Goal: Task Accomplishment & Management: Manage account settings

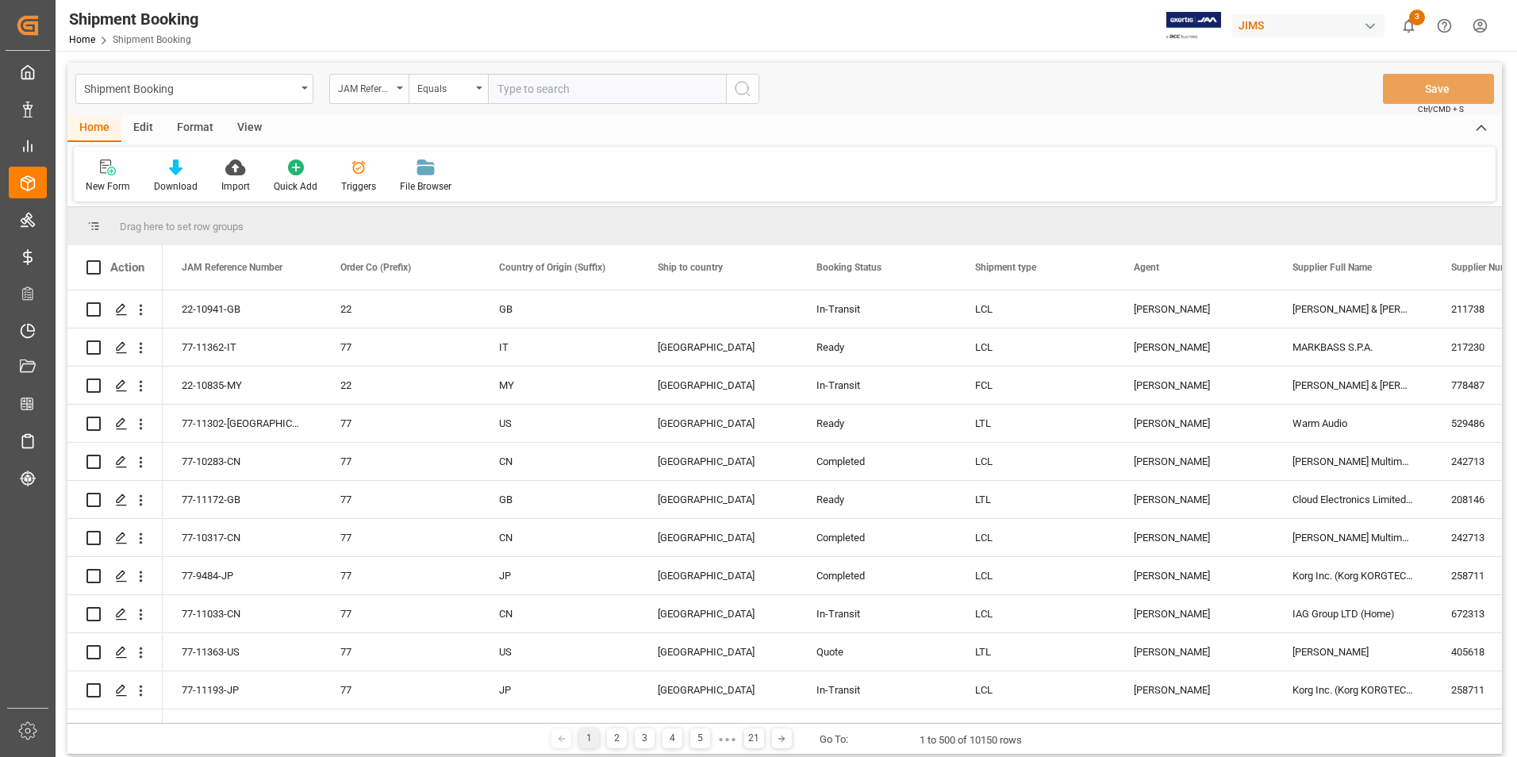
click at [550, 87] on input "text" at bounding box center [607, 89] width 238 height 30
paste input "22-10901-[GEOGRAPHIC_DATA]"
type input "22-10901-[GEOGRAPHIC_DATA]"
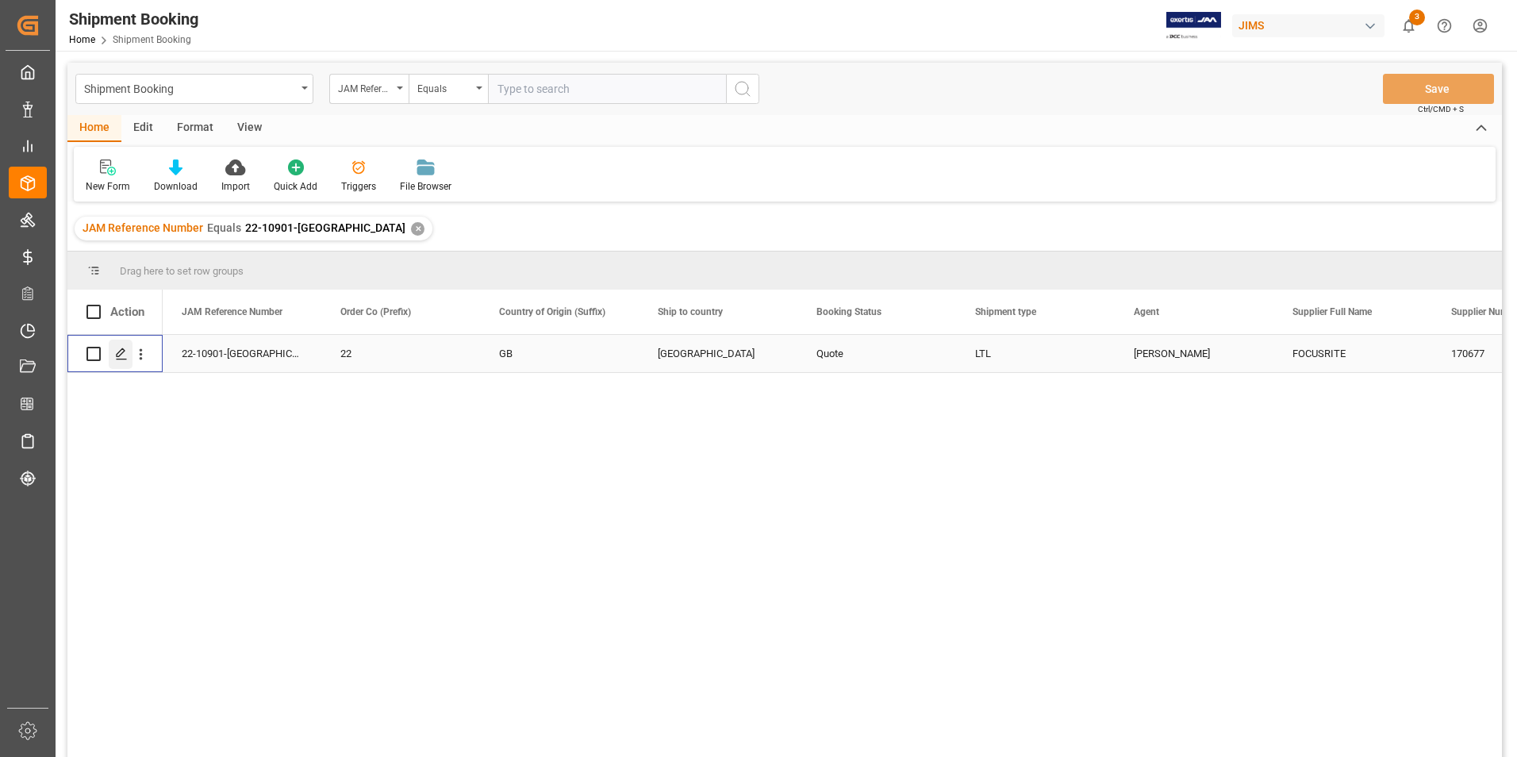
click at [118, 352] on icon "Press SPACE to select this row." at bounding box center [121, 353] width 13 height 13
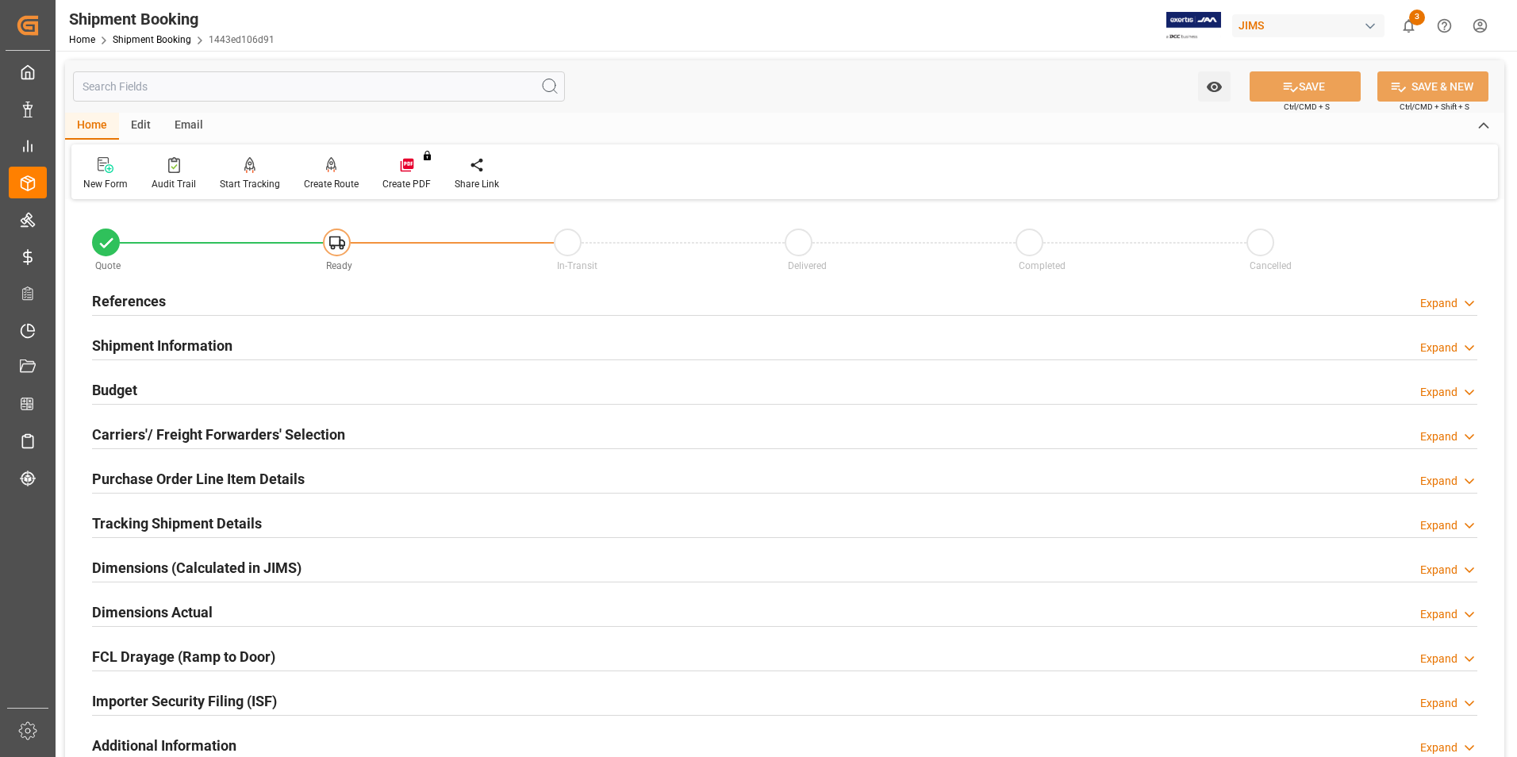
click at [163, 340] on h2 "Shipment Information" at bounding box center [162, 345] width 140 height 21
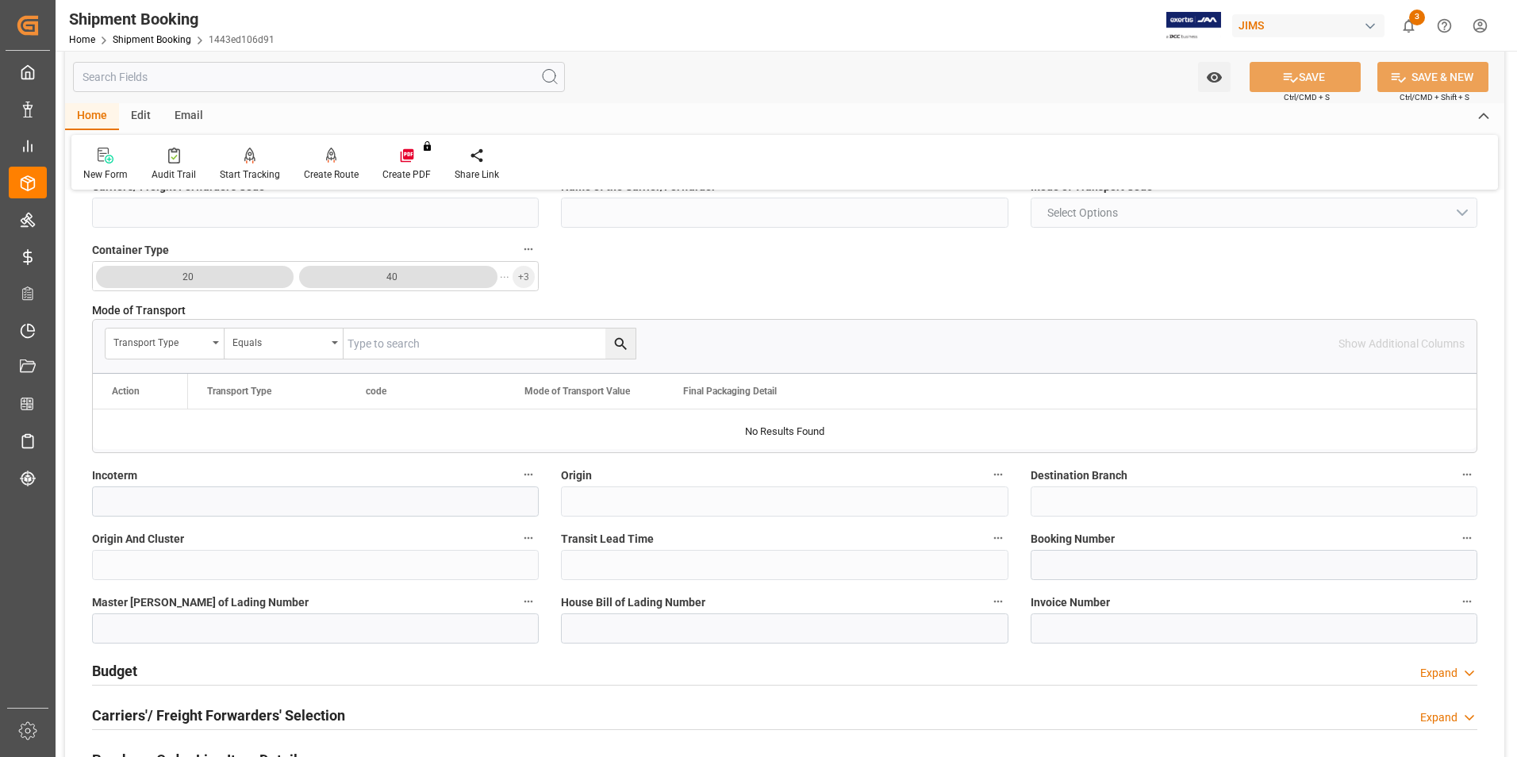
scroll to position [397, 0]
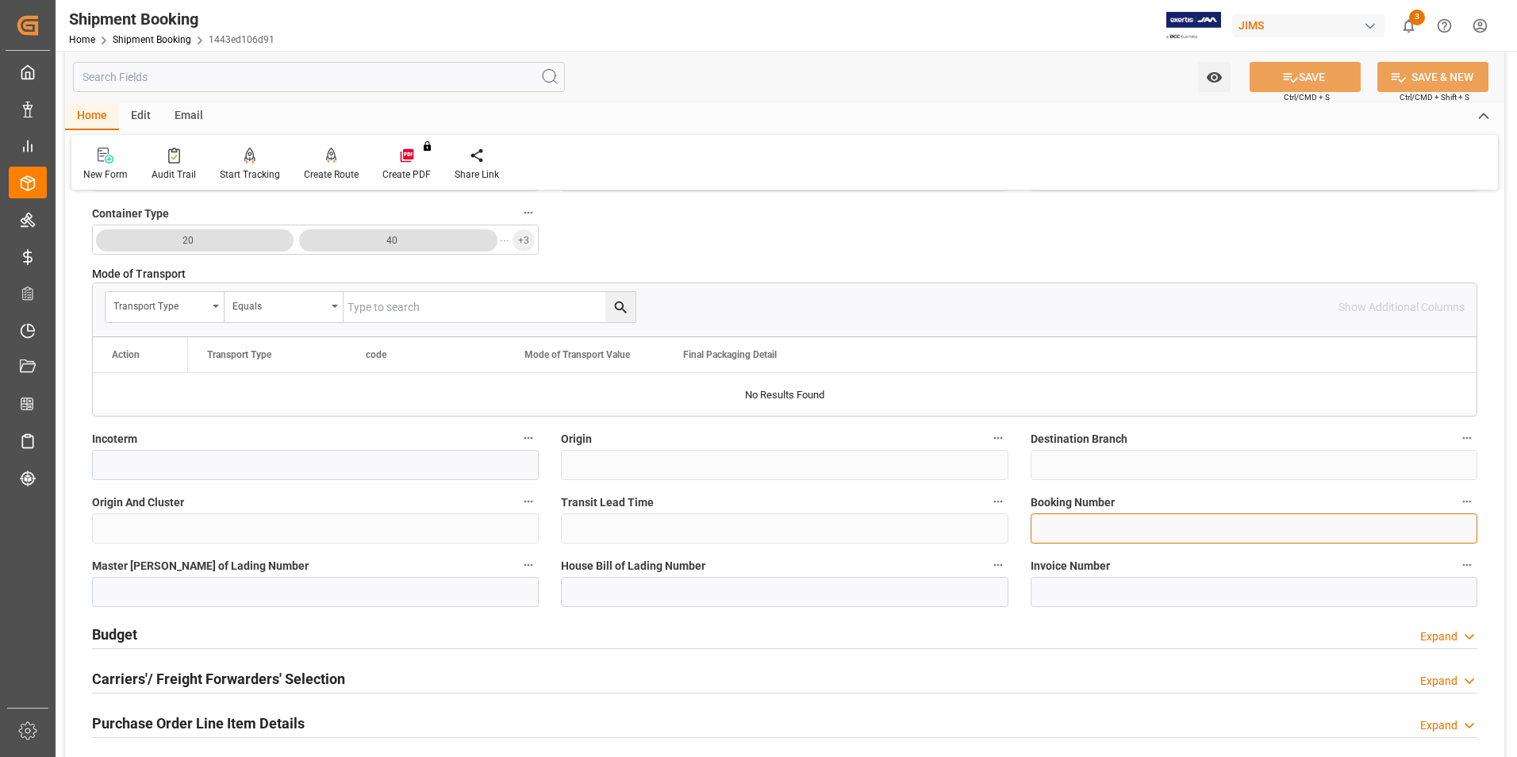
click at [1069, 530] on input at bounding box center [1253, 528] width 447 height 30
paste input "1ZY68R900450016319"
type input "1ZY68R900450016319"
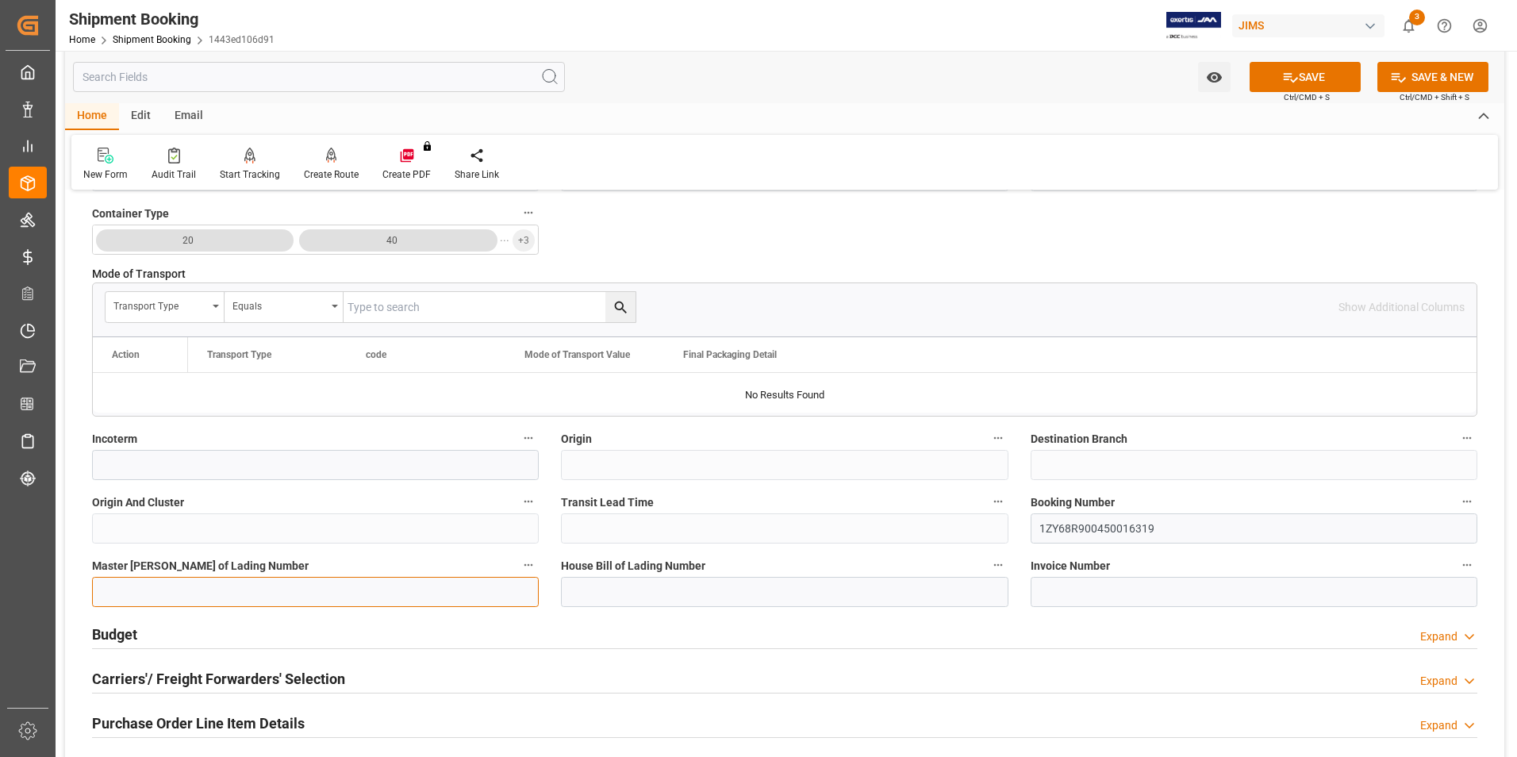
click at [420, 589] on input at bounding box center [315, 592] width 447 height 30
paste input "1ZY68R900450016319"
type input "1ZY68R900450016319"
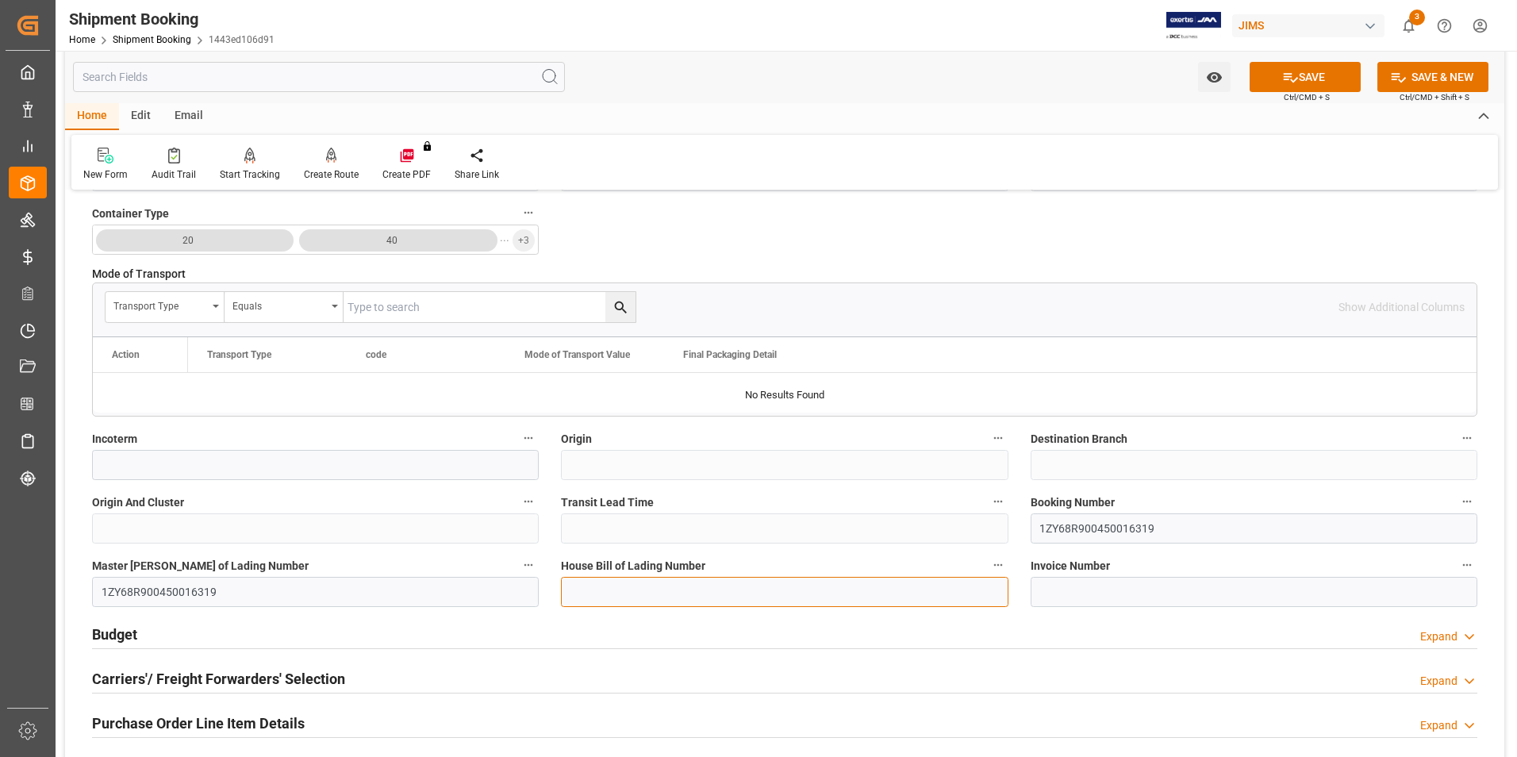
click at [685, 593] on input at bounding box center [784, 592] width 447 height 30
paste input "1ZY68R900450016319"
type input "1ZY68R900450016319"
click at [1318, 77] on button "SAVE" at bounding box center [1304, 77] width 111 height 30
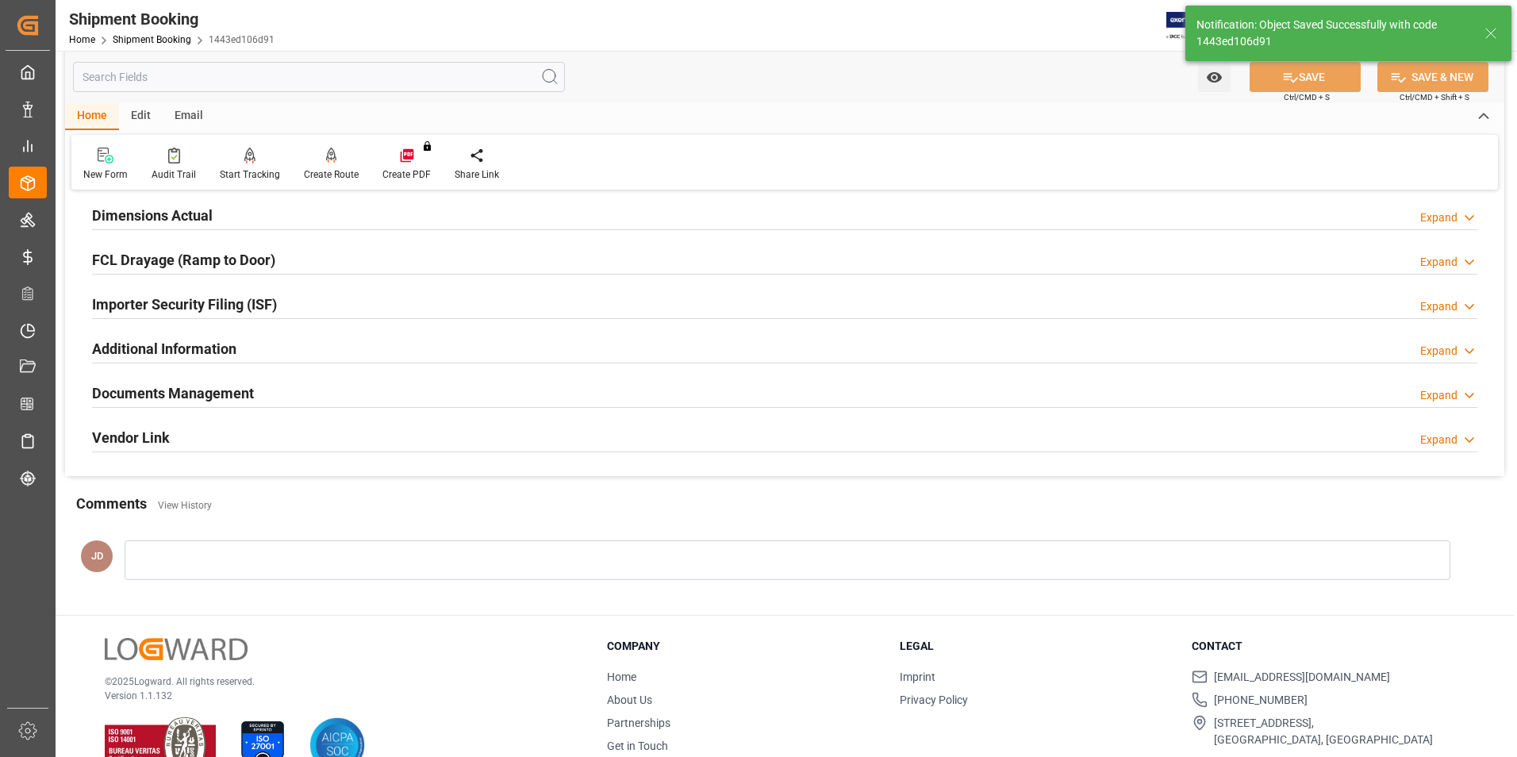
scroll to position [0, 0]
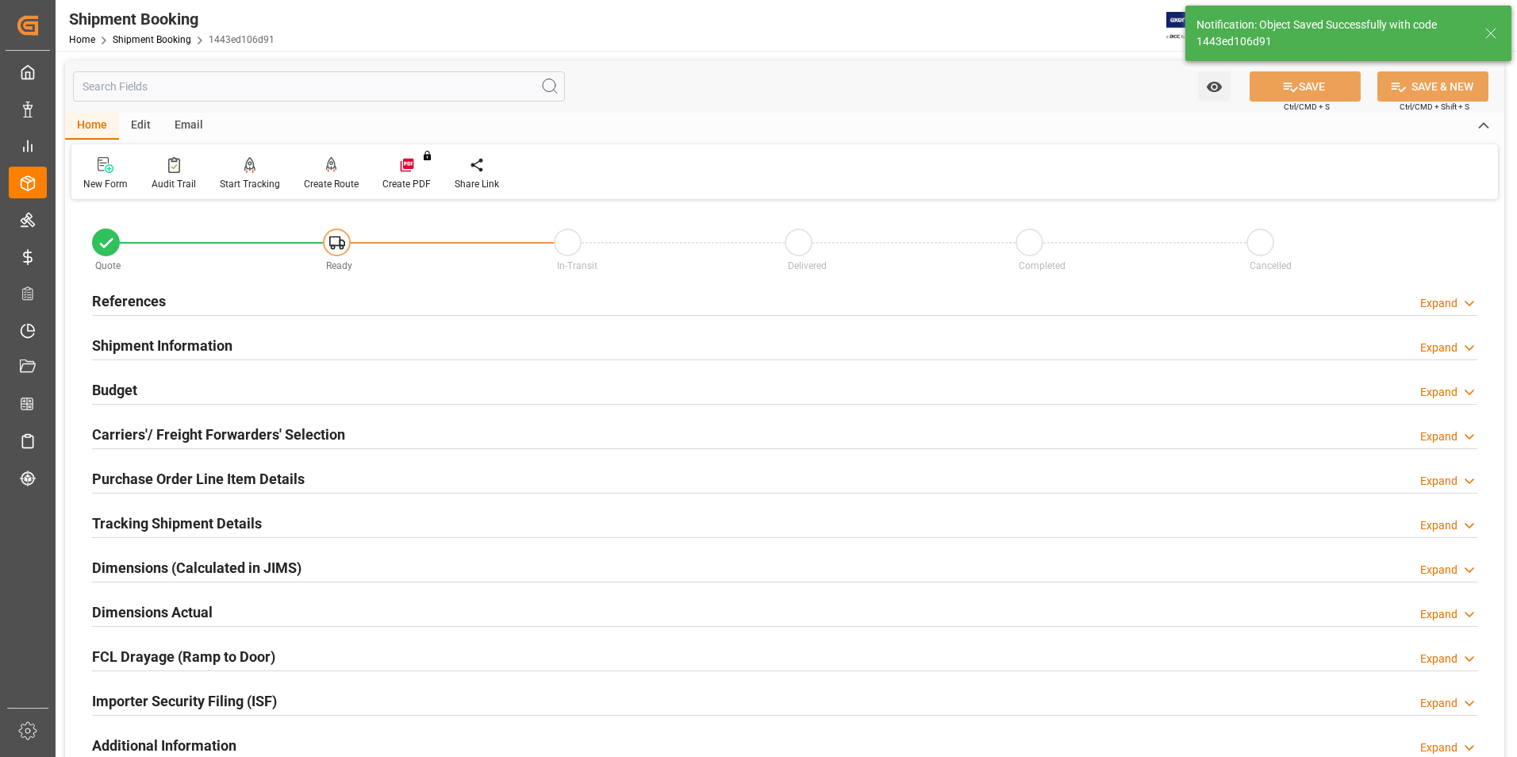
click at [134, 389] on h2 "Budget" at bounding box center [114, 389] width 45 height 21
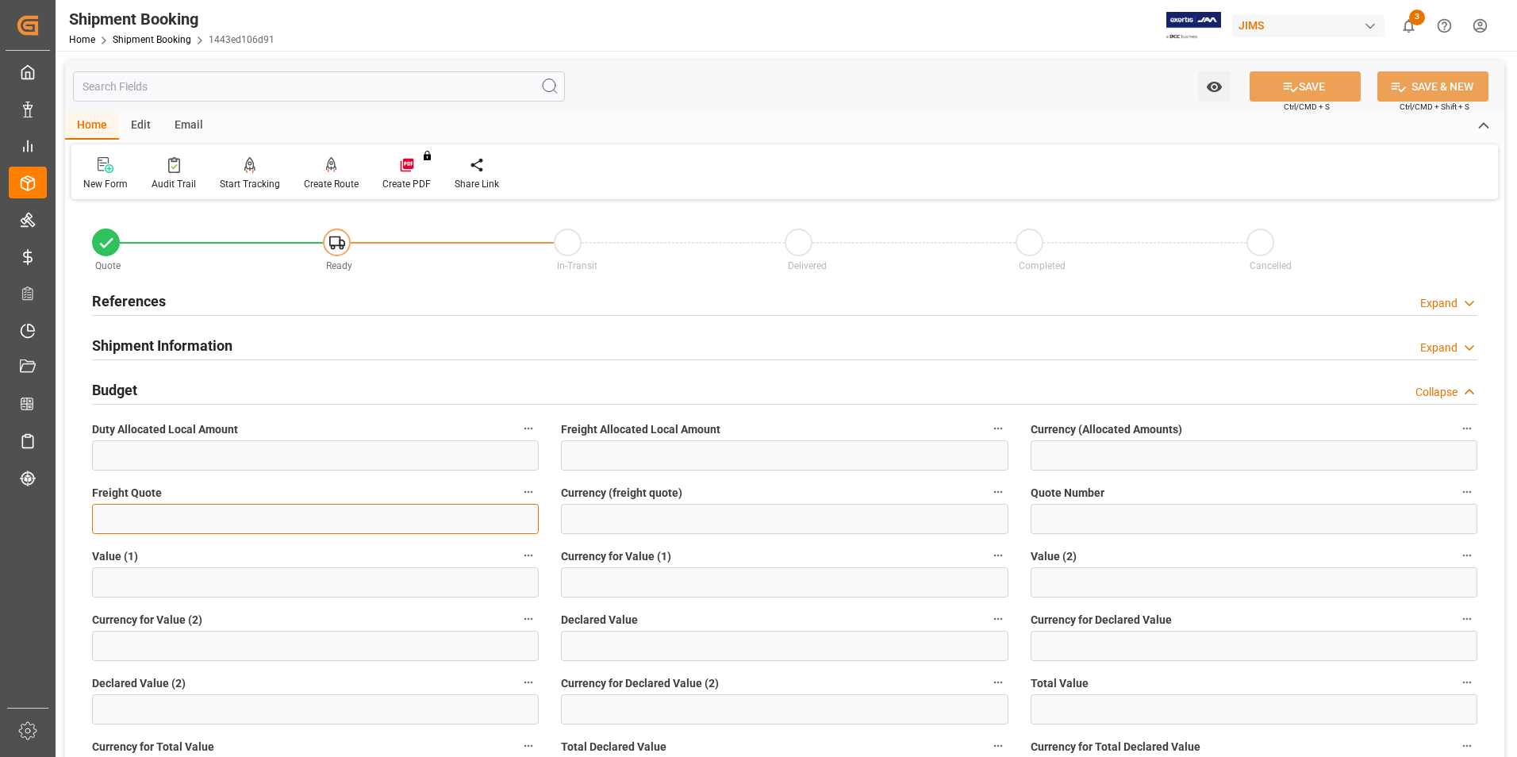
click at [153, 521] on input "text" at bounding box center [315, 519] width 447 height 30
type input "0"
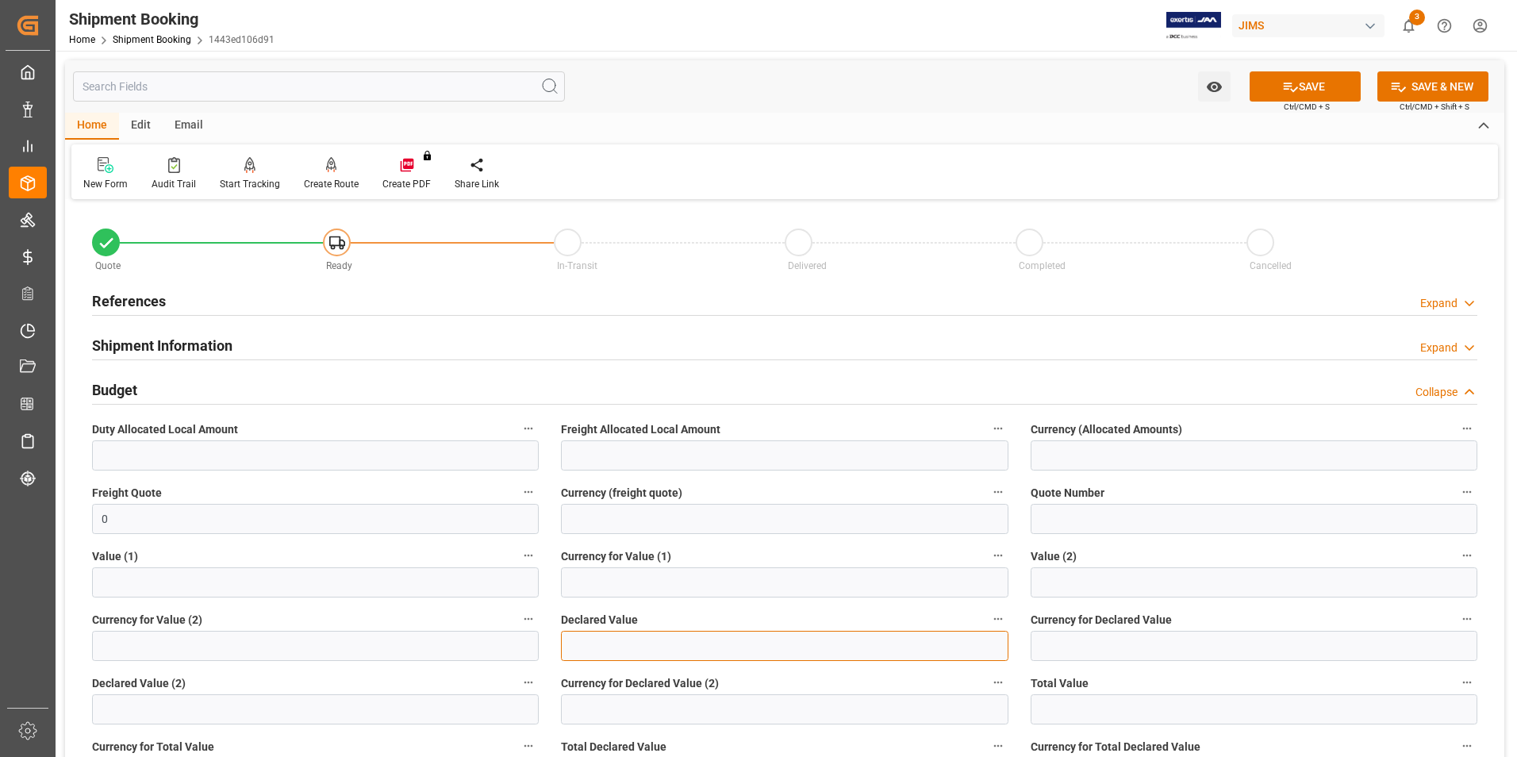
click at [619, 648] on input "text" at bounding box center [784, 646] width 447 height 30
type input "271.7"
click at [1097, 643] on input at bounding box center [1253, 646] width 447 height 30
type input "usd"
click at [1308, 86] on button "SAVE" at bounding box center [1304, 86] width 111 height 30
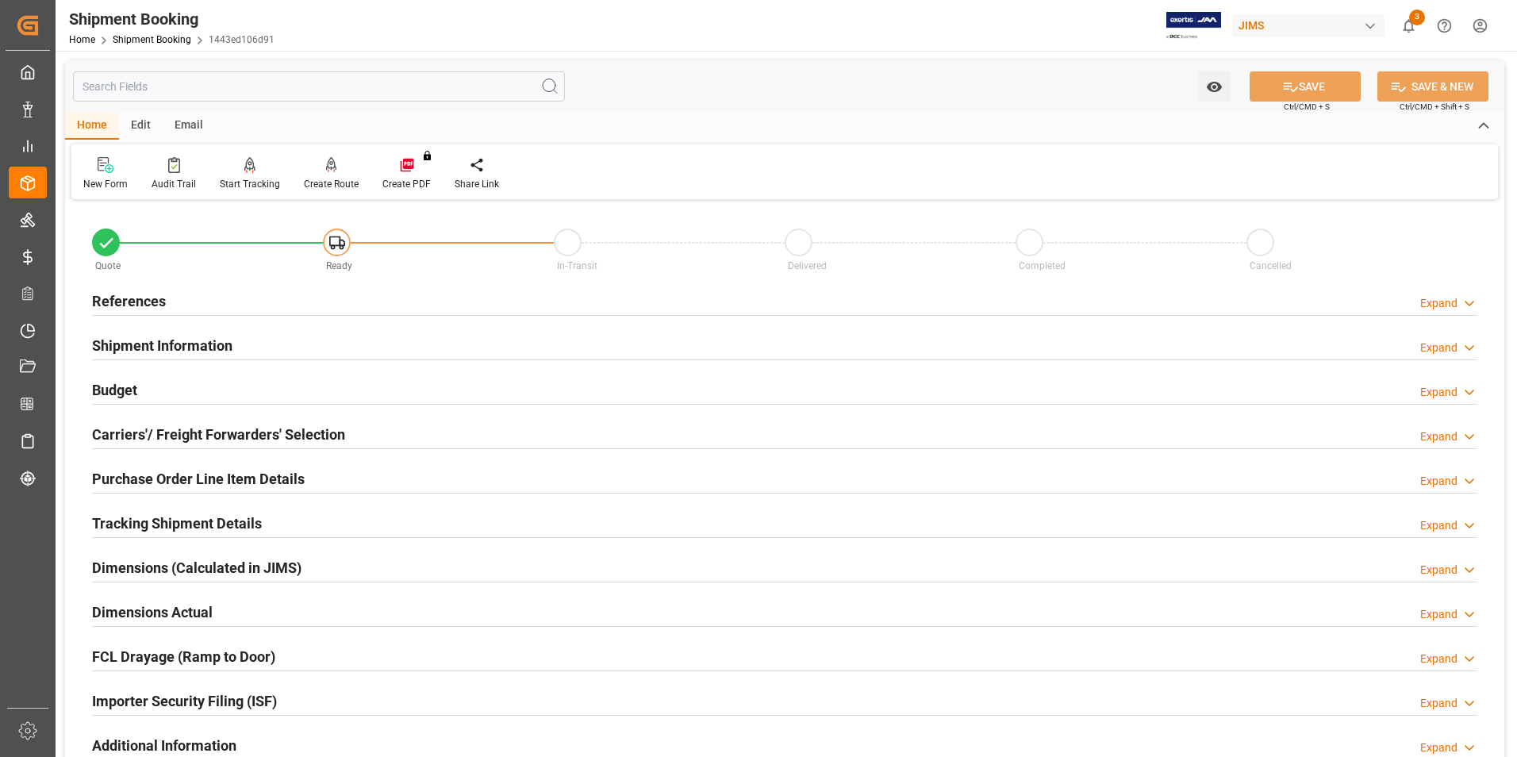
click at [141, 422] on div "Carriers'/ Freight Forwarders' Selection" at bounding box center [218, 433] width 253 height 30
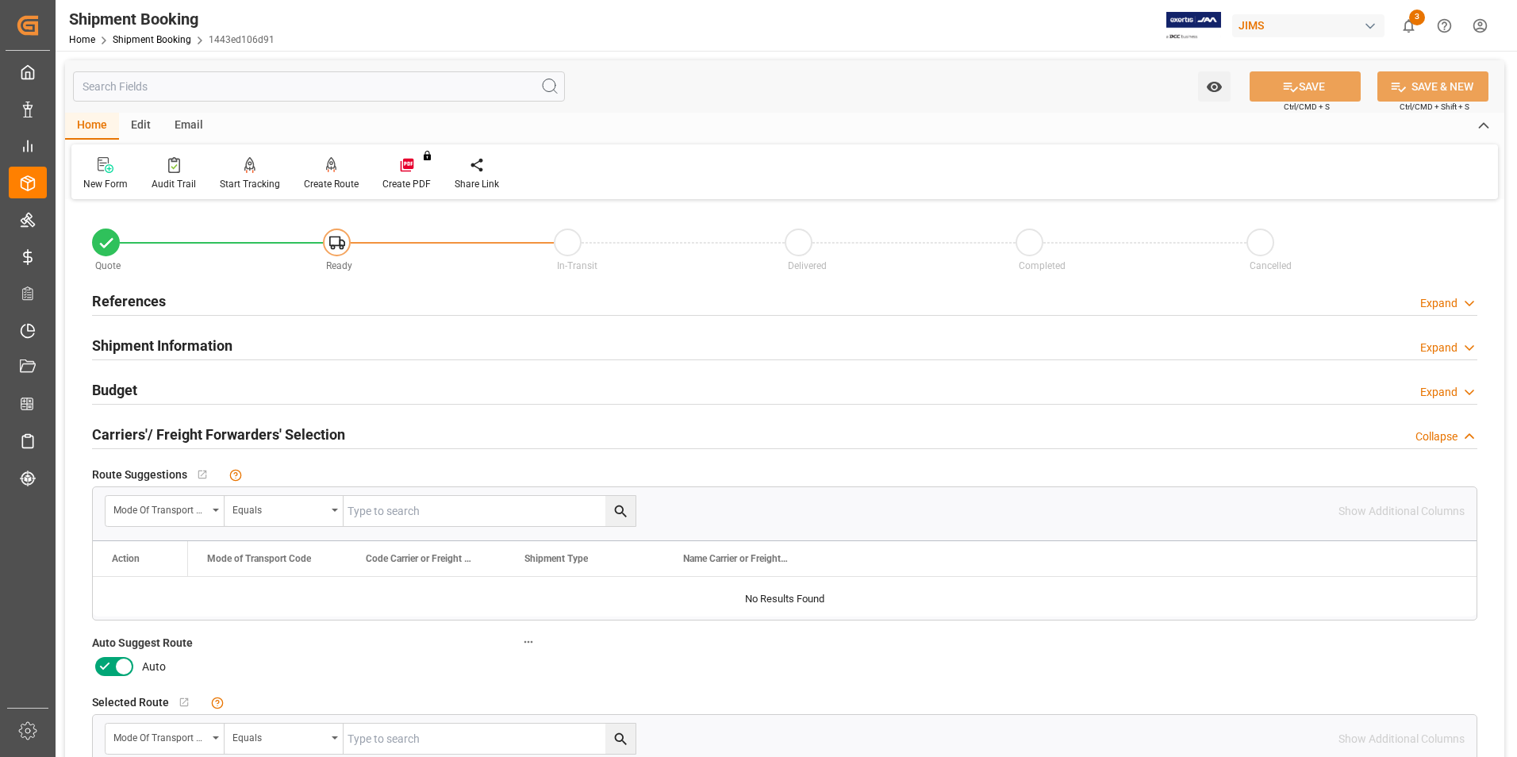
drag, startPoint x: 109, startPoint y: 665, endPoint x: 135, endPoint y: 639, distance: 37.0
click at [109, 665] on icon at bounding box center [104, 666] width 19 height 19
click at [0, 0] on input "checkbox" at bounding box center [0, 0] width 0 height 0
click at [1308, 76] on button "SAVE" at bounding box center [1304, 86] width 111 height 30
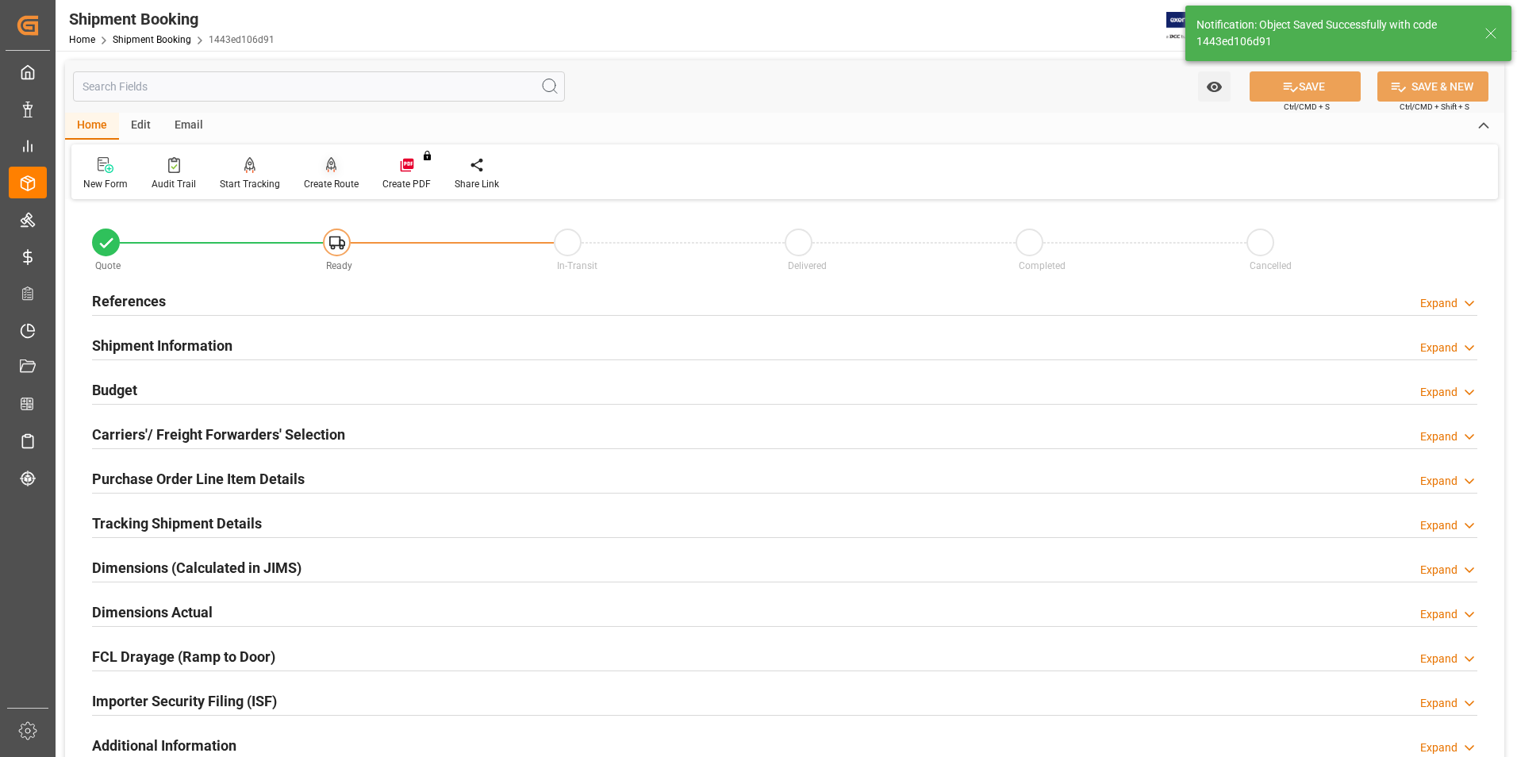
click at [337, 179] on div "Create Route" at bounding box center [331, 184] width 55 height 14
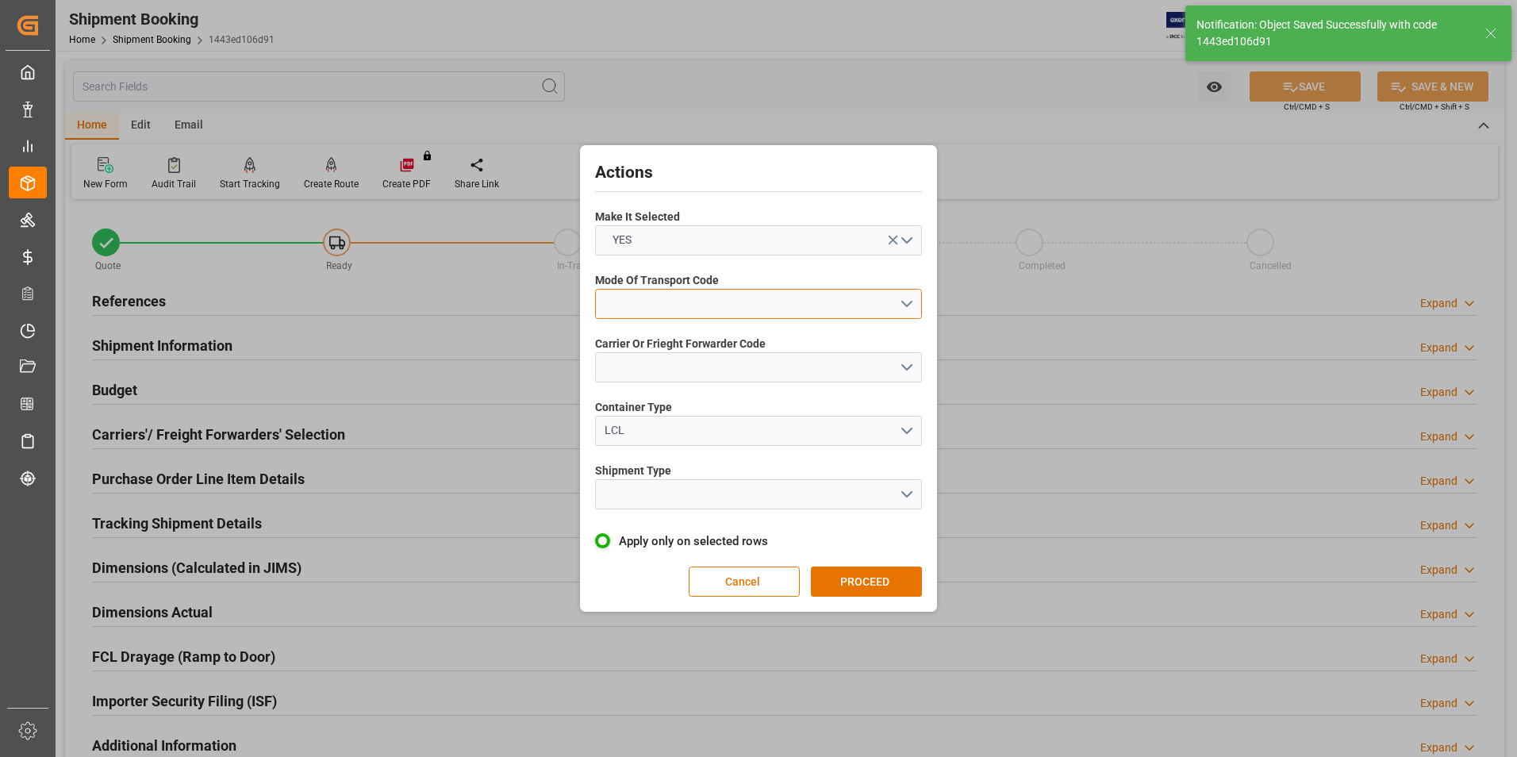
click at [717, 293] on button "open menu" at bounding box center [758, 304] width 327 height 30
click at [708, 334] on div "2- COURIER AIR" at bounding box center [758, 340] width 325 height 33
click at [707, 362] on button "open menu" at bounding box center [758, 367] width 327 height 30
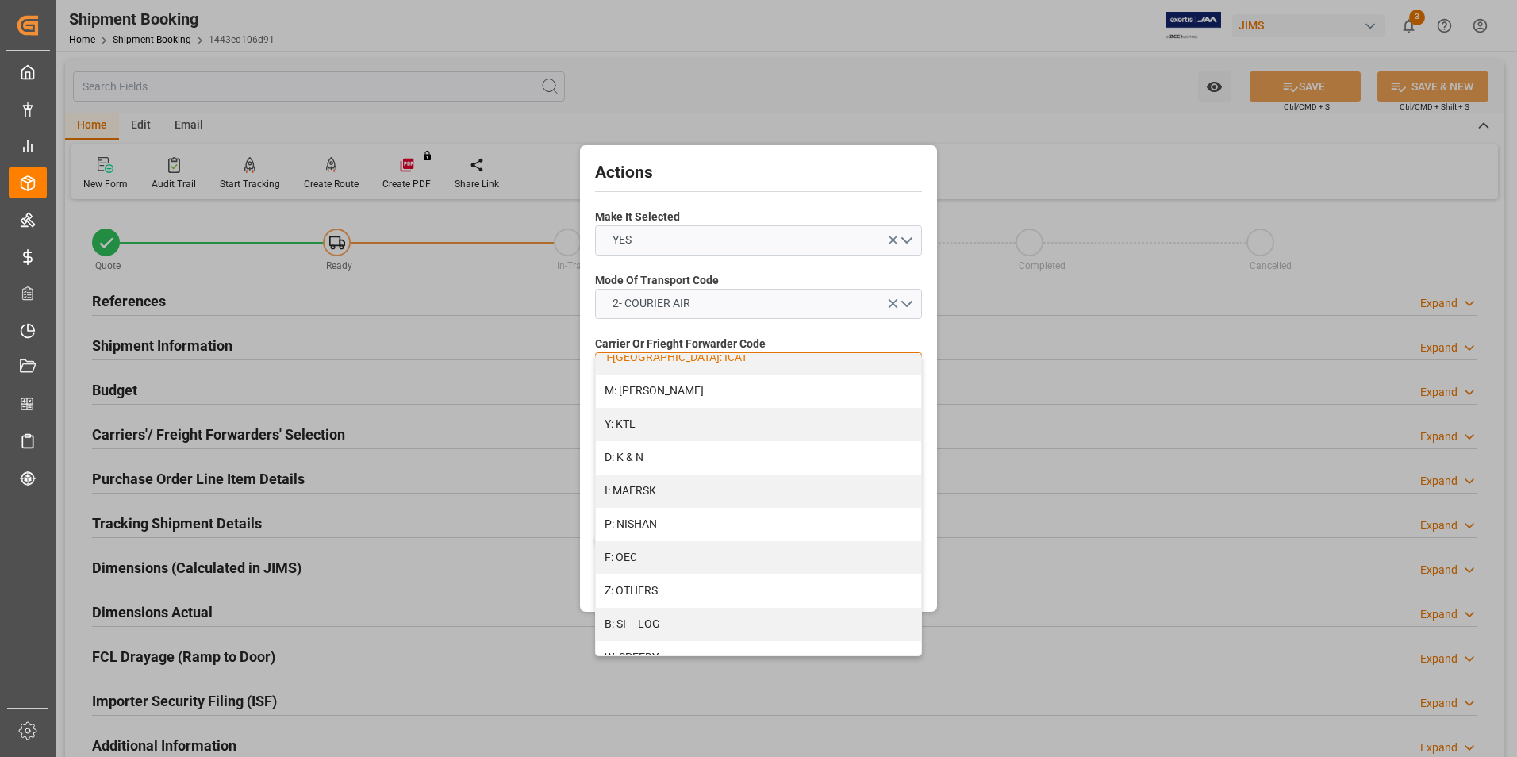
scroll to position [898, 0]
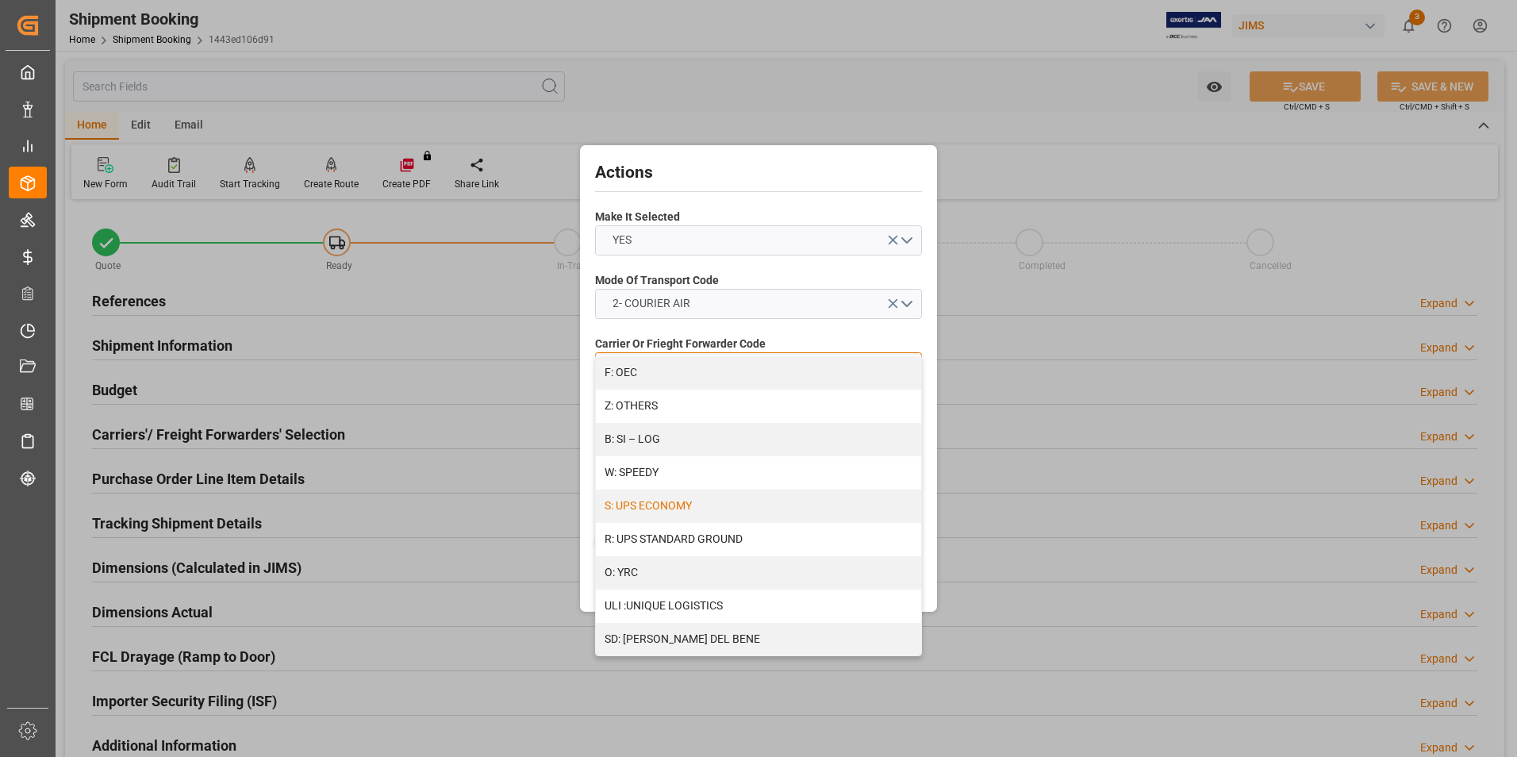
click at [683, 502] on div "S: UPS ECONOMY" at bounding box center [758, 505] width 325 height 33
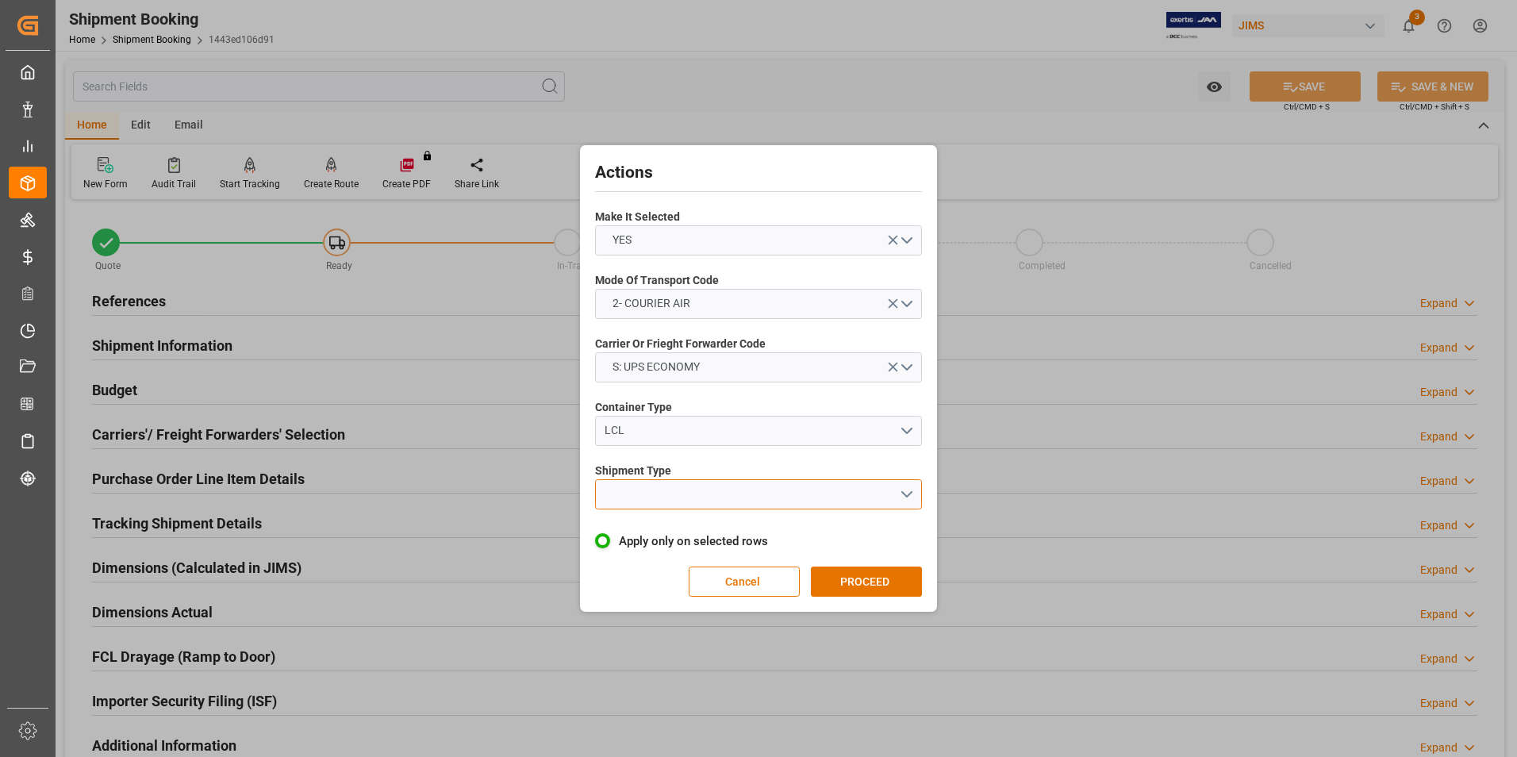
click at [683, 501] on button "open menu" at bounding box center [758, 494] width 327 height 30
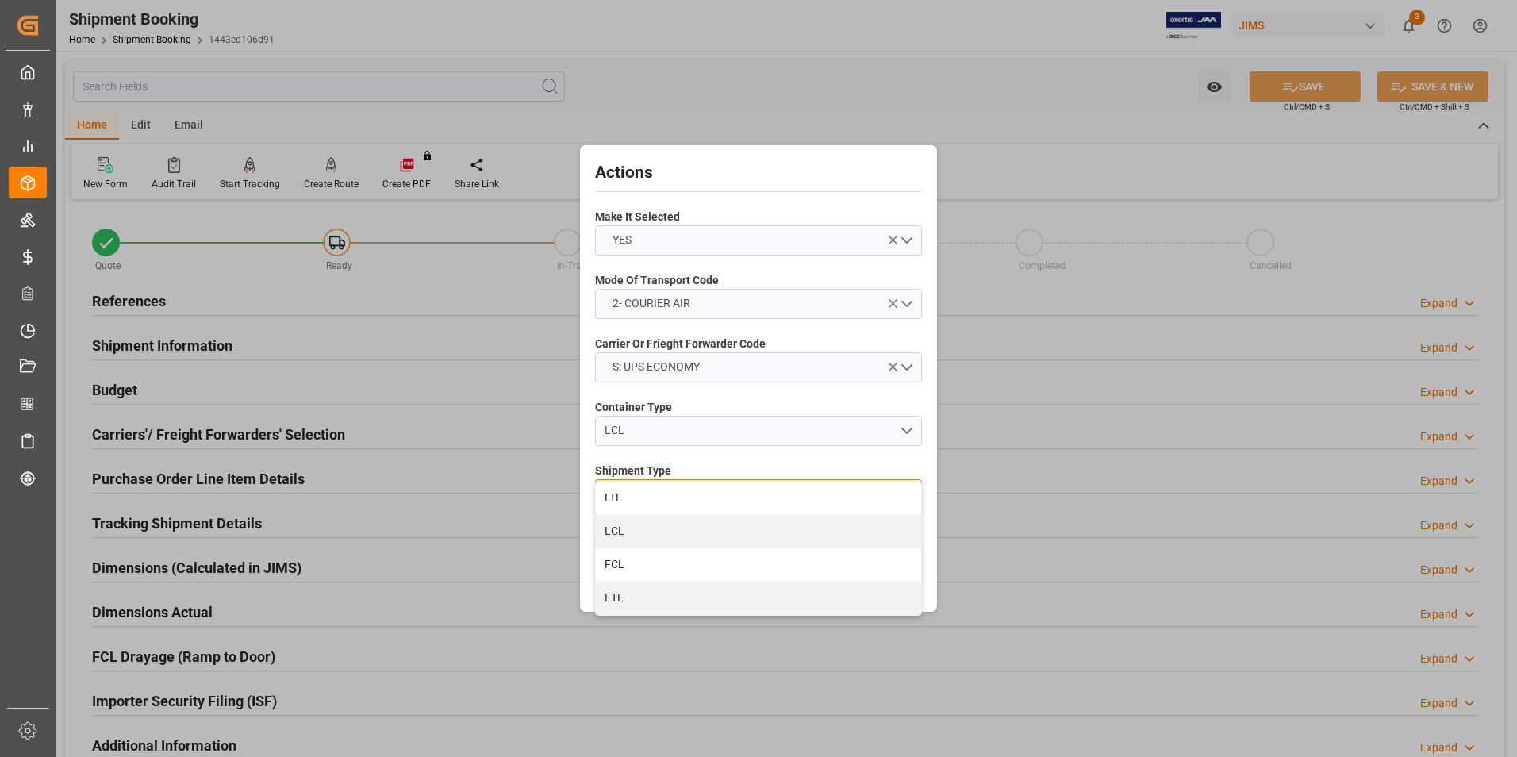
click at [683, 501] on div "LTL" at bounding box center [758, 497] width 325 height 33
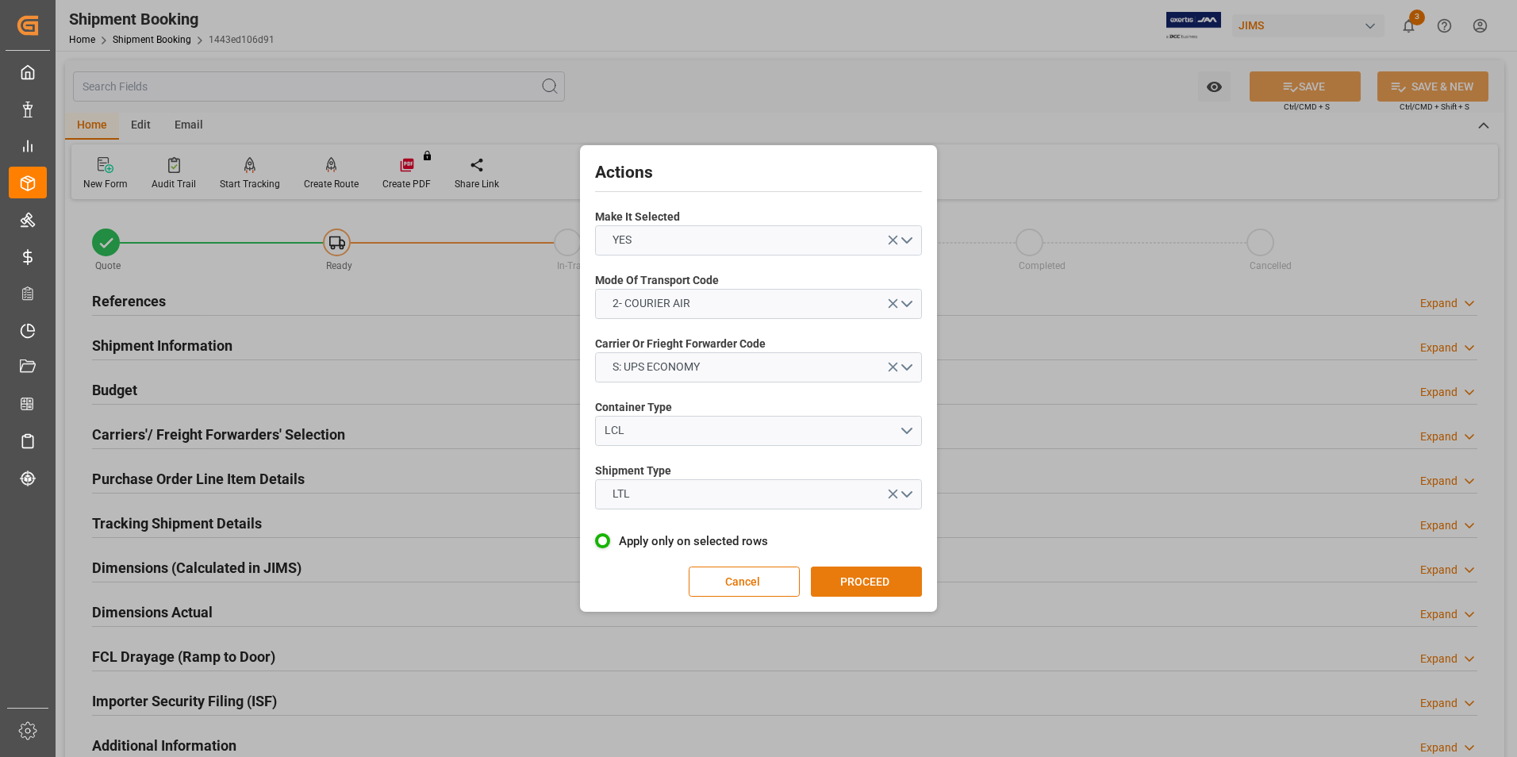
click at [907, 585] on button "PROCEED" at bounding box center [866, 581] width 111 height 30
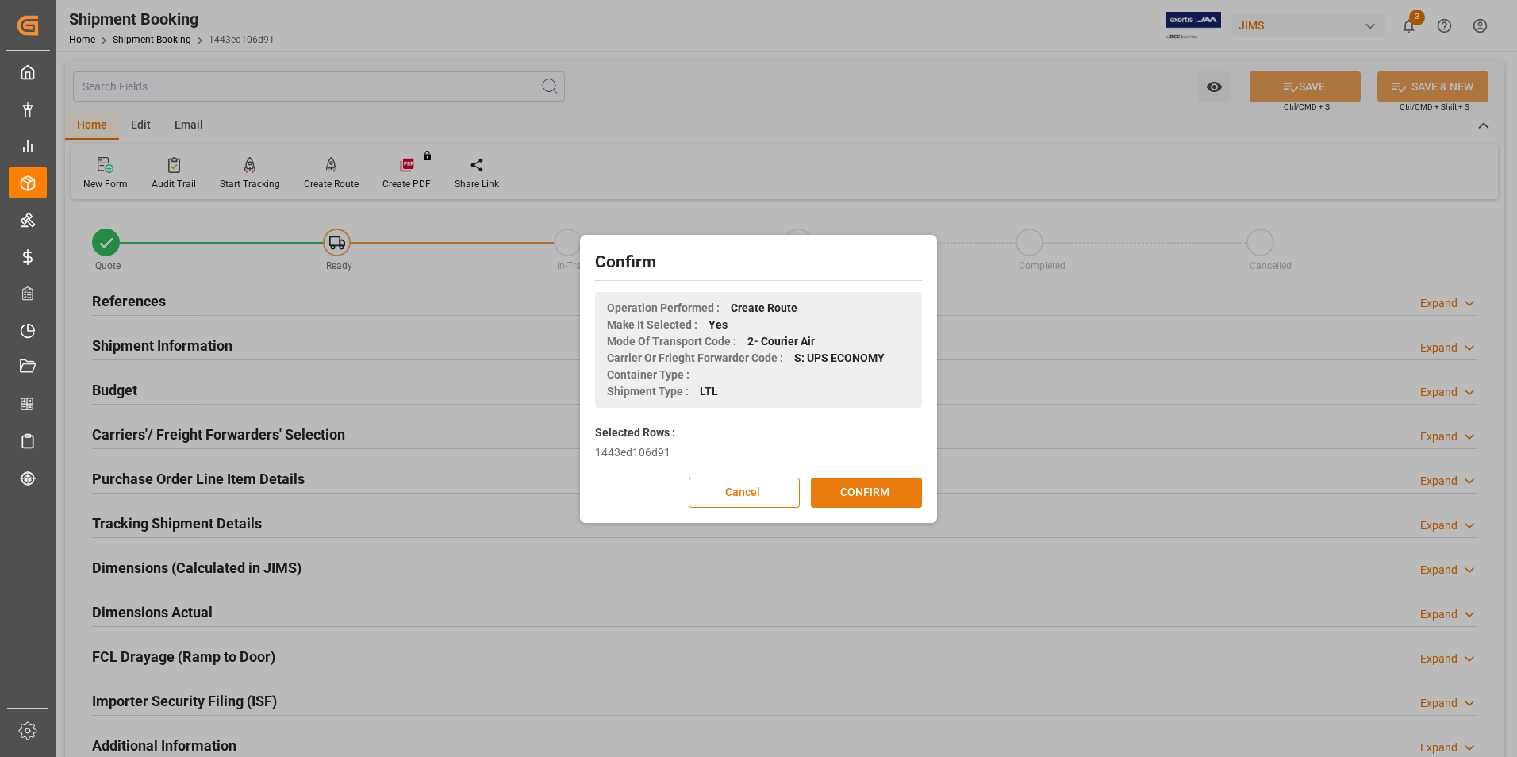
click at [884, 493] on button "CONFIRM" at bounding box center [866, 493] width 111 height 30
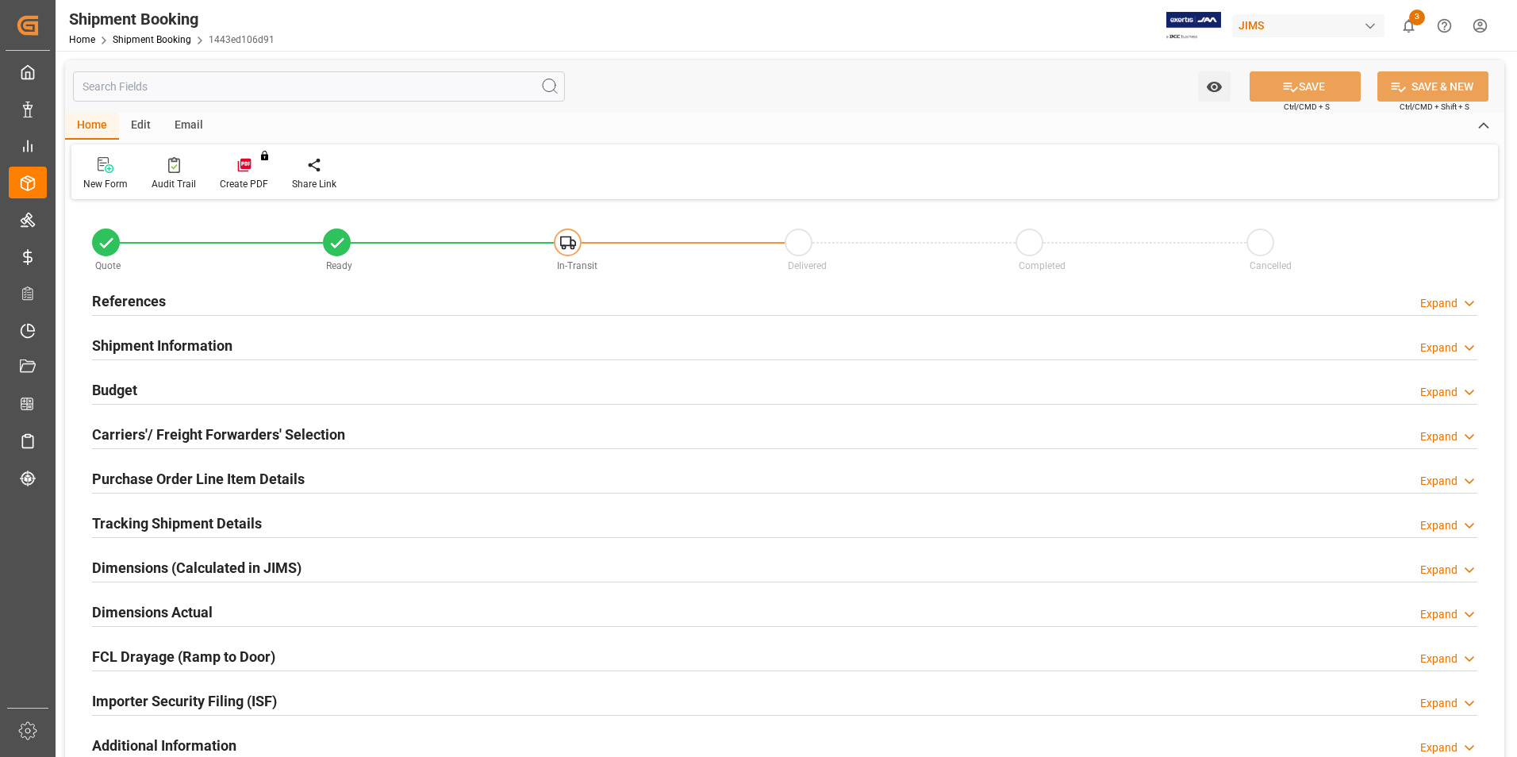
type input "0"
click at [155, 608] on h2 "Dimensions Actual" at bounding box center [152, 611] width 121 height 21
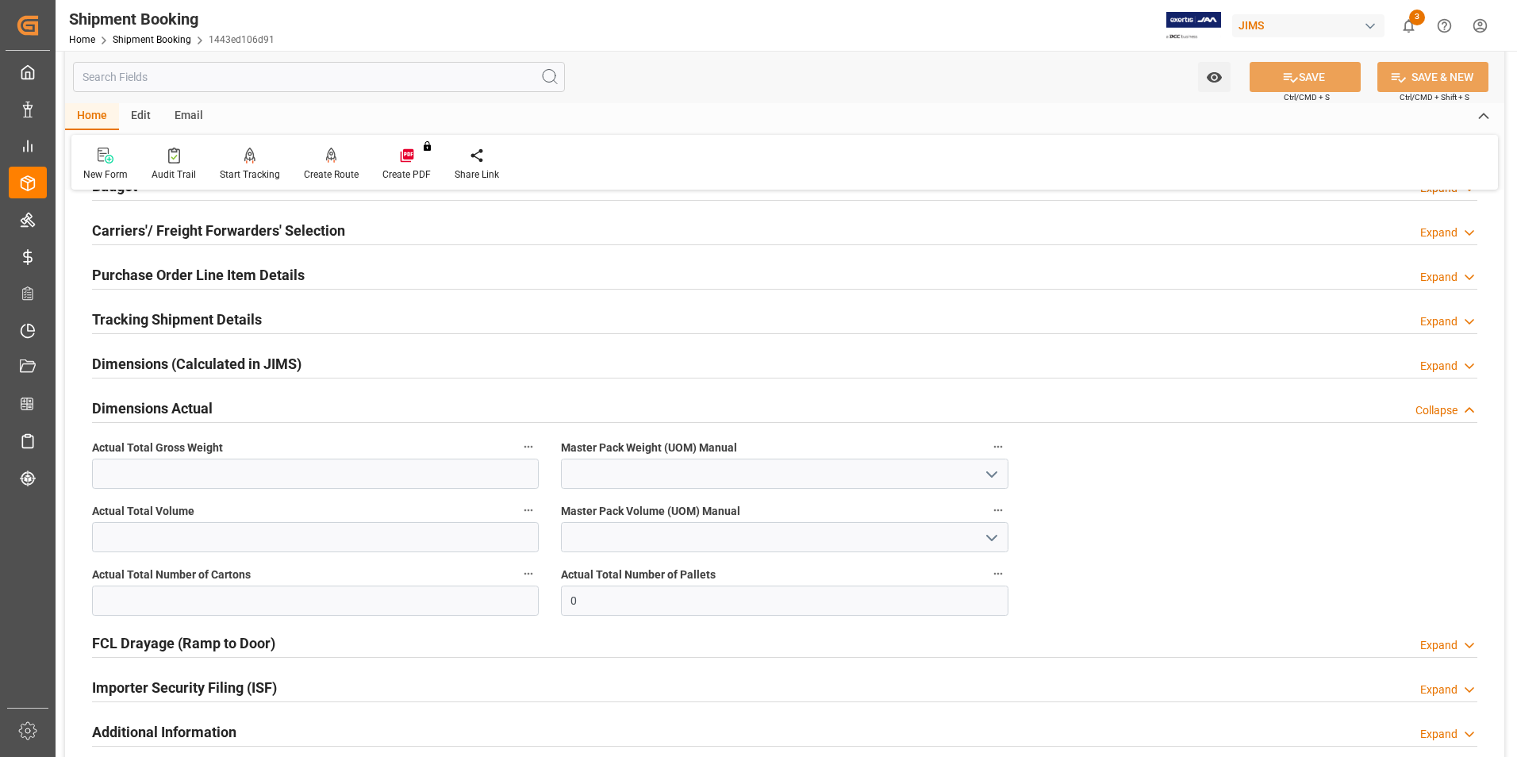
scroll to position [238, 0]
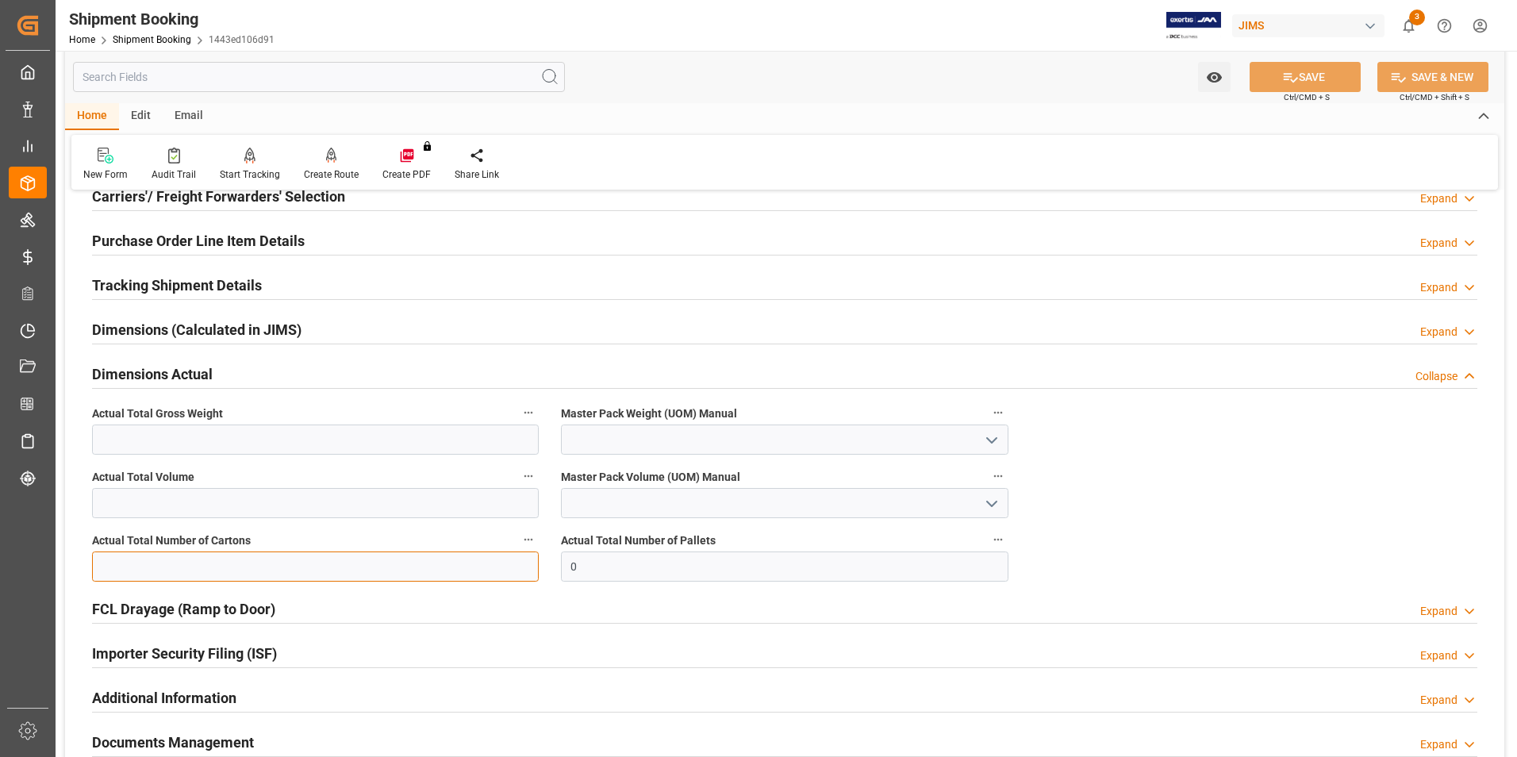
click at [156, 568] on input "text" at bounding box center [315, 566] width 447 height 30
type input "1"
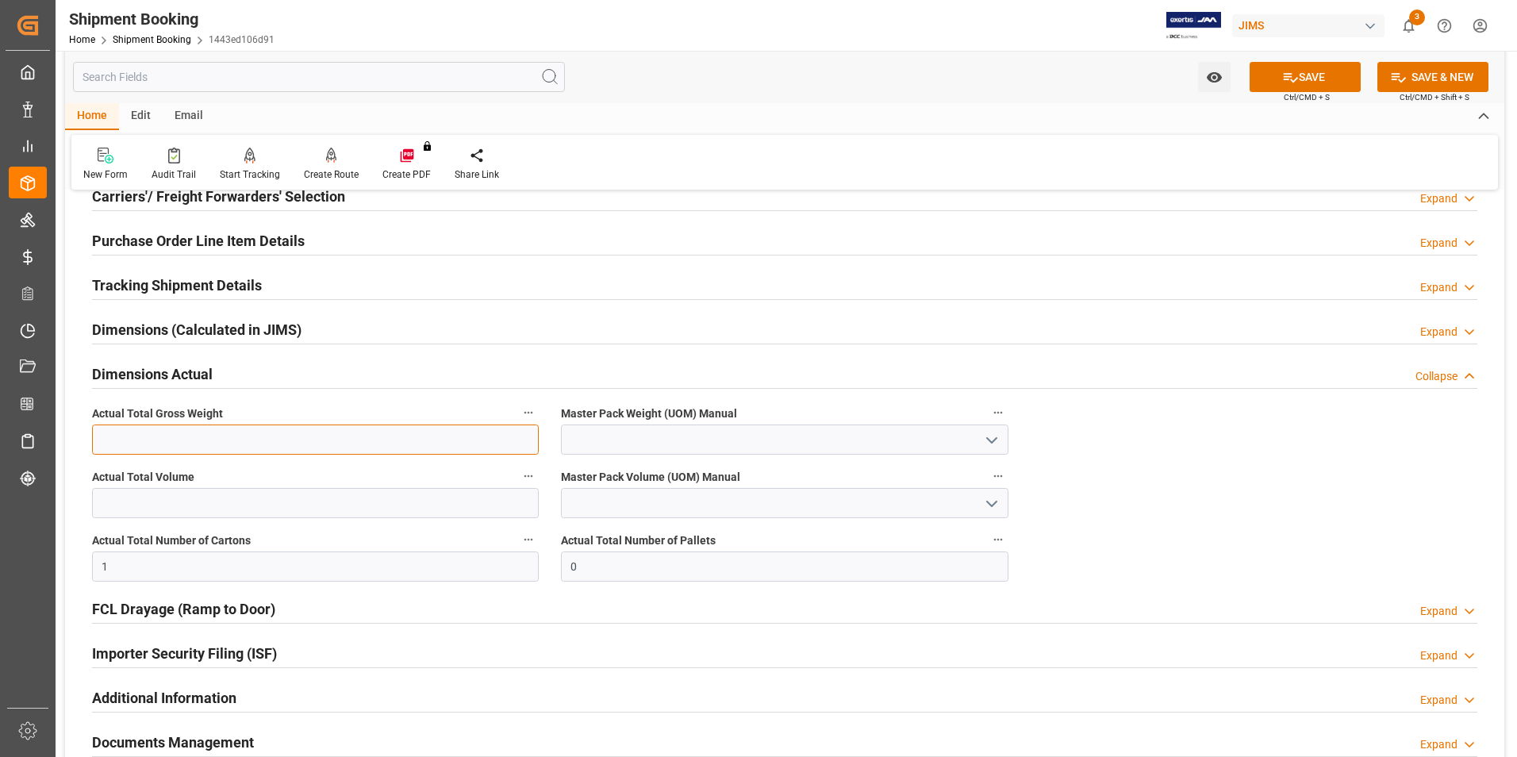
click at [113, 432] on input "text" at bounding box center [315, 439] width 447 height 30
type input "3"
click at [608, 435] on input at bounding box center [784, 439] width 447 height 30
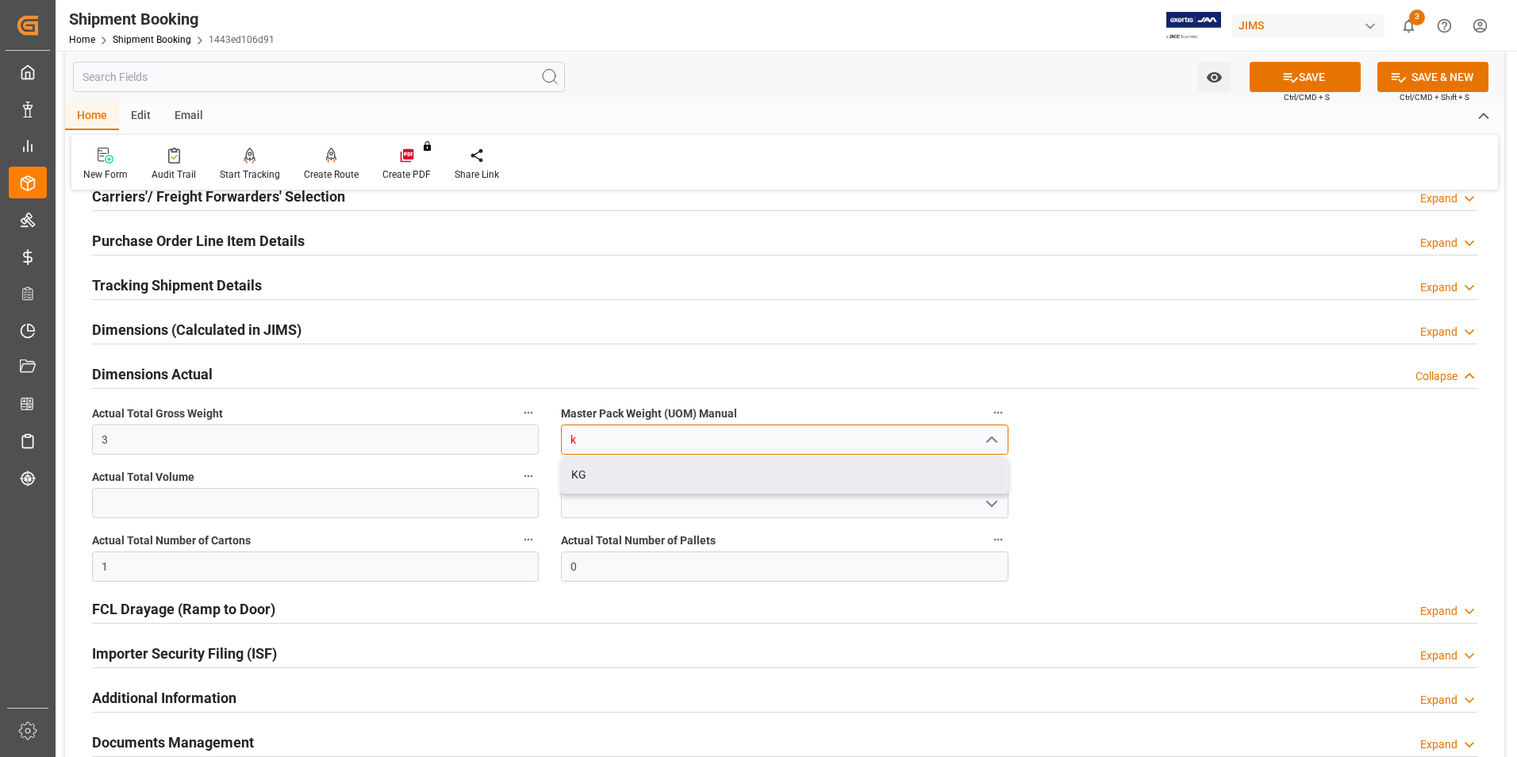
click at [634, 465] on div "KG" at bounding box center [784, 475] width 445 height 36
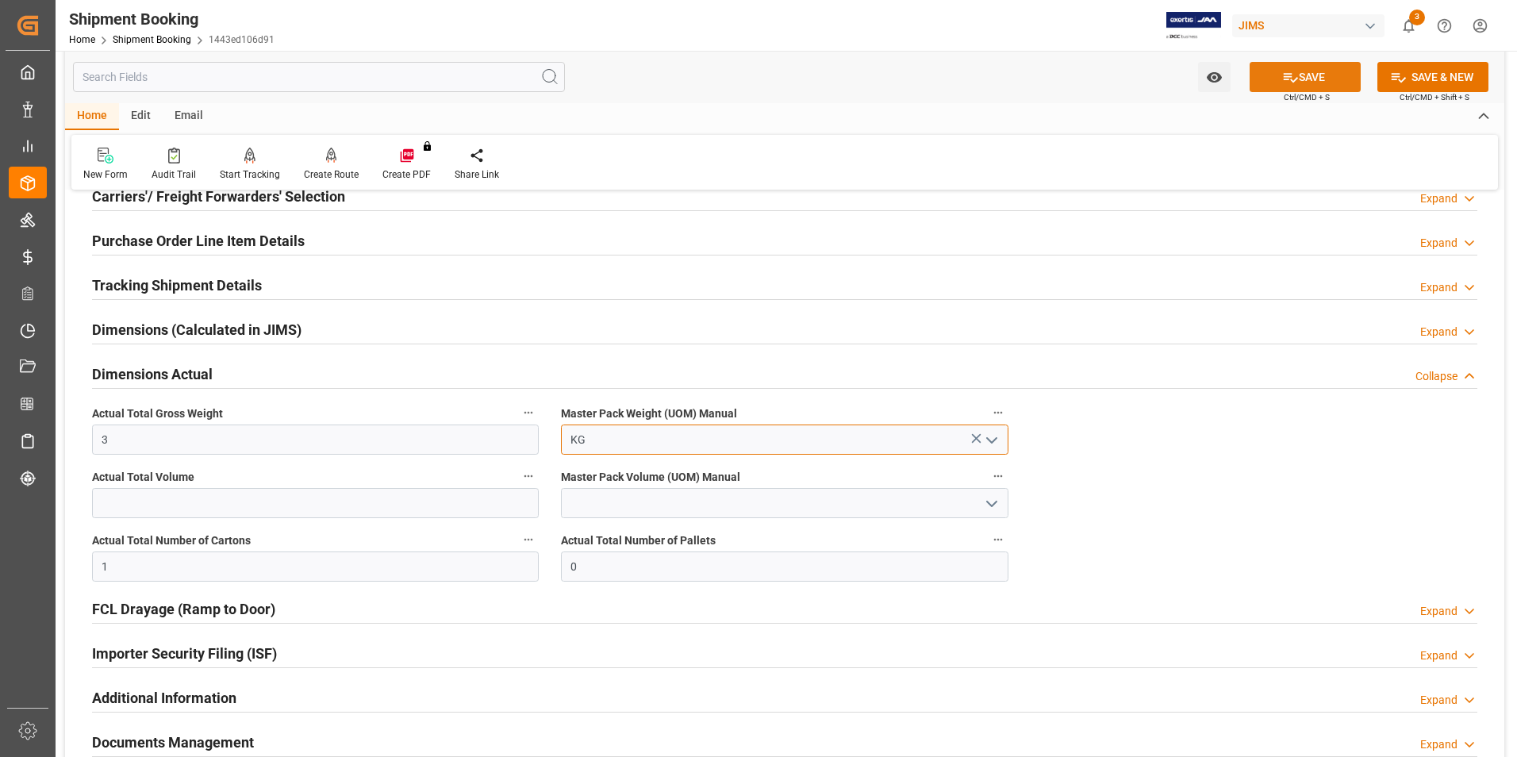
type input "KG"
click at [1283, 69] on icon at bounding box center [1290, 77] width 17 height 17
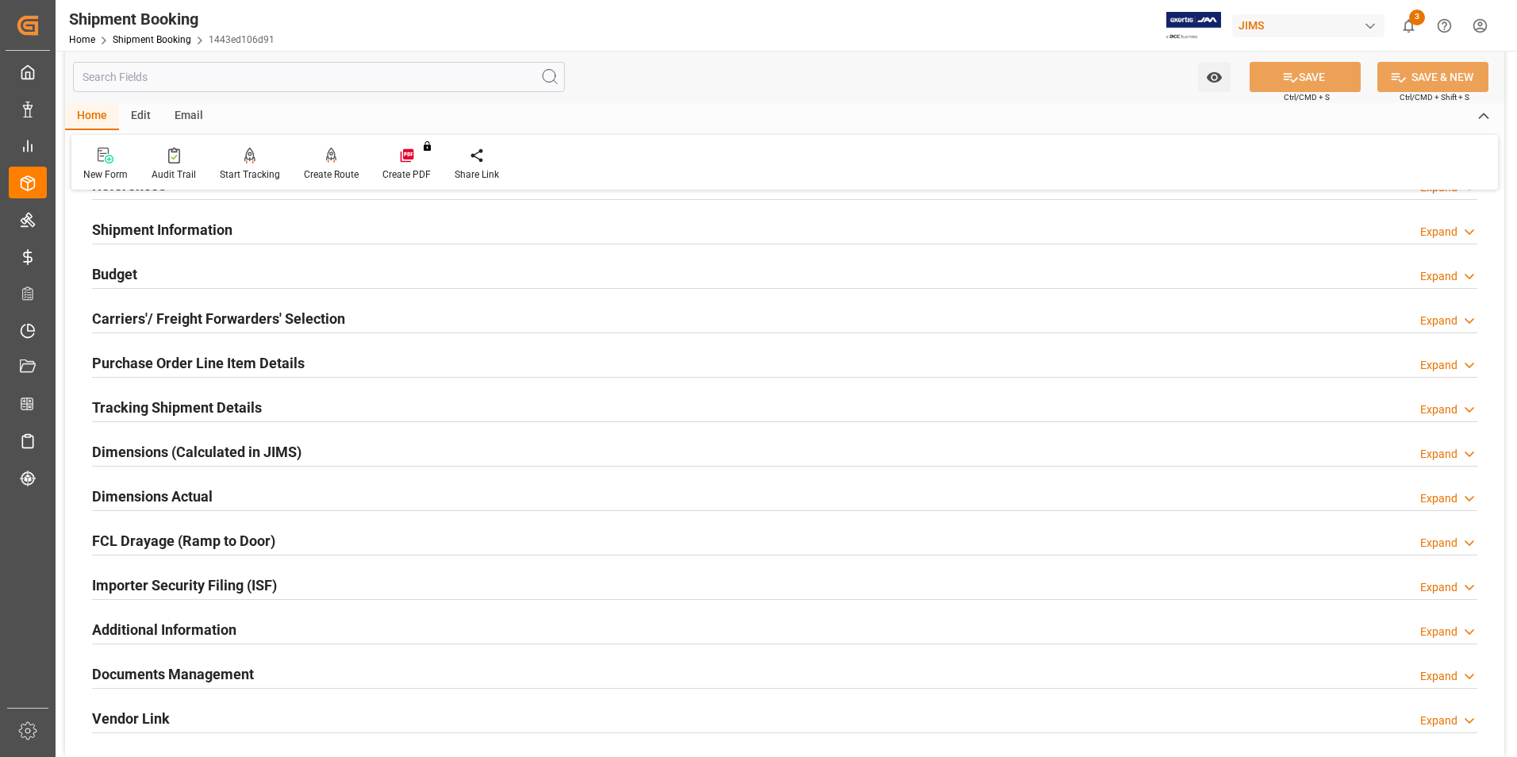
scroll to position [79, 0]
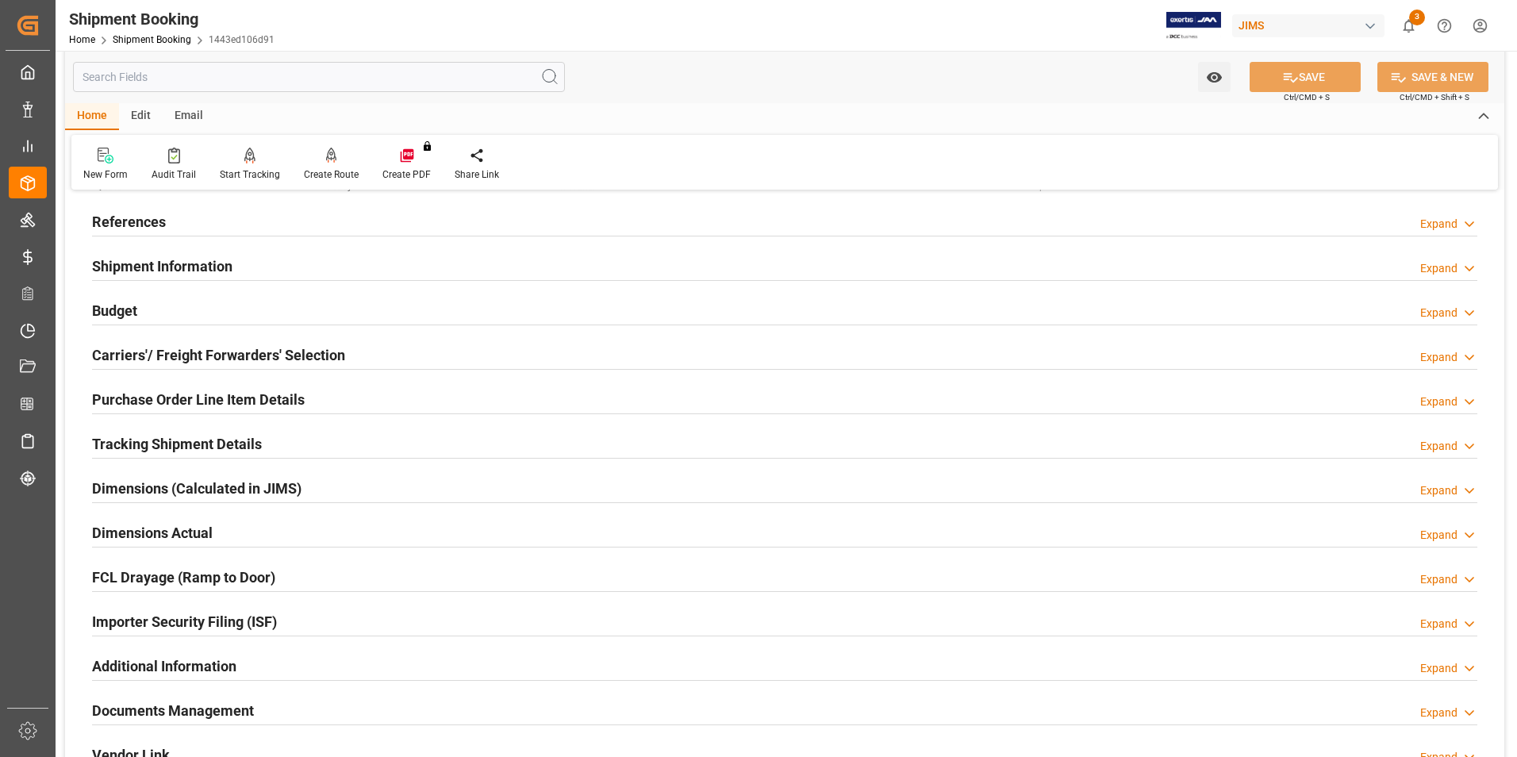
click at [142, 439] on h2 "Tracking Shipment Details" at bounding box center [177, 443] width 170 height 21
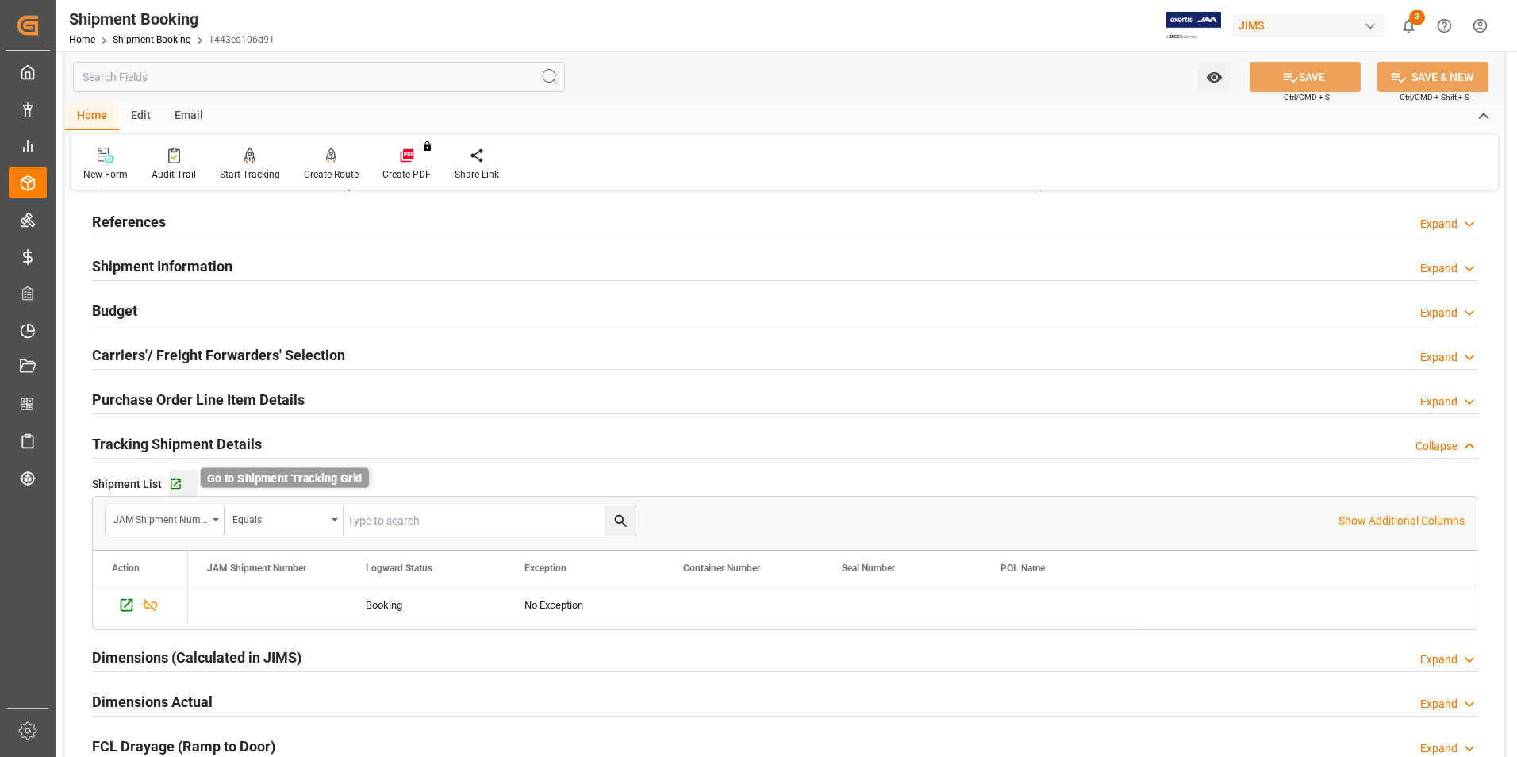
click at [171, 481] on icon "button" at bounding box center [175, 484] width 13 height 13
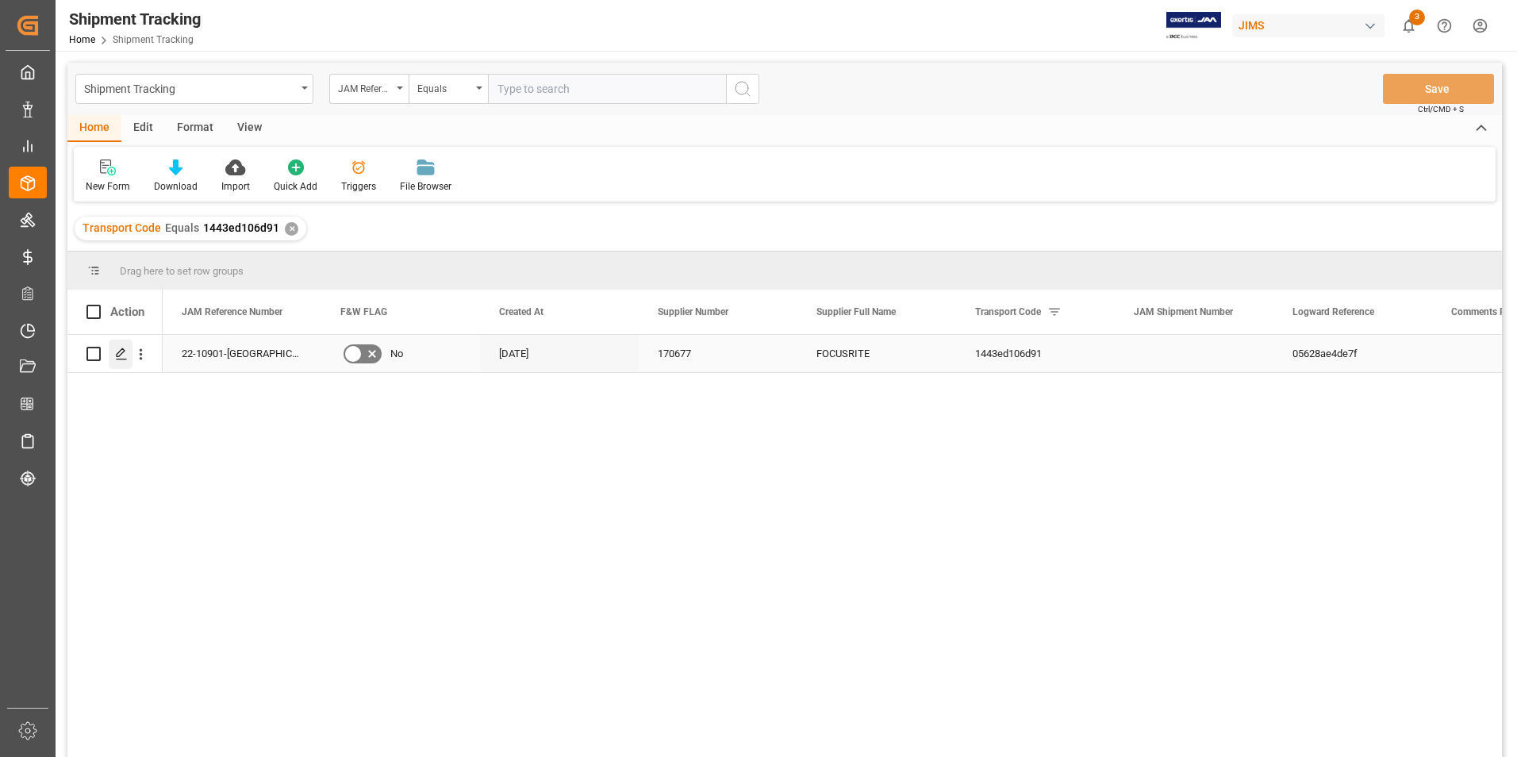
click at [121, 349] on icon "Press SPACE to select this row." at bounding box center [121, 353] width 13 height 13
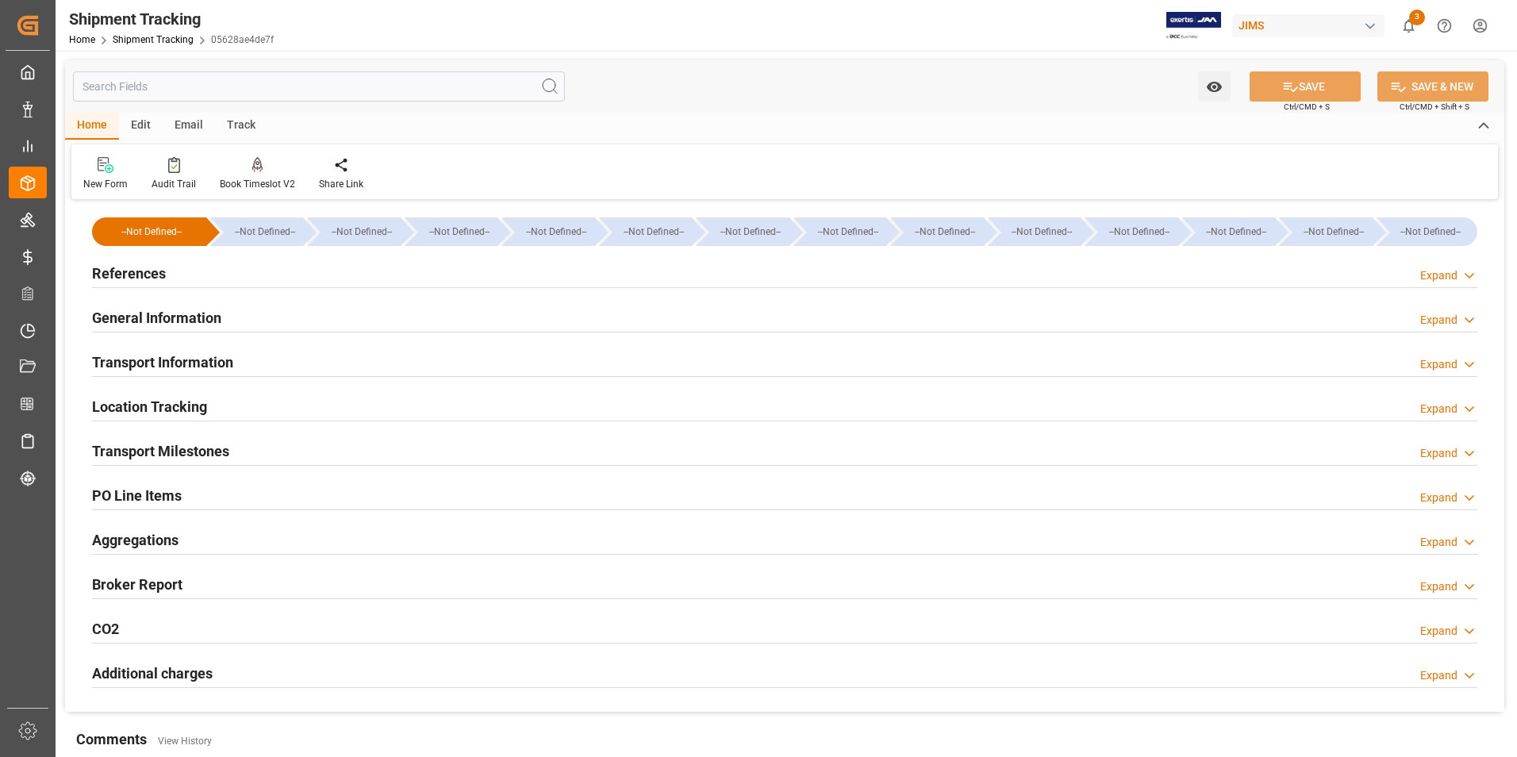
click at [155, 270] on h2 "References" at bounding box center [129, 273] width 74 height 21
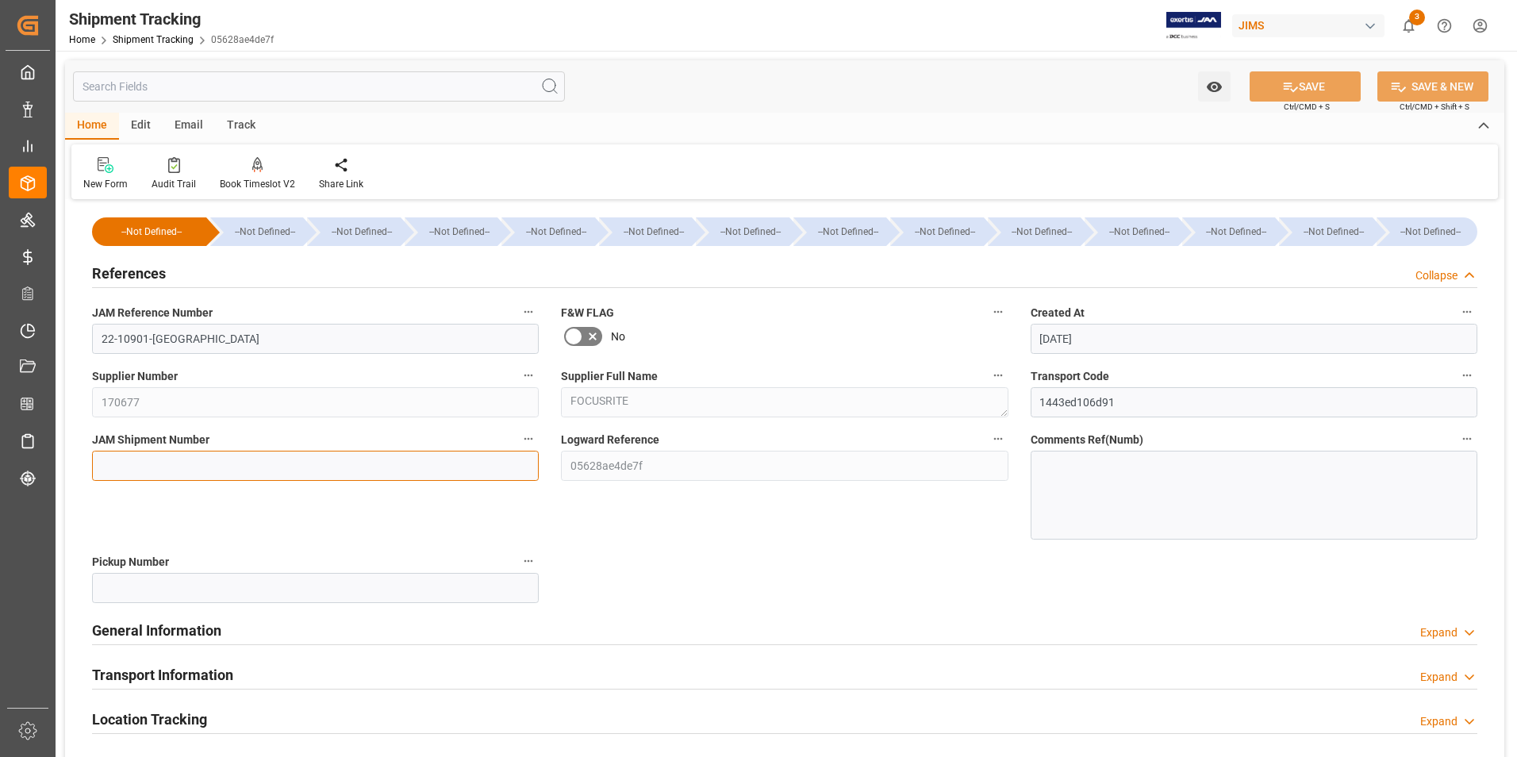
click at [197, 455] on input at bounding box center [315, 466] width 447 height 30
type input "73304"
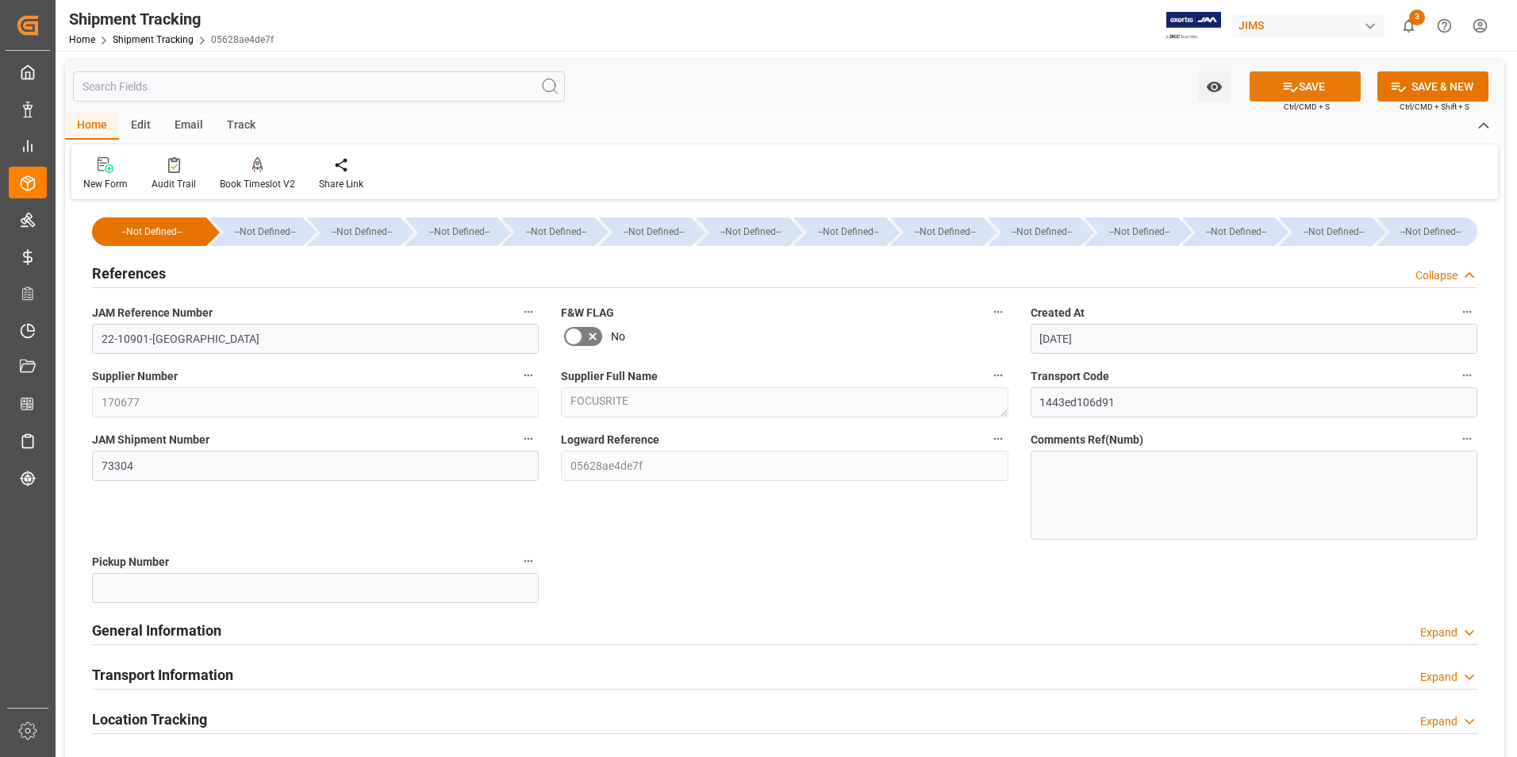
click at [1291, 86] on icon at bounding box center [1290, 87] width 17 height 17
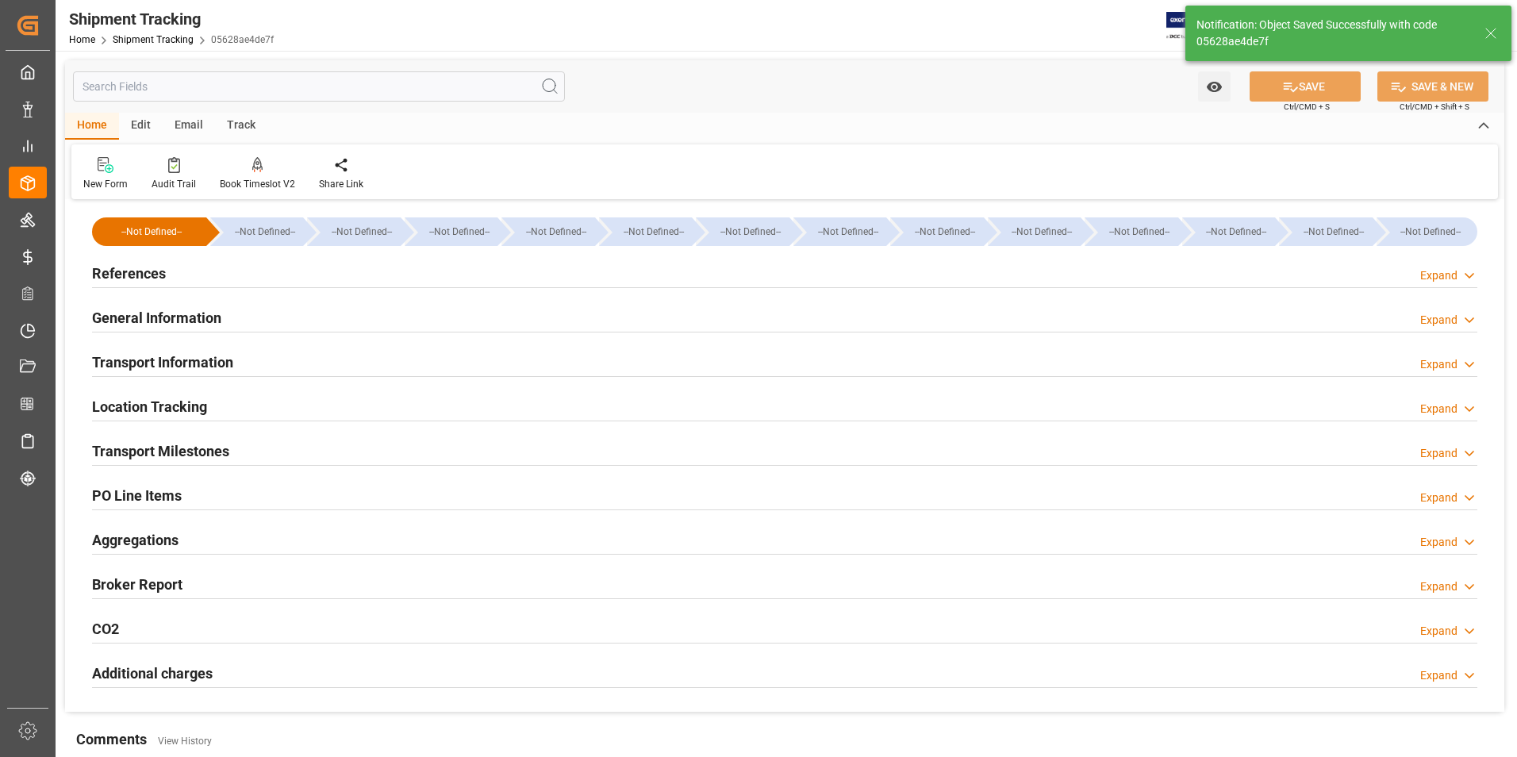
click at [197, 355] on h2 "Transport Information" at bounding box center [162, 361] width 141 height 21
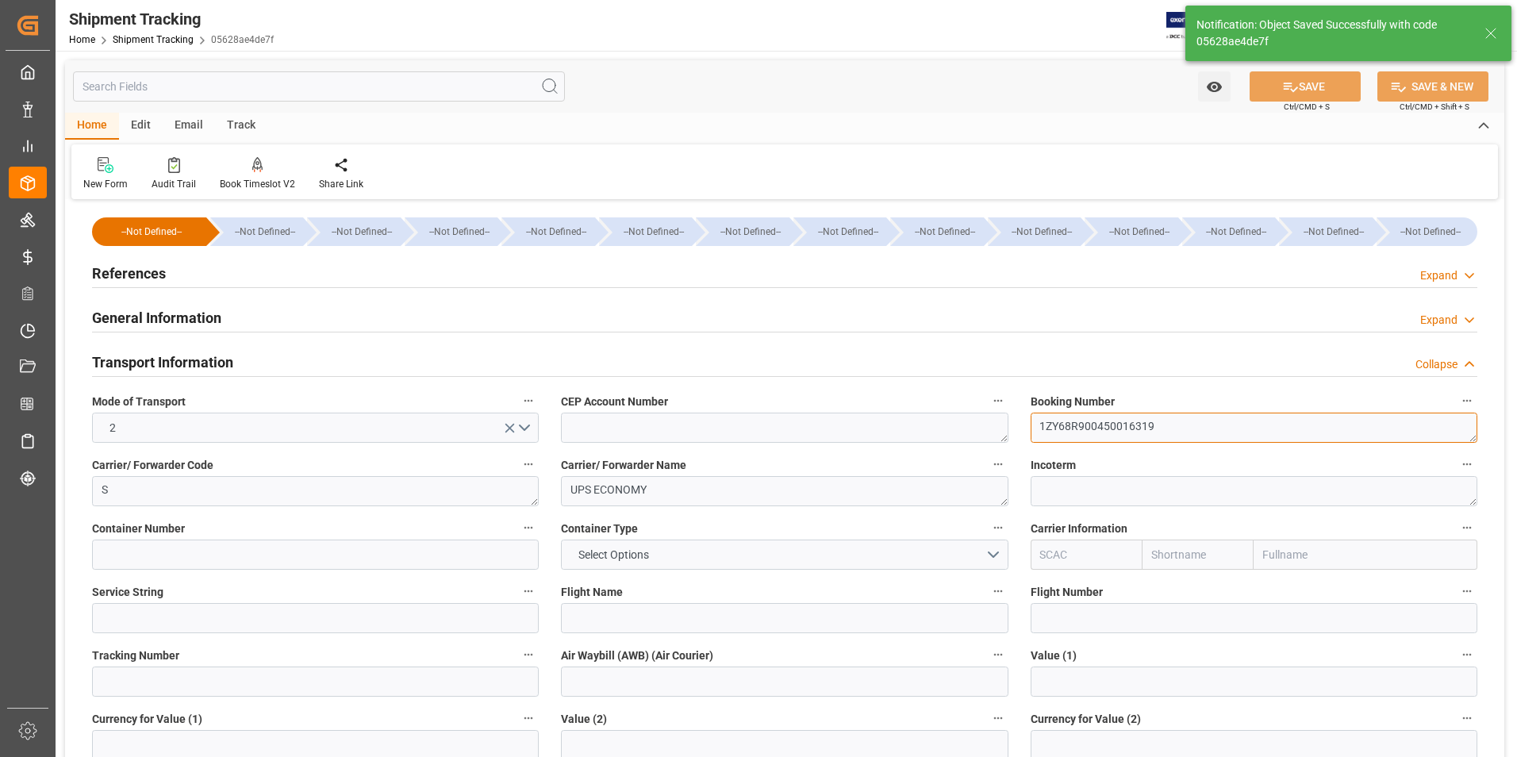
drag, startPoint x: 1172, startPoint y: 423, endPoint x: 989, endPoint y: 420, distance: 182.4
click at [989, 420] on div "--Not Defined-- --Not Defined-- --Not Defined-- --Not Defined-- --Not Defined--…" at bounding box center [784, 743] width 1439 height 1079
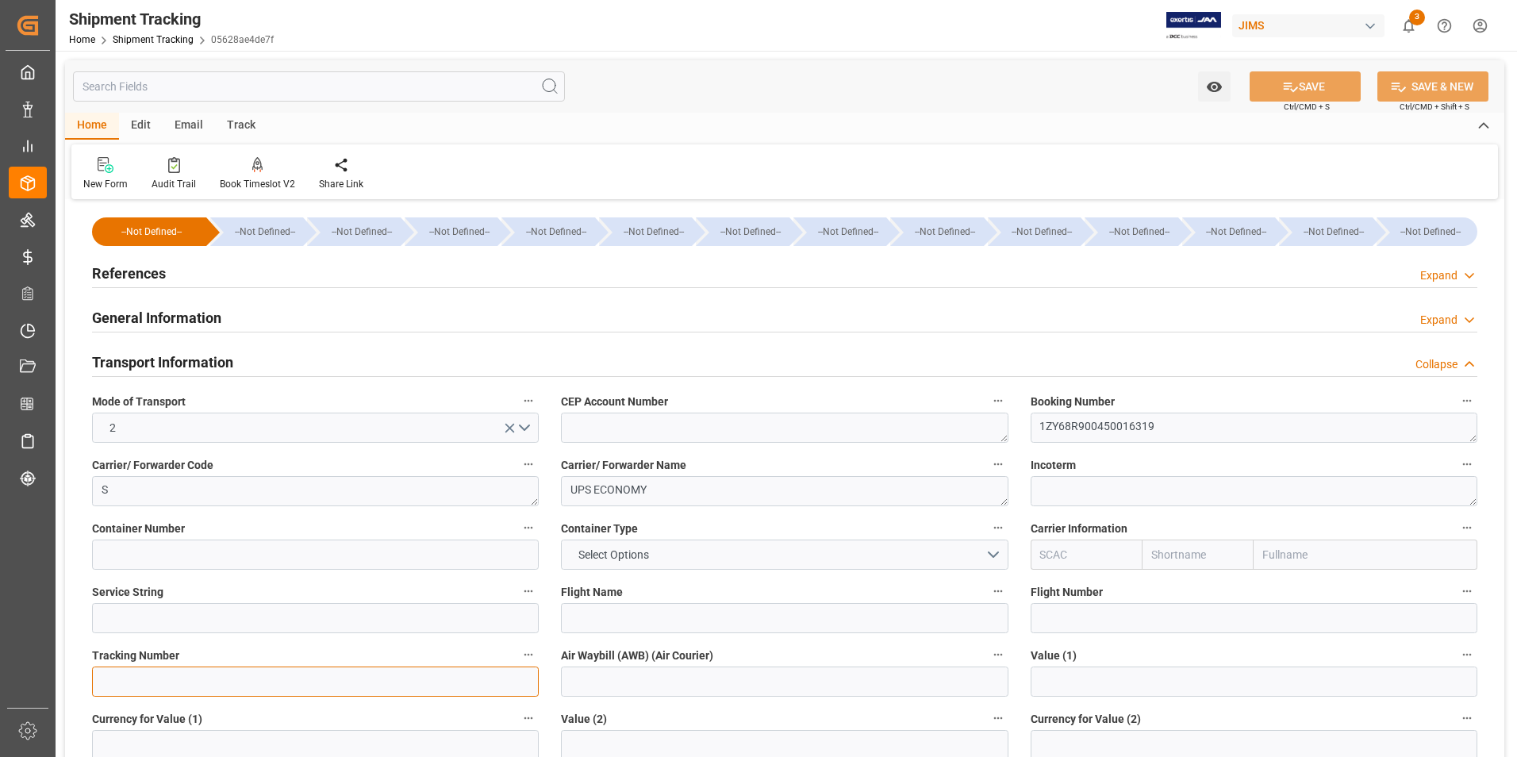
click at [213, 688] on input at bounding box center [315, 681] width 447 height 30
paste input "1ZY68R900450016319"
type input "1ZY68R900450016319"
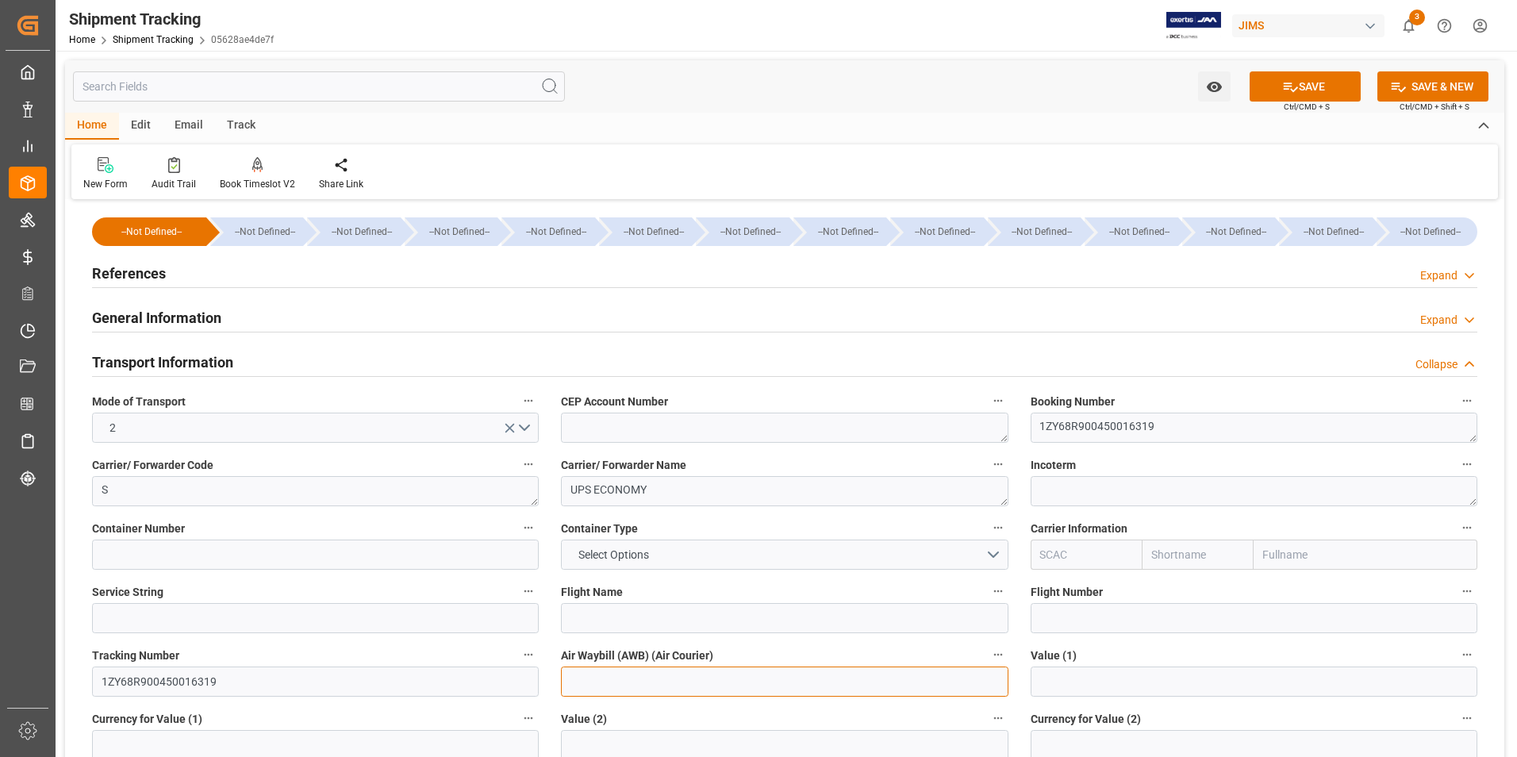
click at [599, 684] on input at bounding box center [784, 681] width 447 height 30
paste input "1ZY68R900450016319"
type input "1ZY68R900450016319"
click at [1303, 80] on button "SAVE" at bounding box center [1304, 86] width 111 height 30
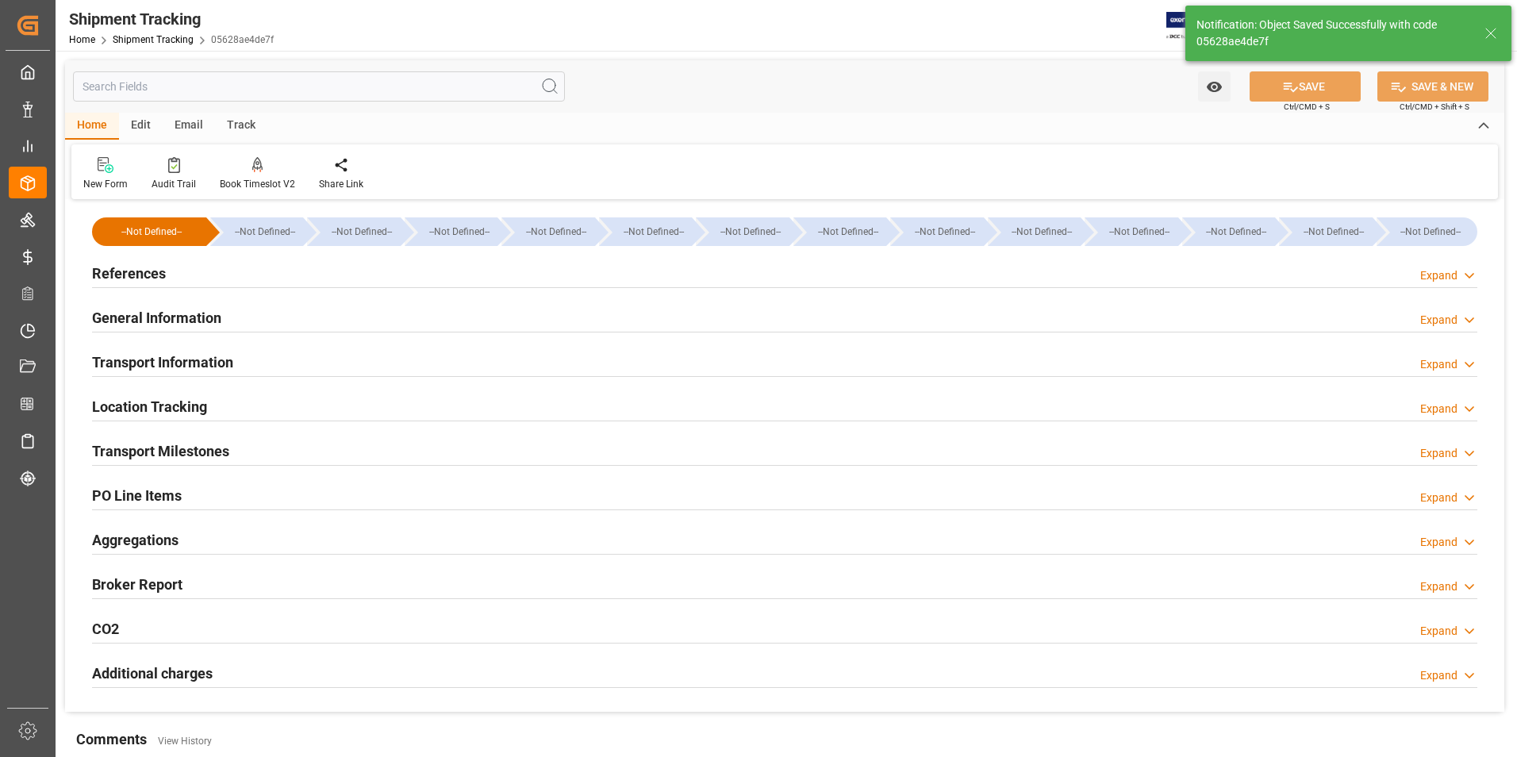
click at [140, 443] on h2 "Transport Milestones" at bounding box center [160, 450] width 137 height 21
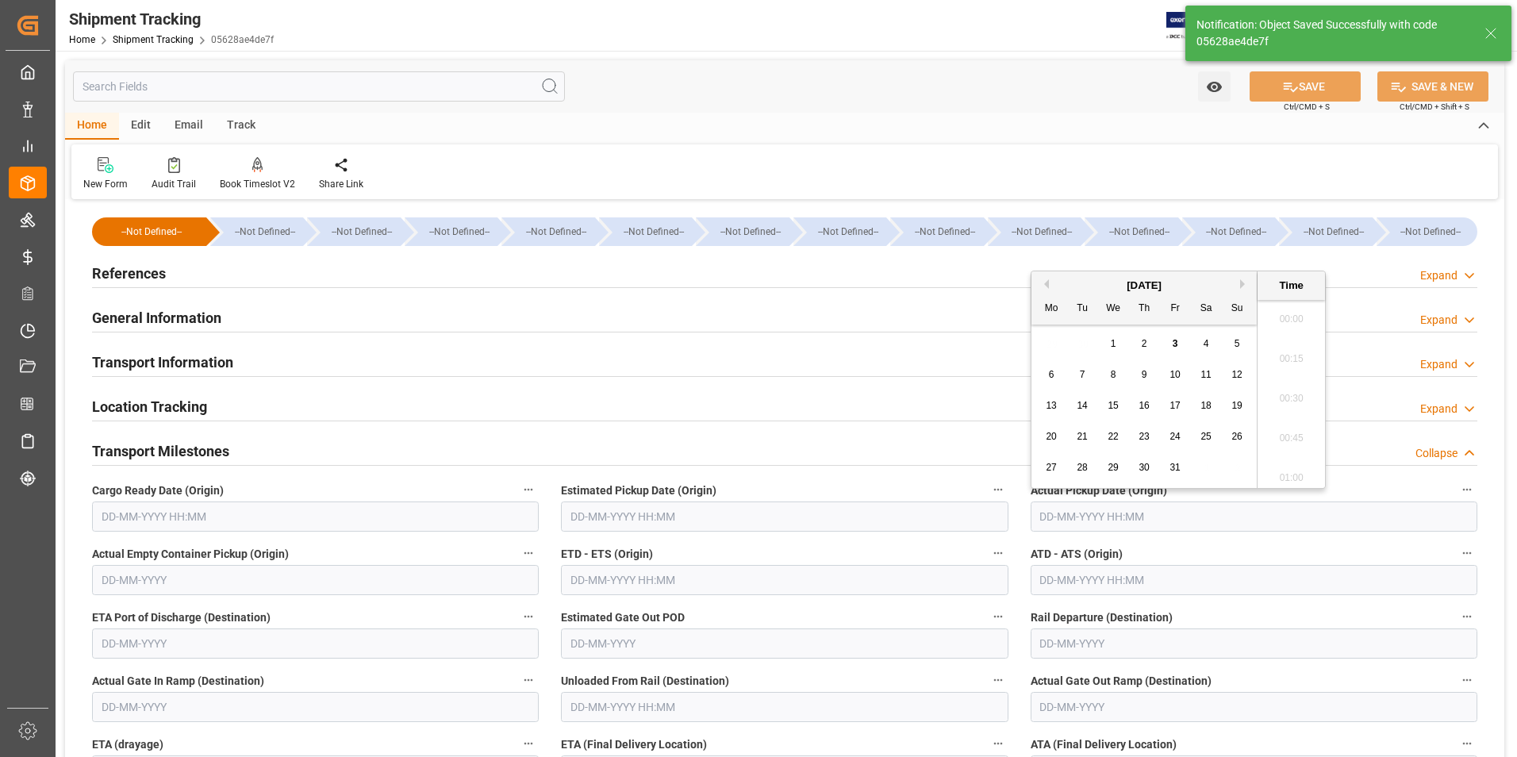
click at [1080, 520] on input "text" at bounding box center [1253, 516] width 447 height 30
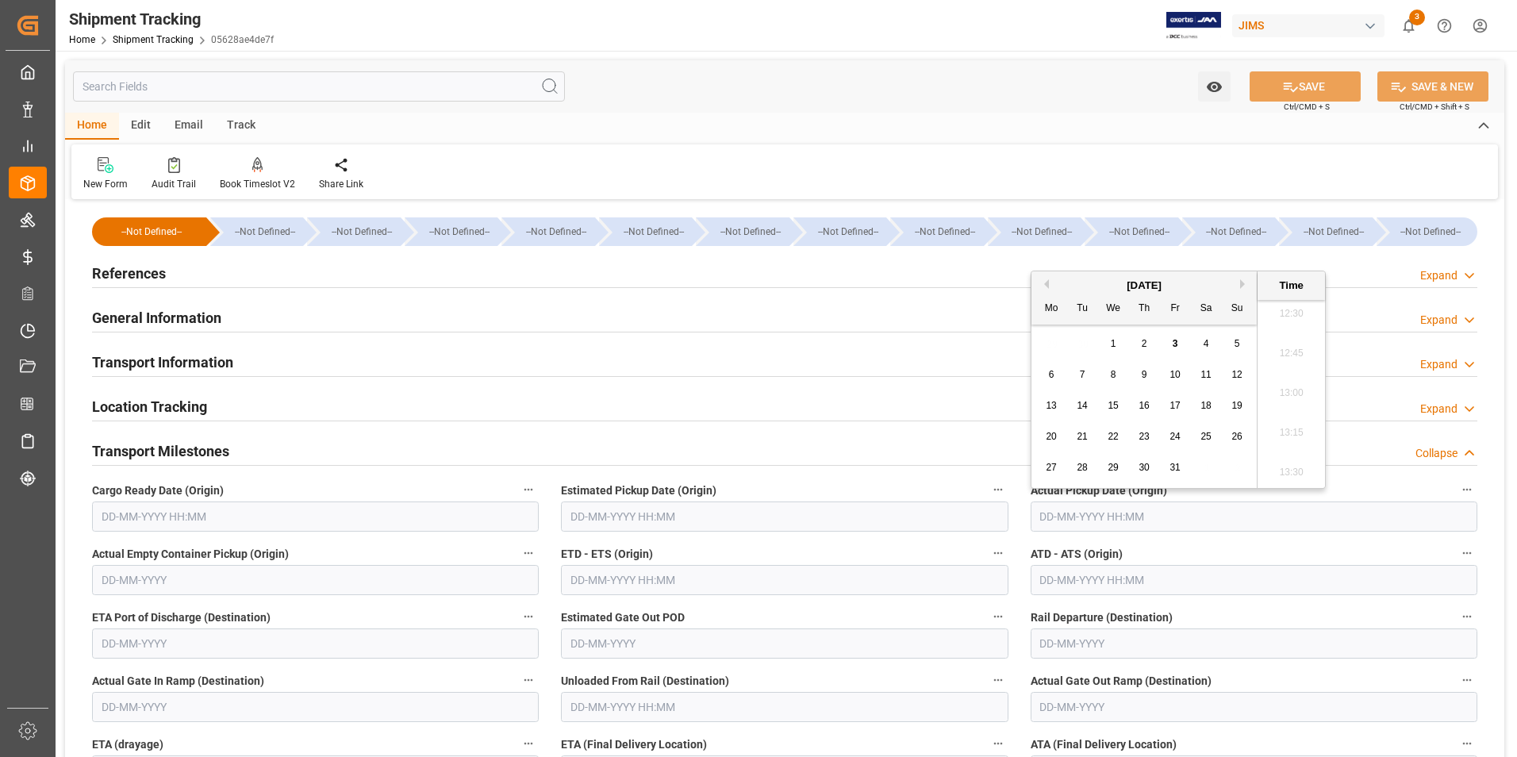
drag, startPoint x: 1179, startPoint y: 343, endPoint x: 1158, endPoint y: 348, distance: 21.4
click at [1179, 343] on div "3" at bounding box center [1175, 344] width 20 height 19
type input "[DATE] 00:00"
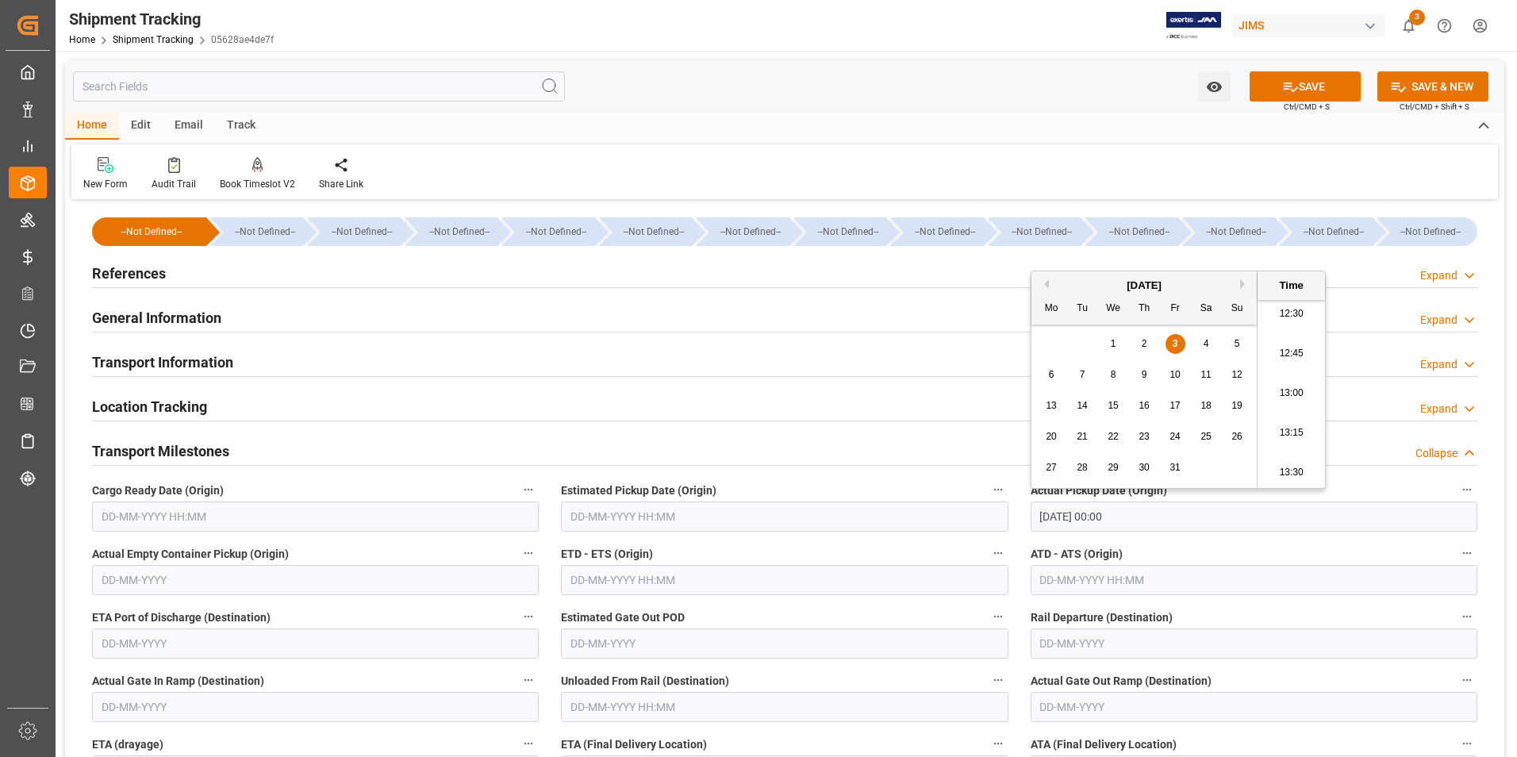
click at [651, 574] on input "text" at bounding box center [784, 580] width 447 height 30
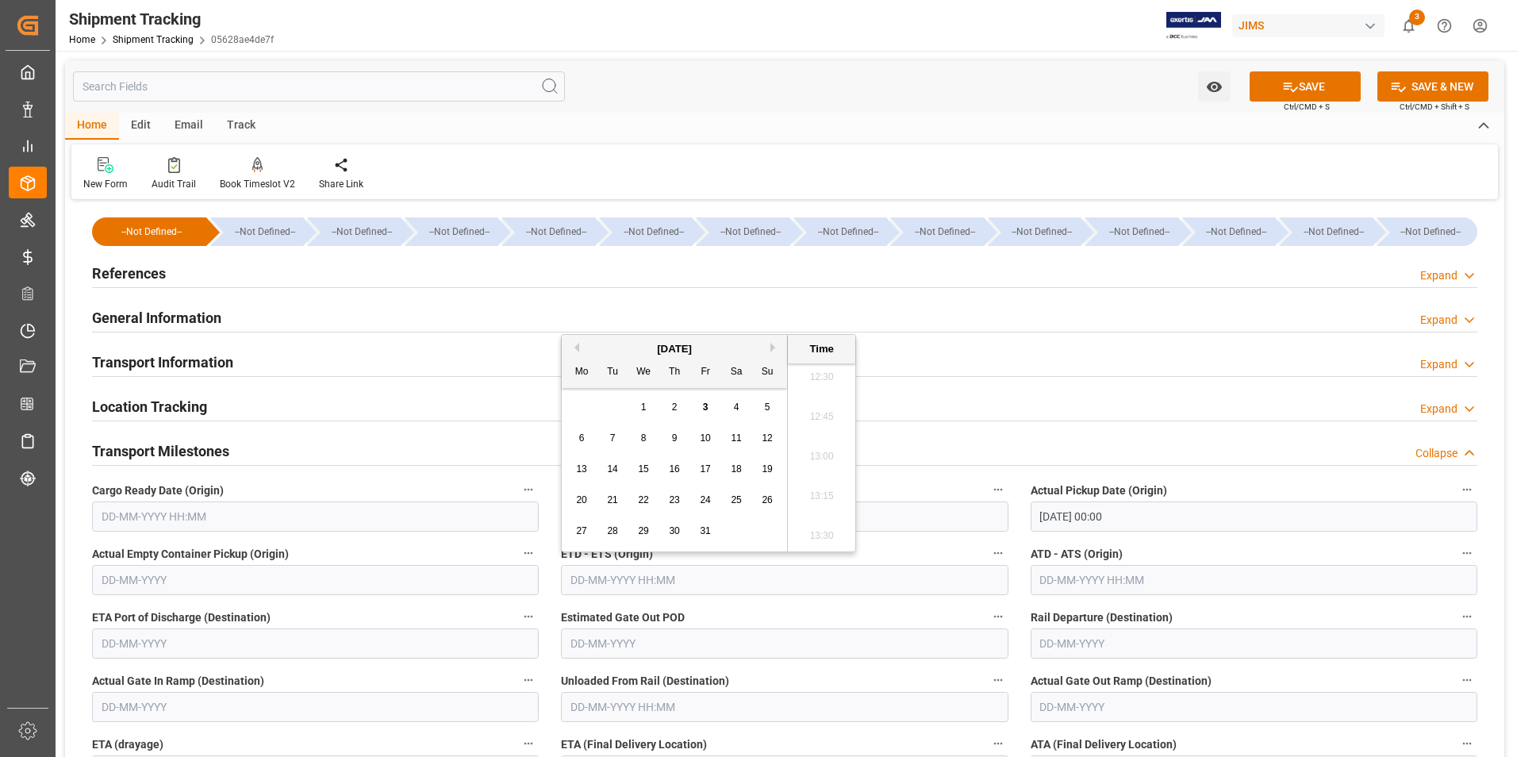
type input "[DATE] 00:00"
type input "03-10-2025 00:00"
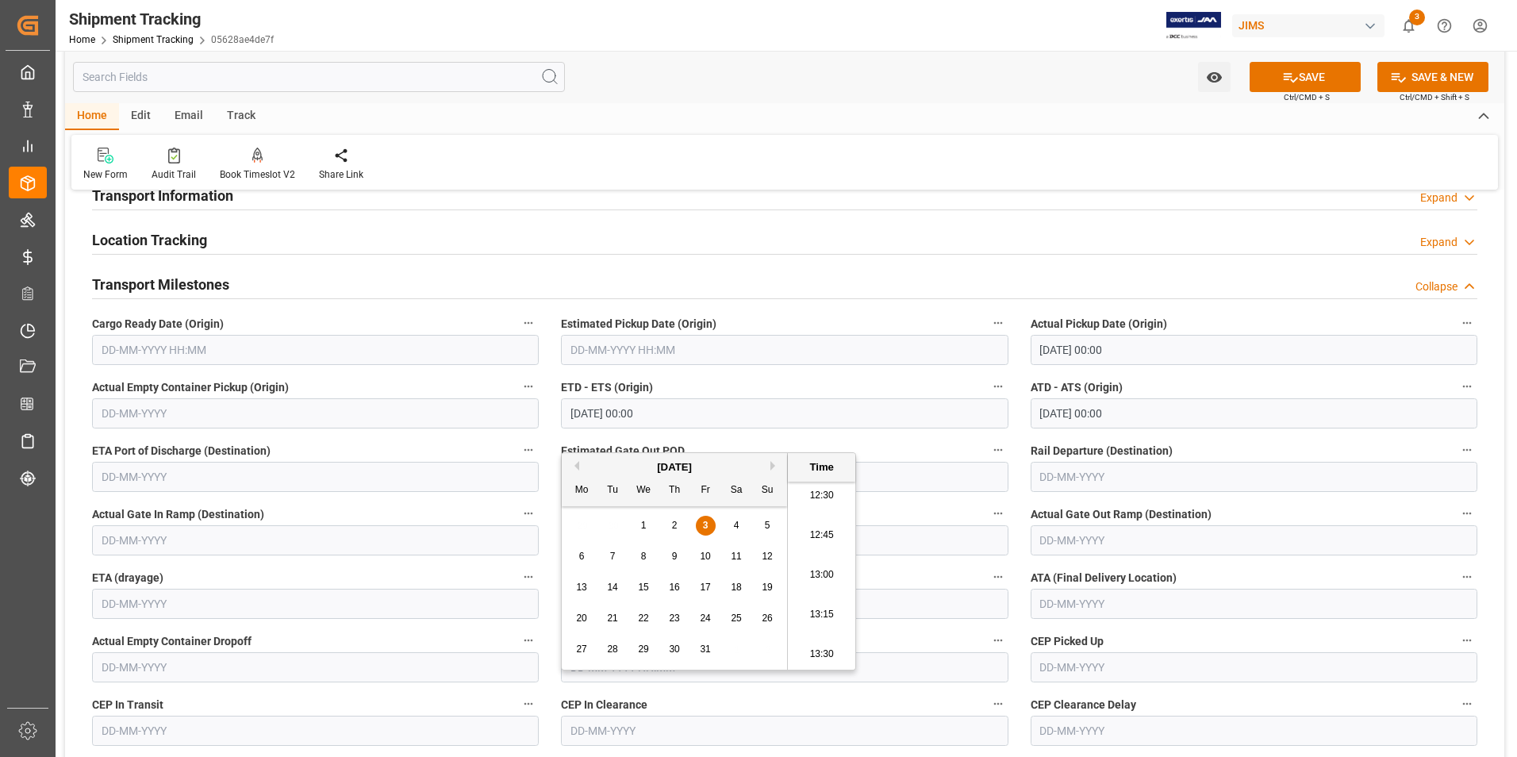
scroll to position [238, 0]
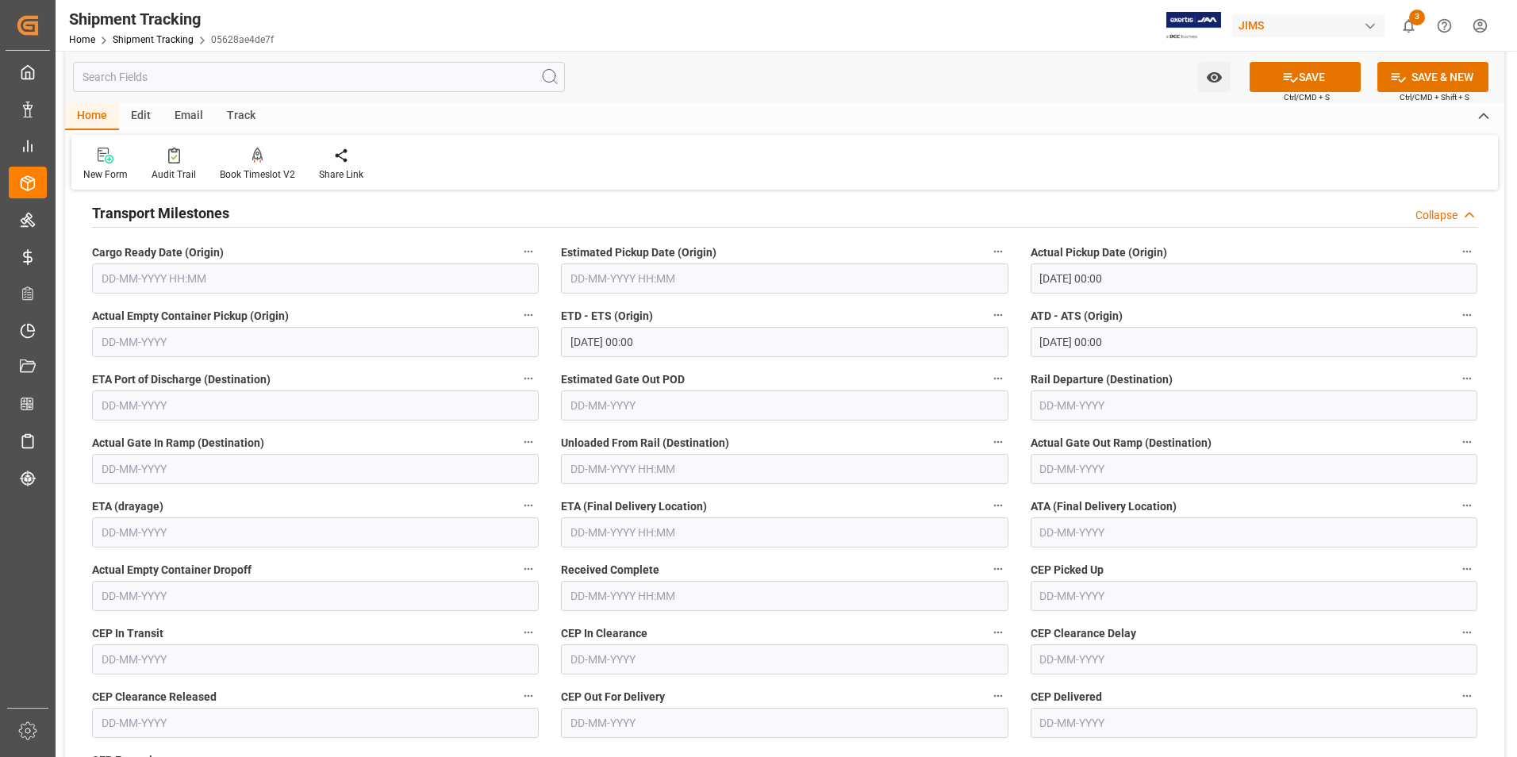
click at [546, 572] on div "Actual Empty Container Dropoff" at bounding box center [315, 584] width 469 height 63
click at [616, 531] on input "text" at bounding box center [784, 532] width 447 height 30
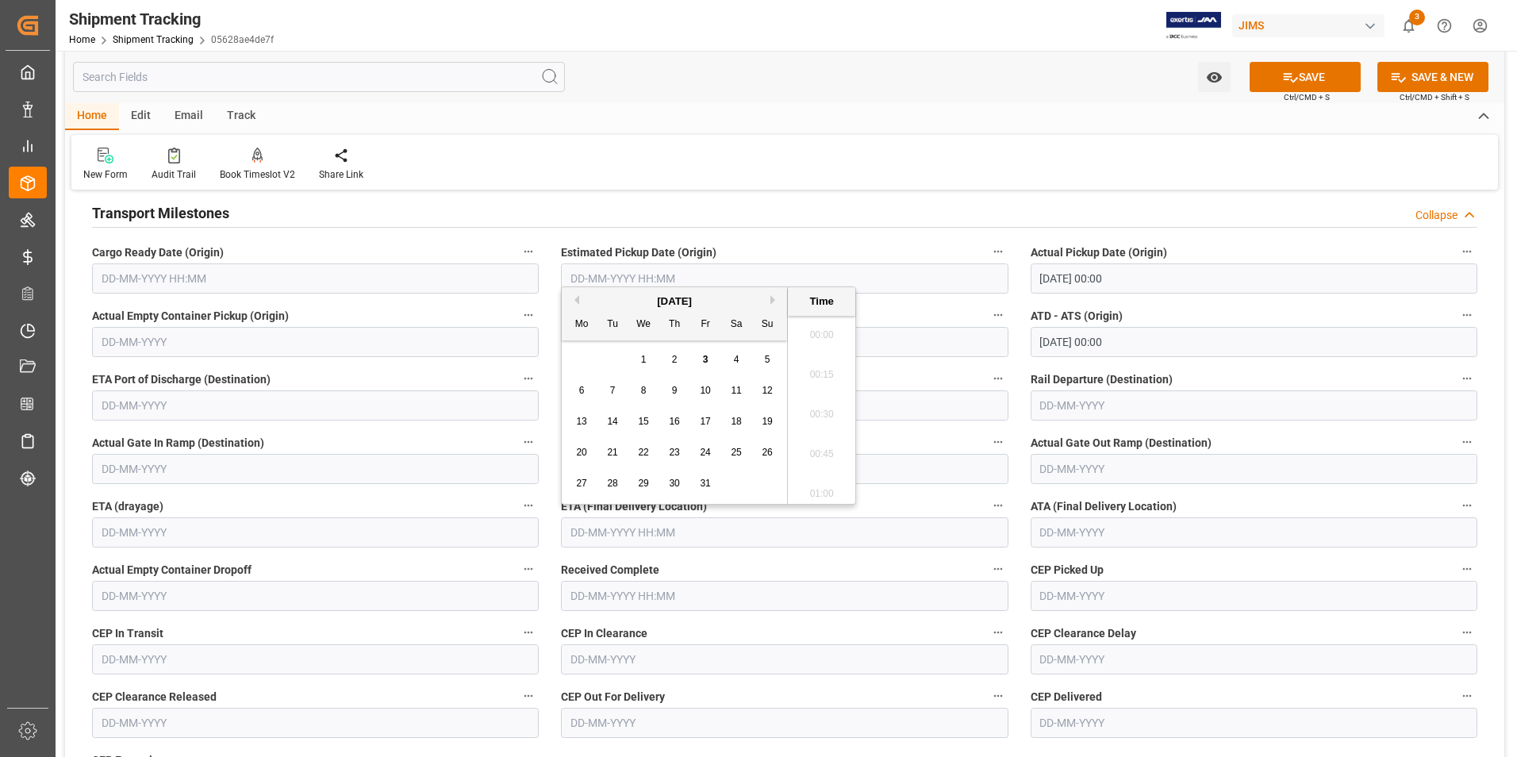
scroll to position [1989, 0]
click at [642, 389] on span "8" at bounding box center [644, 390] width 6 height 11
type input "08-10-2025 00:00"
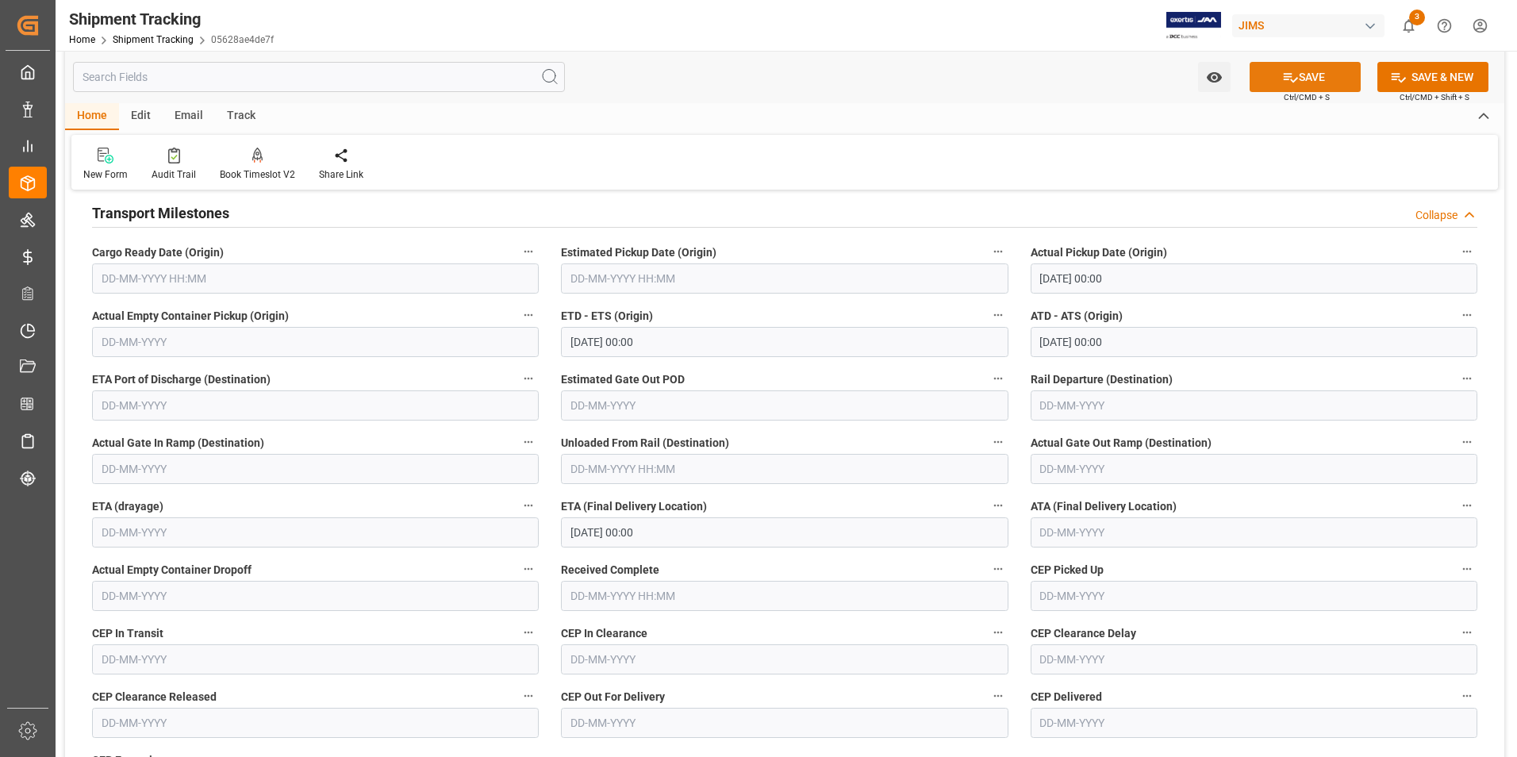
click at [1314, 82] on button "SAVE" at bounding box center [1304, 77] width 111 height 30
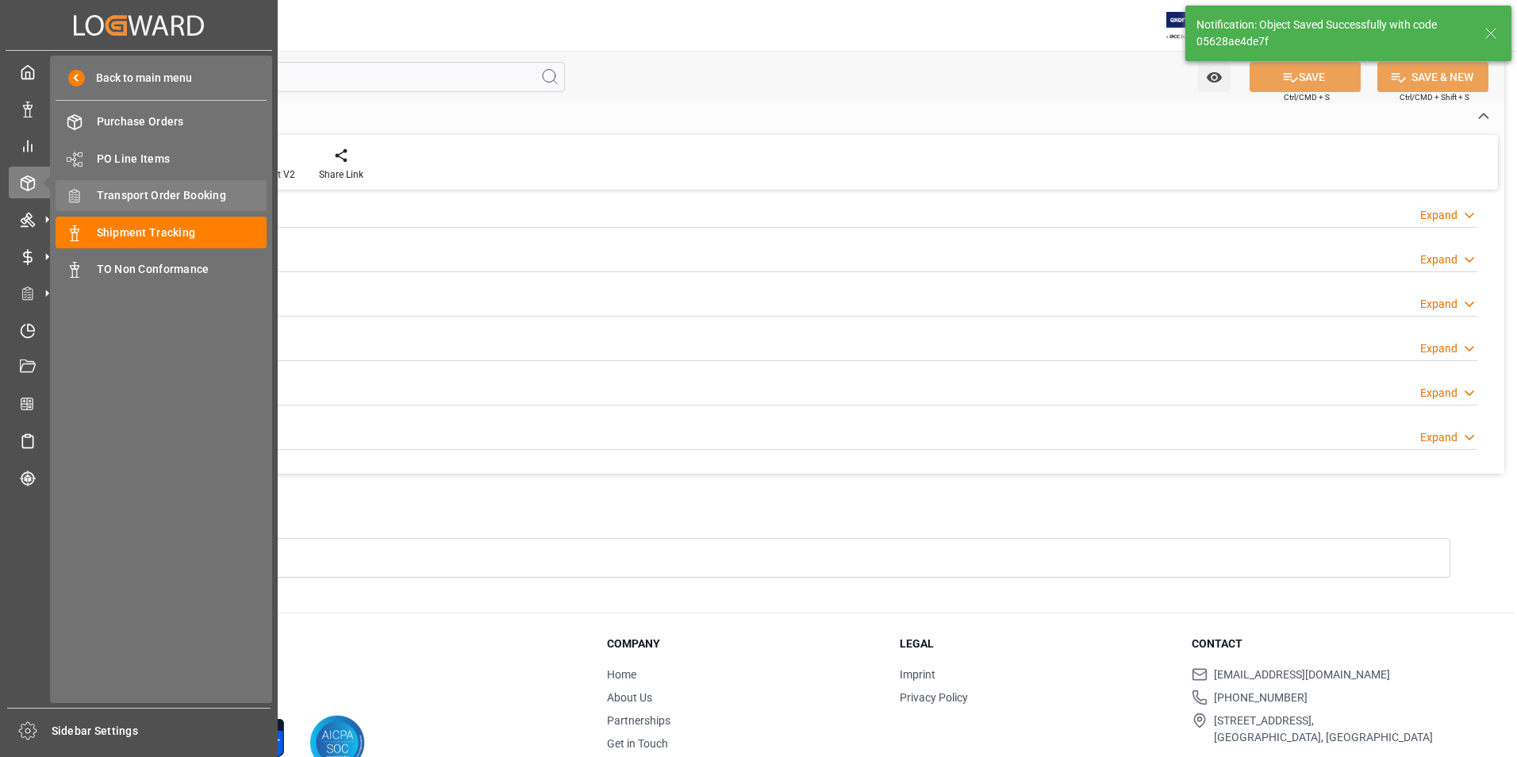
click at [153, 190] on span "Transport Order Booking" at bounding box center [182, 195] width 171 height 17
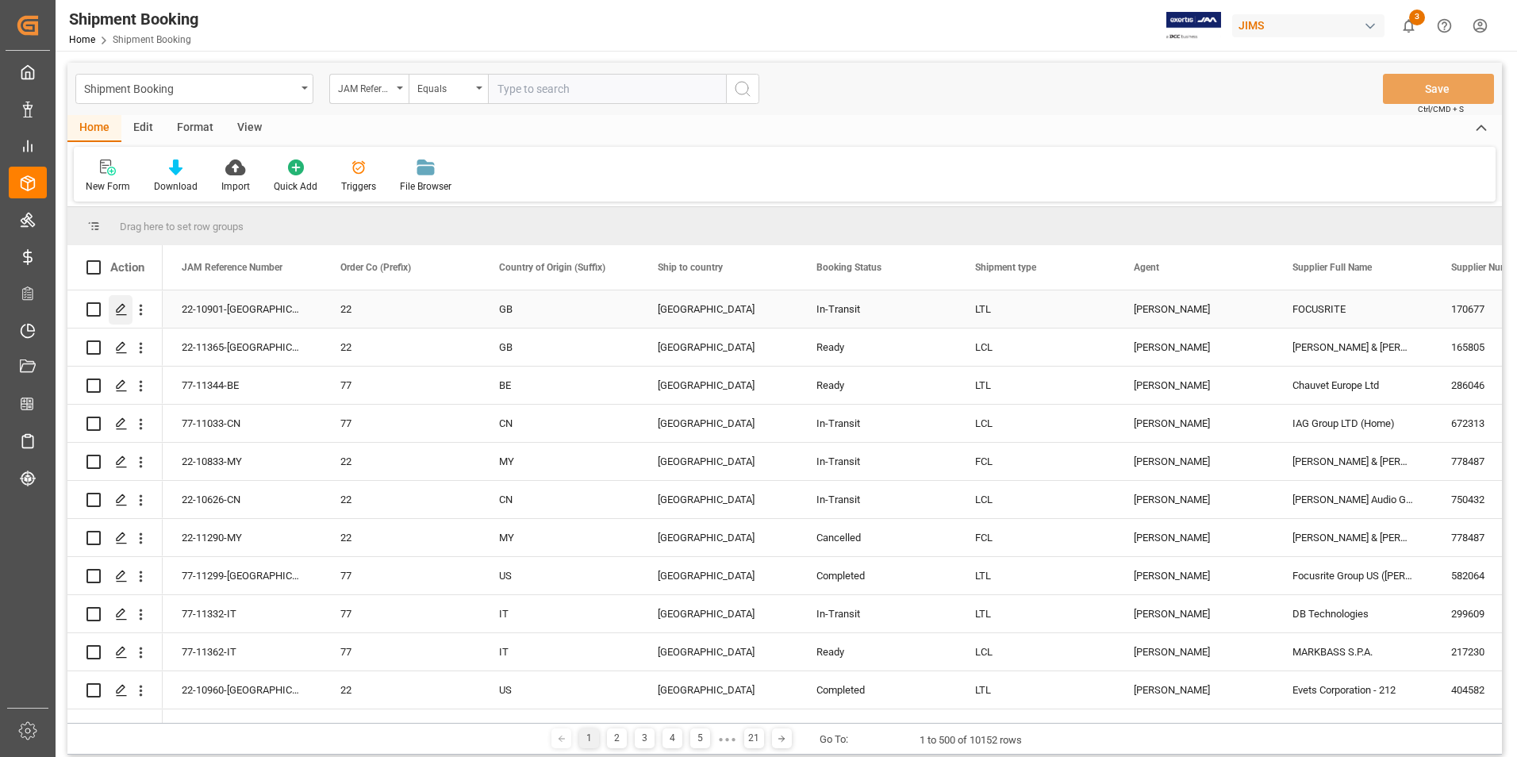
click at [119, 306] on icon "Press SPACE to select this row." at bounding box center [121, 309] width 13 height 13
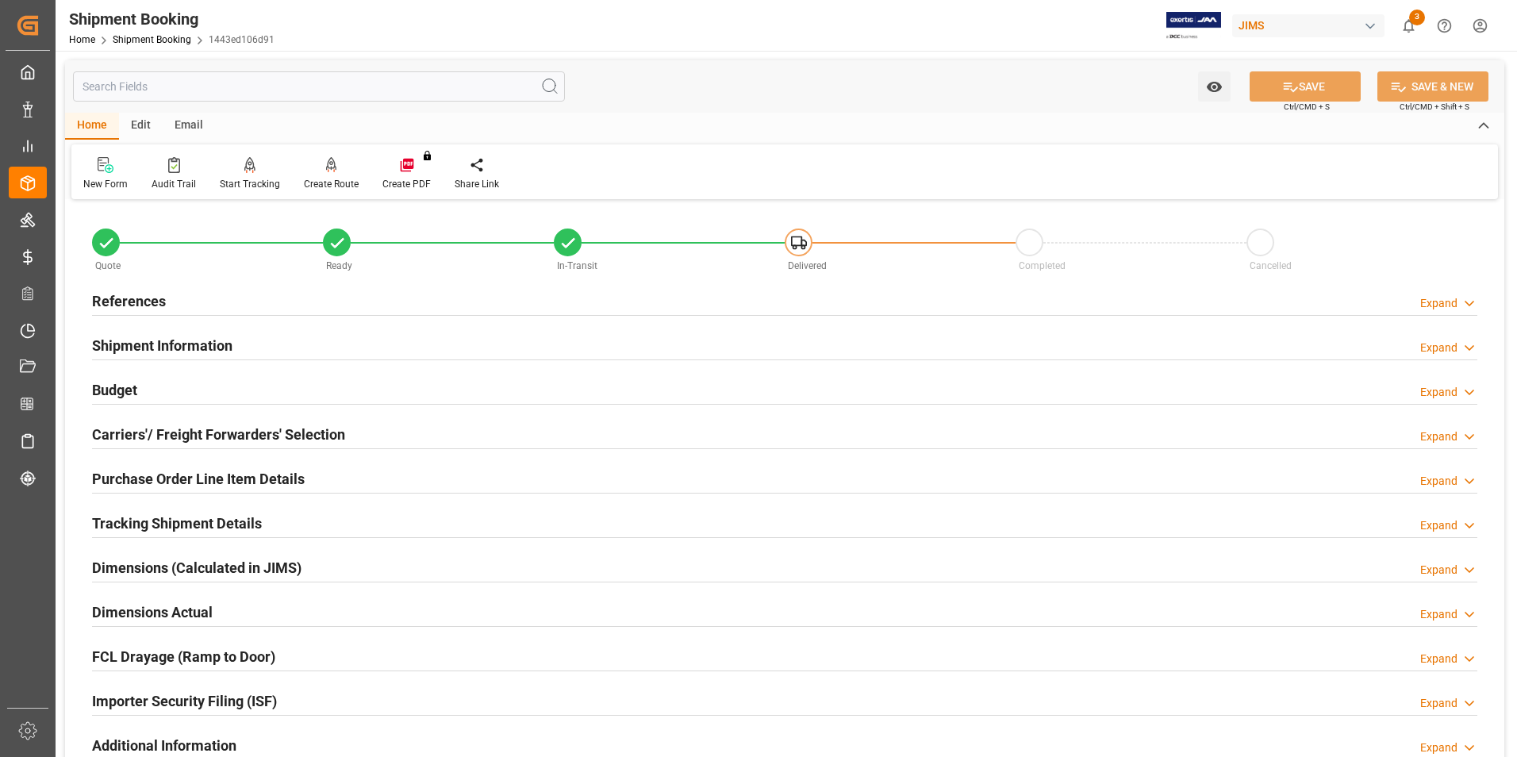
click at [167, 478] on h2 "Purchase Order Line Item Details" at bounding box center [198, 478] width 213 height 21
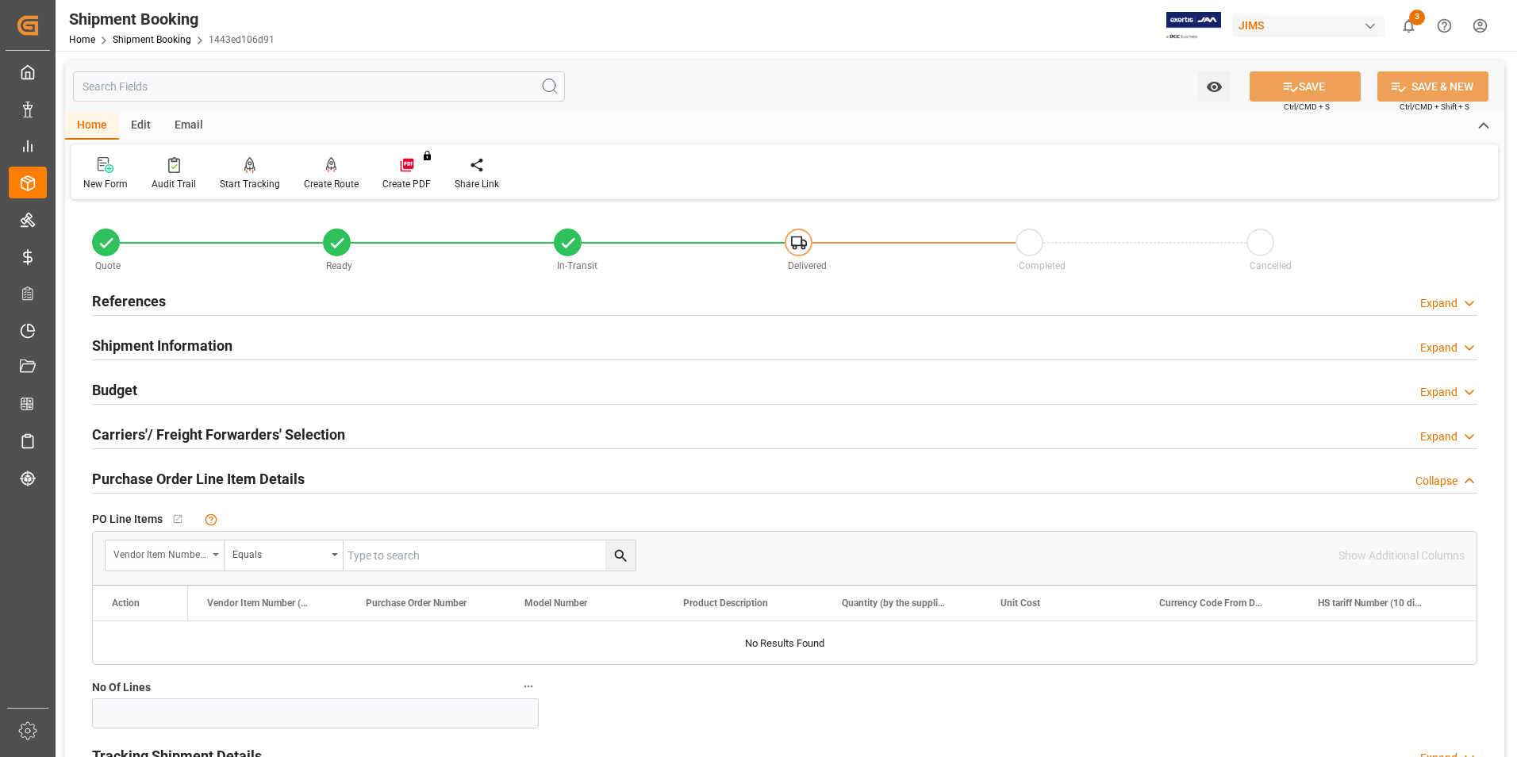
click at [185, 553] on div "Vendor Item Number (By The Supplier)" at bounding box center [160, 552] width 94 height 18
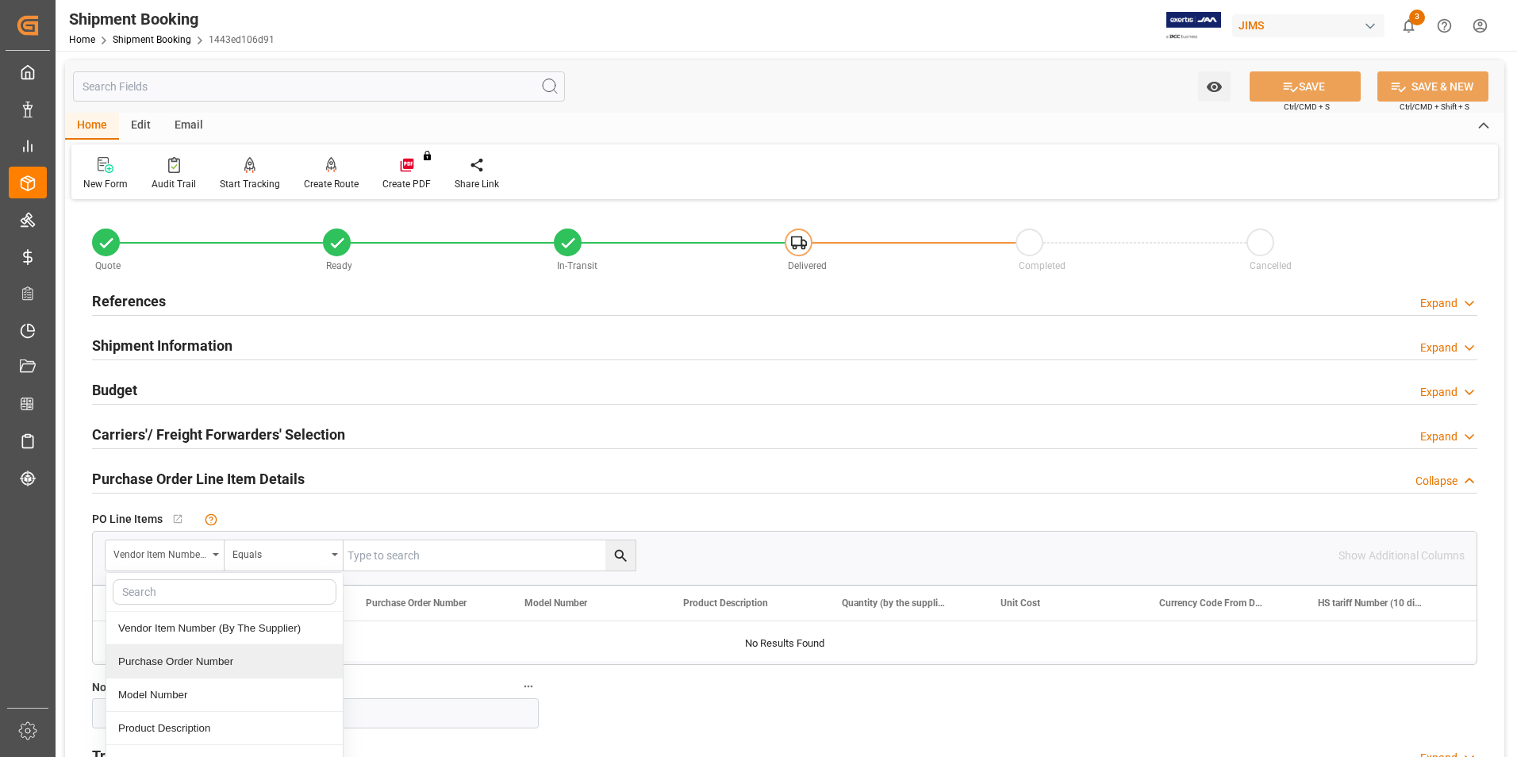
click at [210, 662] on div "Purchase Order Number" at bounding box center [224, 661] width 236 height 33
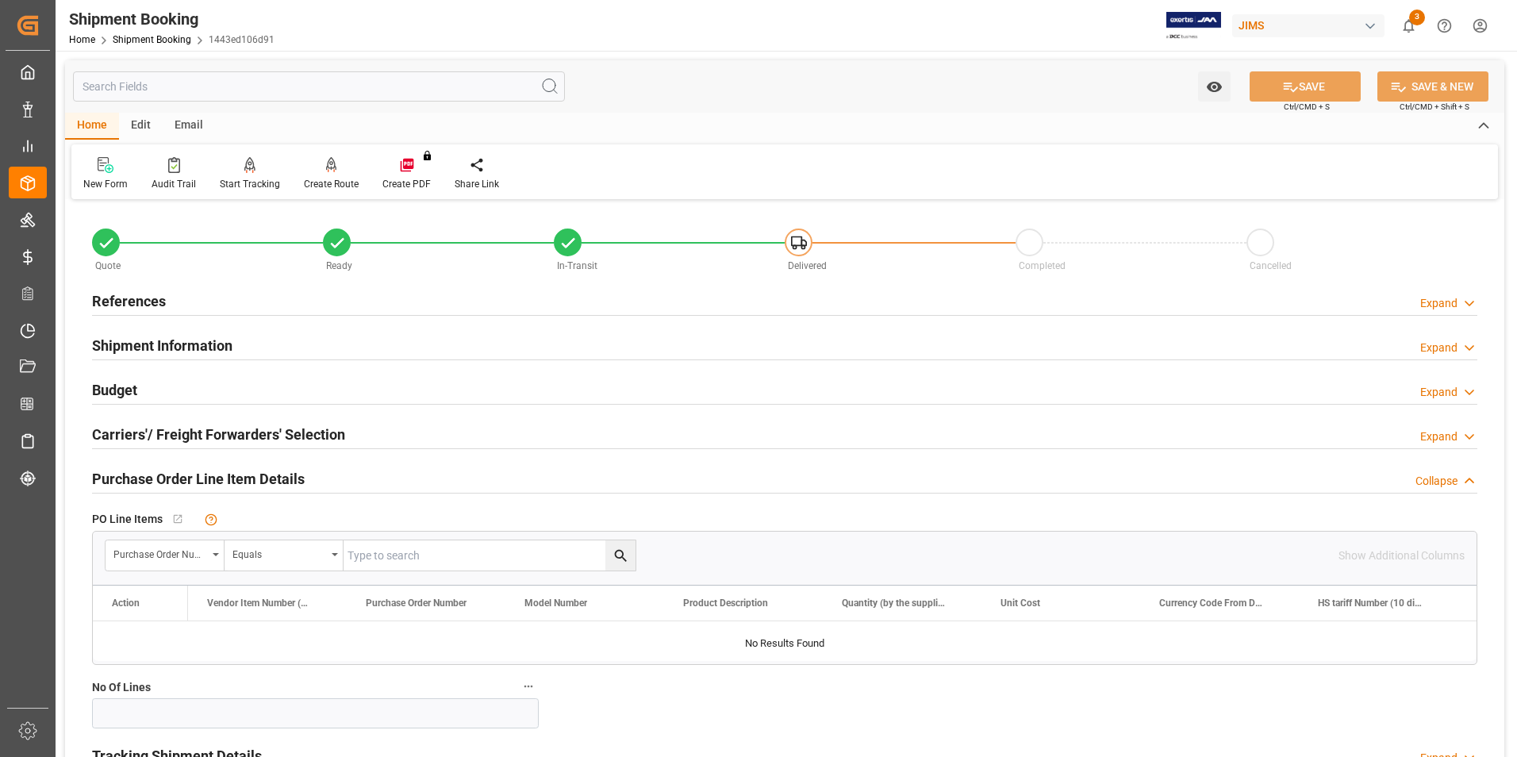
click at [404, 550] on input "text" at bounding box center [489, 555] width 292 height 30
type input "868909"
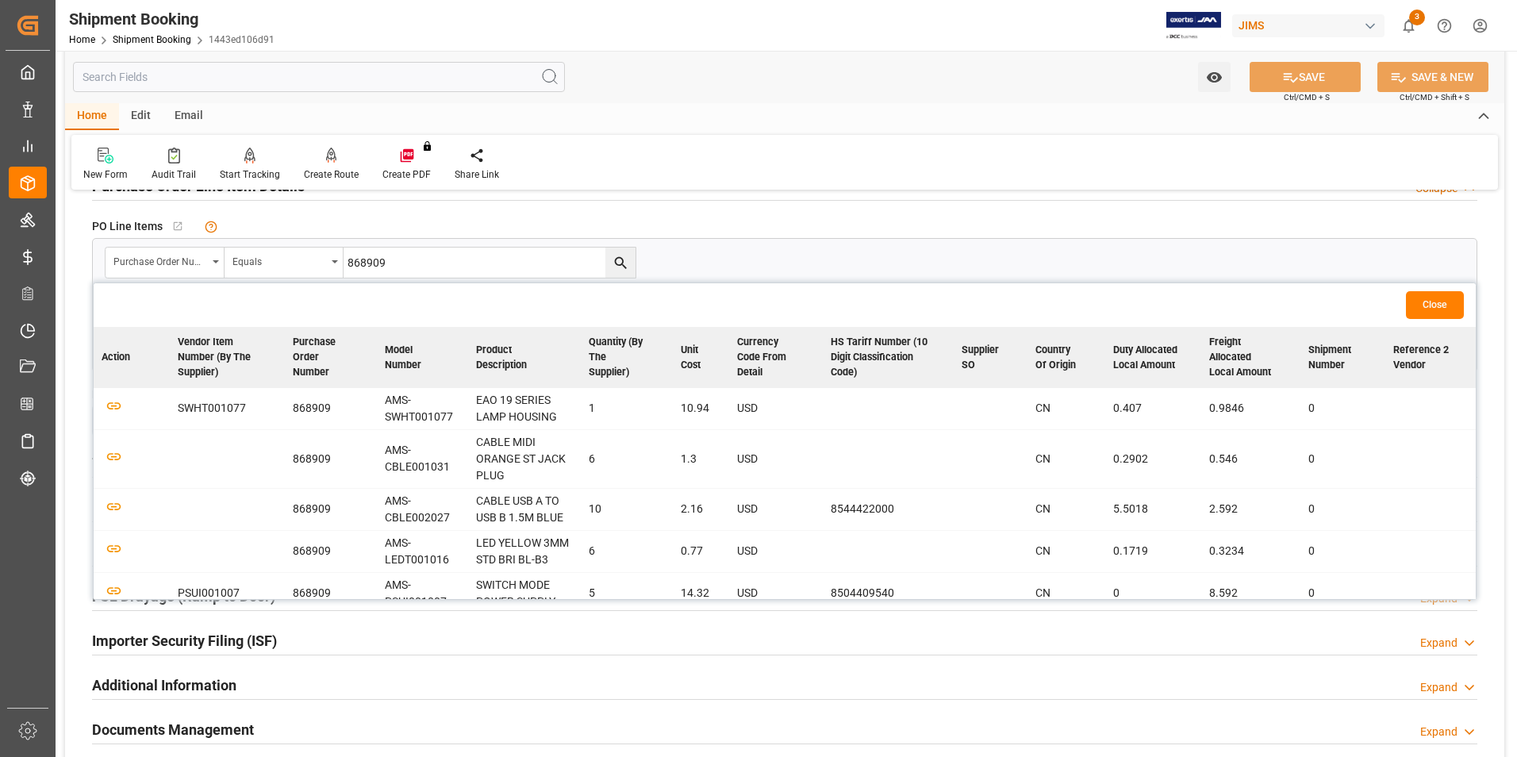
scroll to position [397, 0]
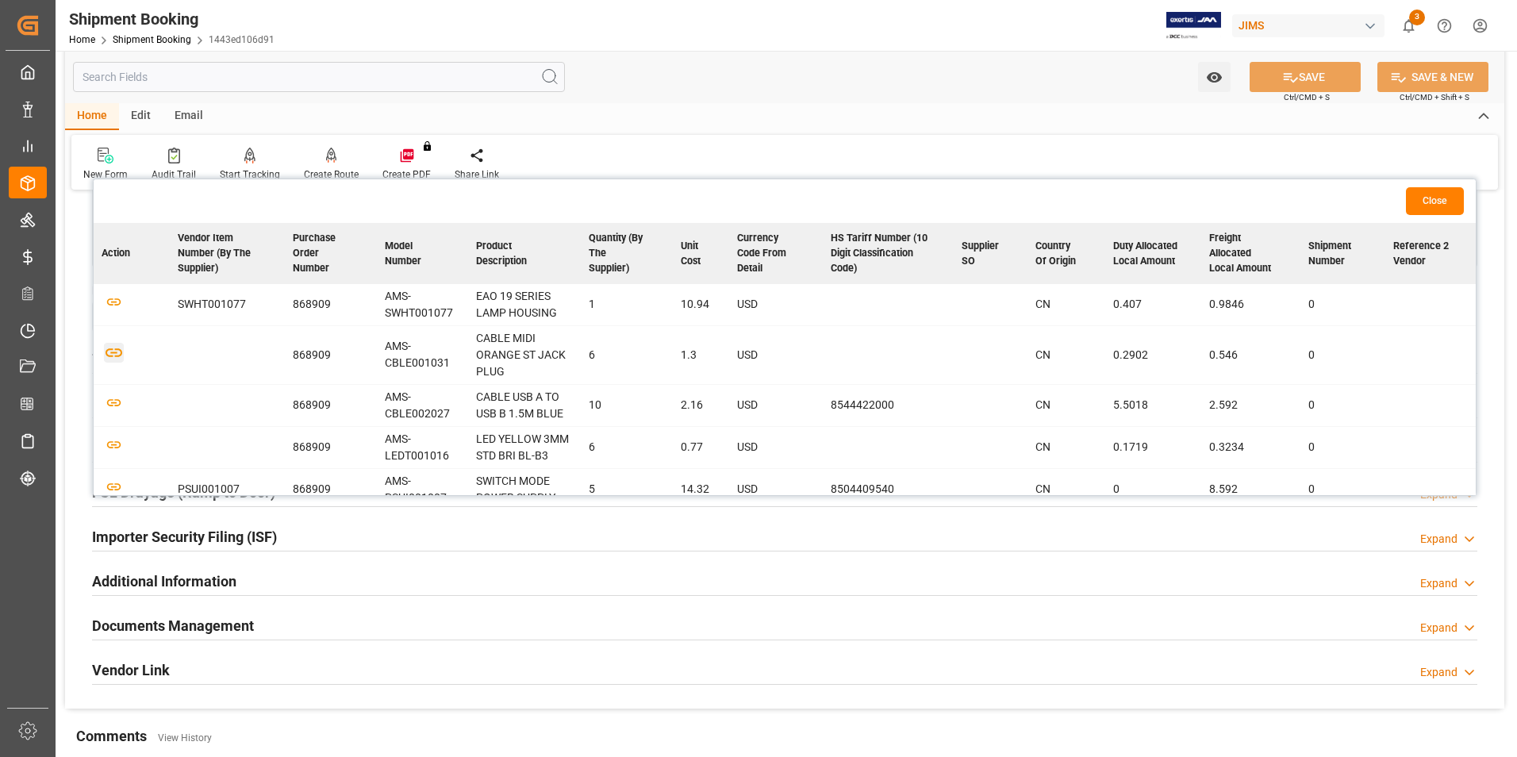
click at [115, 351] on icon "button" at bounding box center [114, 353] width 20 height 20
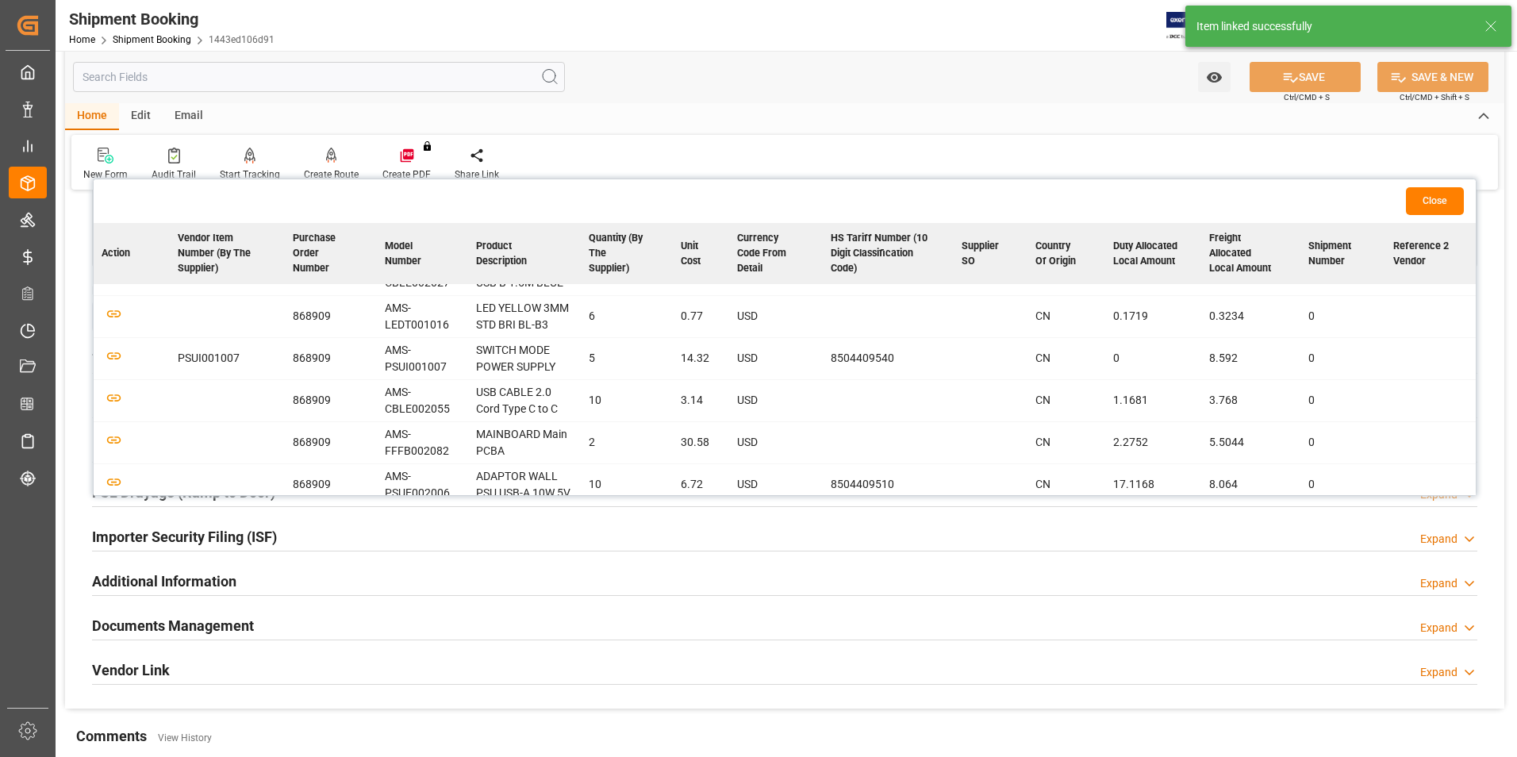
scroll to position [142, 0]
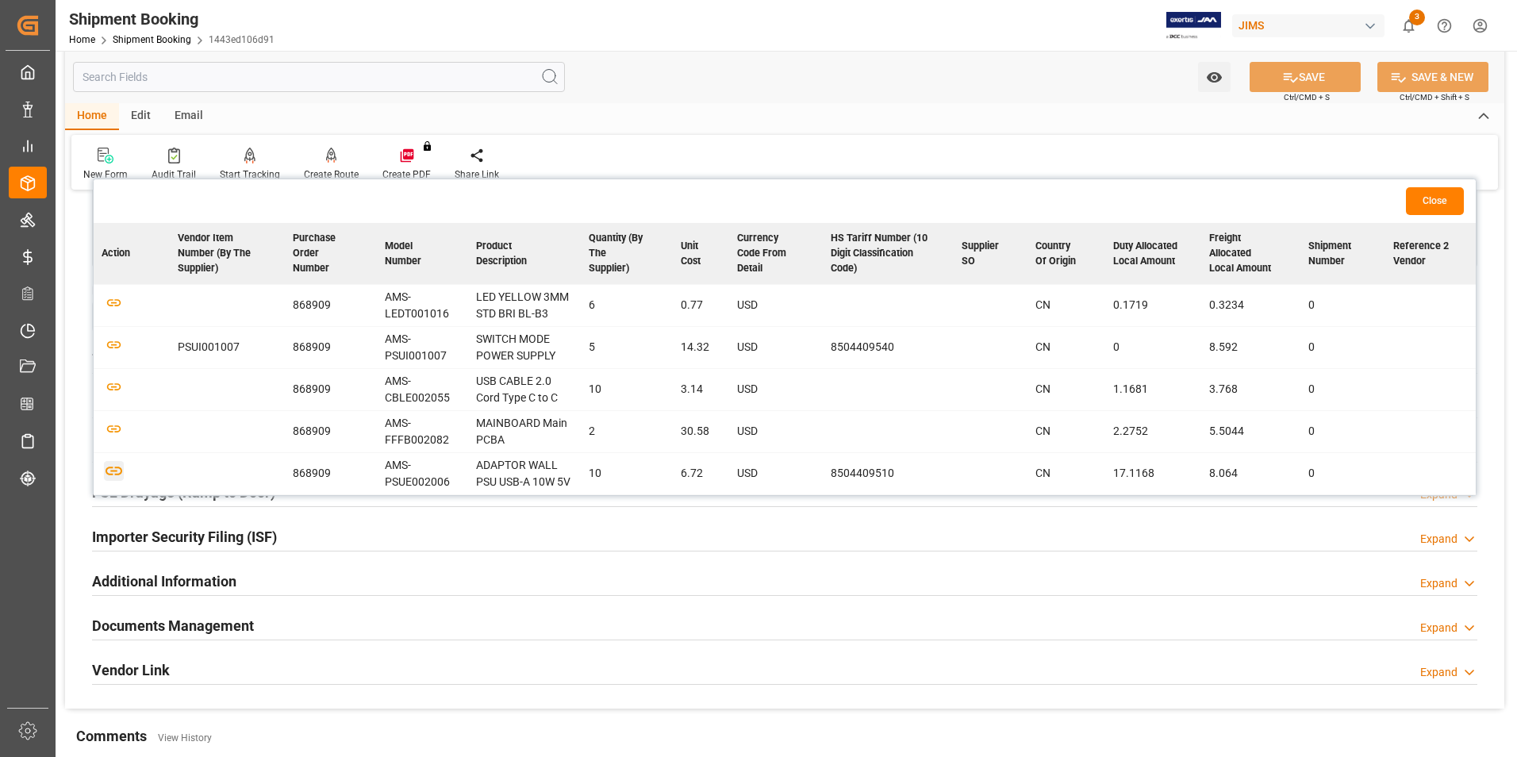
click at [119, 467] on icon "button" at bounding box center [113, 471] width 17 height 9
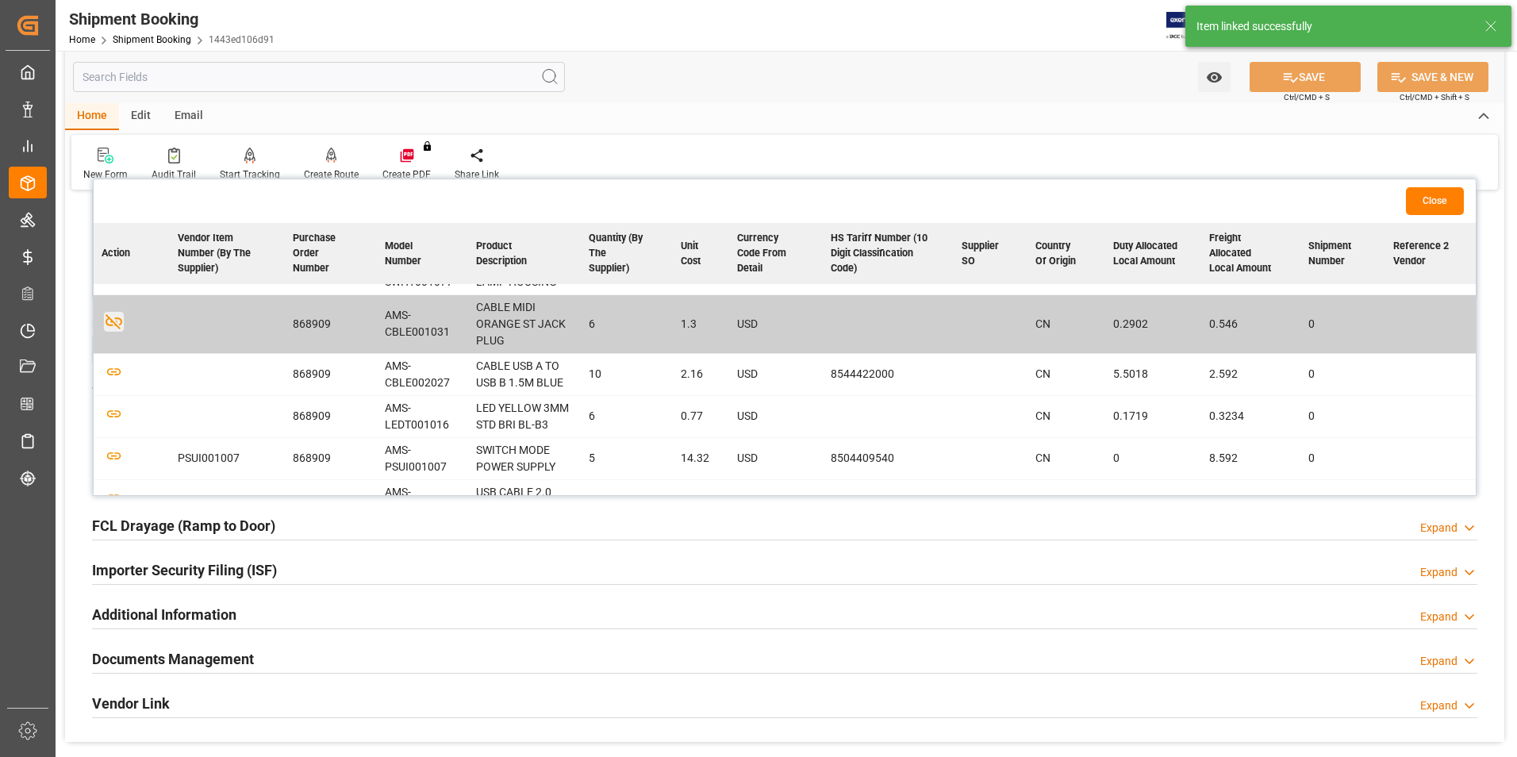
scroll to position [0, 0]
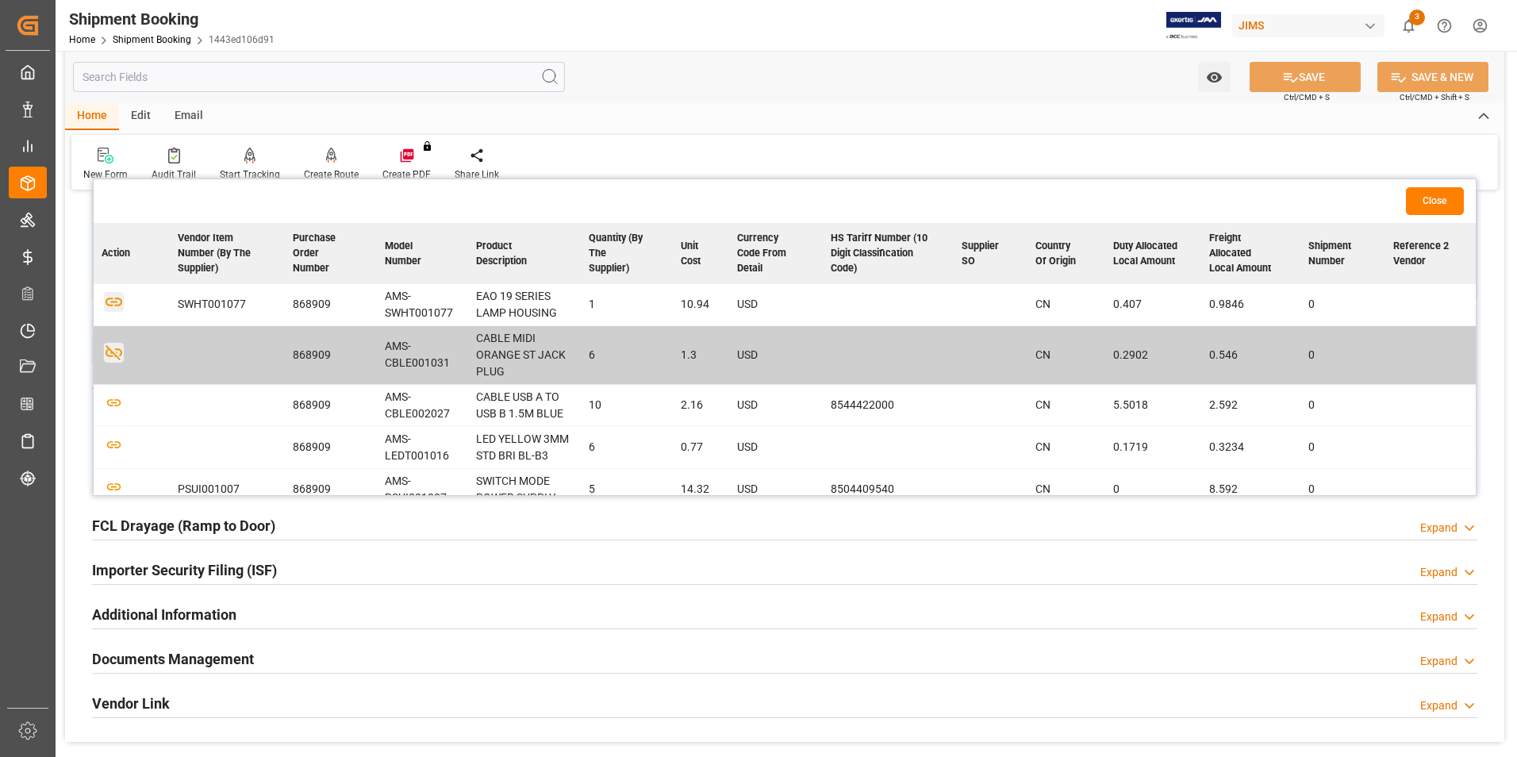
click at [113, 299] on icon "button" at bounding box center [114, 302] width 20 height 20
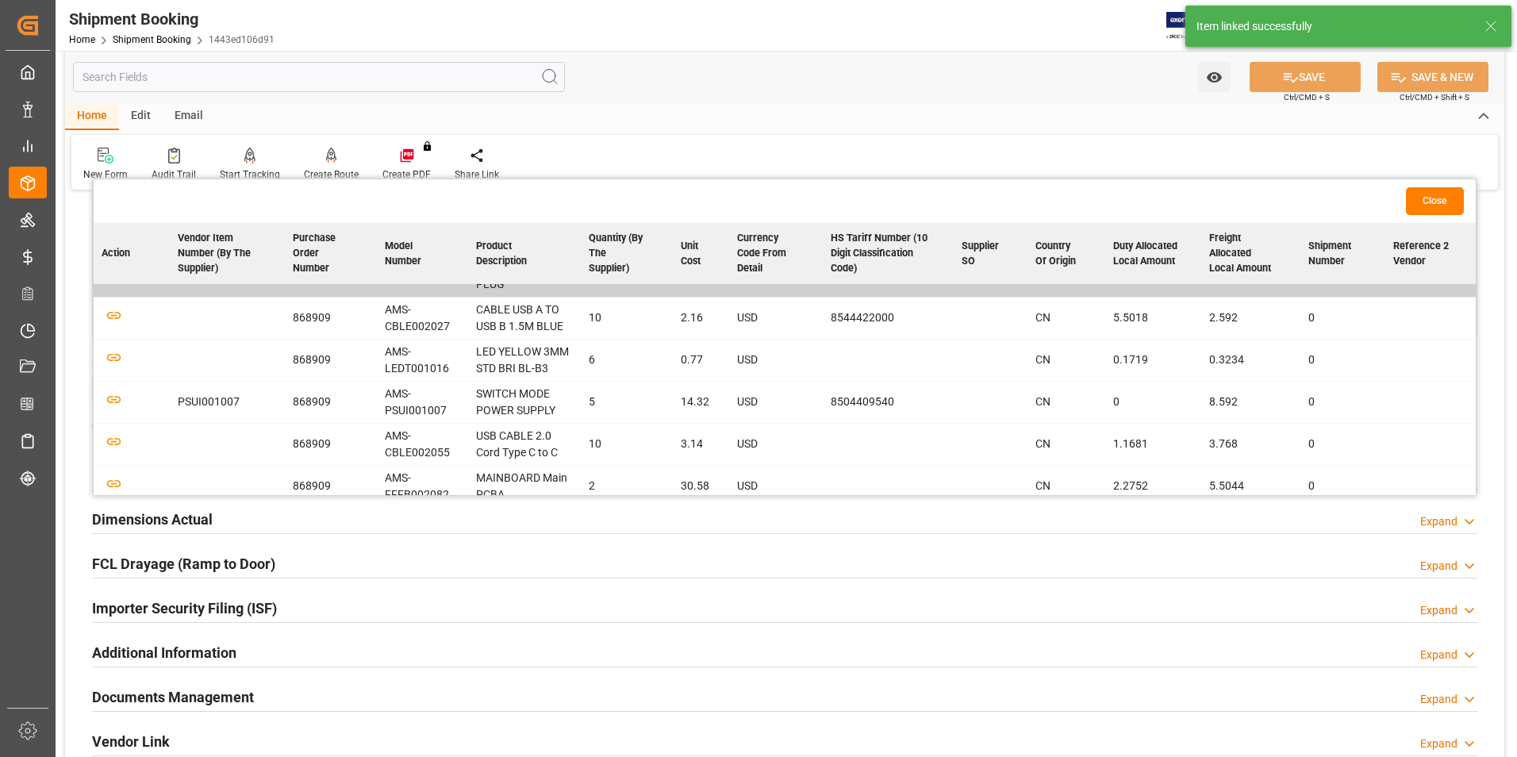
scroll to position [142, 0]
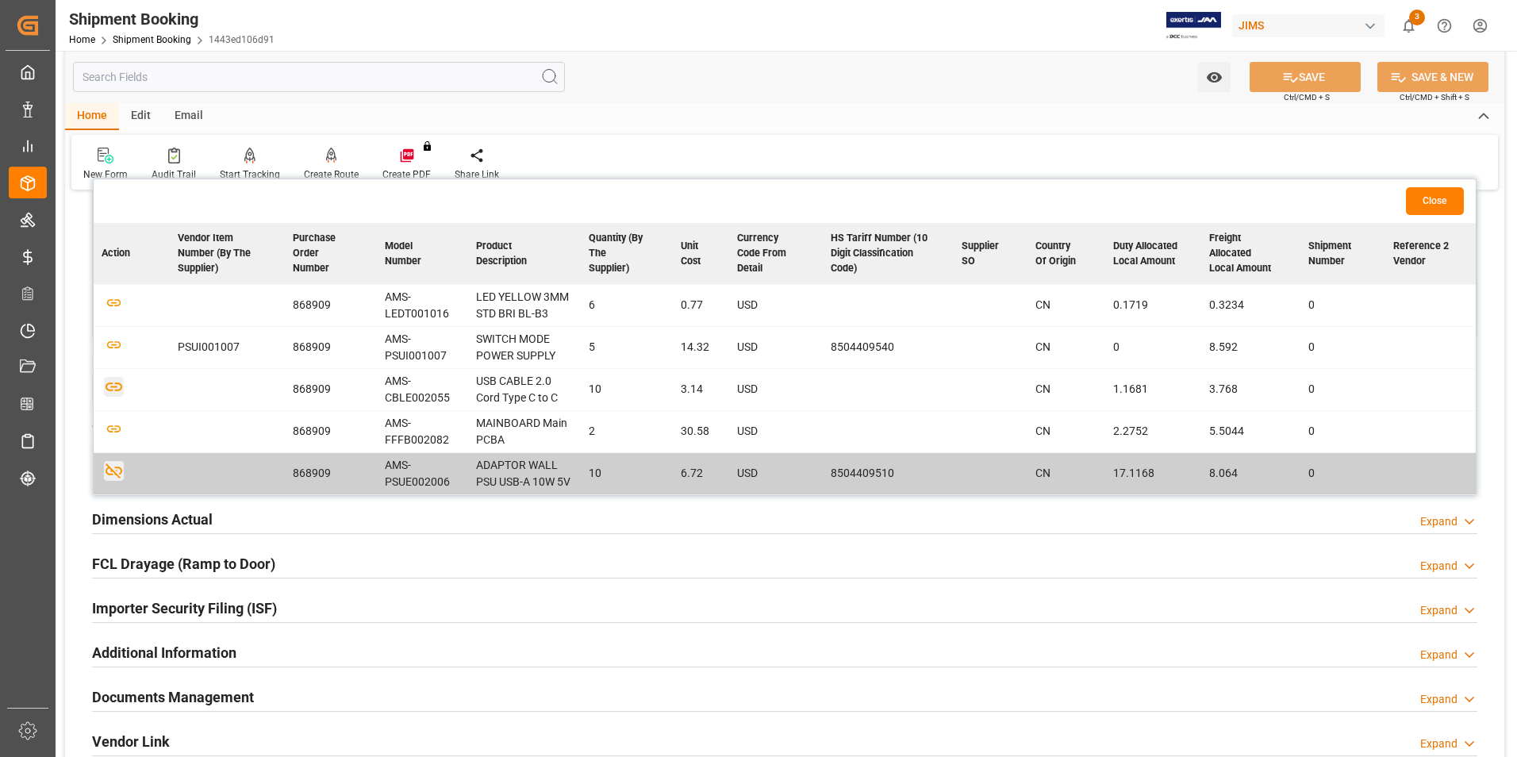
click at [118, 384] on icon "button" at bounding box center [114, 387] width 20 height 20
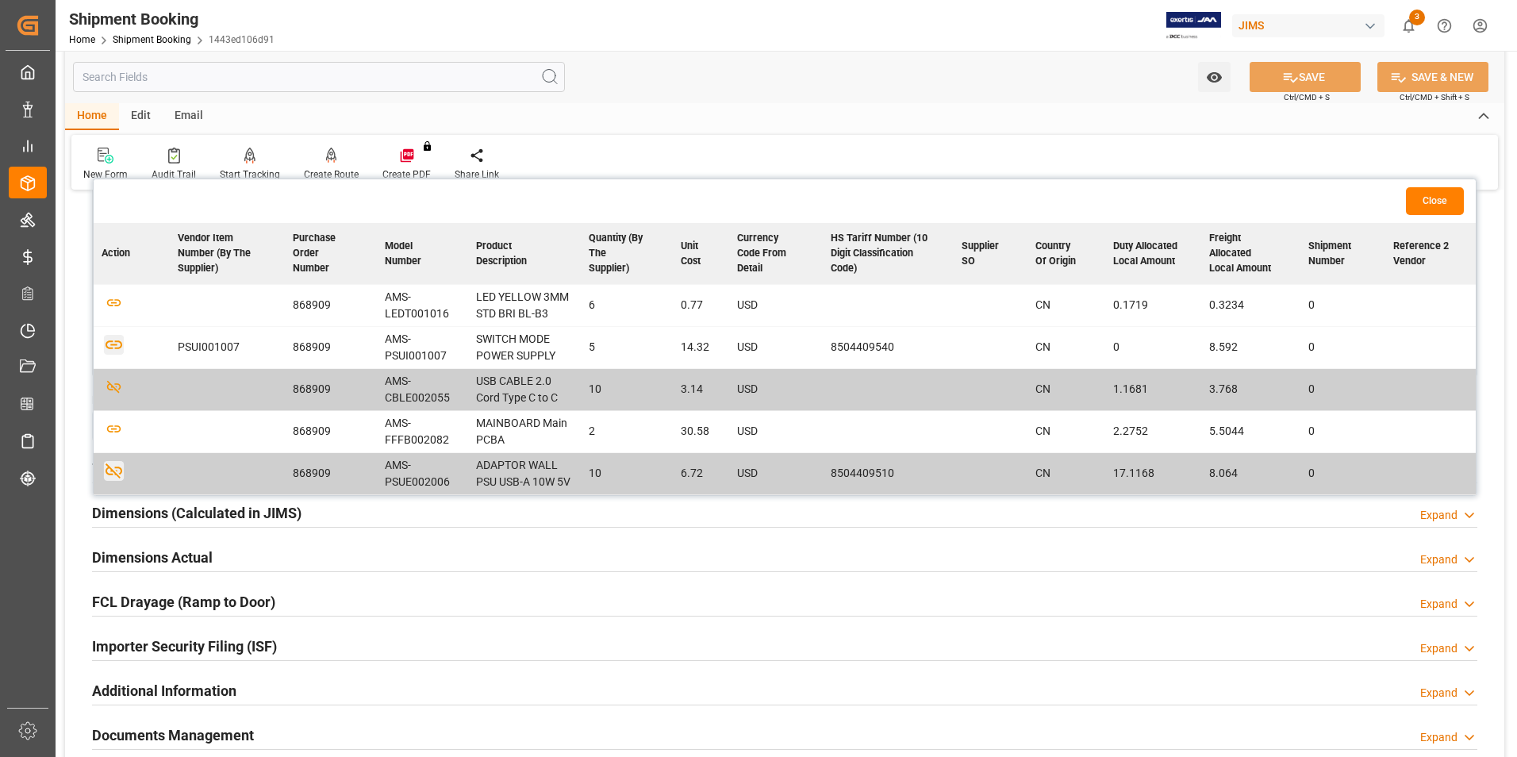
click at [114, 345] on icon "button" at bounding box center [114, 345] width 20 height 20
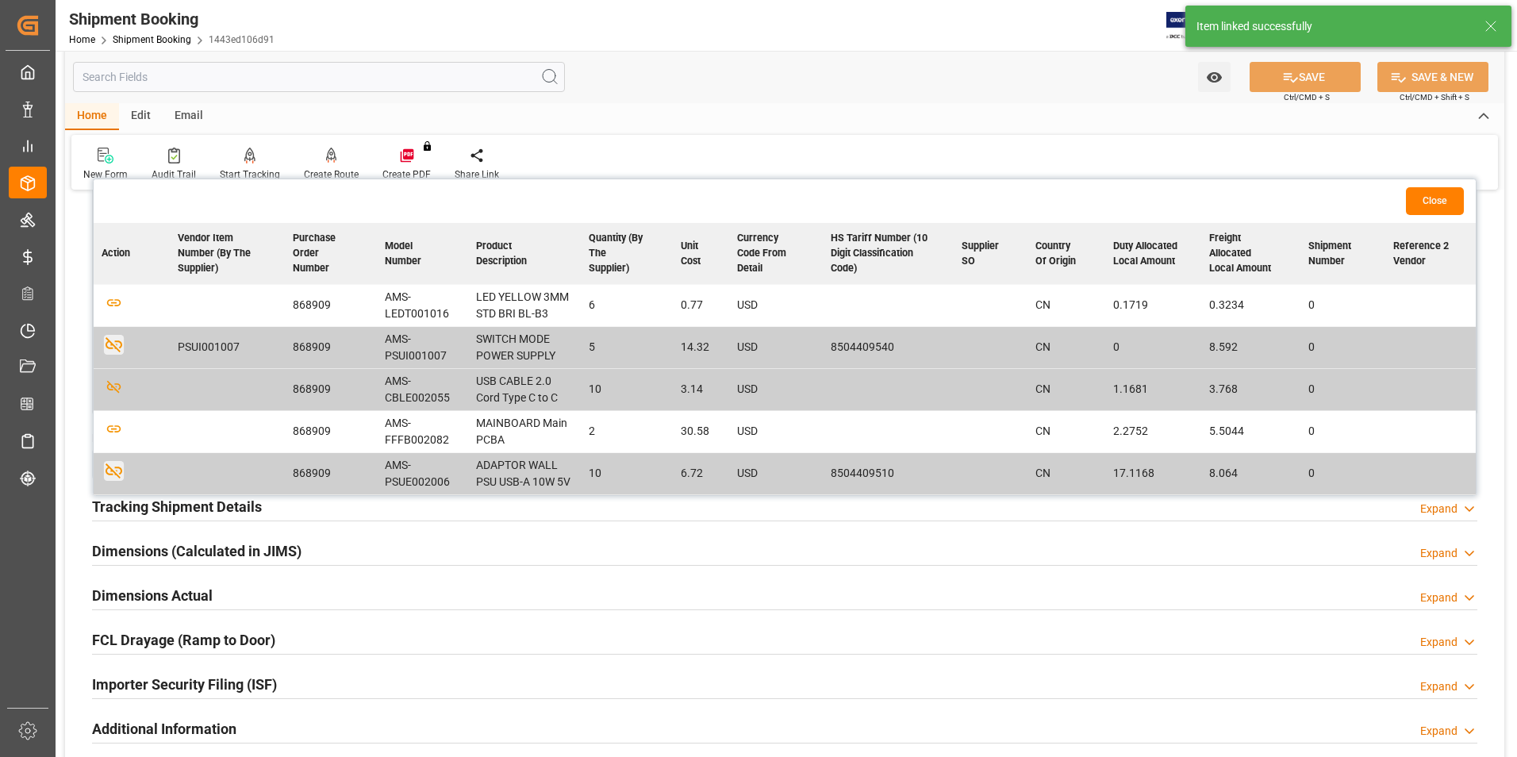
scroll to position [63, 0]
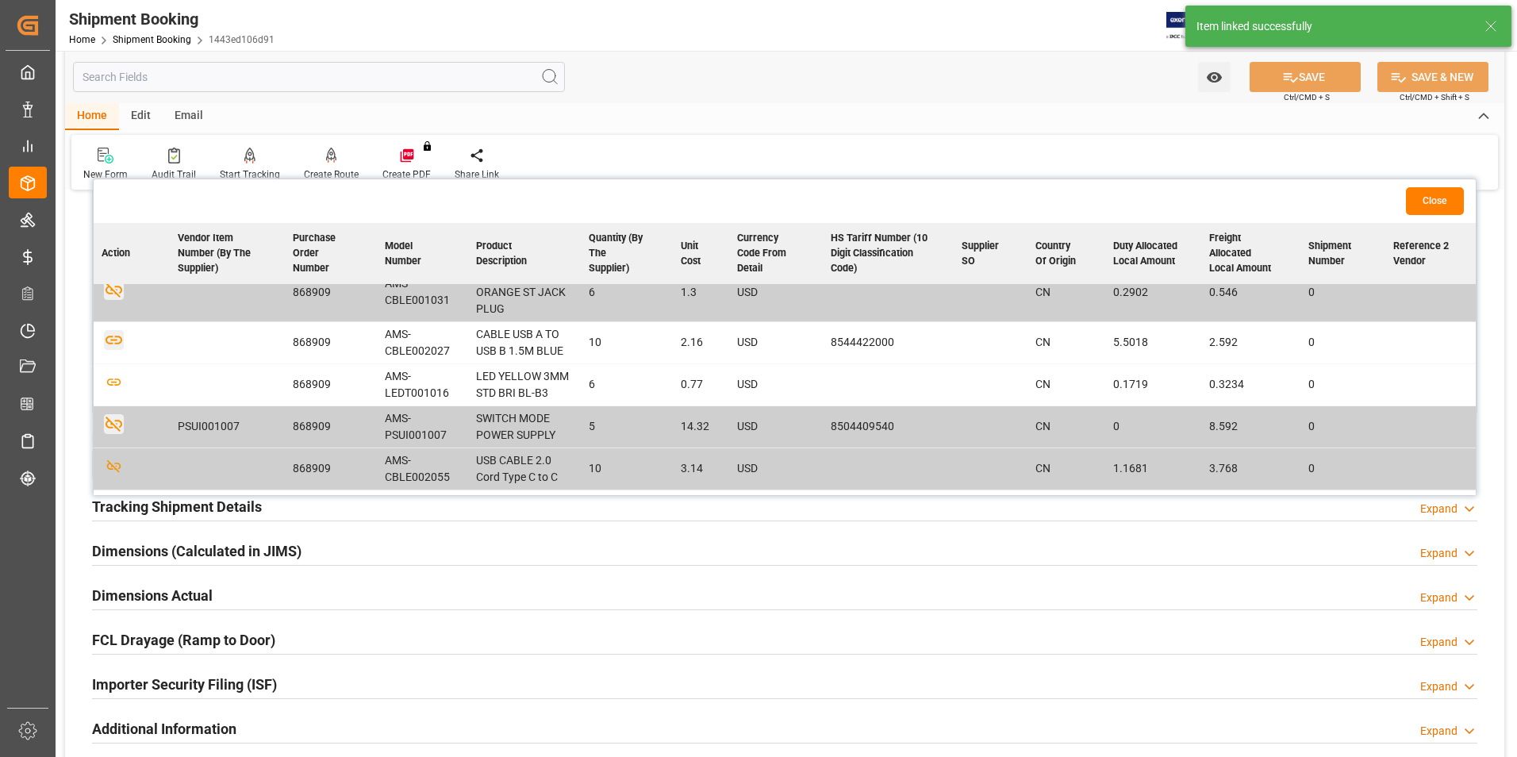
click at [115, 340] on icon "button" at bounding box center [114, 340] width 20 height 20
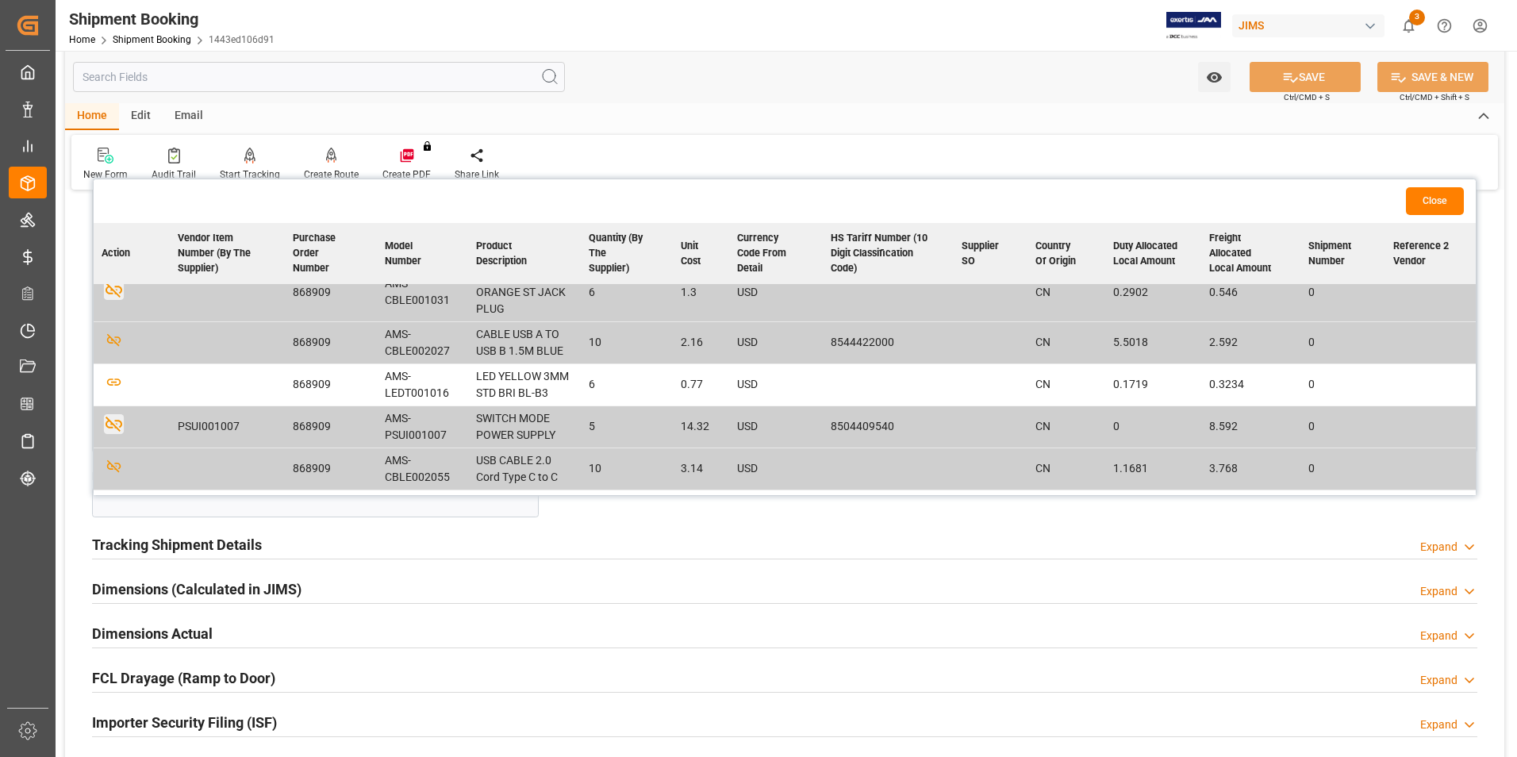
scroll to position [142, 0]
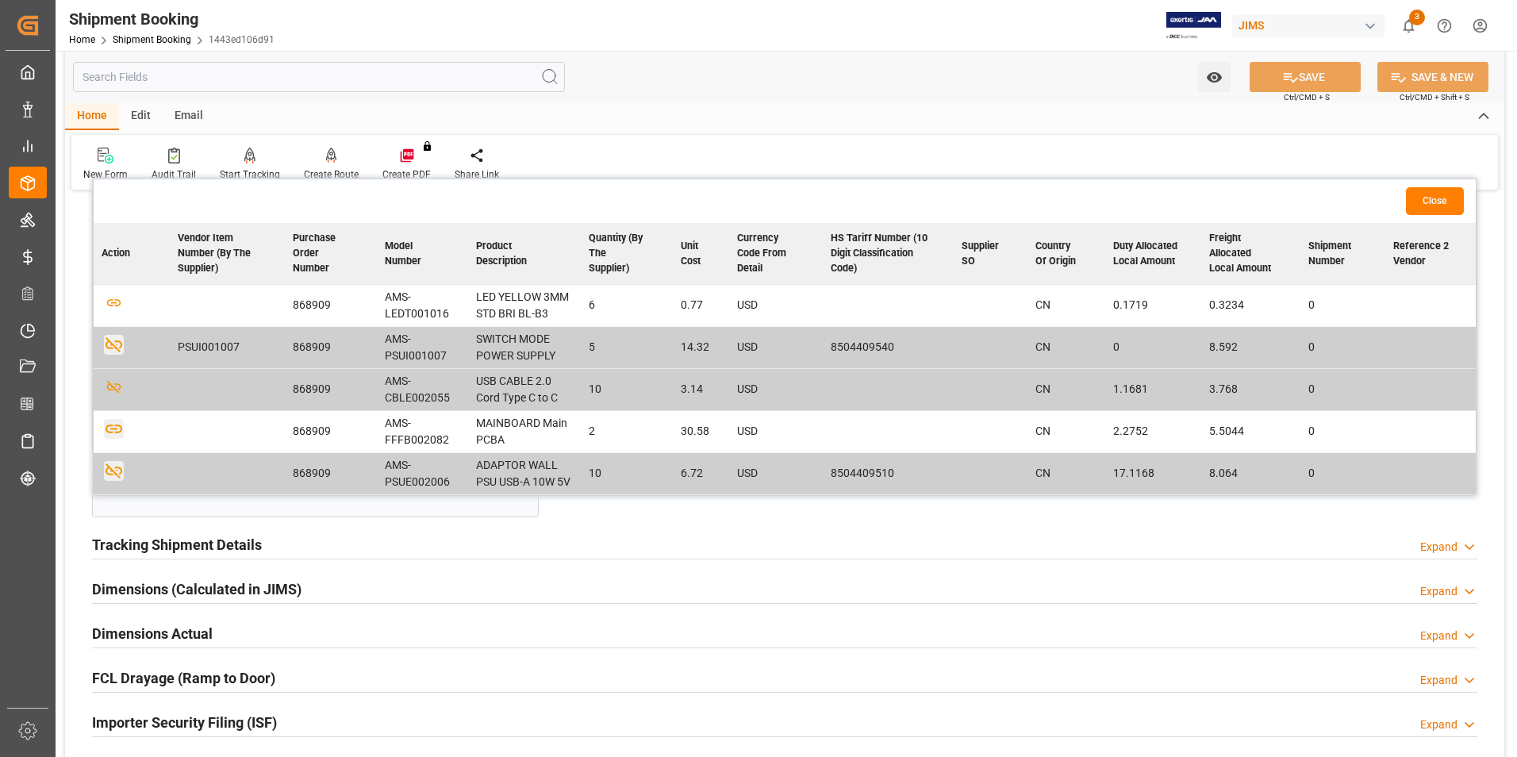
click at [113, 427] on icon "button" at bounding box center [114, 429] width 20 height 20
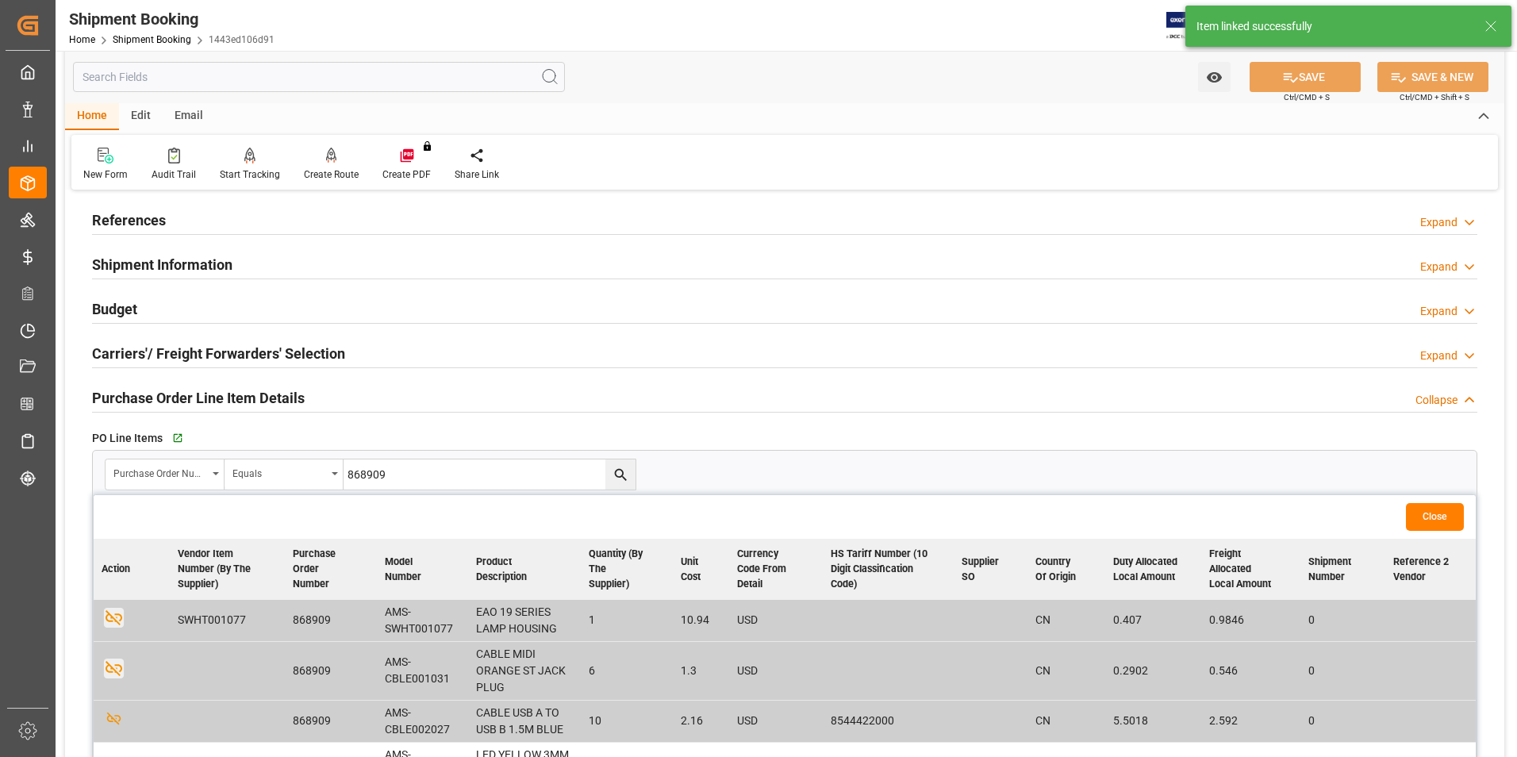
scroll to position [79, 0]
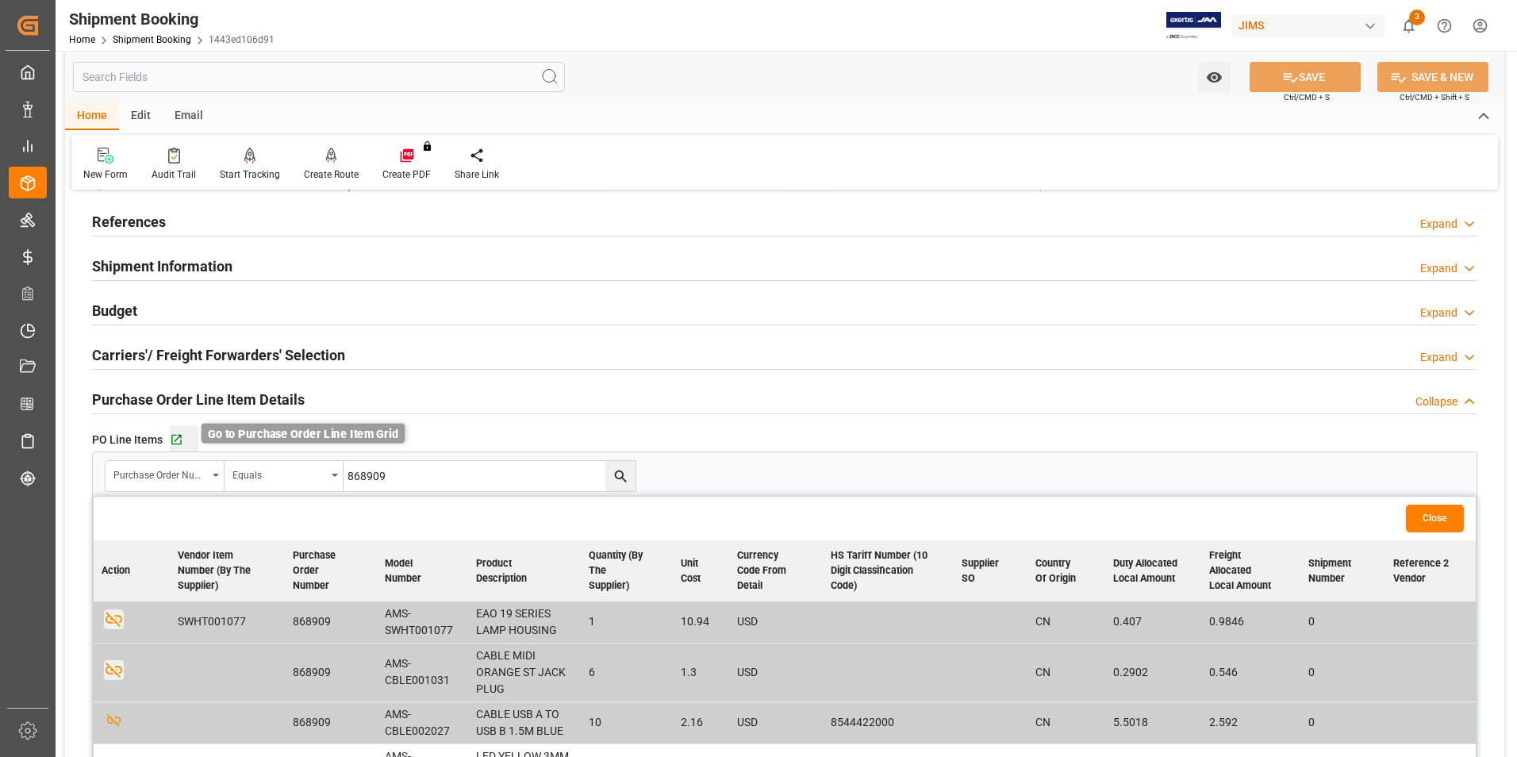
click at [176, 437] on icon "button" at bounding box center [176, 439] width 13 height 13
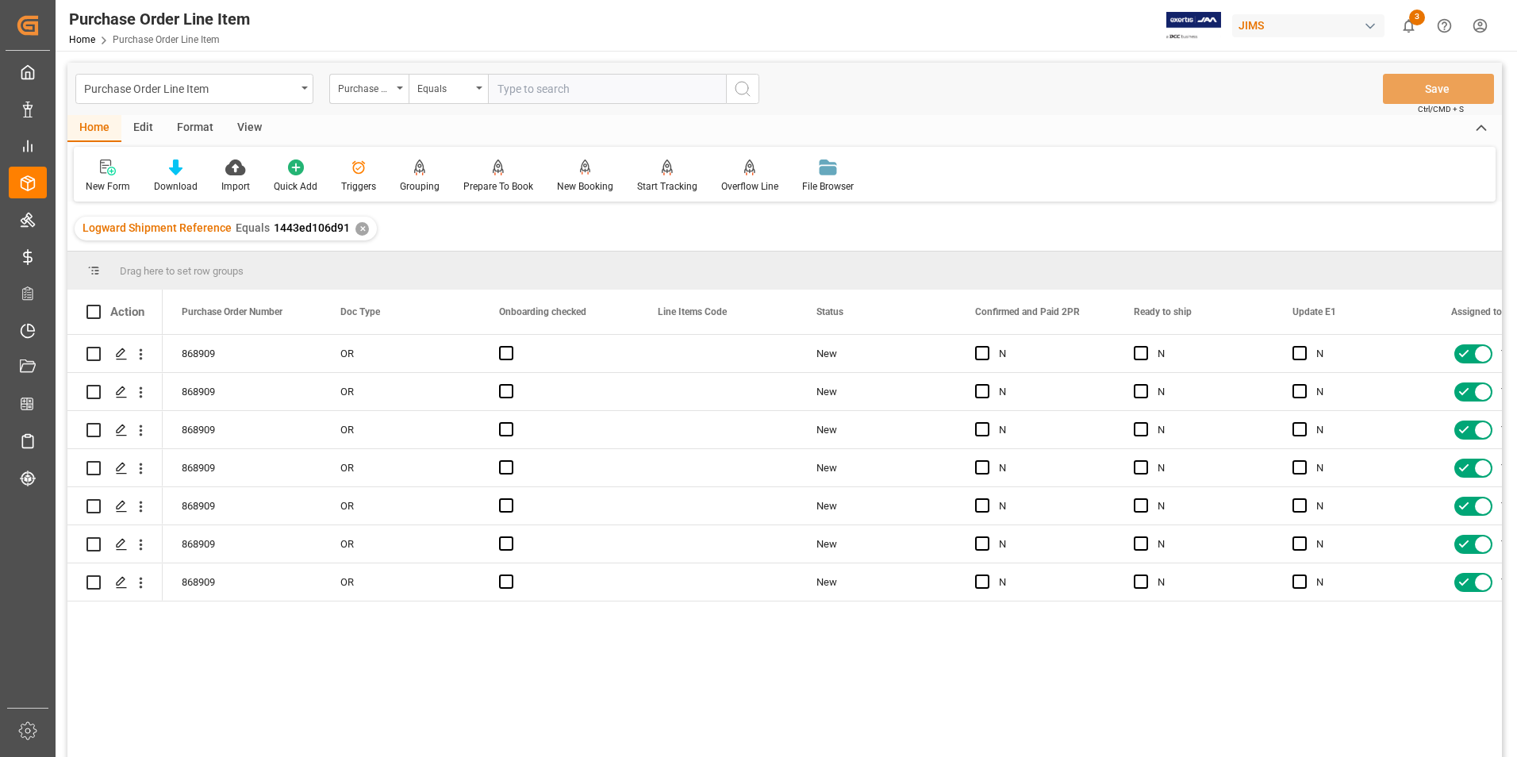
click at [254, 121] on div "View" at bounding box center [249, 128] width 48 height 27
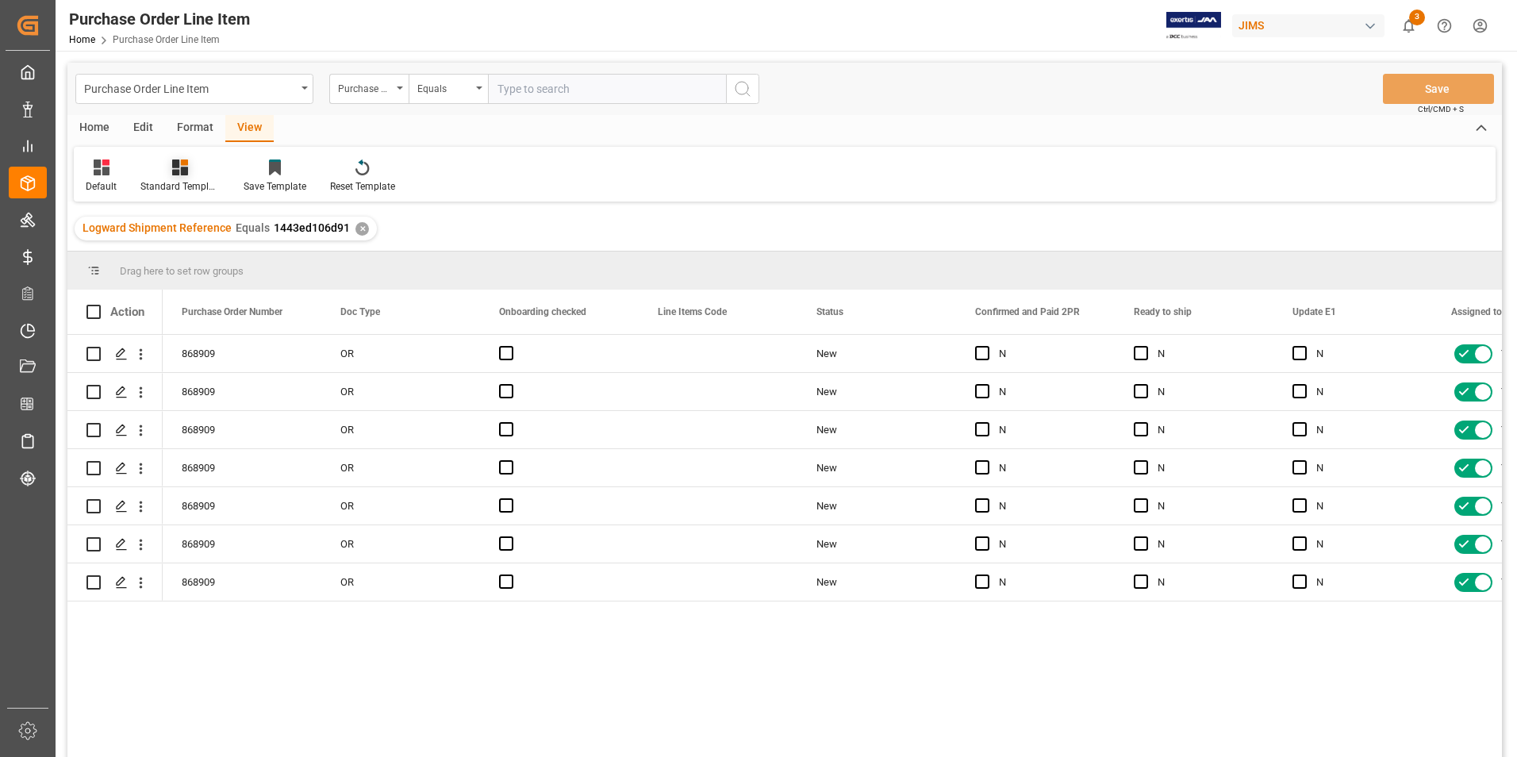
click at [170, 185] on div "Standard Templates" at bounding box center [179, 186] width 79 height 14
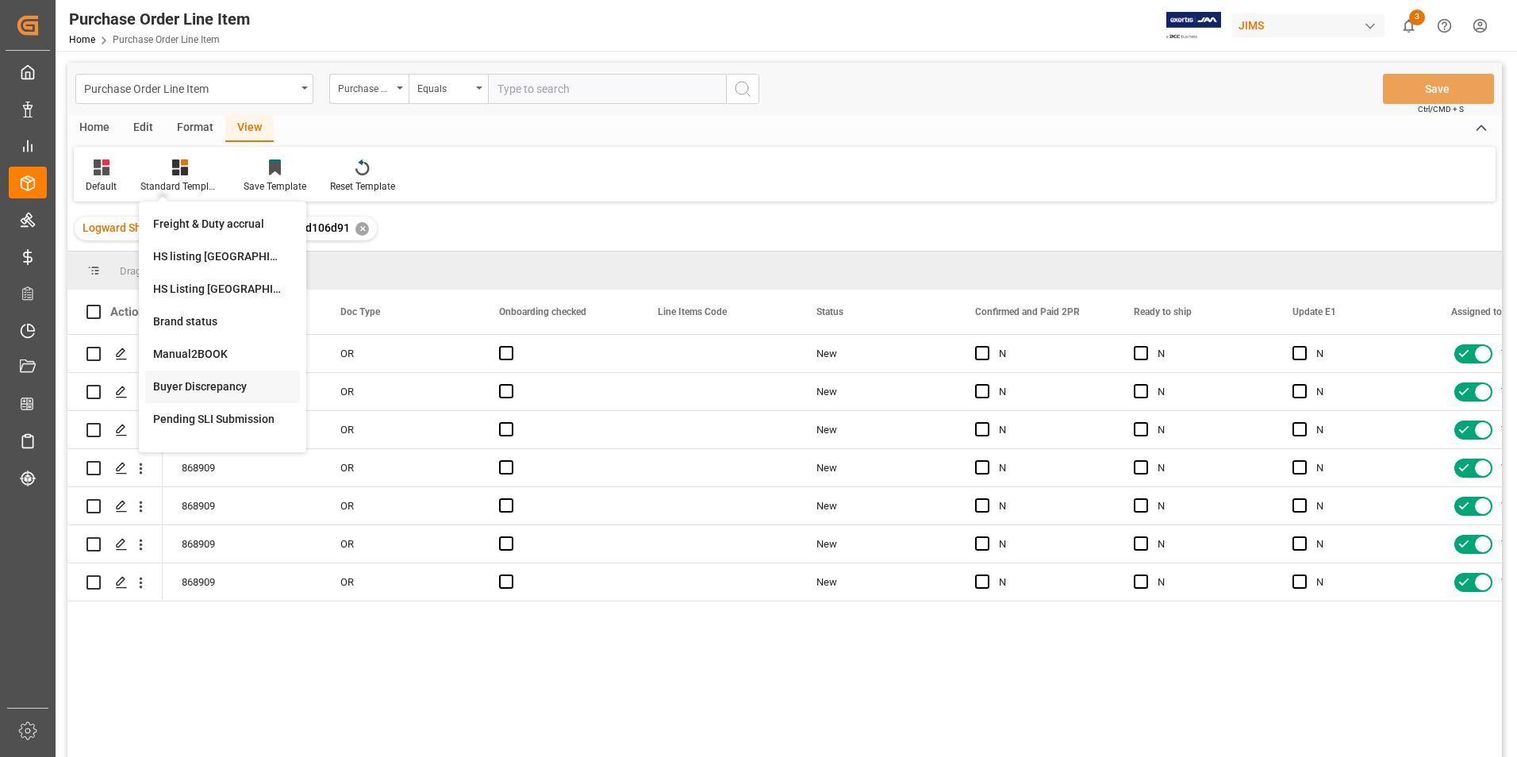
click at [219, 383] on div "Buyer Discrepancy" at bounding box center [222, 386] width 139 height 17
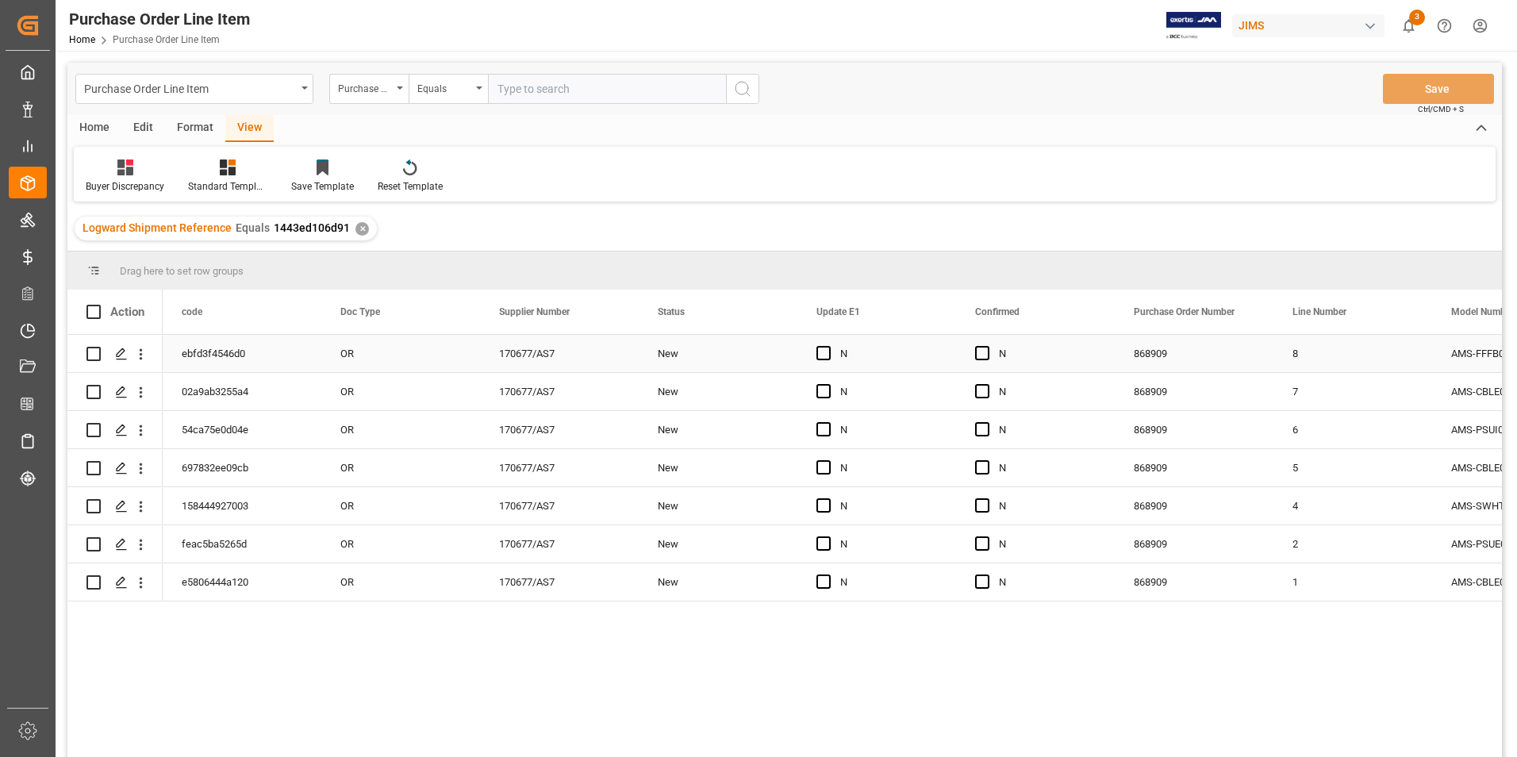
click at [560, 359] on div "170677/AS7" at bounding box center [559, 353] width 159 height 37
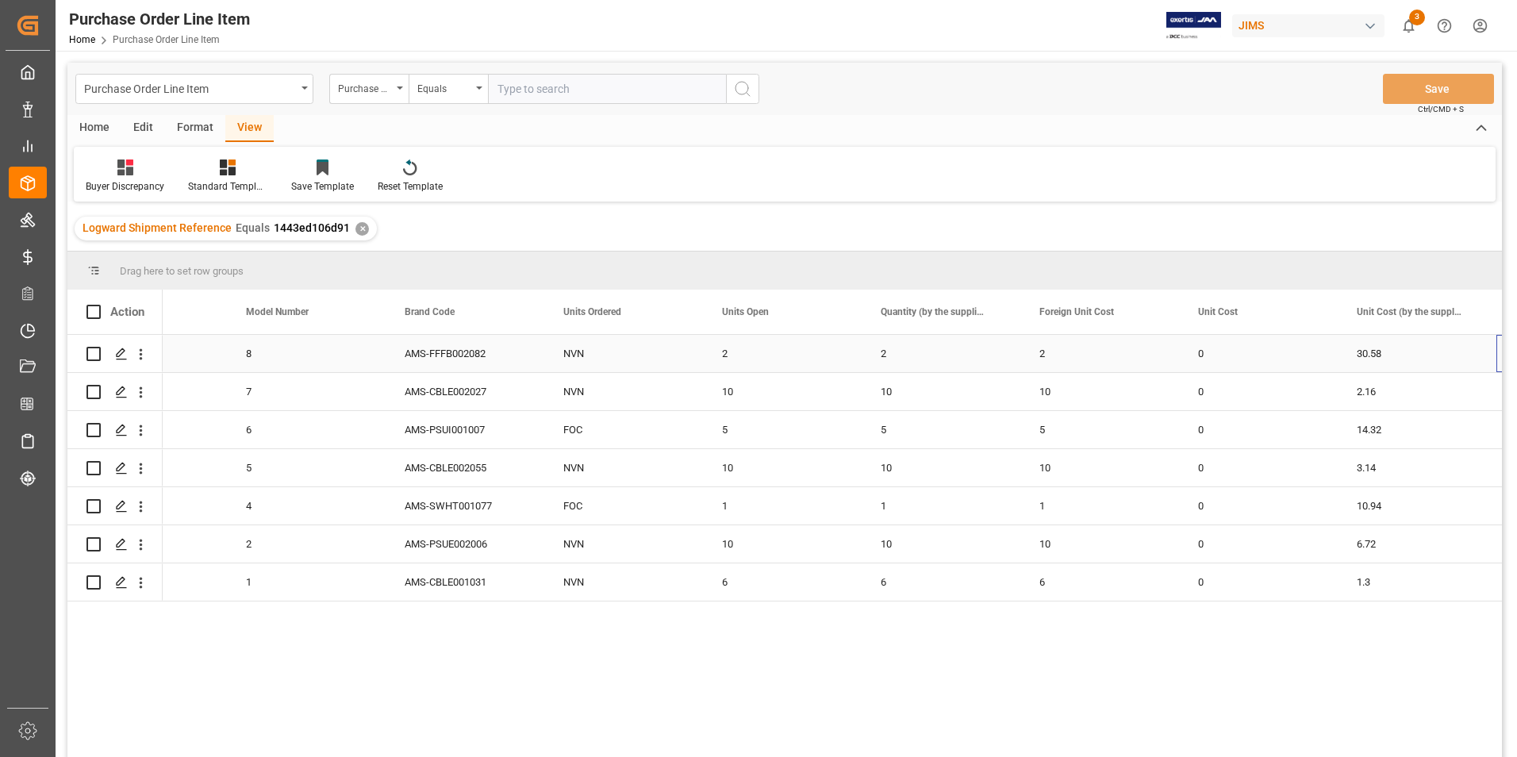
scroll to position [0, 1205]
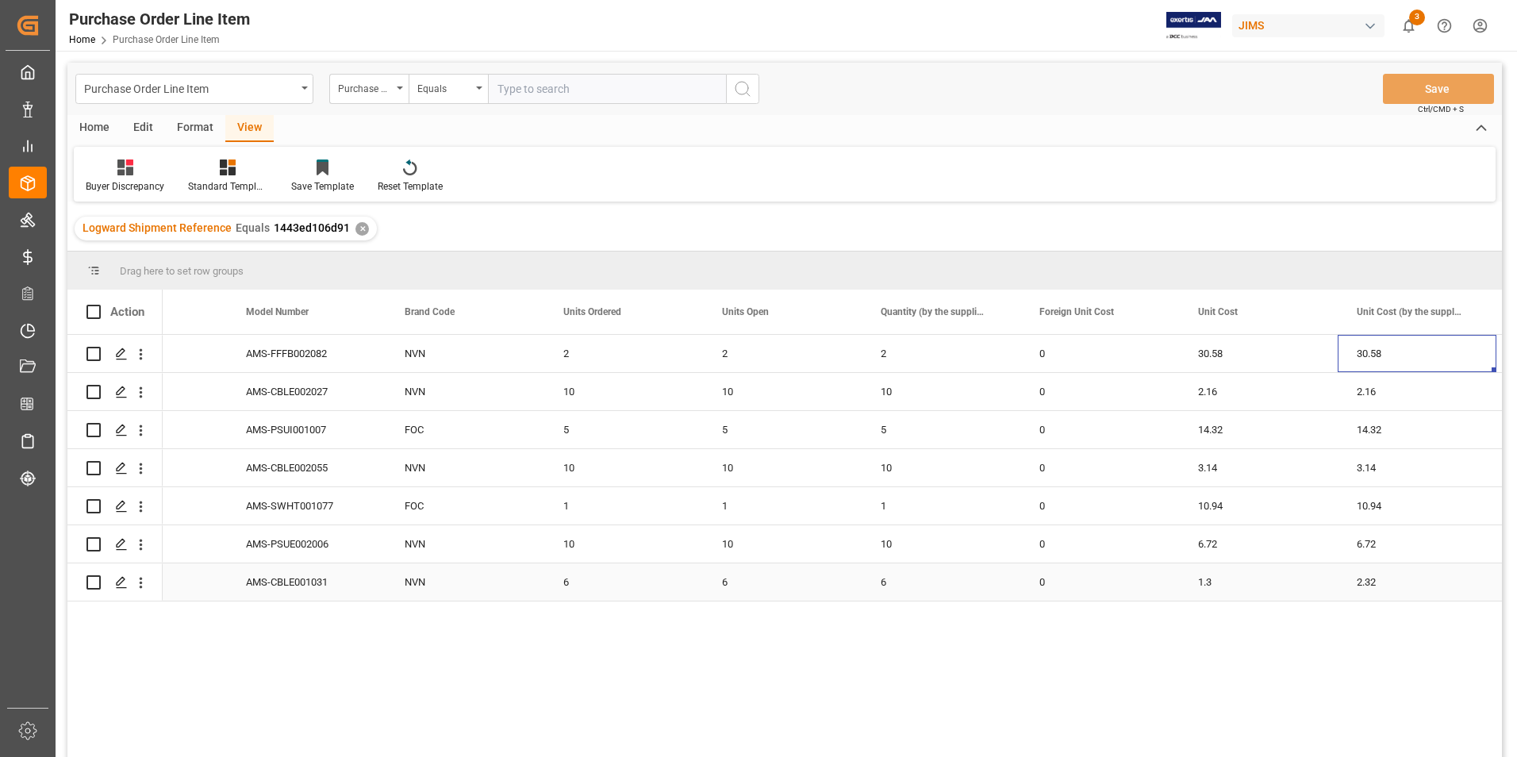
click at [1256, 585] on div "1.3" at bounding box center [1258, 581] width 159 height 37
click at [1250, 576] on input "1.3" at bounding box center [1257, 573] width 133 height 30
click at [1395, 563] on div "2.32" at bounding box center [1416, 581] width 159 height 37
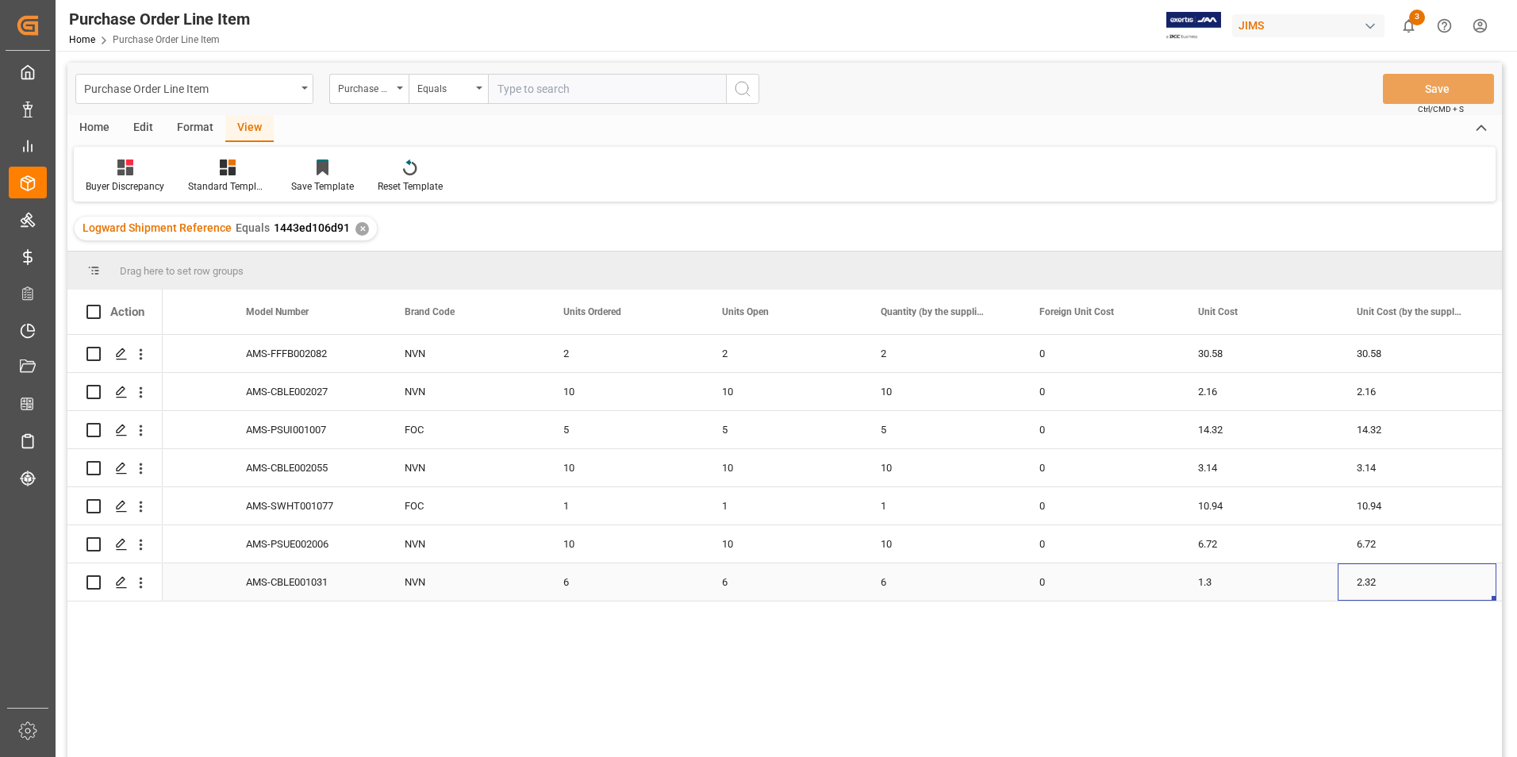
click at [1391, 578] on div "2.32" at bounding box center [1416, 581] width 159 height 37
click at [1391, 578] on input "2.32" at bounding box center [1416, 573] width 133 height 30
type input "1.3"
click at [1455, 82] on button "Save" at bounding box center [1438, 89] width 111 height 30
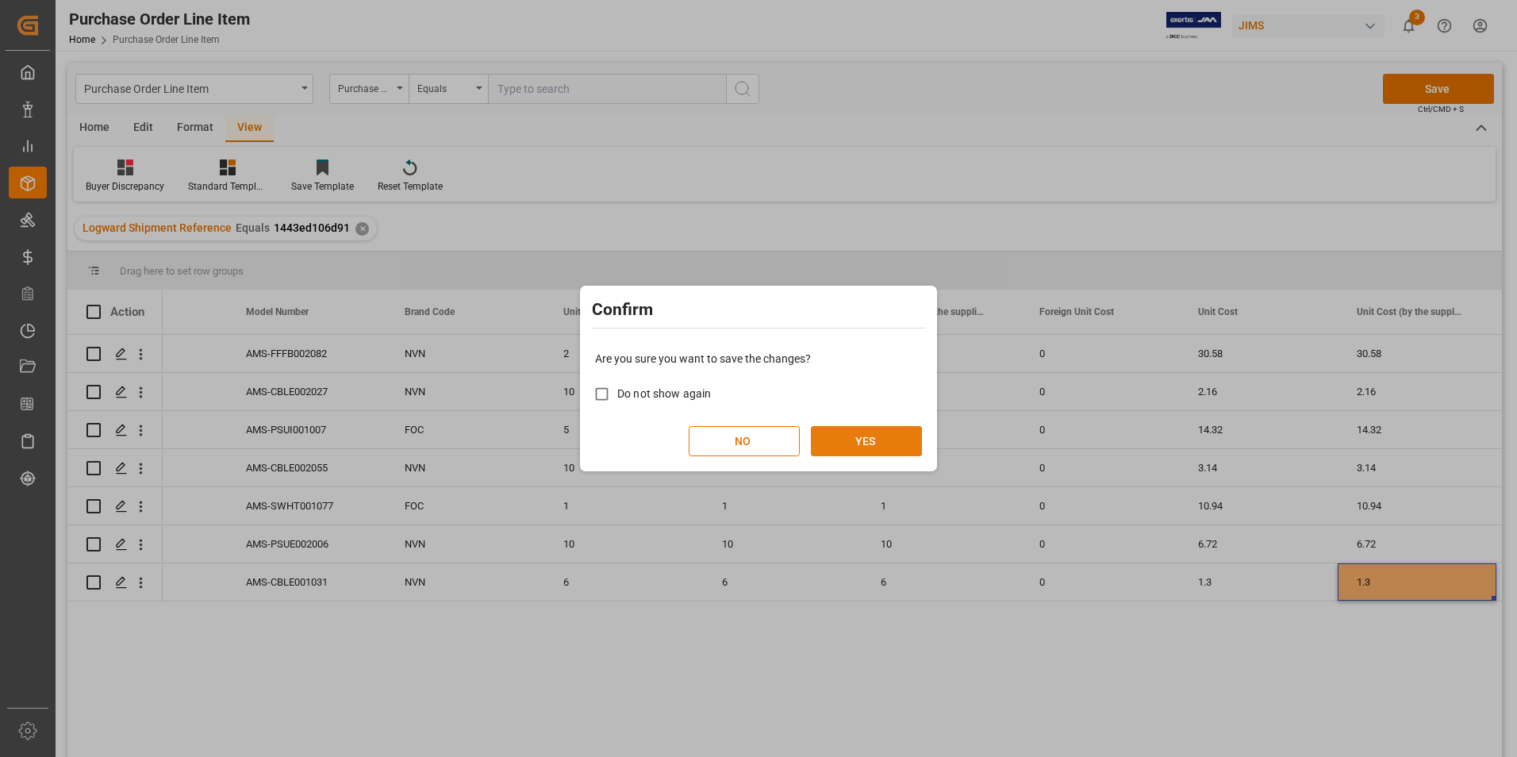
click at [847, 443] on button "YES" at bounding box center [866, 441] width 111 height 30
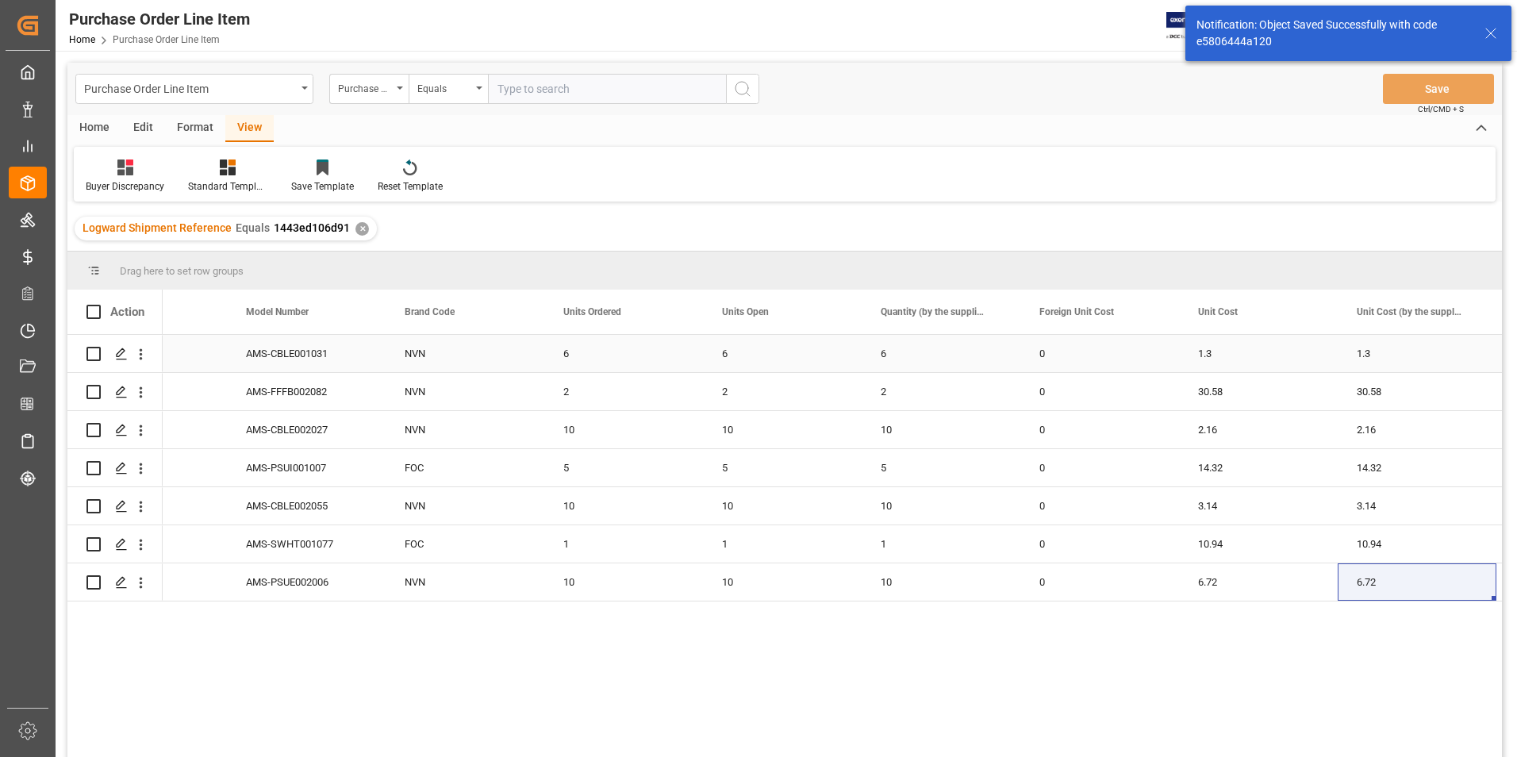
click at [1091, 357] on div "0" at bounding box center [1099, 353] width 159 height 37
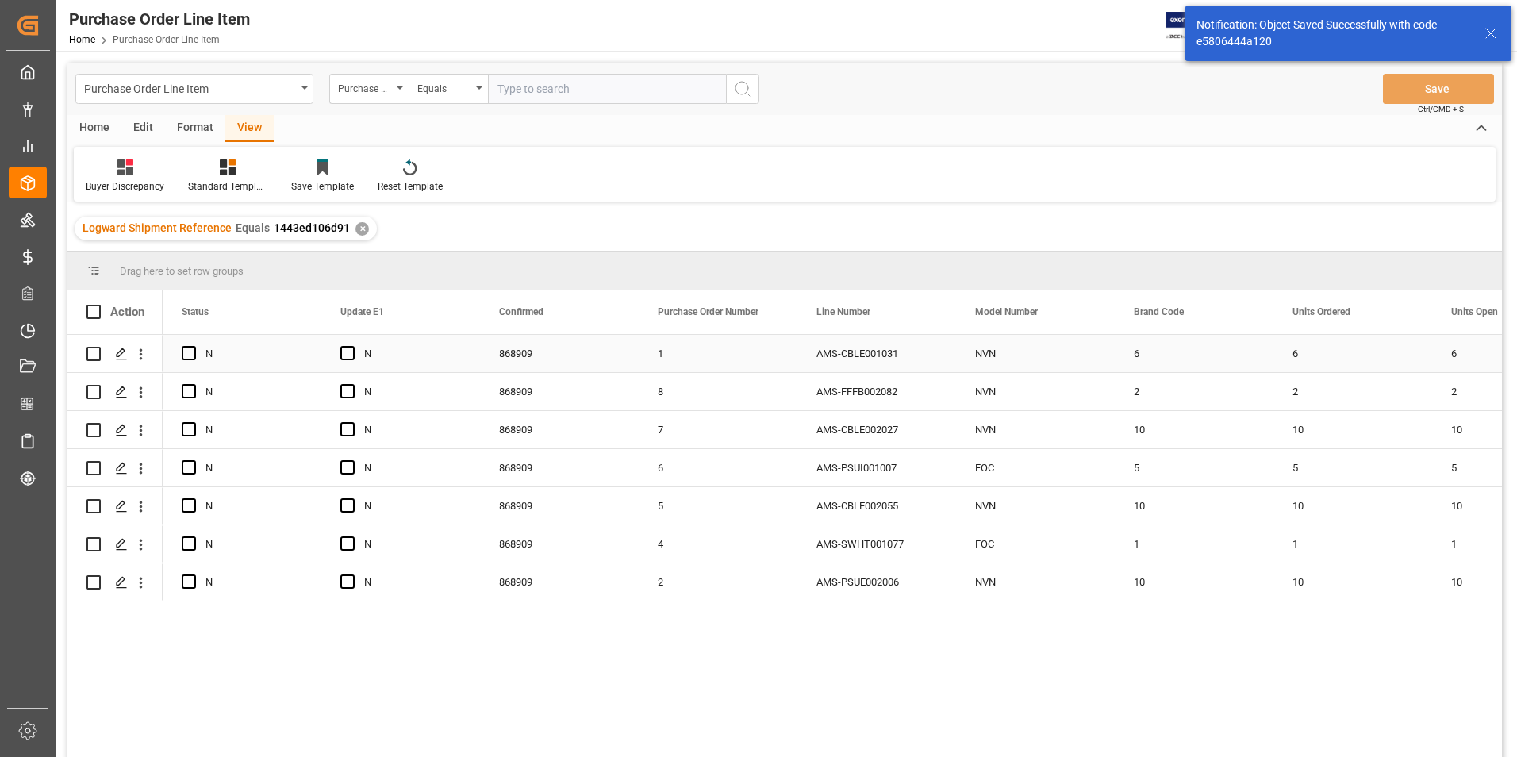
scroll to position [0, 476]
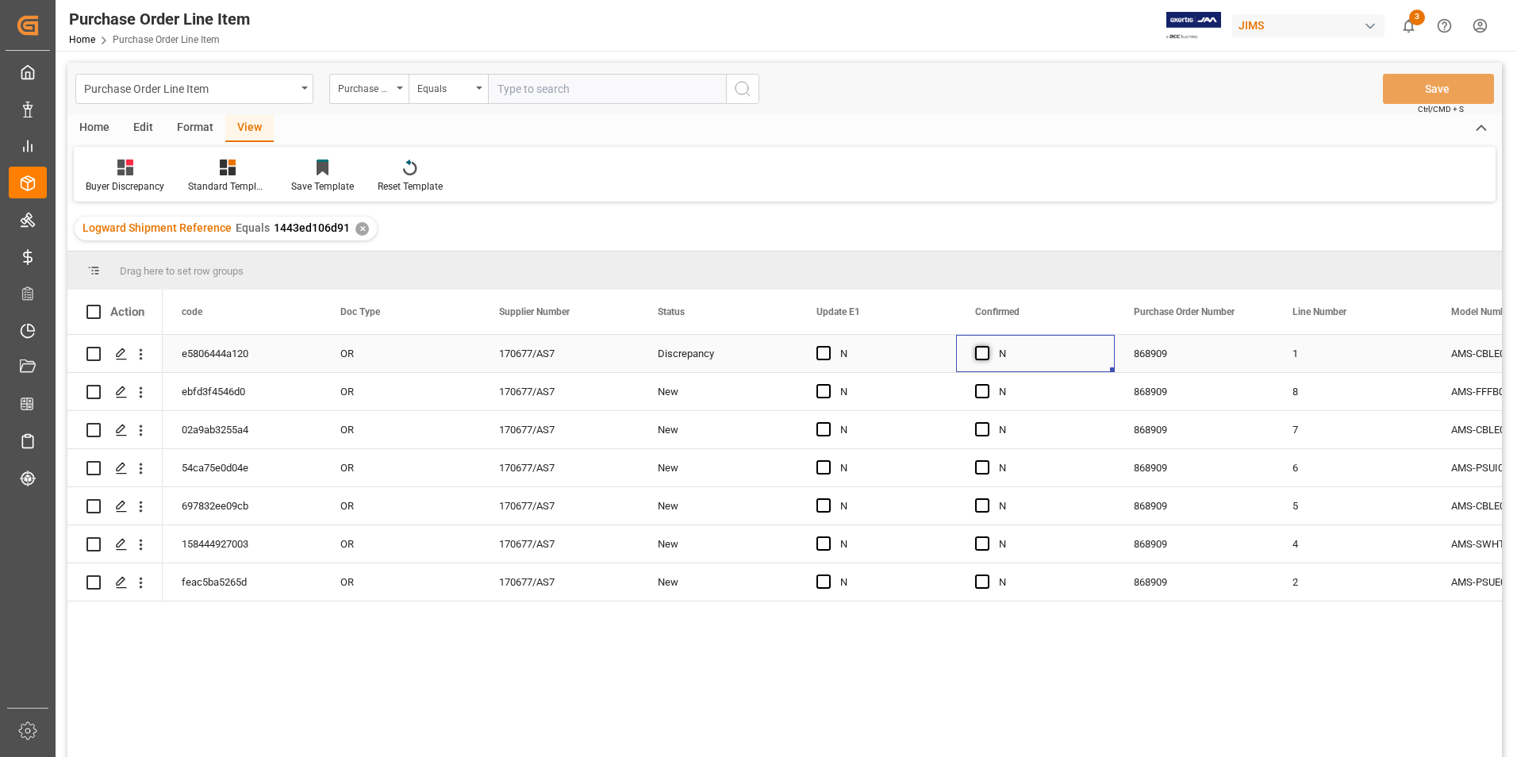
click at [980, 348] on span "Press SPACE to select this row." at bounding box center [982, 353] width 14 height 14
click at [987, 346] on input "Press SPACE to select this row." at bounding box center [987, 346] width 0 height 0
drag, startPoint x: 1111, startPoint y: 371, endPoint x: 1062, endPoint y: 580, distance: 214.3
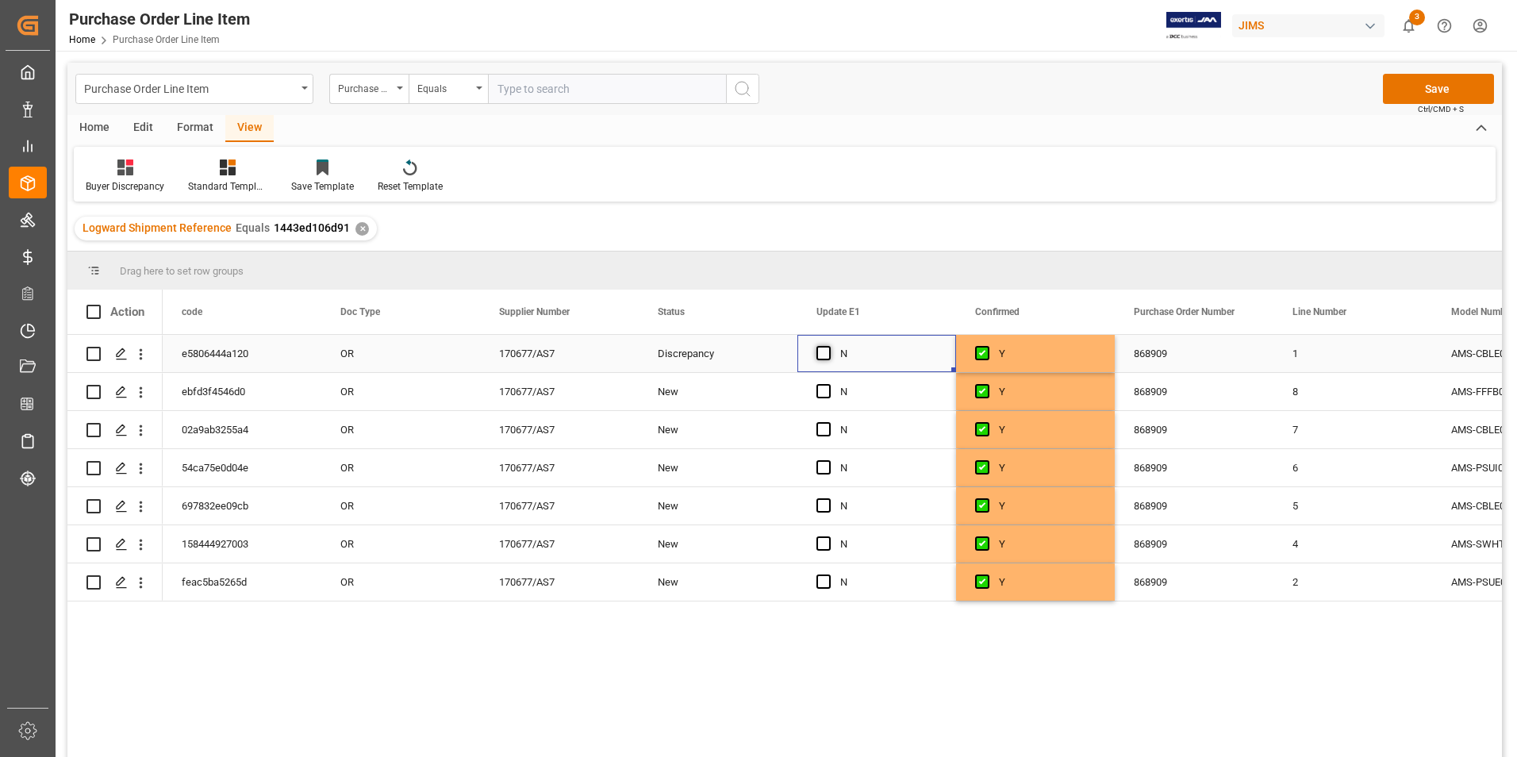
click at [826, 353] on span "Press SPACE to select this row." at bounding box center [823, 353] width 14 height 14
click at [828, 346] on input "Press SPACE to select this row." at bounding box center [828, 346] width 0 height 0
drag, startPoint x: 953, startPoint y: 370, endPoint x: 903, endPoint y: 583, distance: 219.0
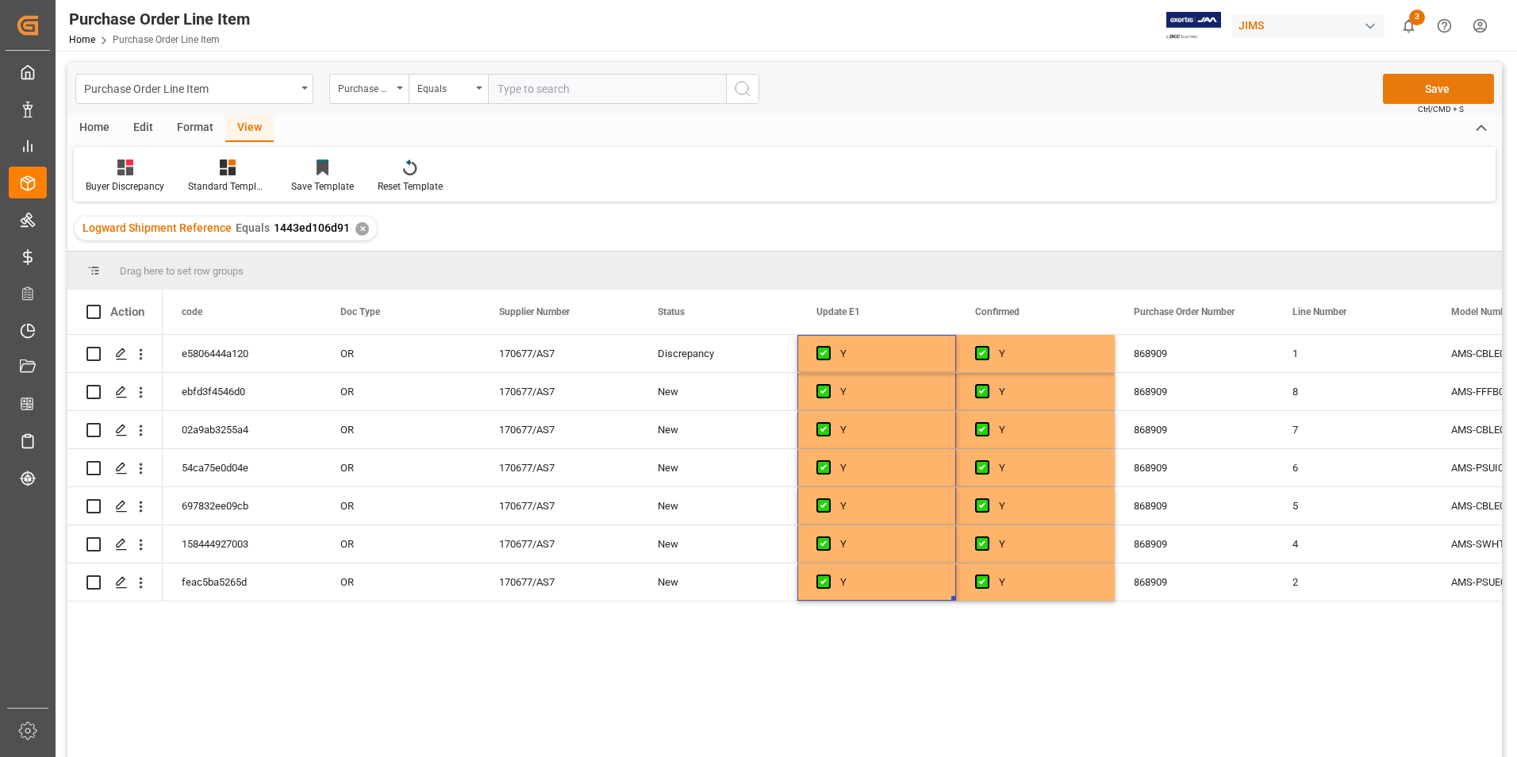
click at [1424, 93] on button "Save" at bounding box center [1438, 89] width 111 height 30
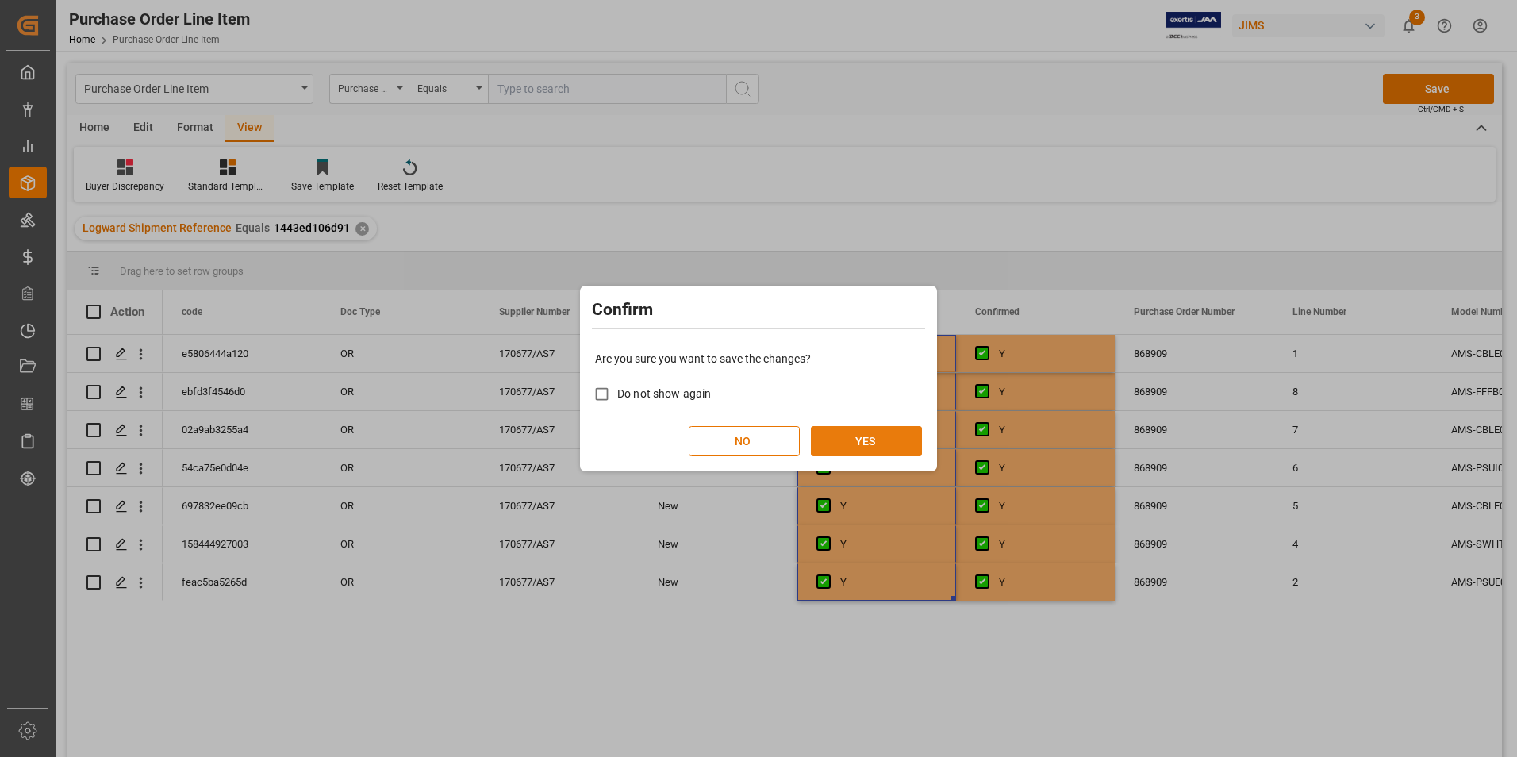
click at [871, 435] on button "YES" at bounding box center [866, 441] width 111 height 30
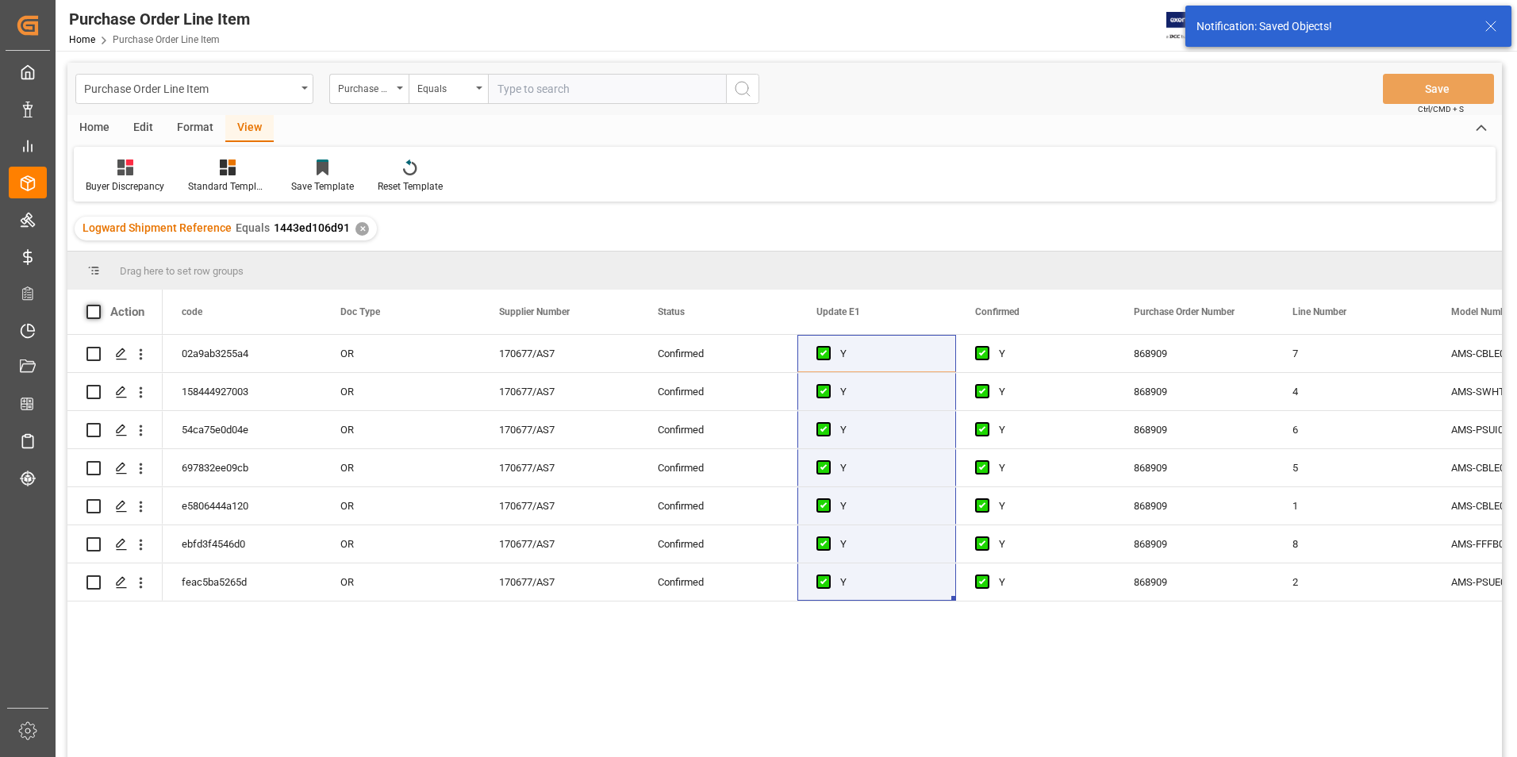
click at [94, 308] on span at bounding box center [93, 312] width 14 height 14
click at [98, 305] on input "checkbox" at bounding box center [98, 305] width 0 height 0
checkbox input "true"
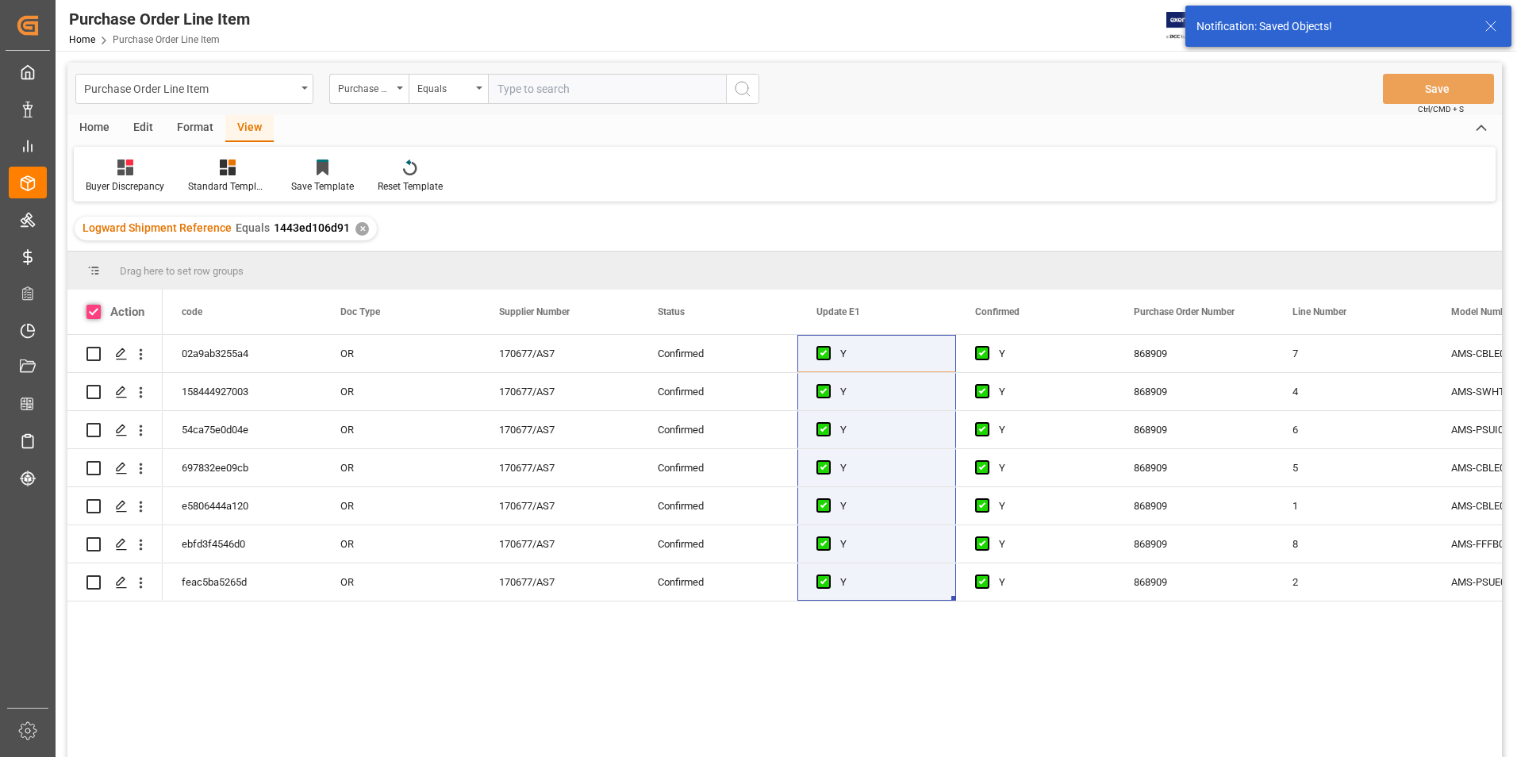
checkbox input "true"
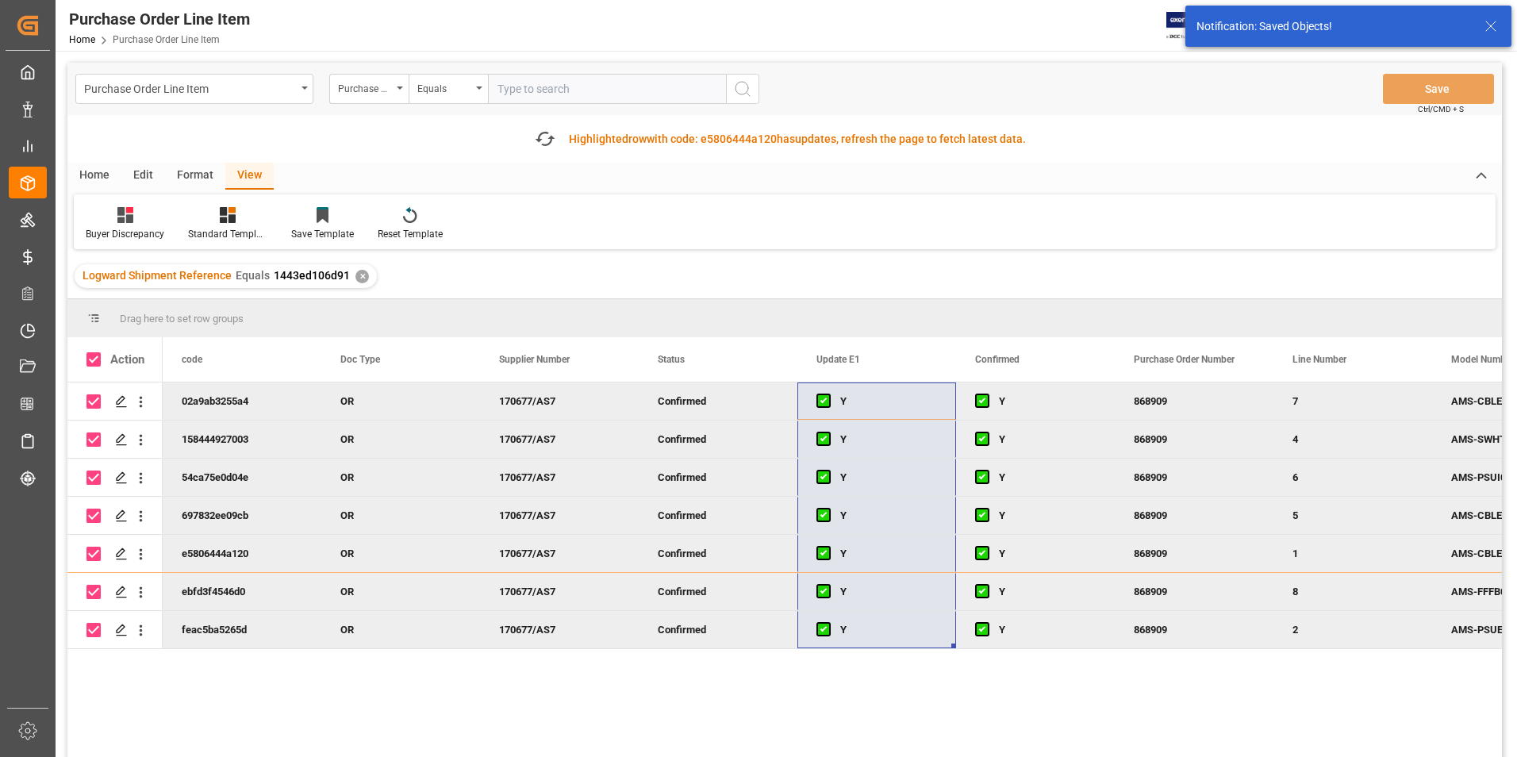
click at [98, 176] on div "Home" at bounding box center [94, 176] width 54 height 27
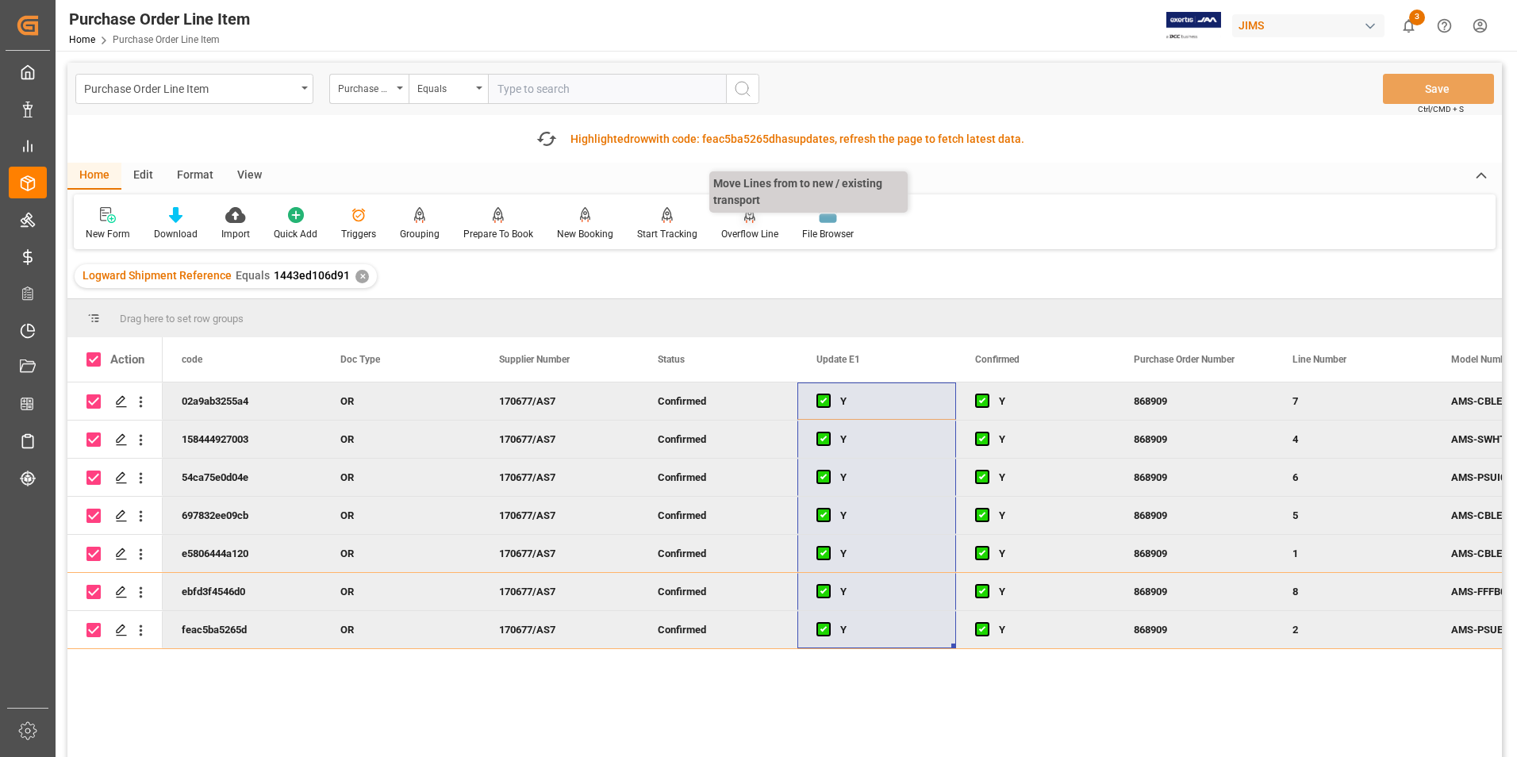
click at [739, 233] on div "Overflow Line" at bounding box center [749, 234] width 57 height 14
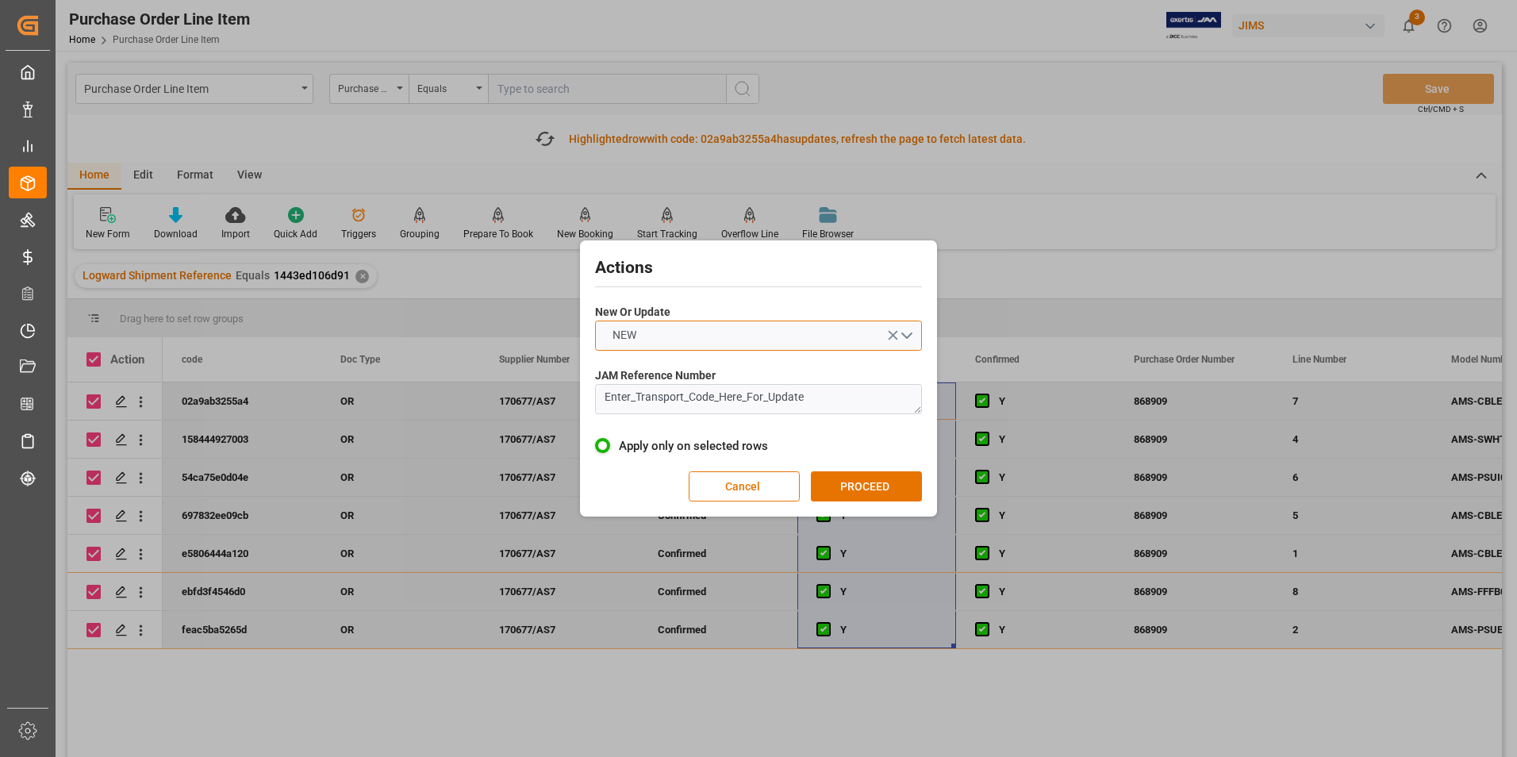
click at [706, 326] on button "NEW" at bounding box center [758, 335] width 327 height 30
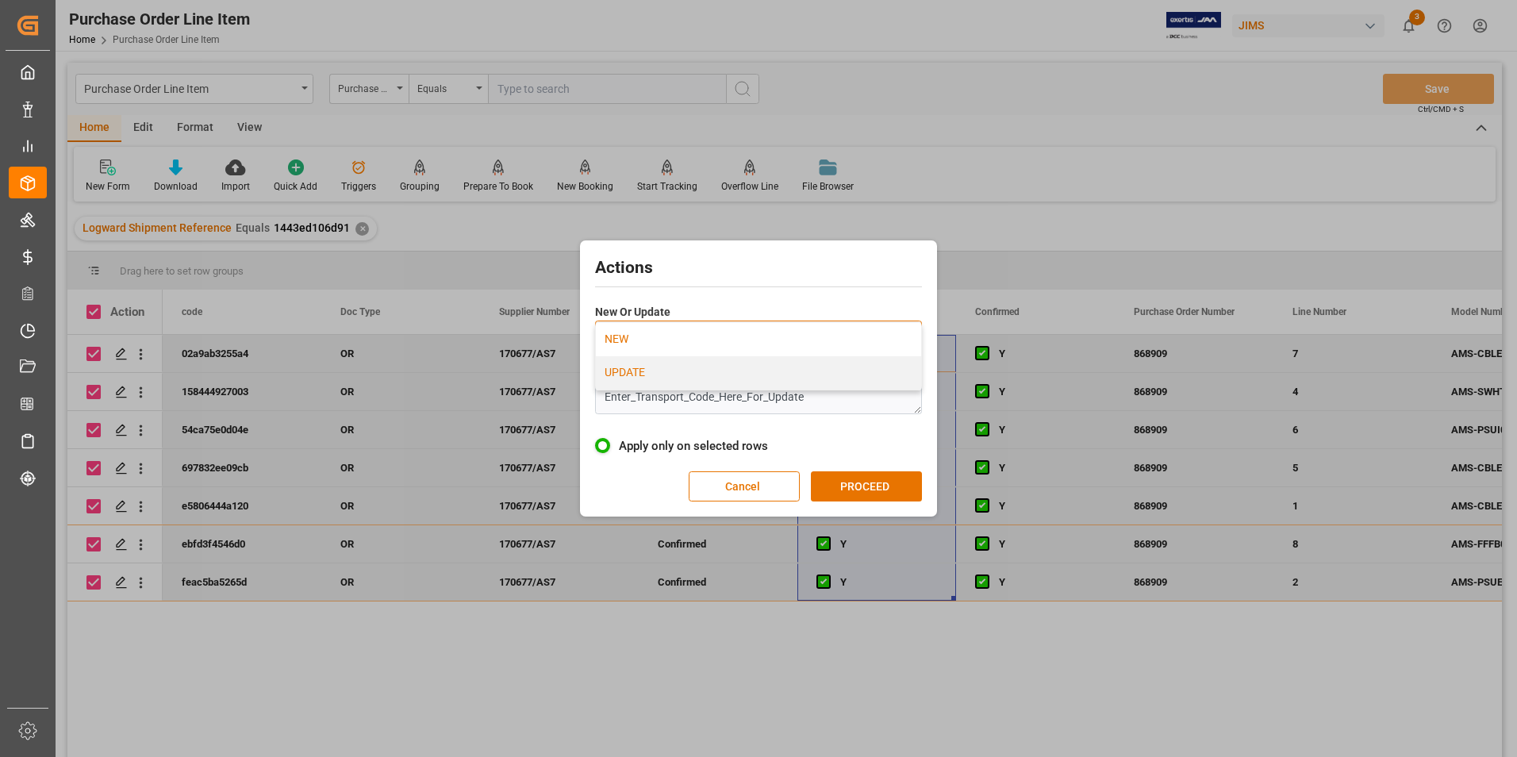
click at [698, 374] on div "UPDATE" at bounding box center [758, 372] width 325 height 33
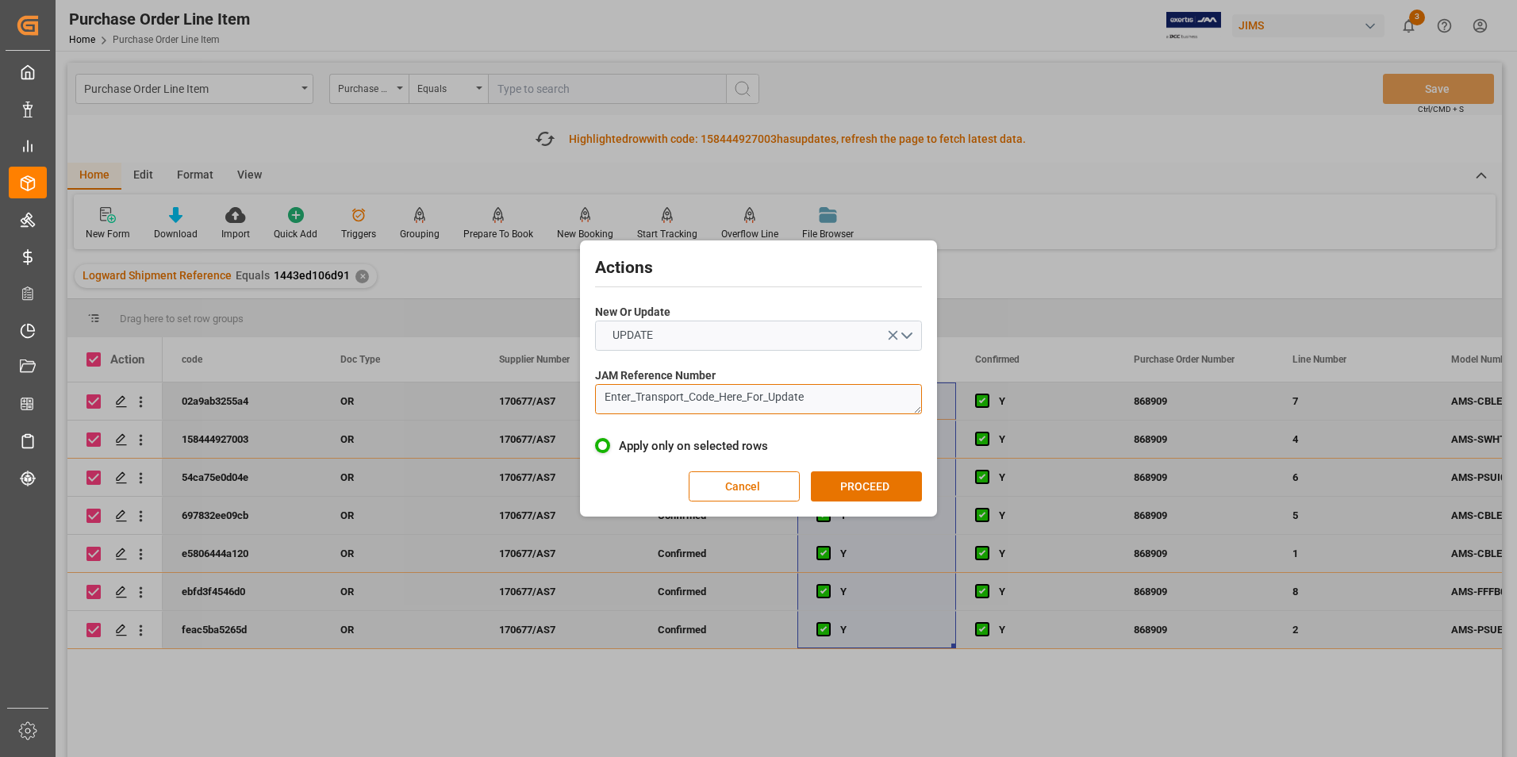
drag, startPoint x: 830, startPoint y: 400, endPoint x: 497, endPoint y: 393, distance: 333.2
click at [497, 393] on div "Actions New Or Update UPDATE JAM Reference Number Enter_Transport_Code_Here_For…" at bounding box center [758, 378] width 1517 height 757
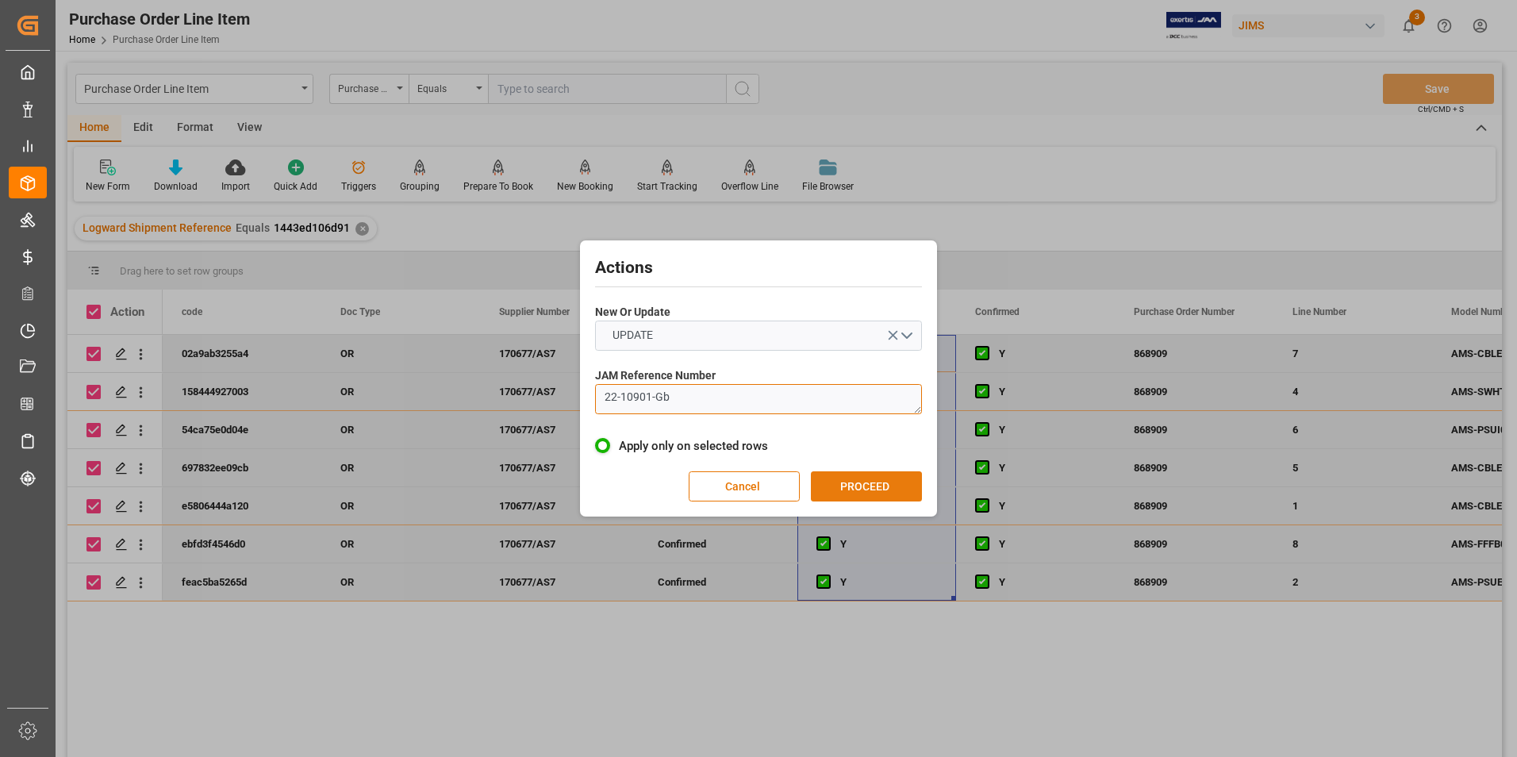
type textarea "22-10901-Gb"
click at [839, 483] on button "PROCEED" at bounding box center [866, 486] width 111 height 30
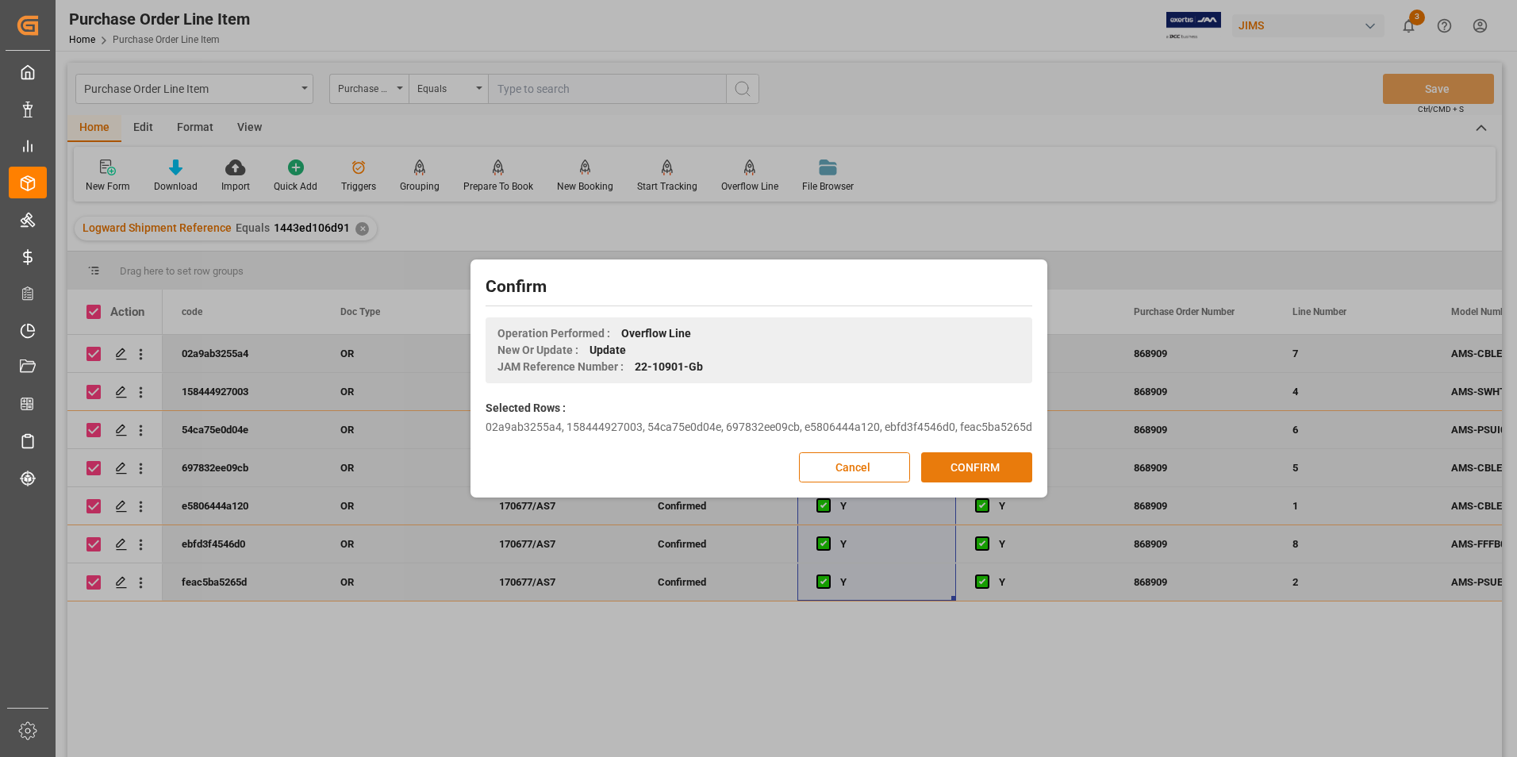
click at [976, 468] on button "CONFIRM" at bounding box center [976, 467] width 111 height 30
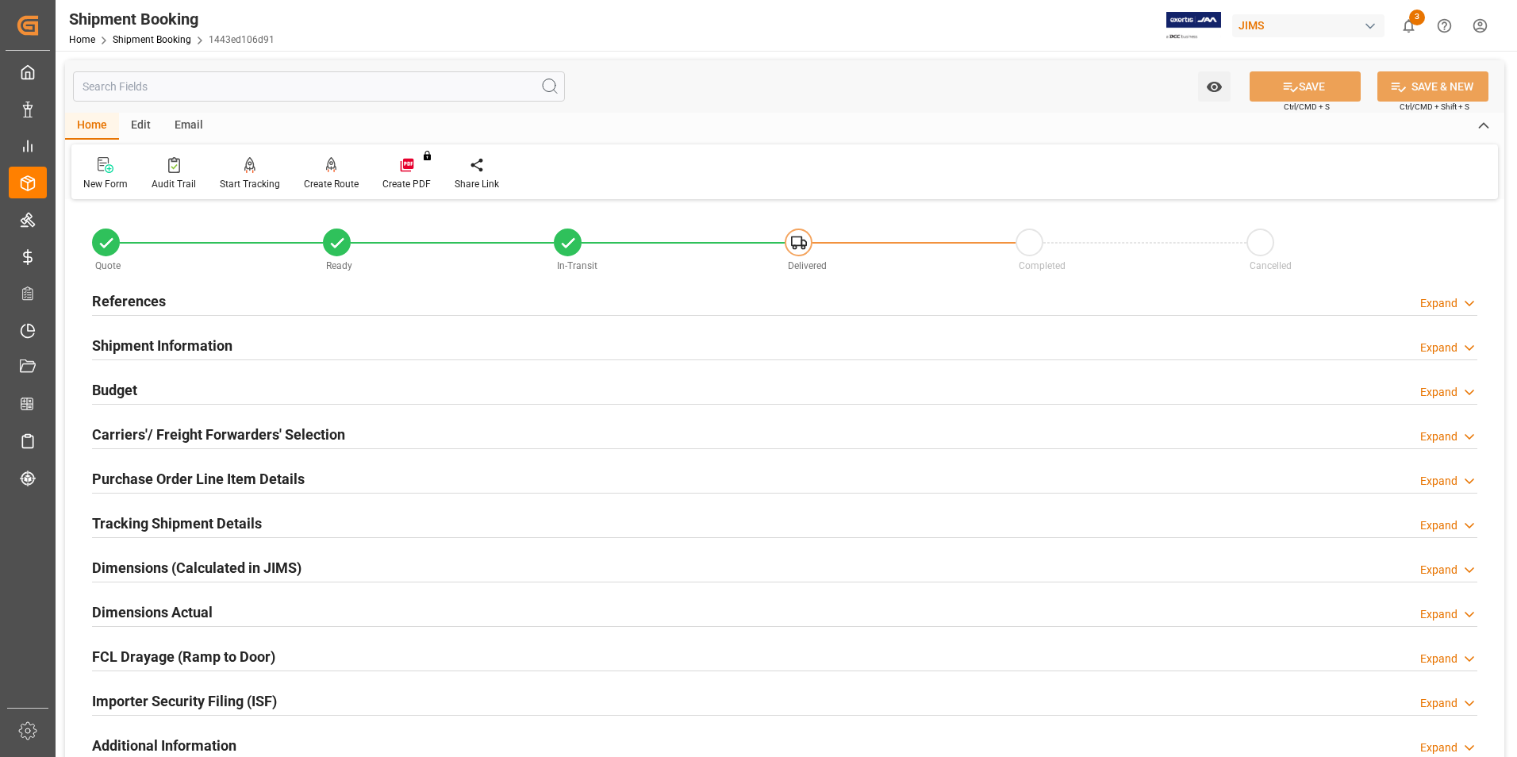
click at [183, 472] on h2 "Purchase Order Line Item Details" at bounding box center [198, 478] width 213 height 21
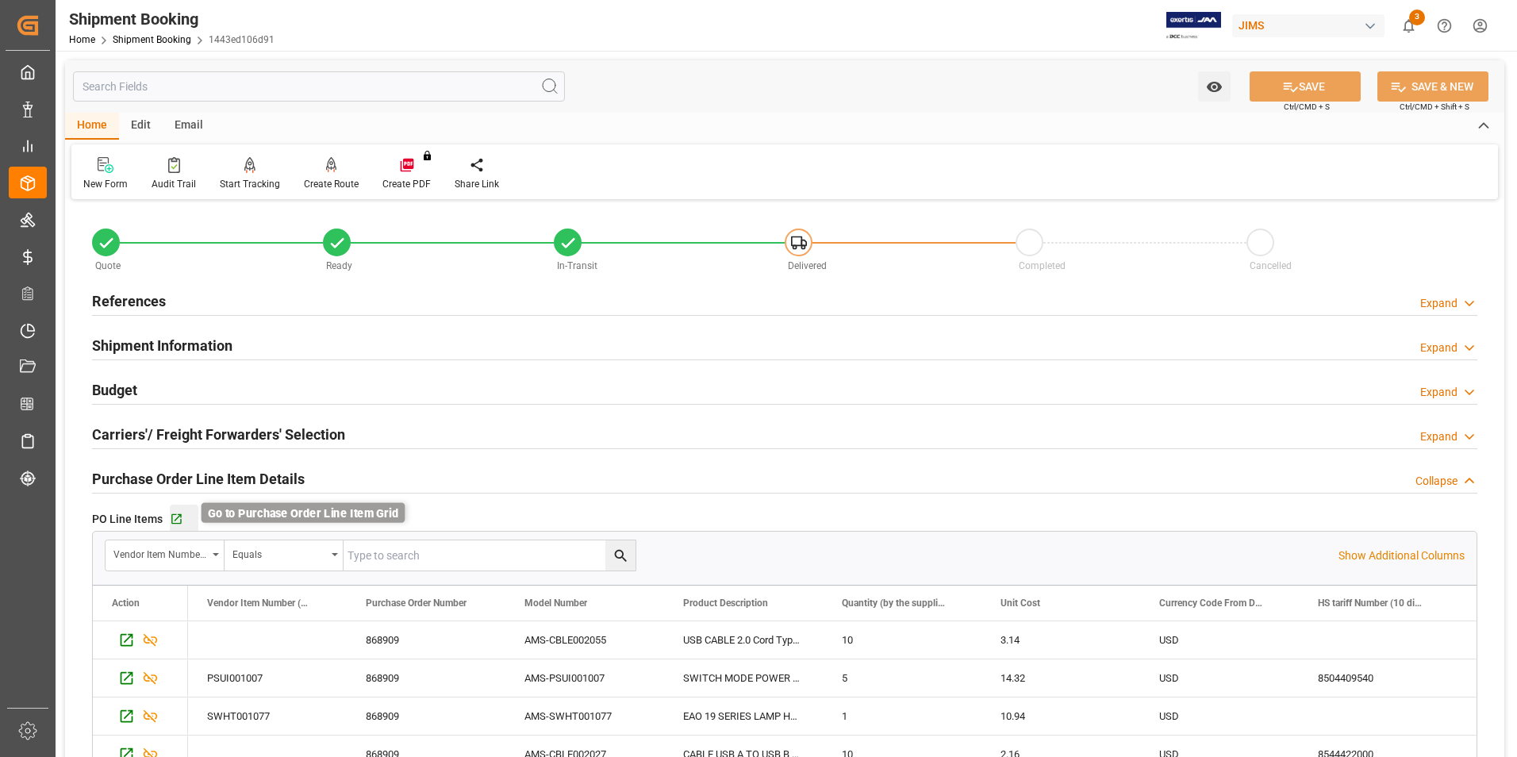
click at [177, 516] on icon "button" at bounding box center [176, 518] width 13 height 13
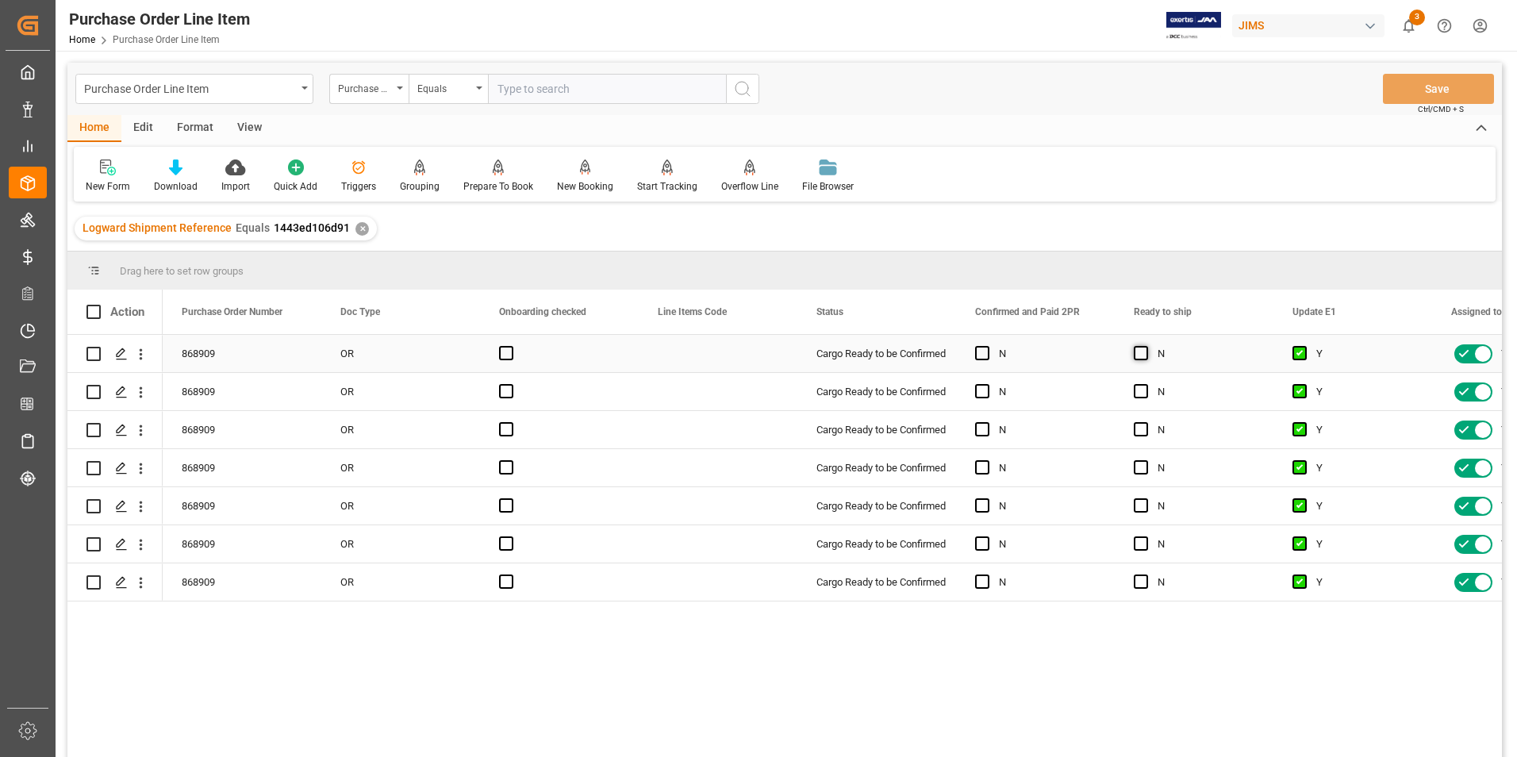
click at [1139, 354] on span "Press SPACE to select this row." at bounding box center [1140, 353] width 14 height 14
click at [1145, 346] on input "Press SPACE to select this row." at bounding box center [1145, 346] width 0 height 0
drag, startPoint x: 1270, startPoint y: 367, endPoint x: 1272, endPoint y: 584, distance: 216.6
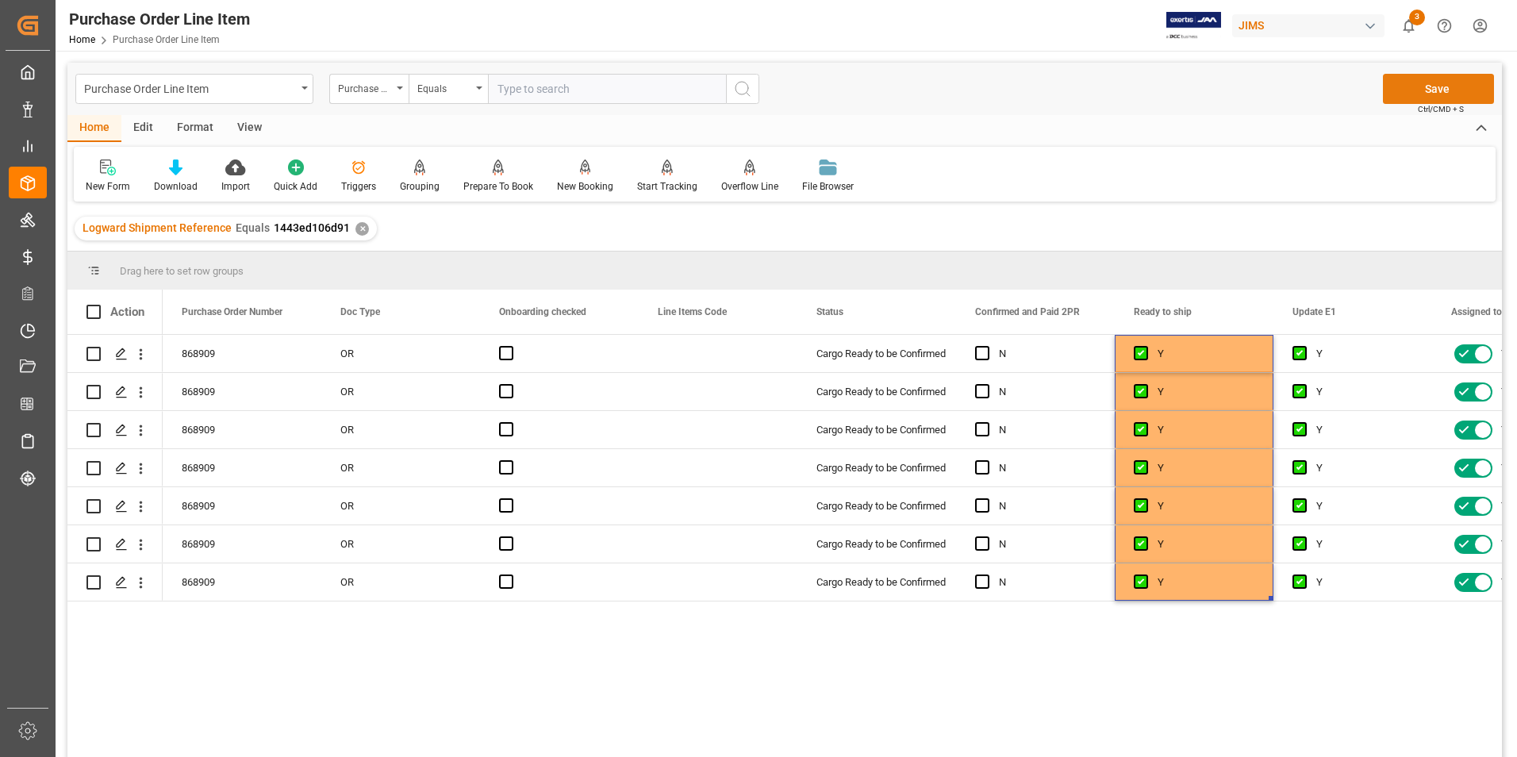
click at [1413, 92] on button "Save" at bounding box center [1438, 89] width 111 height 30
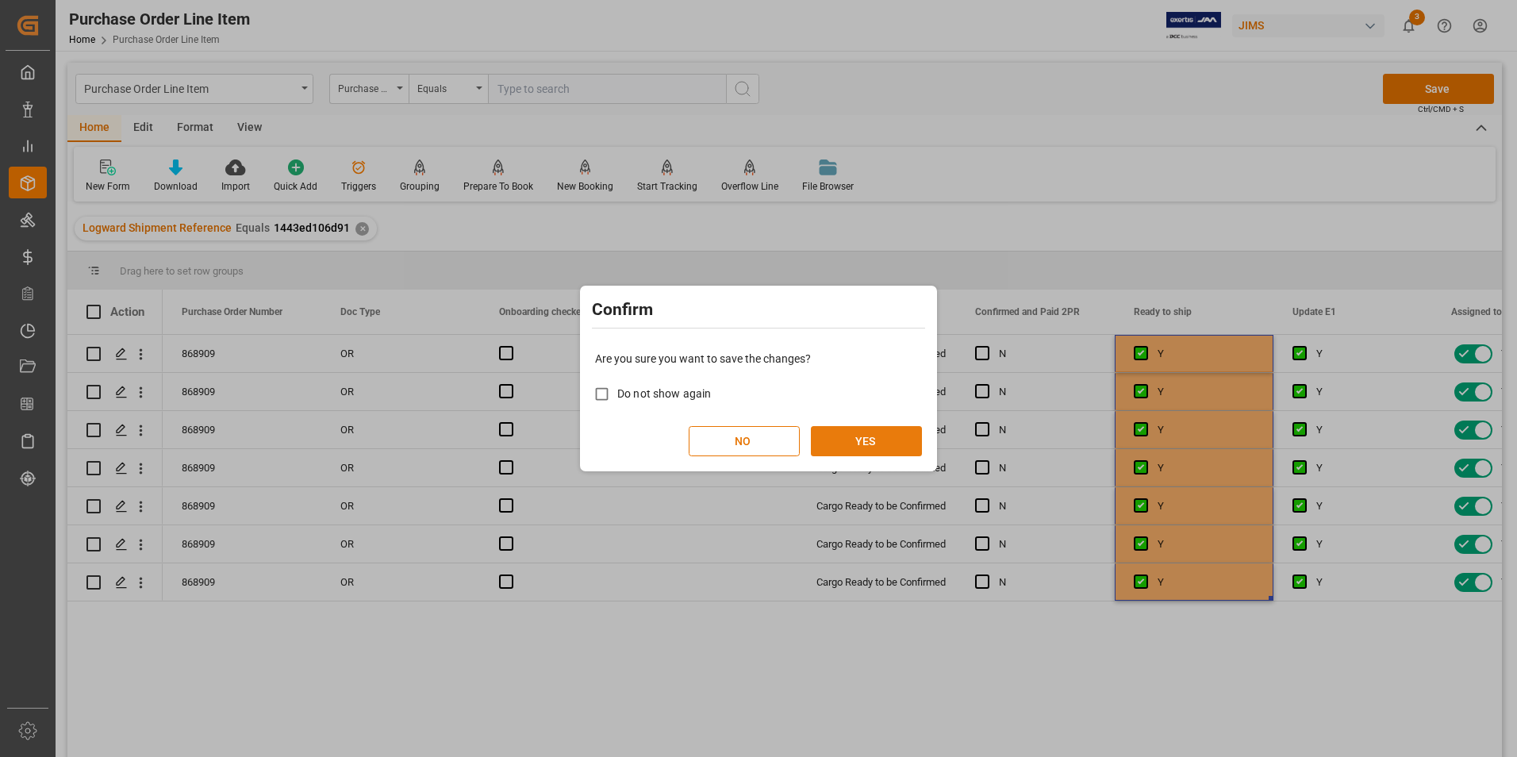
click at [830, 439] on button "YES" at bounding box center [866, 441] width 111 height 30
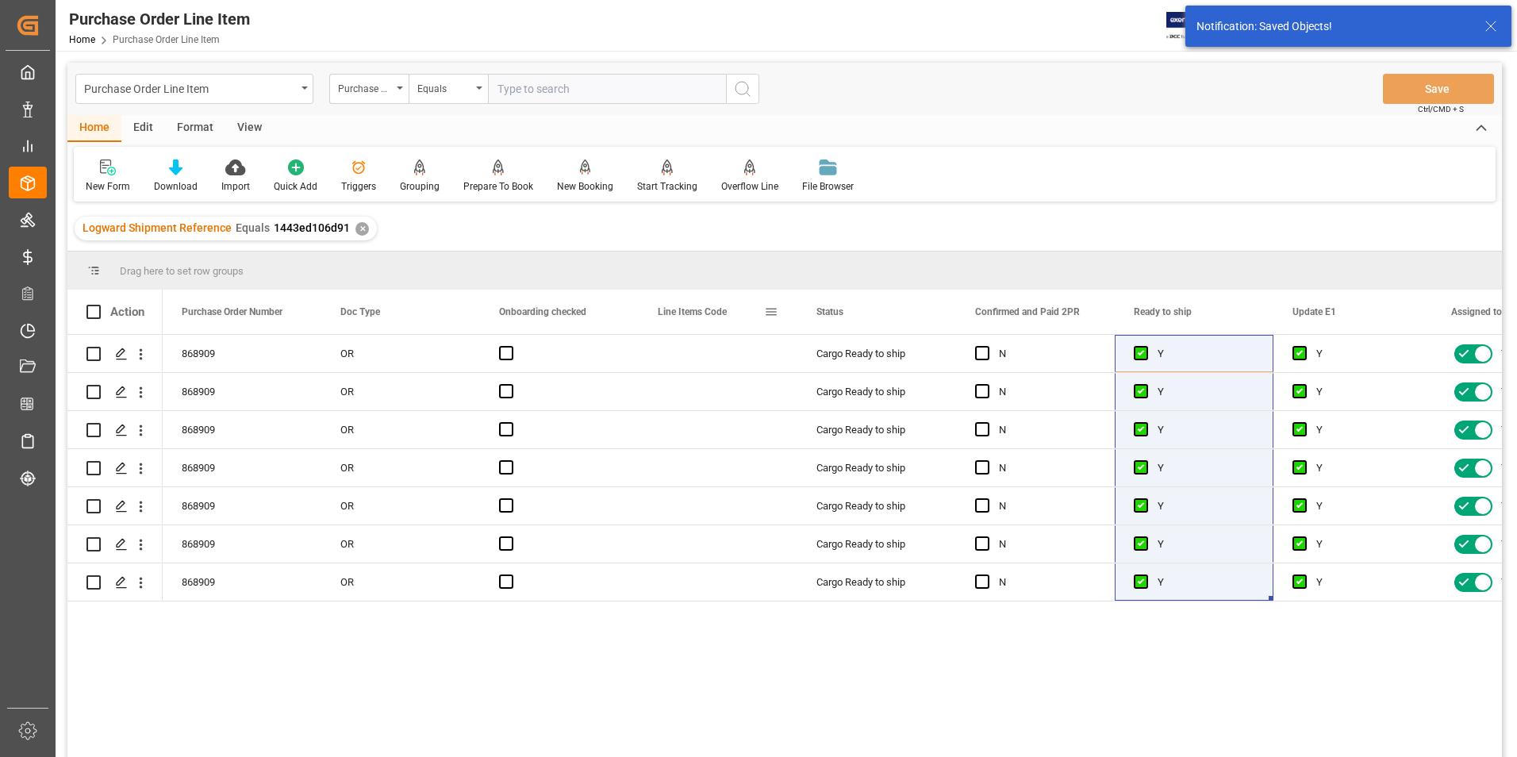
click at [775, 310] on span at bounding box center [771, 312] width 14 height 14
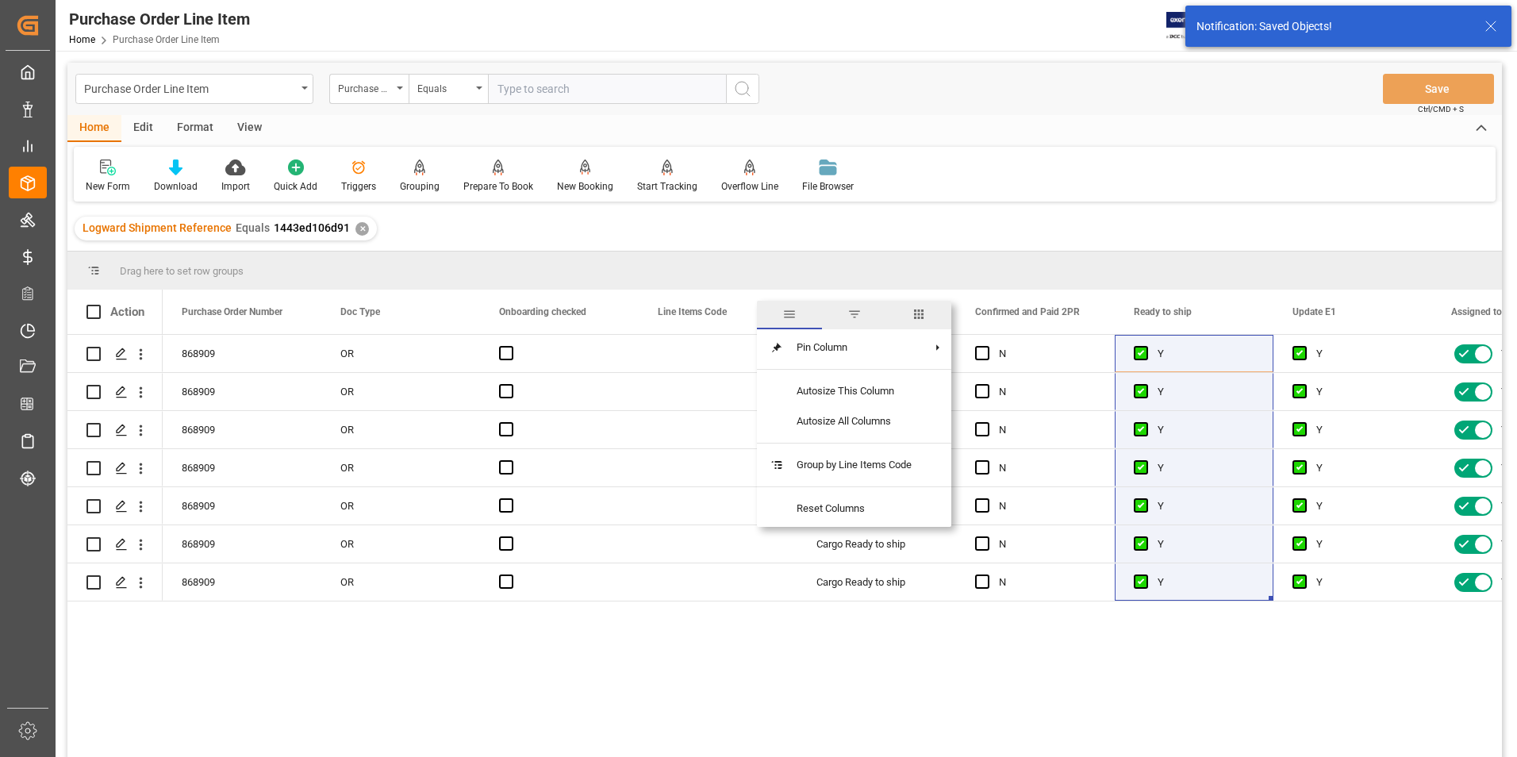
click at [923, 317] on span "columns" at bounding box center [918, 314] width 14 height 14
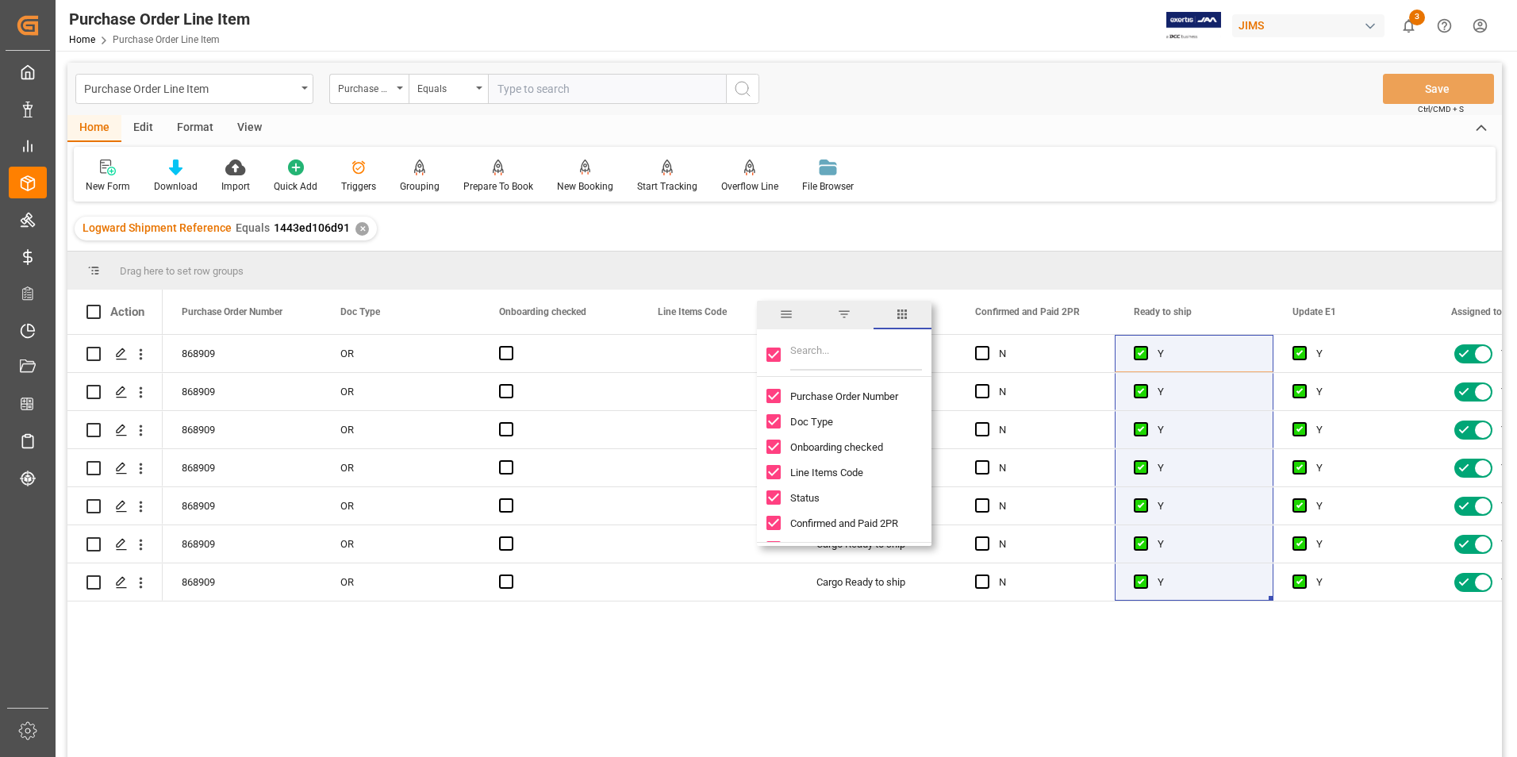
click at [769, 351] on input "Toggle Select All Columns" at bounding box center [773, 354] width 14 height 14
checkbox input "false"
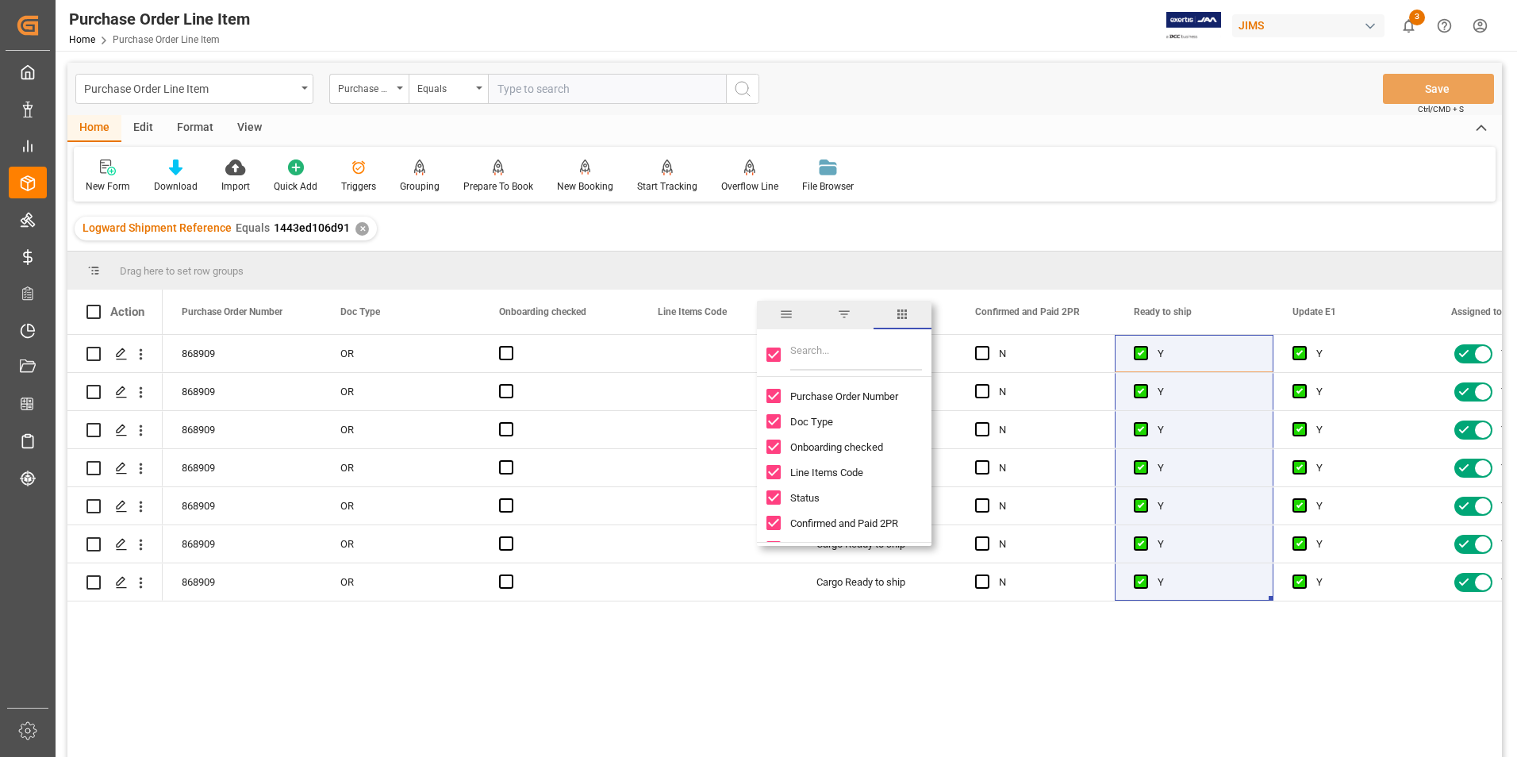
checkbox input "false"
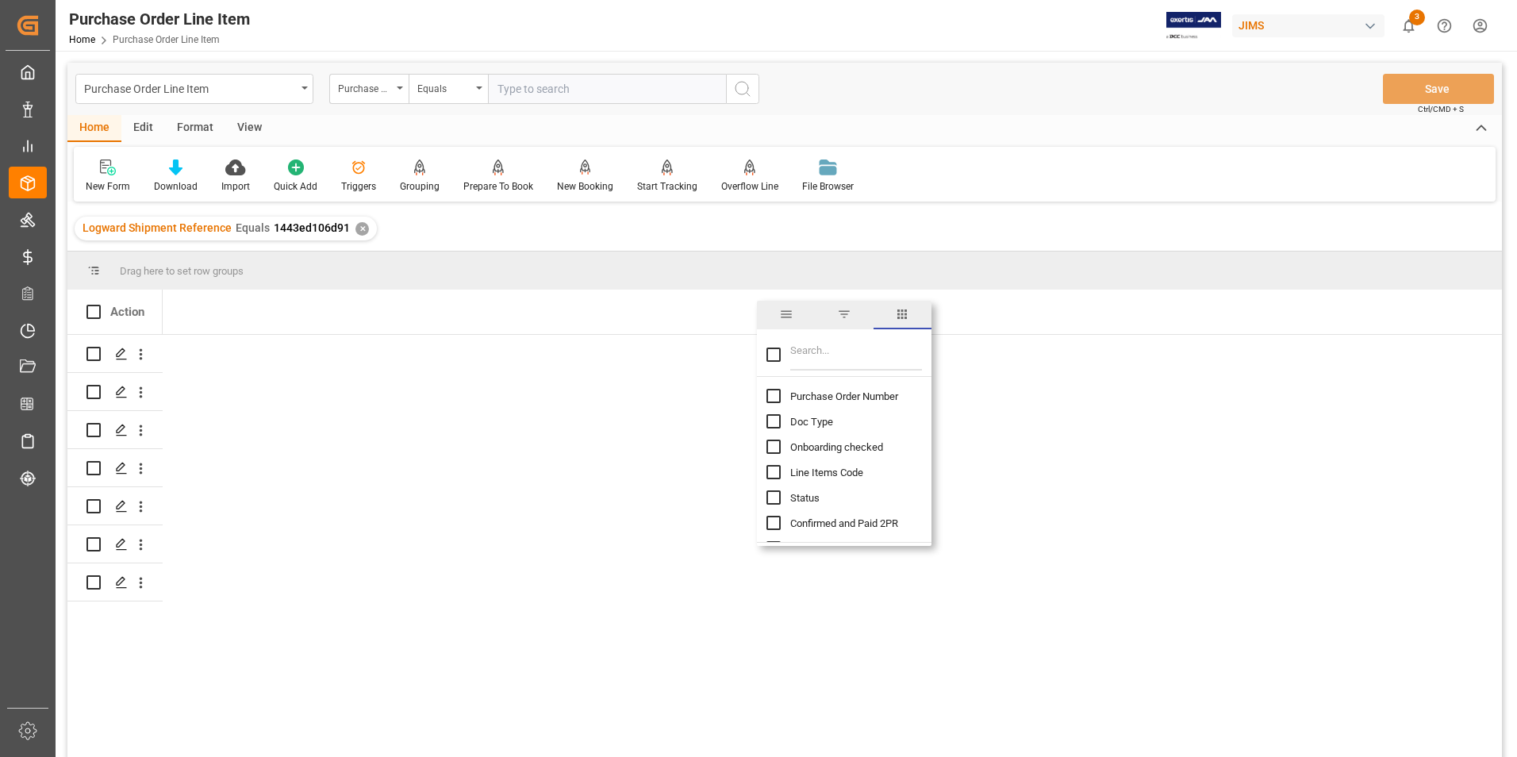
drag, startPoint x: 775, startPoint y: 399, endPoint x: 788, endPoint y: 382, distance: 21.4
click at [775, 397] on input "Purchase Order Number column toggle visibility (hidden)" at bounding box center [773, 396] width 14 height 14
checkbox input "true"
checkbox input "false"
click at [818, 362] on input "Filter Columns Input" at bounding box center [856, 355] width 132 height 32
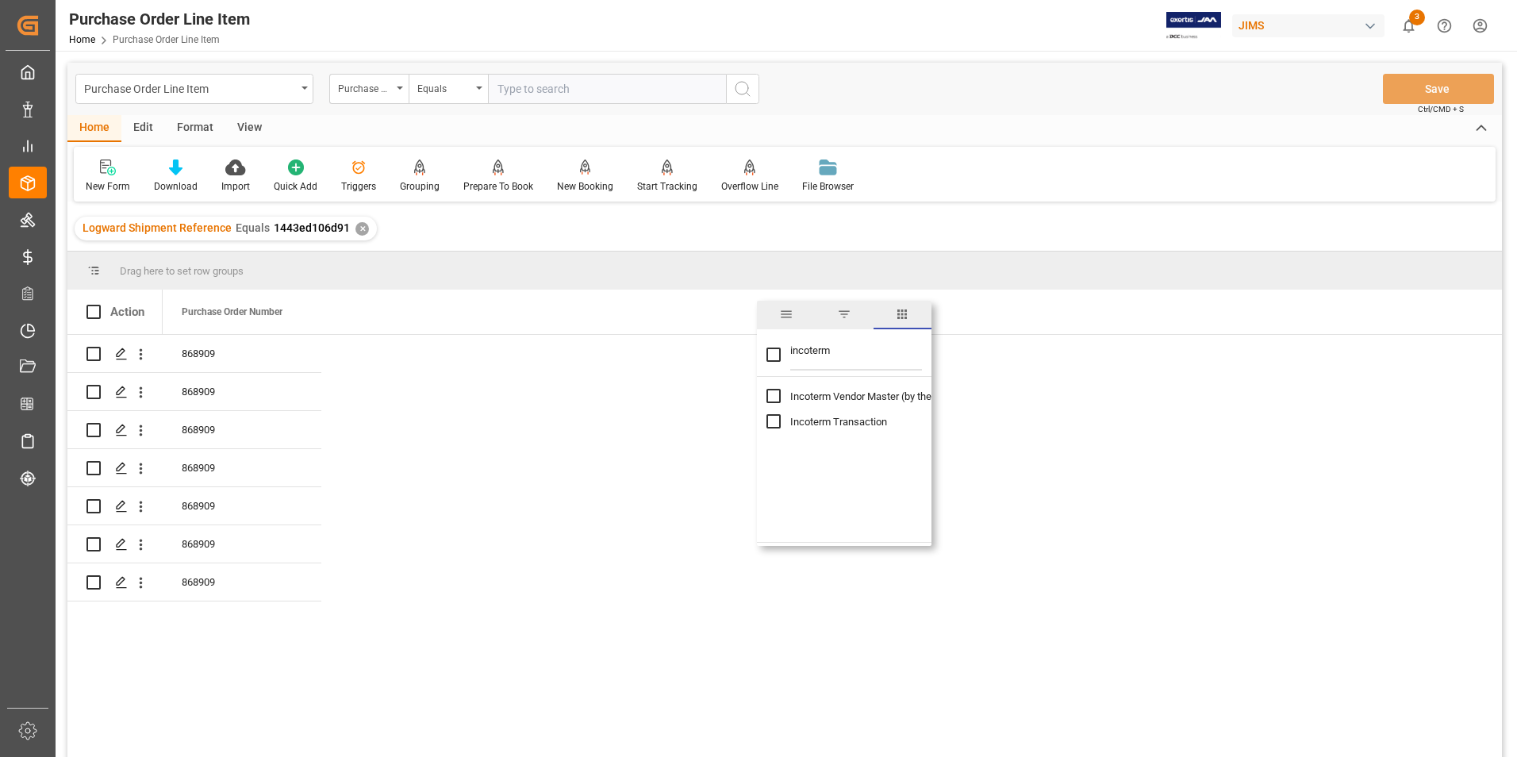
type input "incoterm"
checkbox input "true"
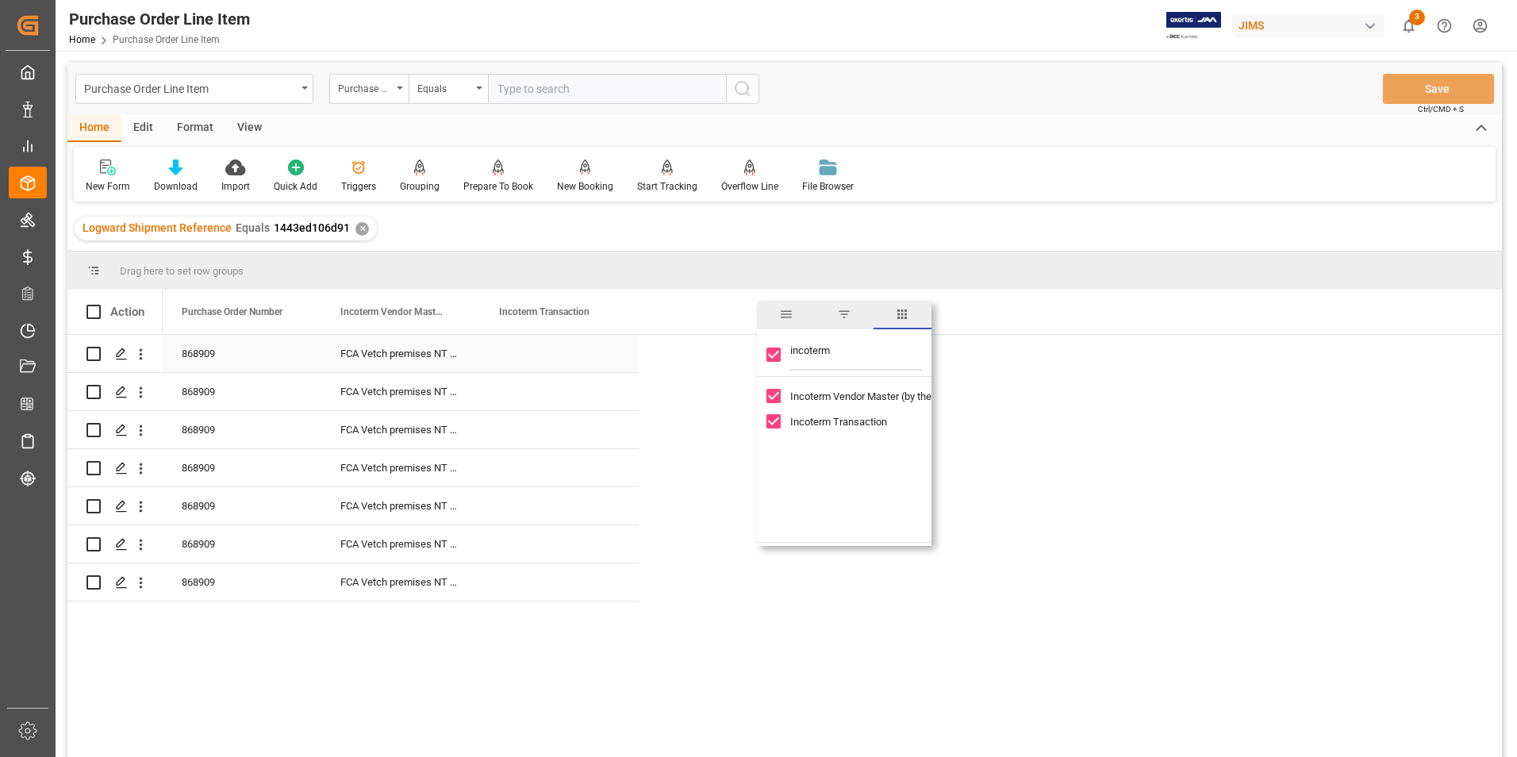
click at [534, 356] on div "Press SPACE to select this row." at bounding box center [559, 353] width 159 height 37
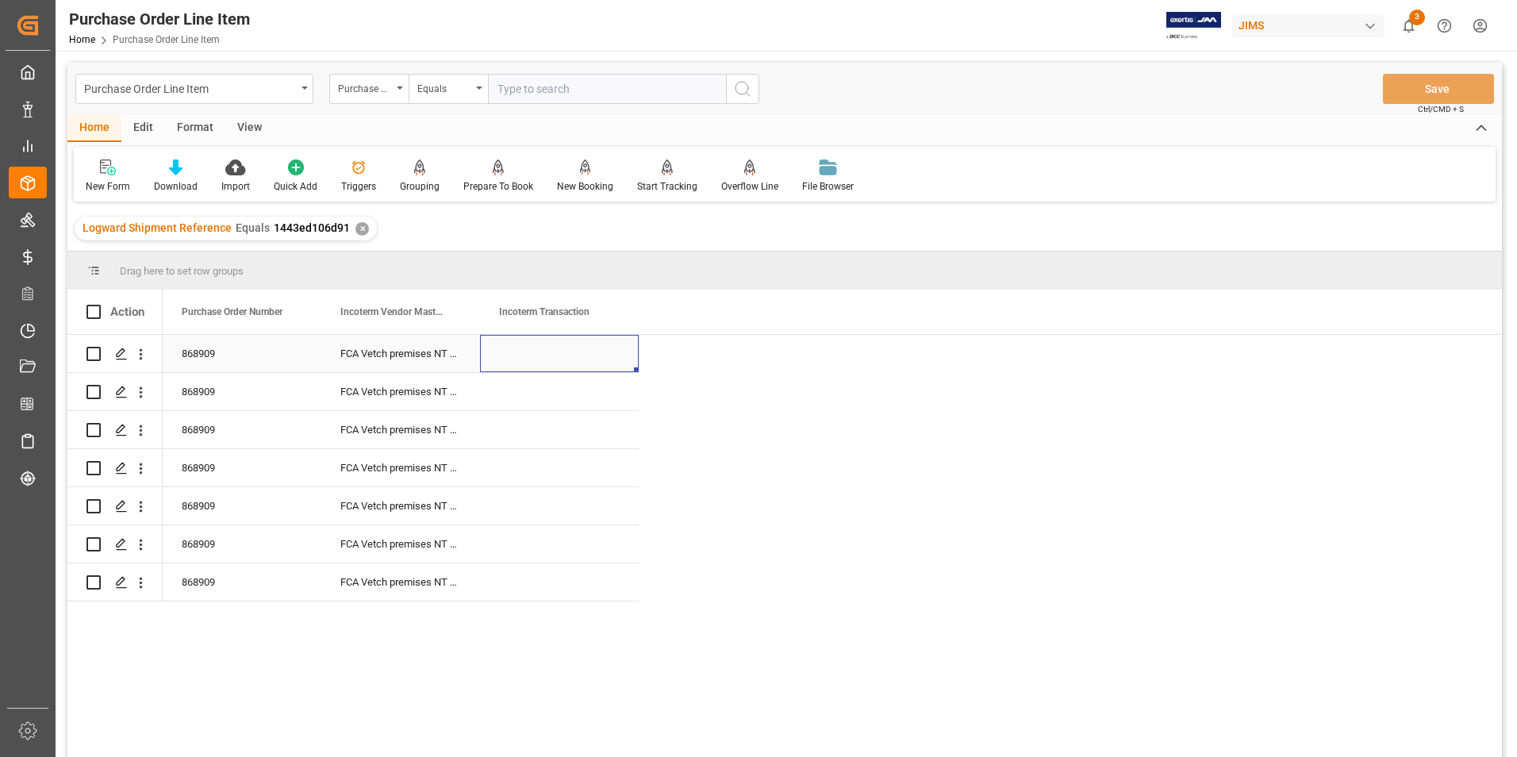
click at [534, 356] on div "Press SPACE to select this row." at bounding box center [559, 353] width 159 height 37
click at [534, 356] on input "Press SPACE to select this row." at bounding box center [559, 362] width 133 height 30
type input "DDP Southaven"
drag, startPoint x: 635, startPoint y: 368, endPoint x: 632, endPoint y: 568, distance: 199.9
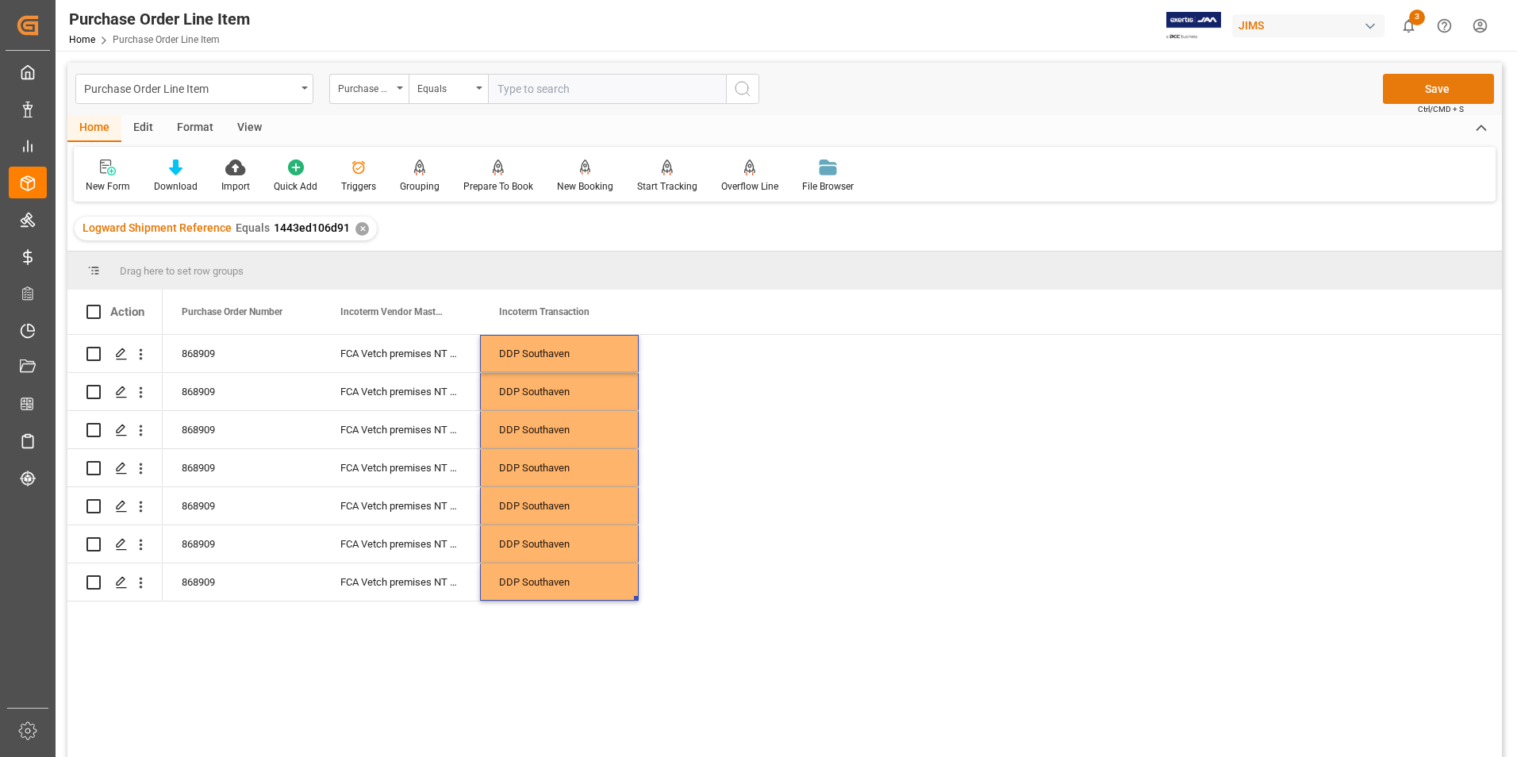
click at [1407, 87] on button "Save" at bounding box center [1438, 89] width 111 height 30
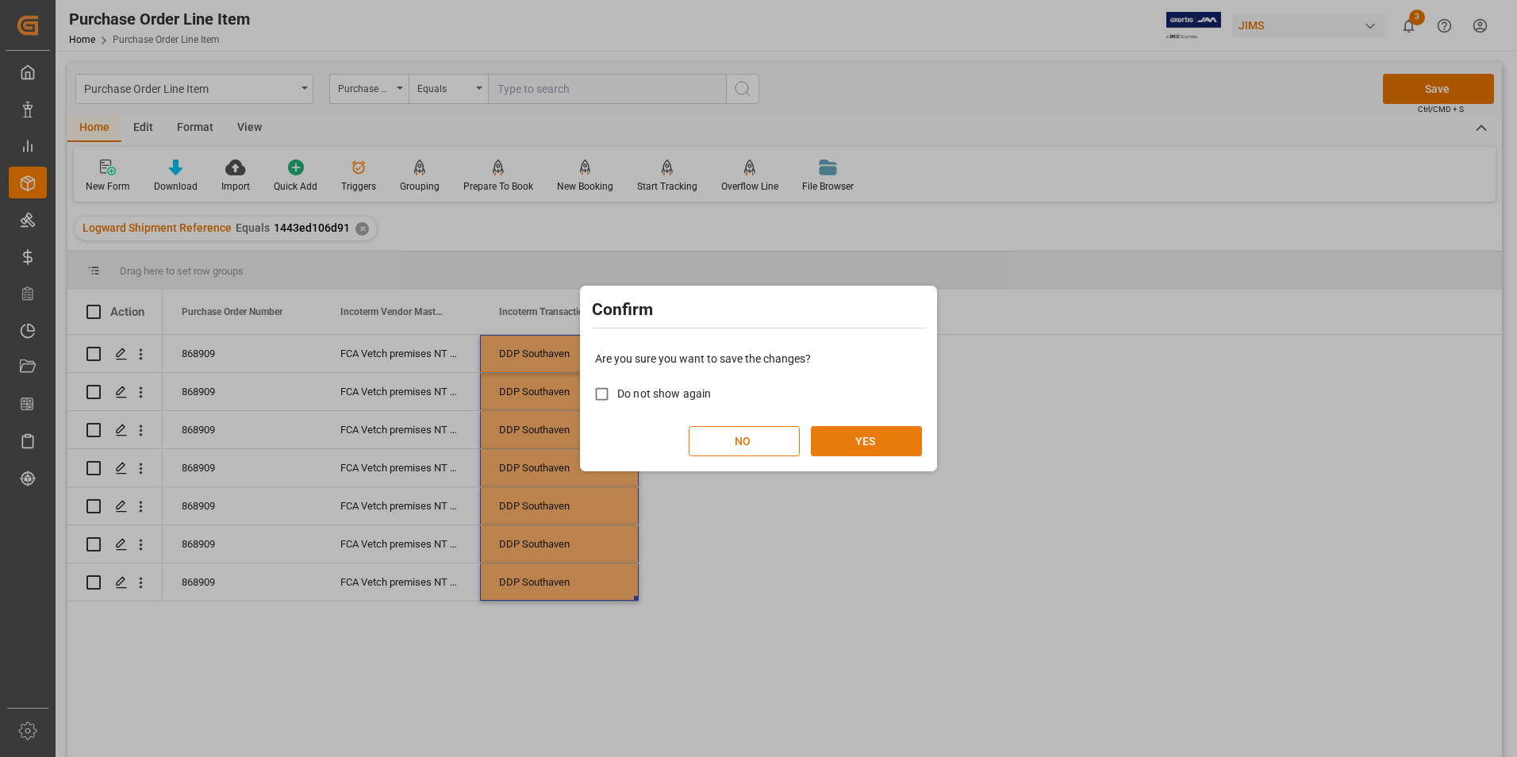
click at [845, 438] on button "YES" at bounding box center [866, 441] width 111 height 30
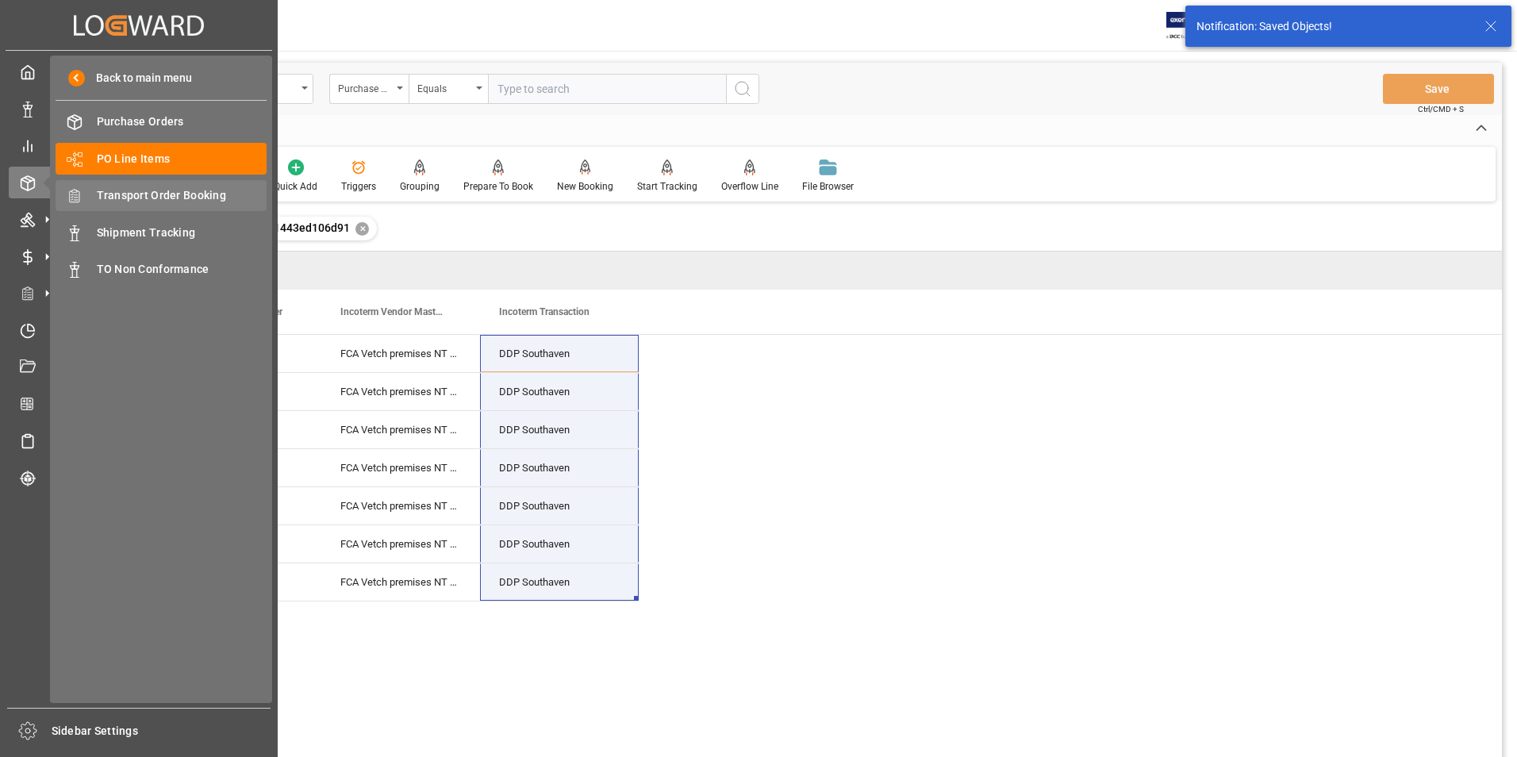
click at [172, 183] on div "Transport Order Booking Transport Order Booking" at bounding box center [161, 195] width 211 height 31
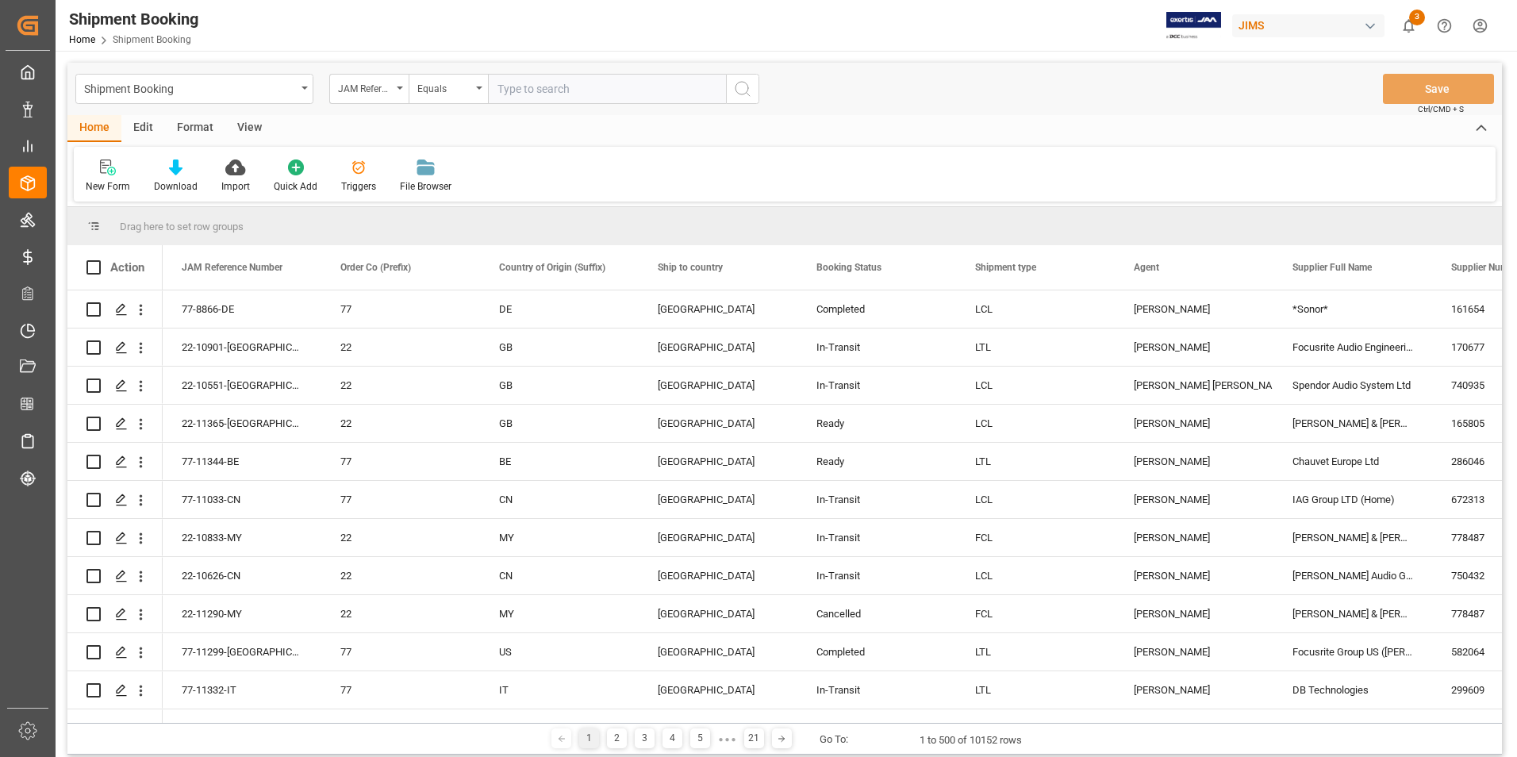
click at [559, 86] on input "text" at bounding box center [607, 89] width 238 height 30
paste input "22-10902-GB"
type input "22-10902-GB"
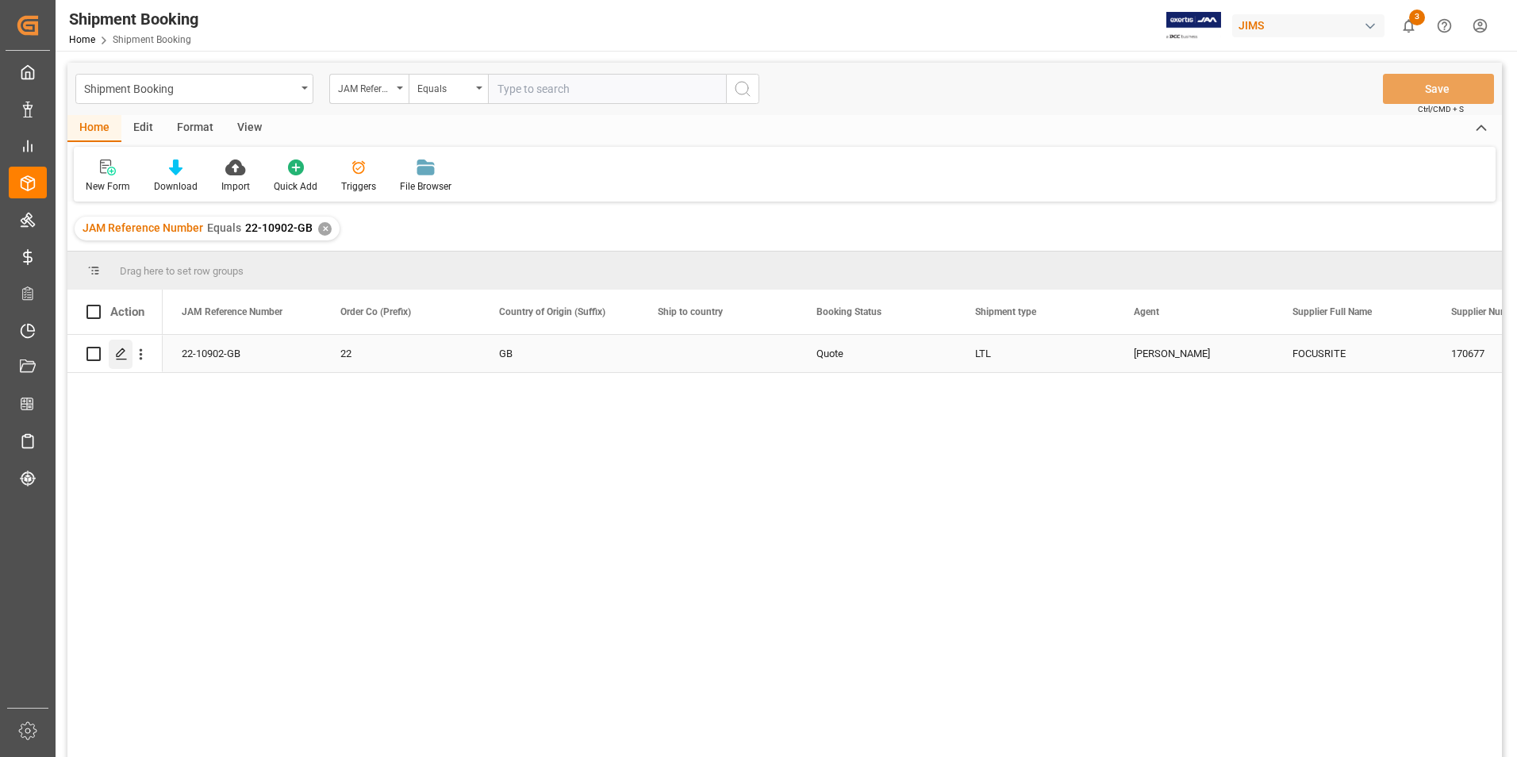
click at [121, 351] on icon "Press SPACE to select this row." at bounding box center [121, 353] width 13 height 13
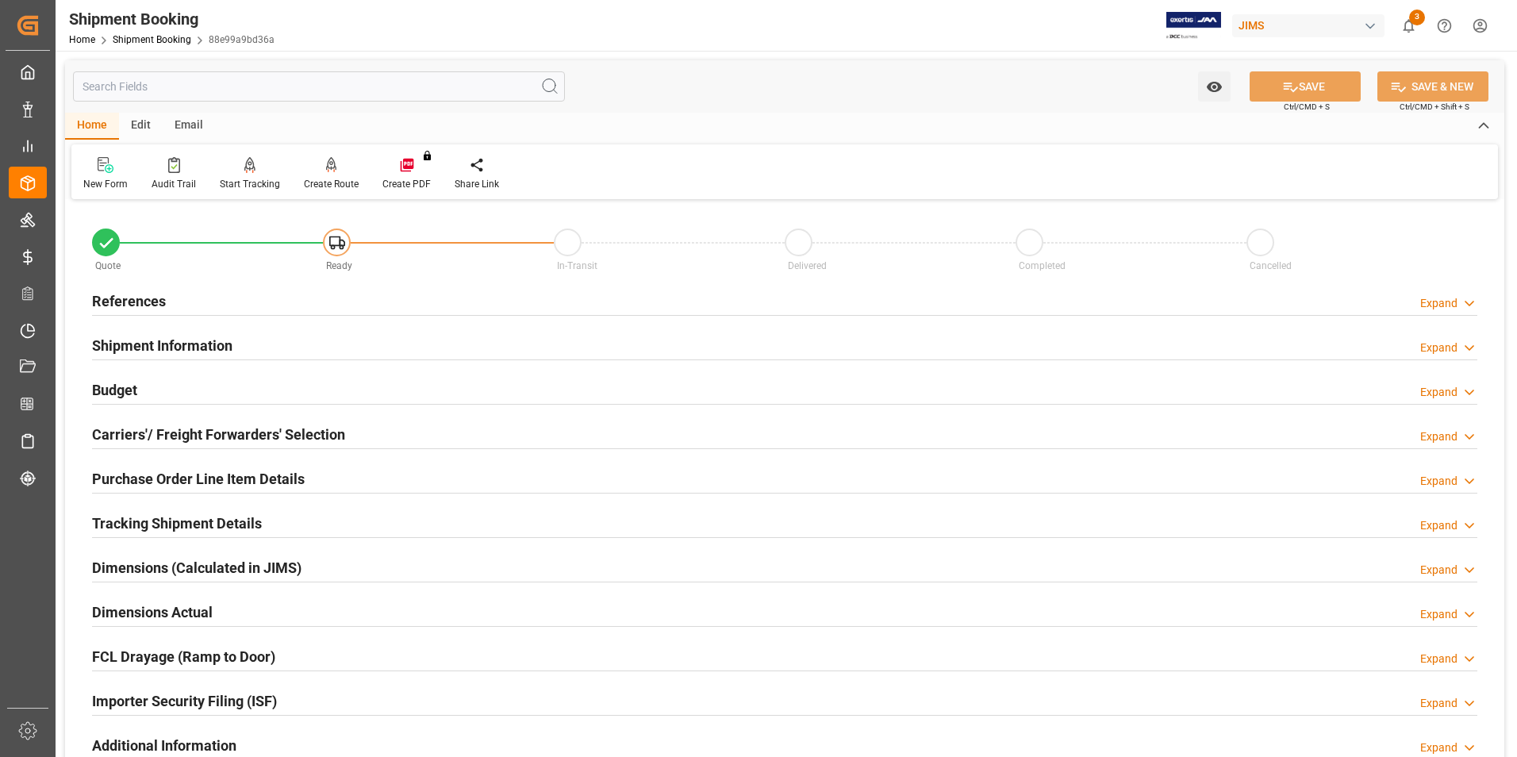
click at [137, 337] on h2 "Shipment Information" at bounding box center [162, 345] width 140 height 21
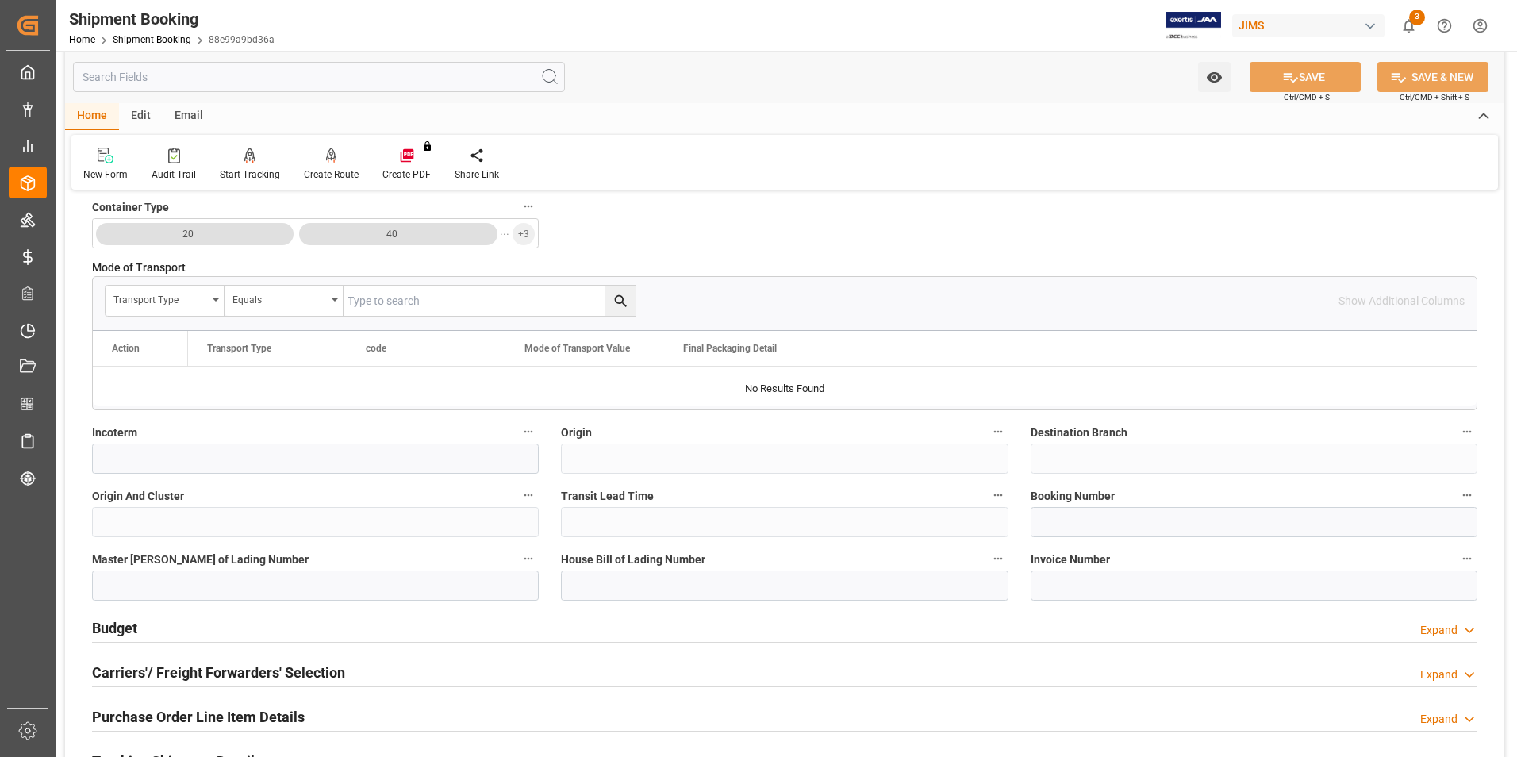
scroll to position [476, 0]
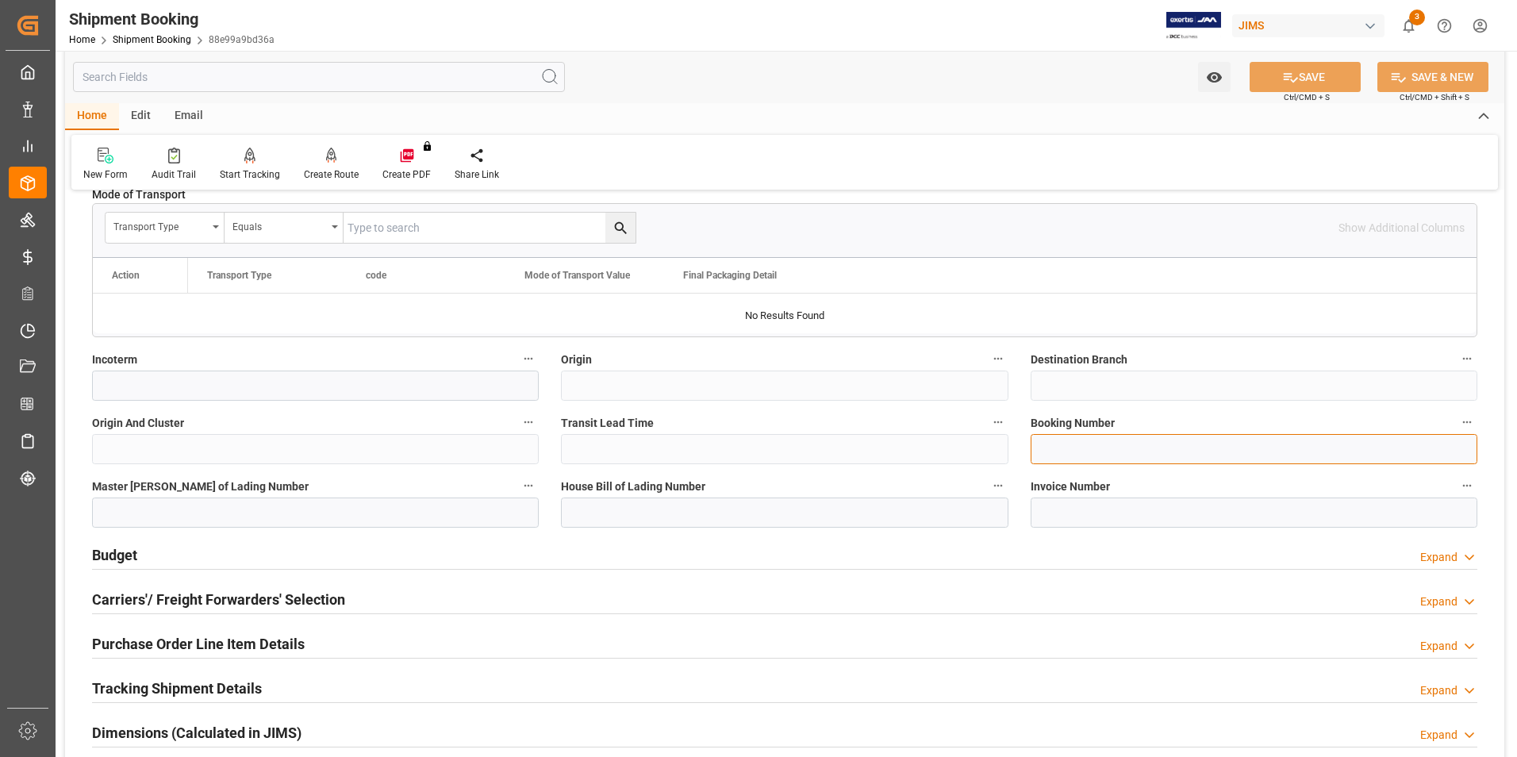
click at [1066, 454] on input at bounding box center [1253, 449] width 447 height 30
paste input "393864539447"
type input "393864539447"
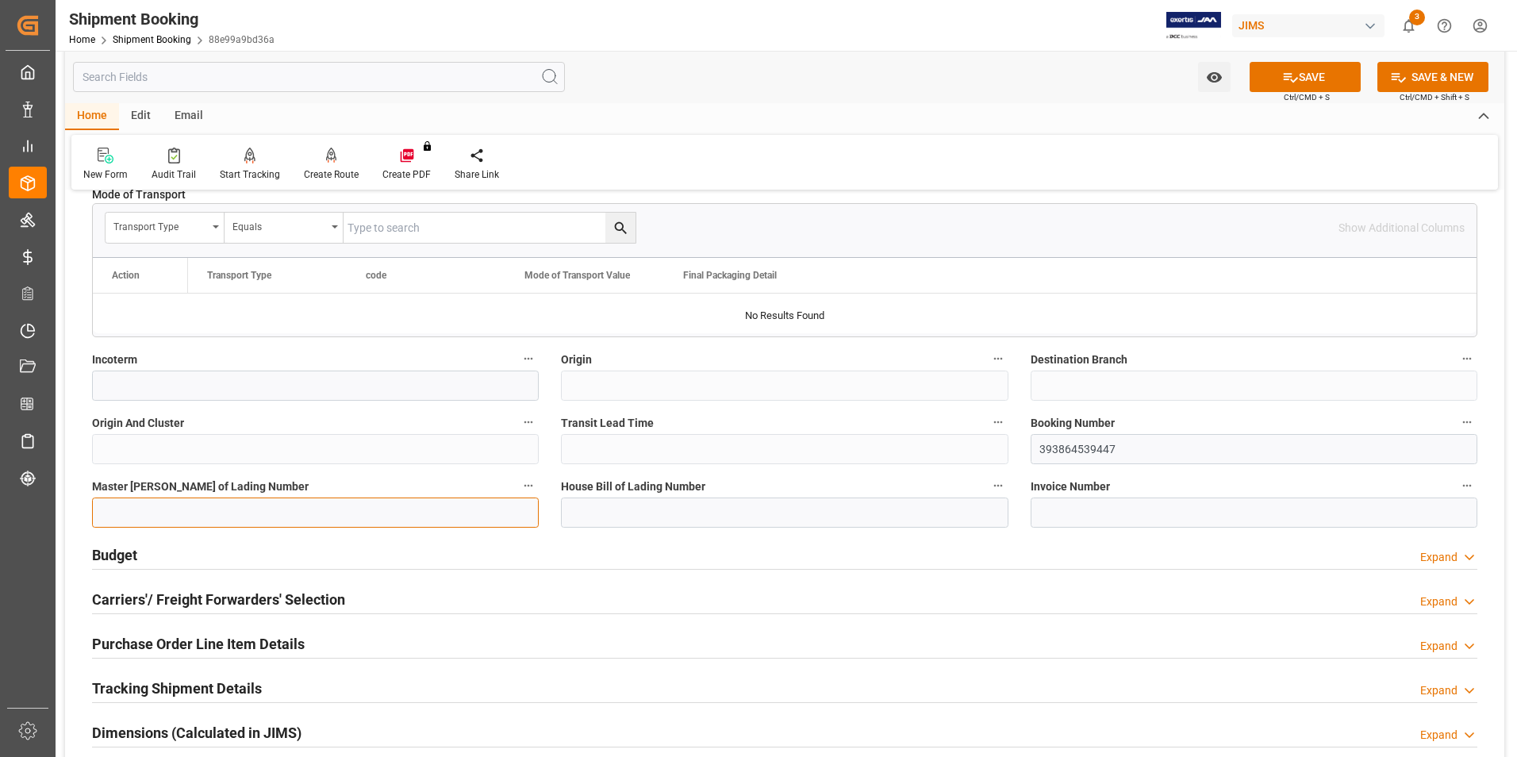
click at [371, 515] on input at bounding box center [315, 512] width 447 height 30
paste input "393864539447"
type input "393864539447"
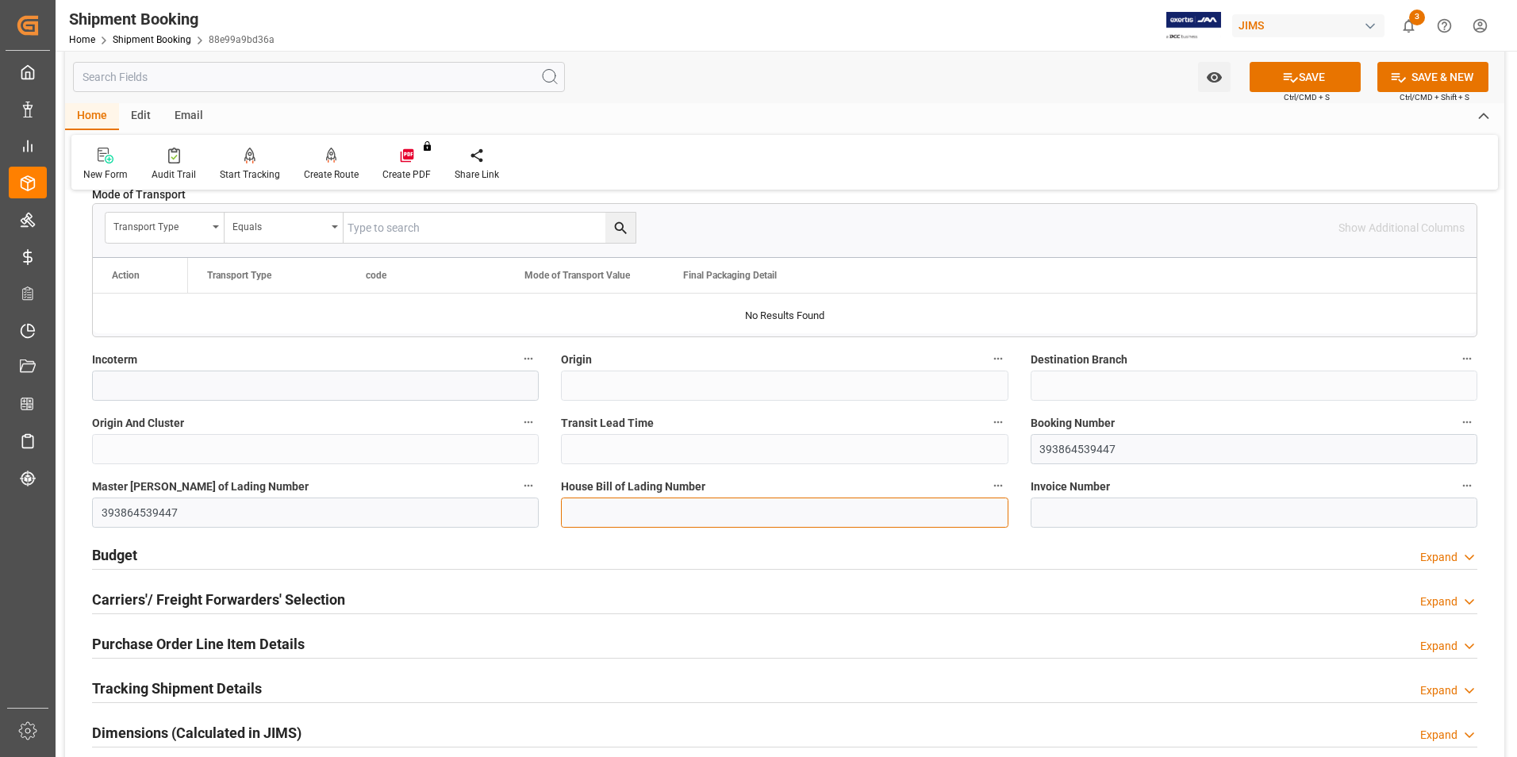
click at [609, 506] on input at bounding box center [784, 512] width 447 height 30
paste input "393864539447"
type input "393864539447"
click at [1302, 75] on button "SAVE" at bounding box center [1304, 77] width 111 height 30
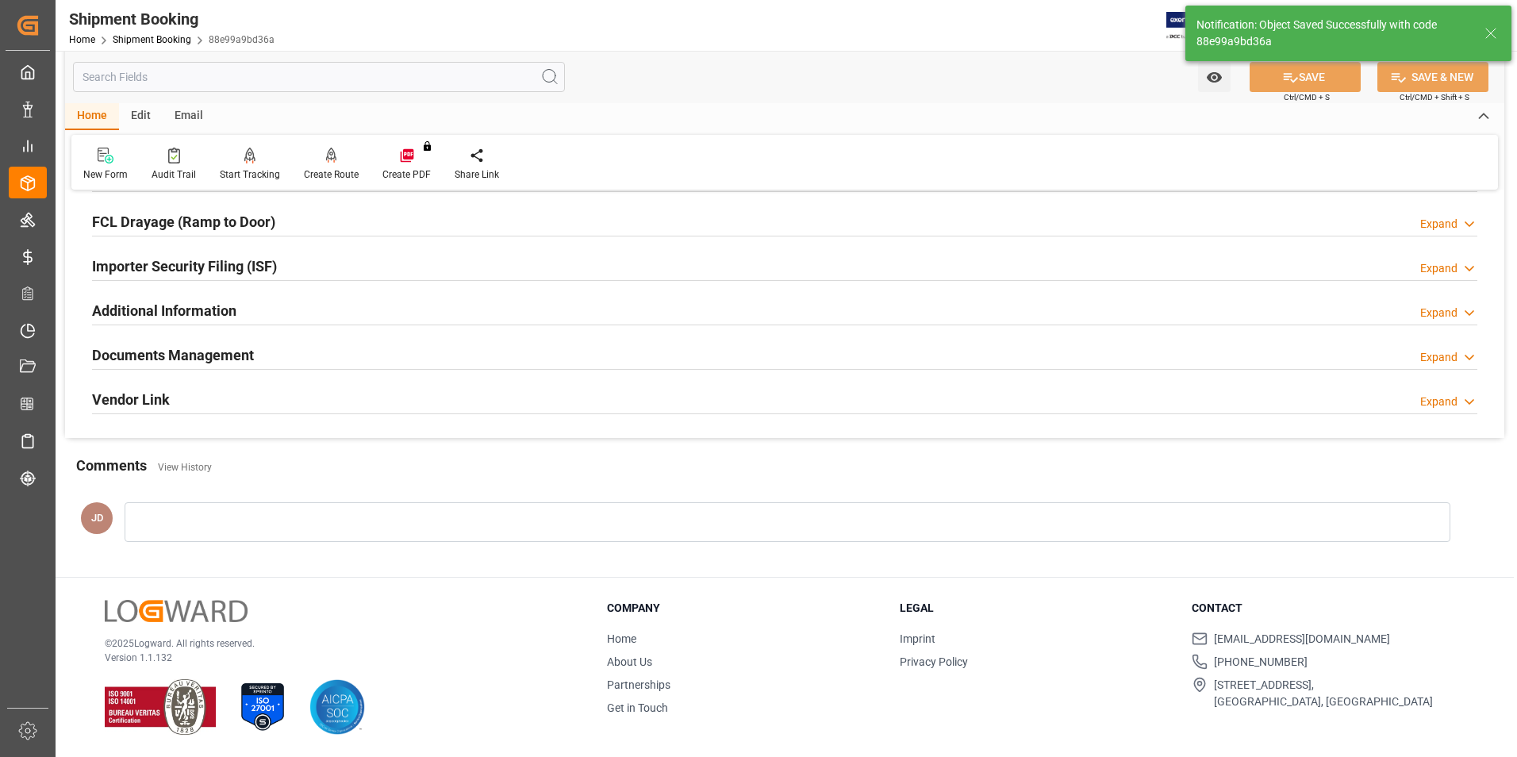
scroll to position [0, 0]
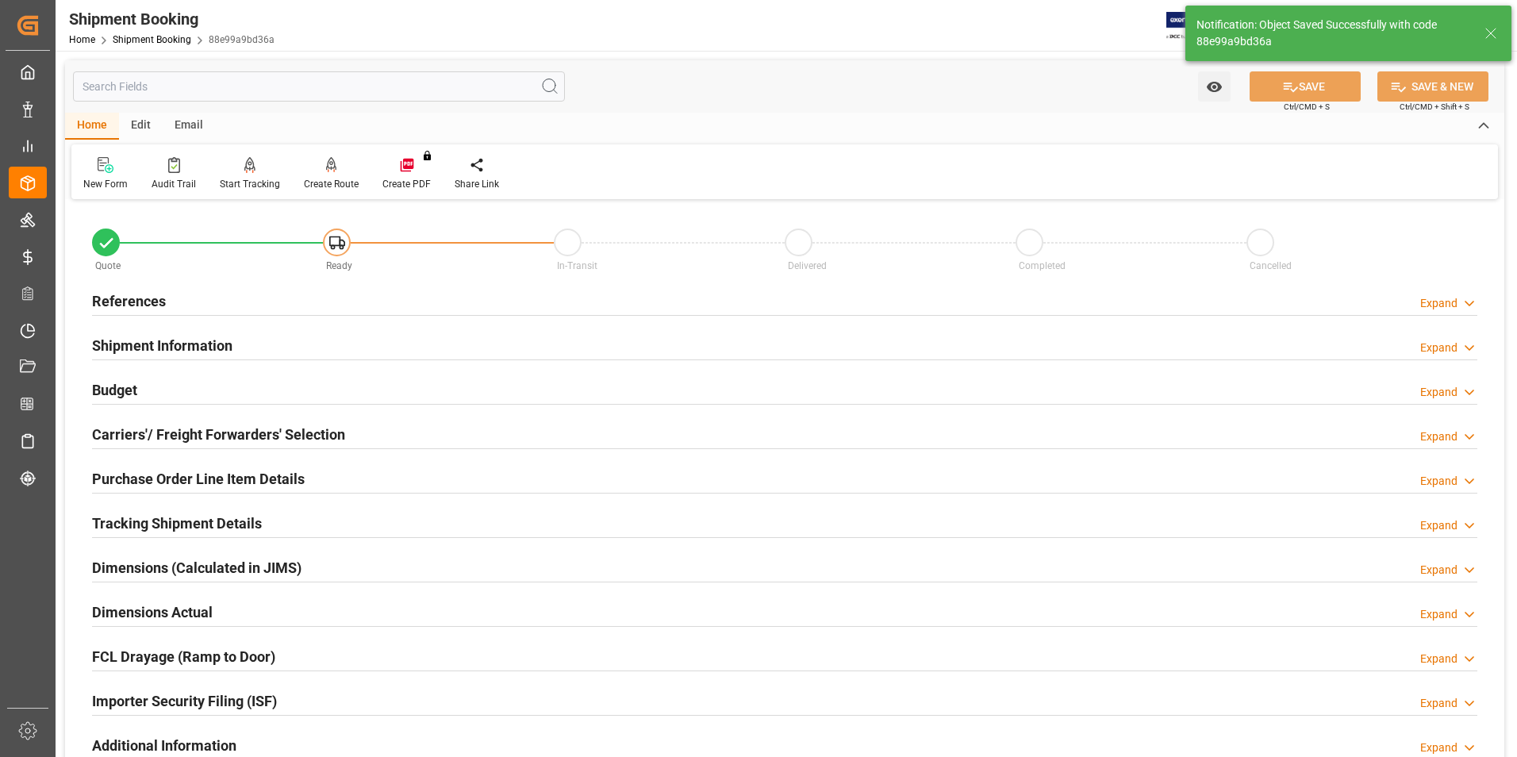
click at [134, 385] on h2 "Budget" at bounding box center [114, 389] width 45 height 21
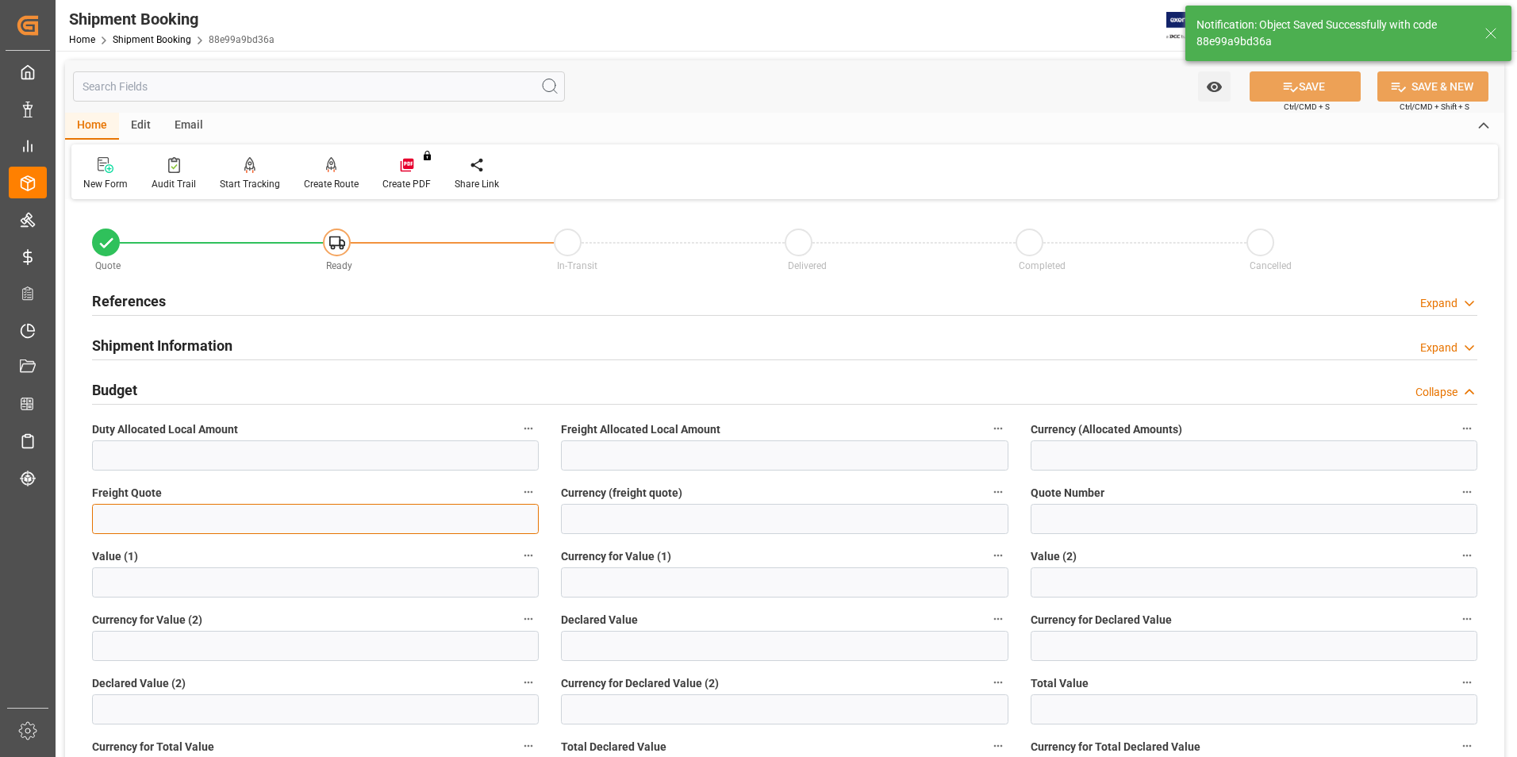
click at [129, 520] on input "text" at bounding box center [315, 519] width 447 height 30
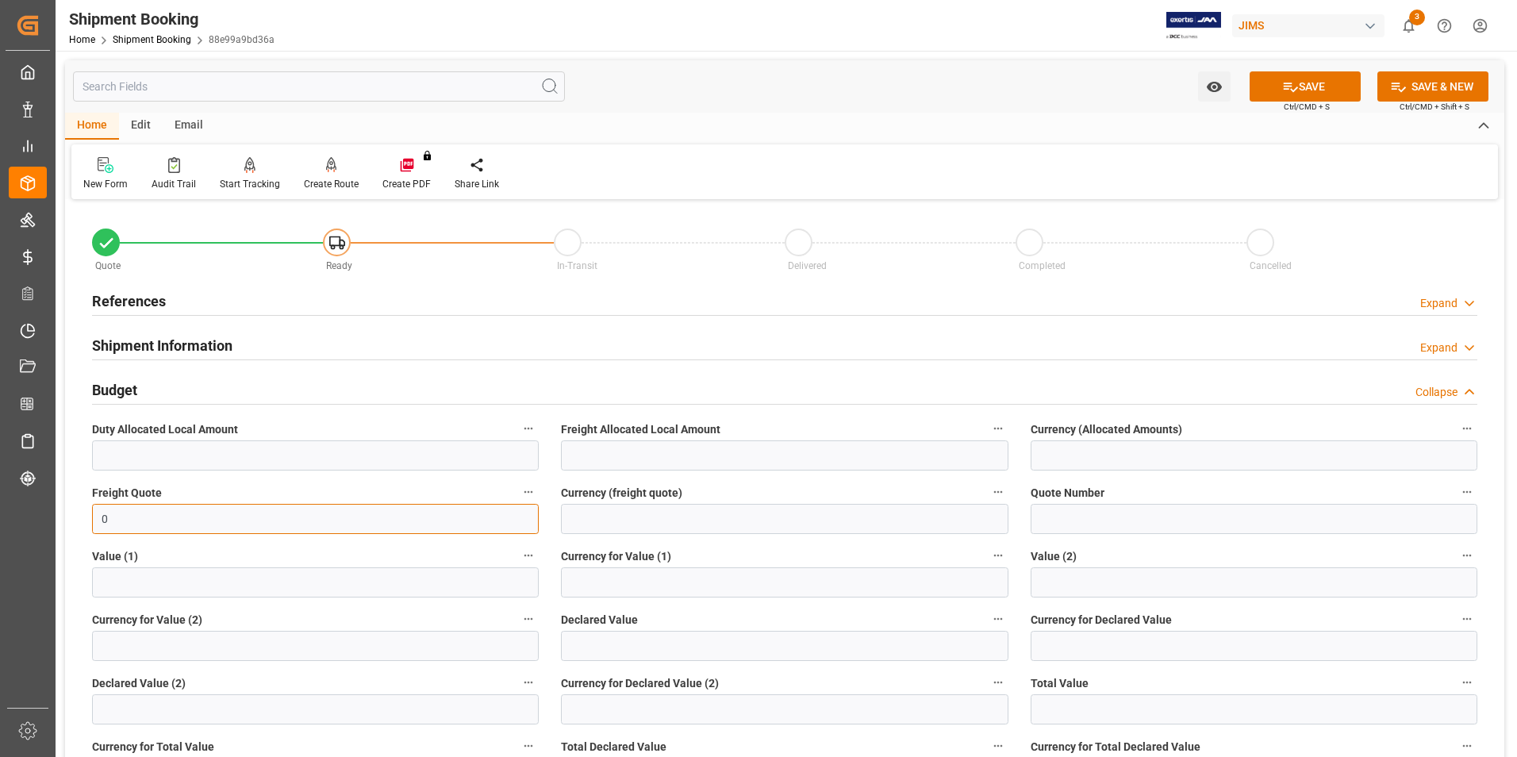
type input "0"
click at [592, 646] on input "text" at bounding box center [784, 646] width 447 height 30
type input "40.24"
click at [1060, 639] on input at bounding box center [1253, 646] width 447 height 30
type input "USD"
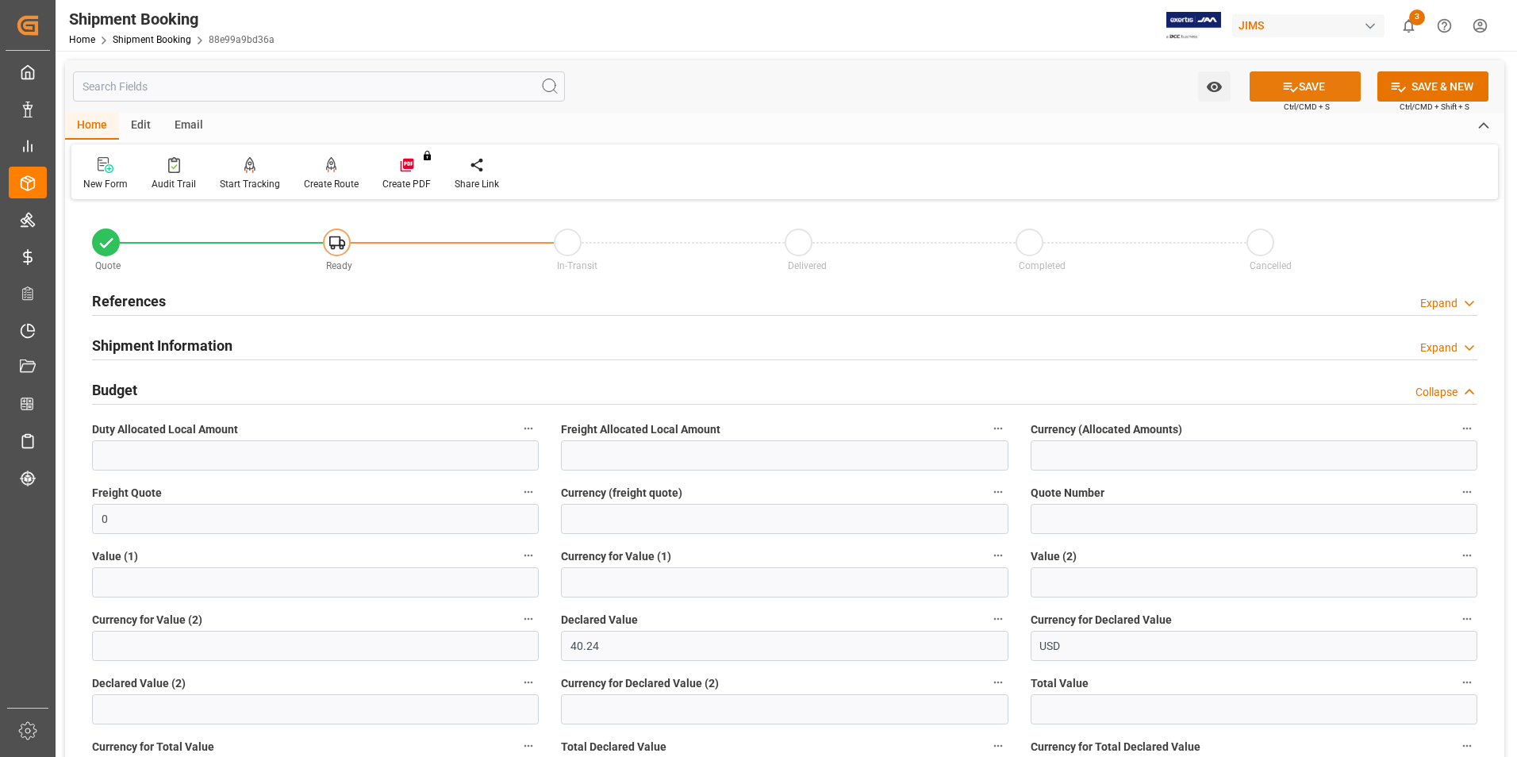
click at [1273, 71] on button "SAVE" at bounding box center [1304, 86] width 111 height 30
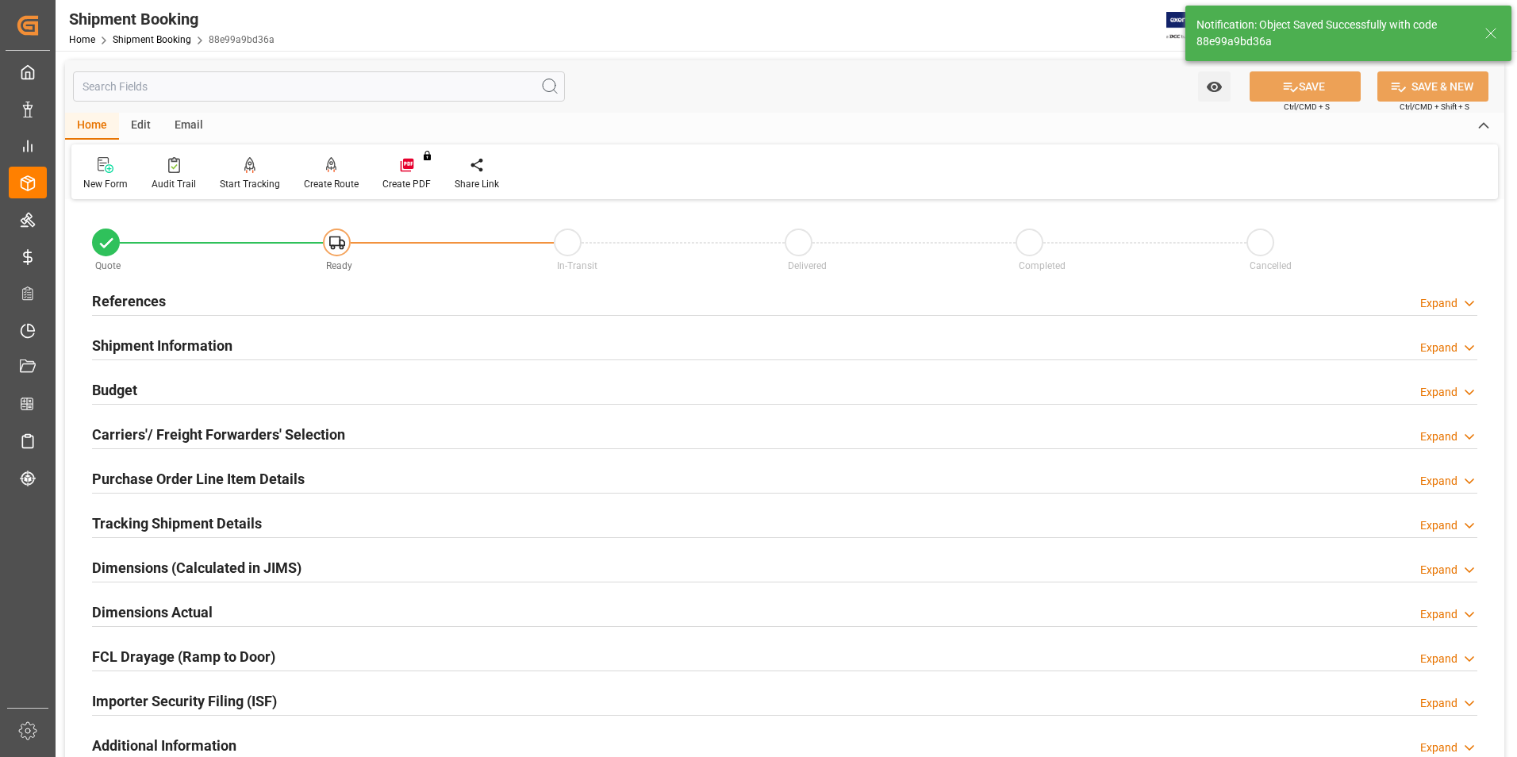
click at [131, 435] on h2 "Carriers'/ Freight Forwarders' Selection" at bounding box center [218, 434] width 253 height 21
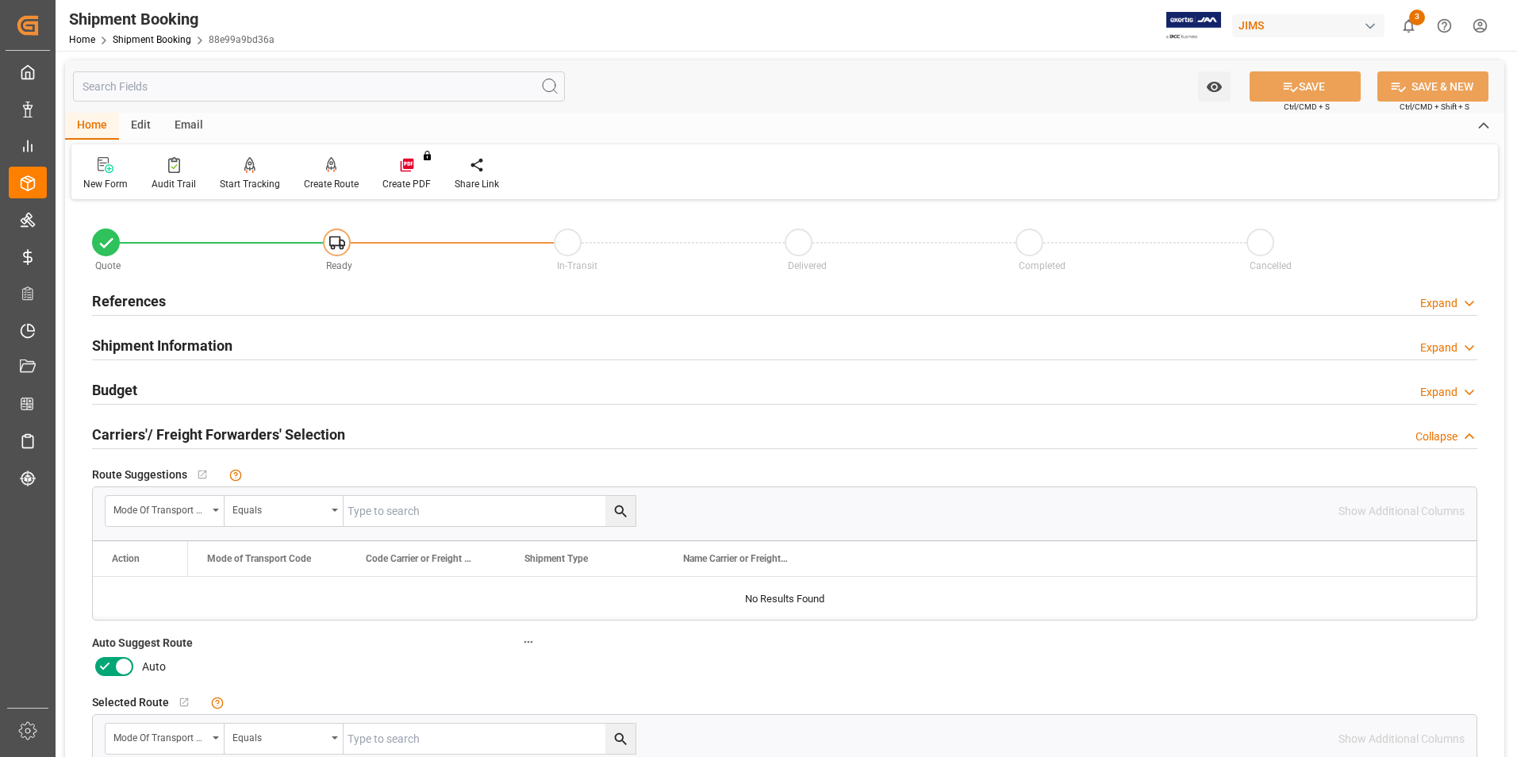
click at [109, 668] on icon at bounding box center [104, 666] width 19 height 19
click at [0, 0] on input "checkbox" at bounding box center [0, 0] width 0 height 0
click at [1300, 82] on button "SAVE" at bounding box center [1304, 86] width 111 height 30
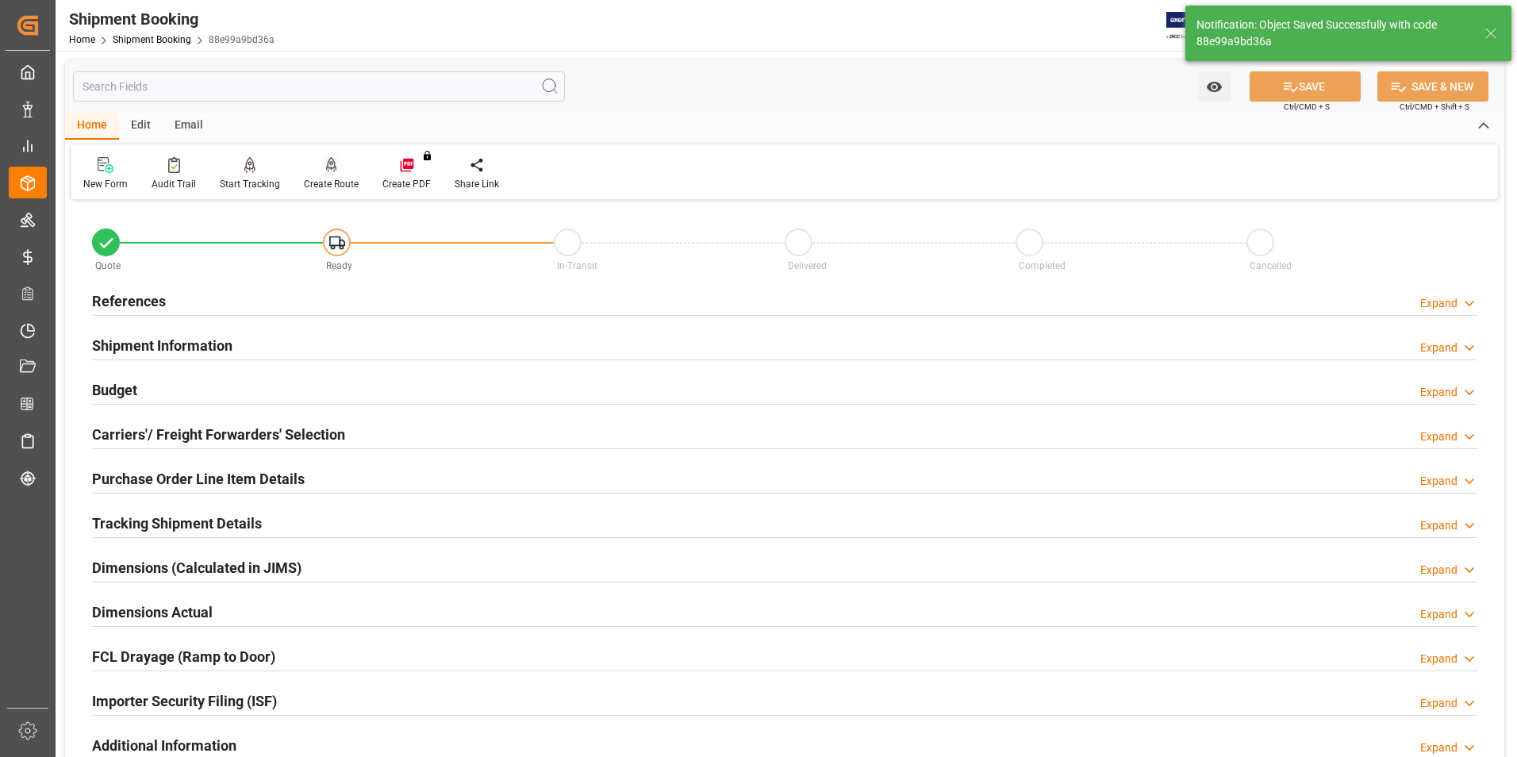
click at [320, 182] on div "Create Route" at bounding box center [331, 184] width 55 height 14
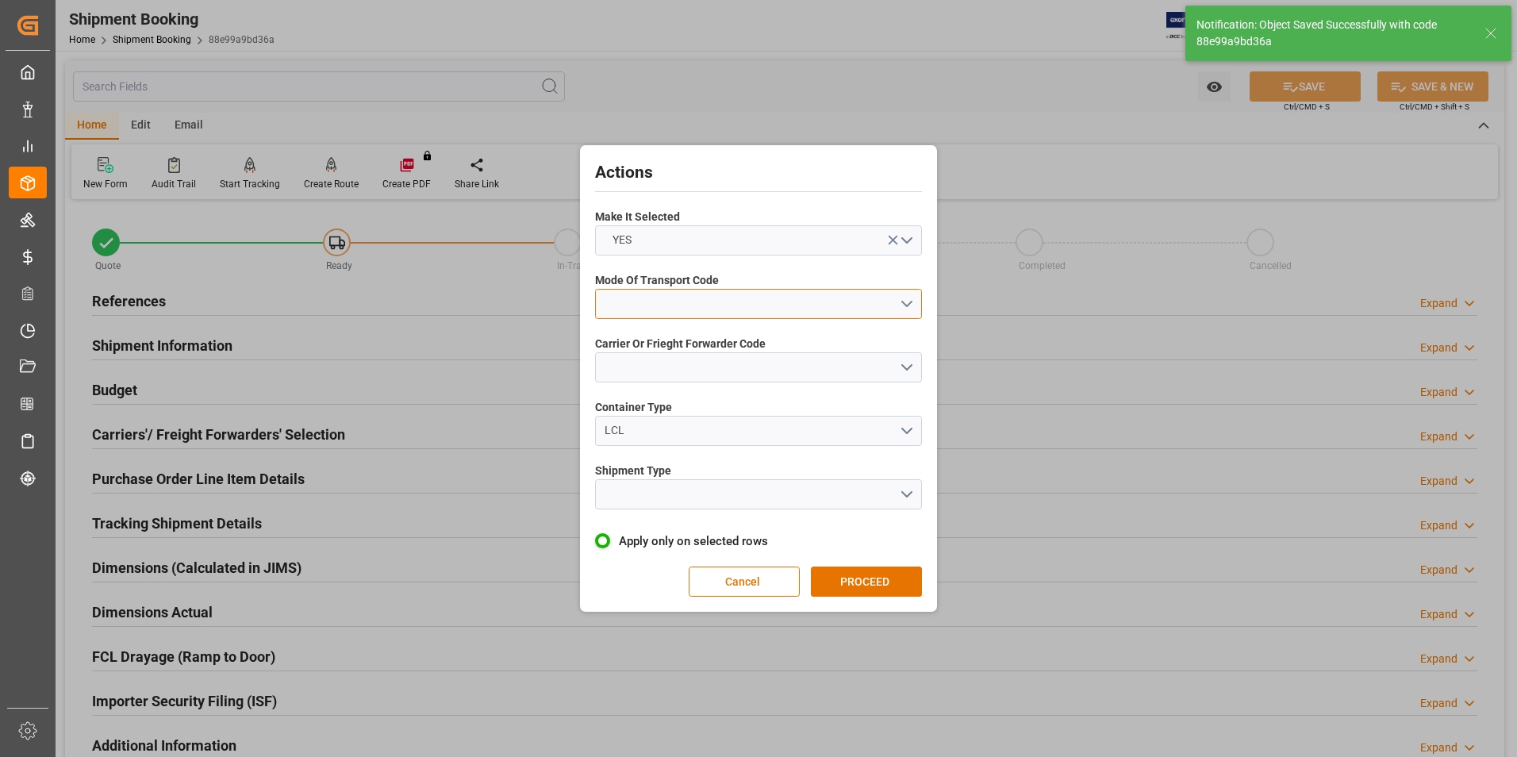
click at [656, 304] on button "open menu" at bounding box center [758, 304] width 327 height 30
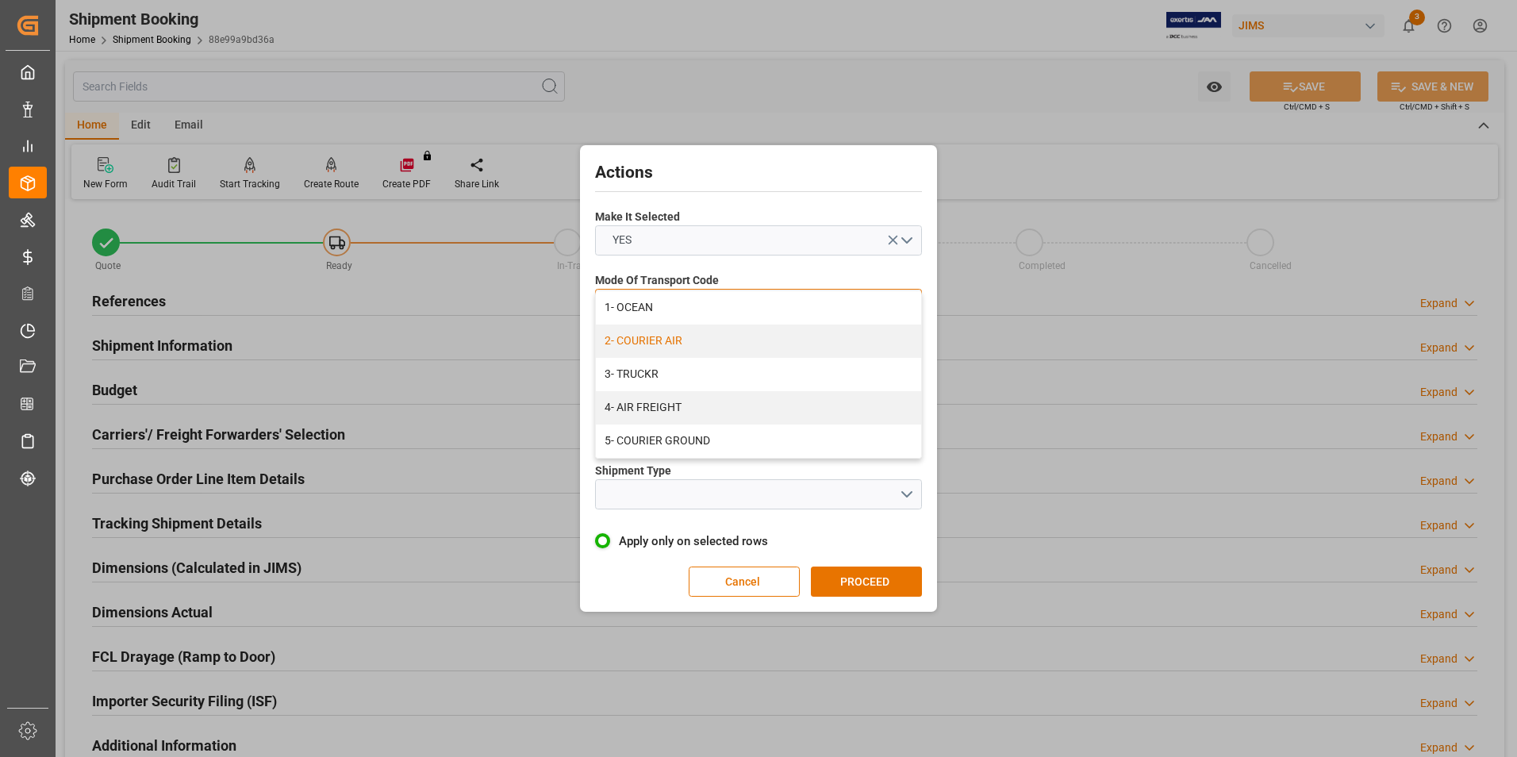
click at [665, 341] on div "2- COURIER AIR" at bounding box center [758, 340] width 325 height 33
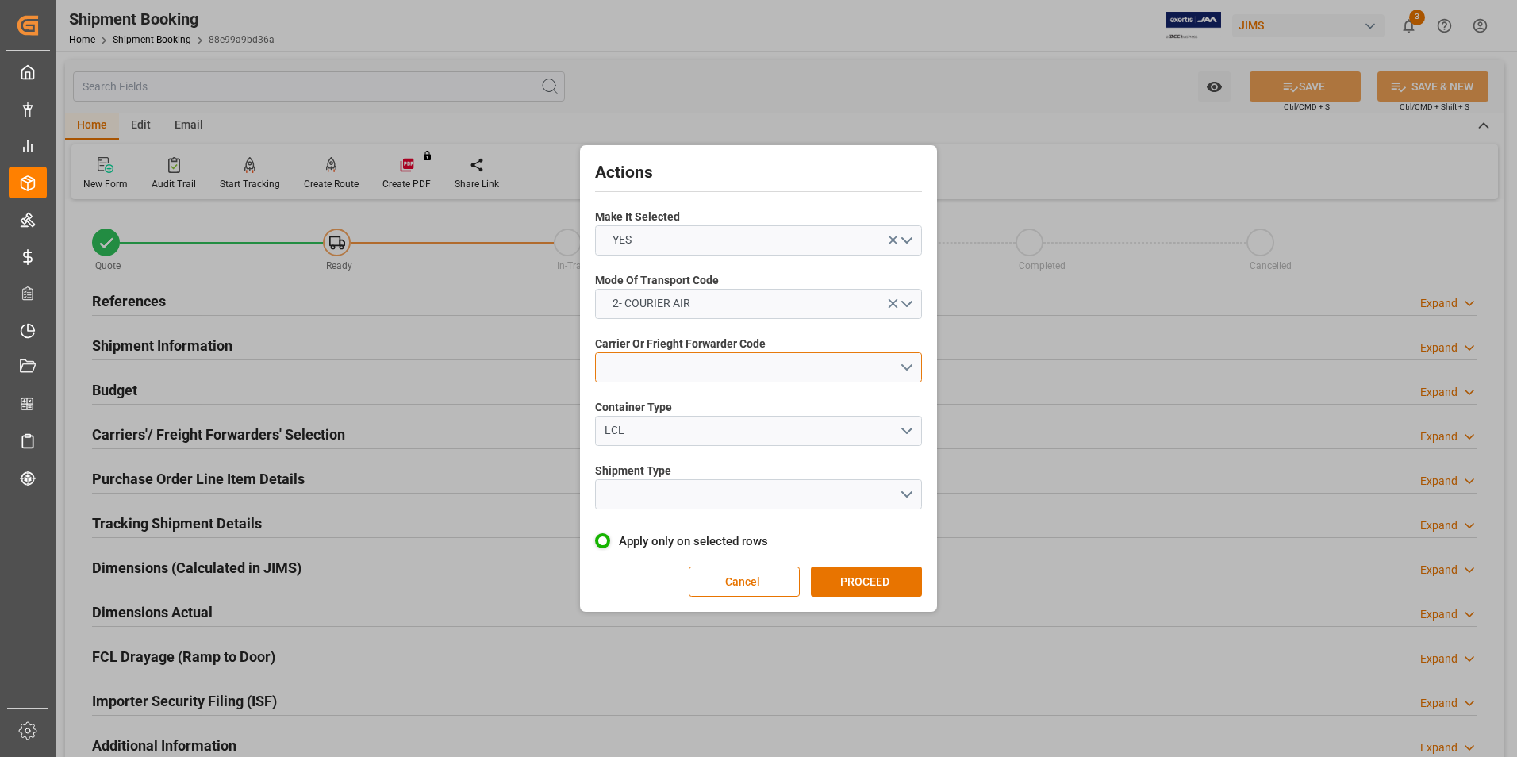
click at [662, 366] on button "open menu" at bounding box center [758, 367] width 327 height 30
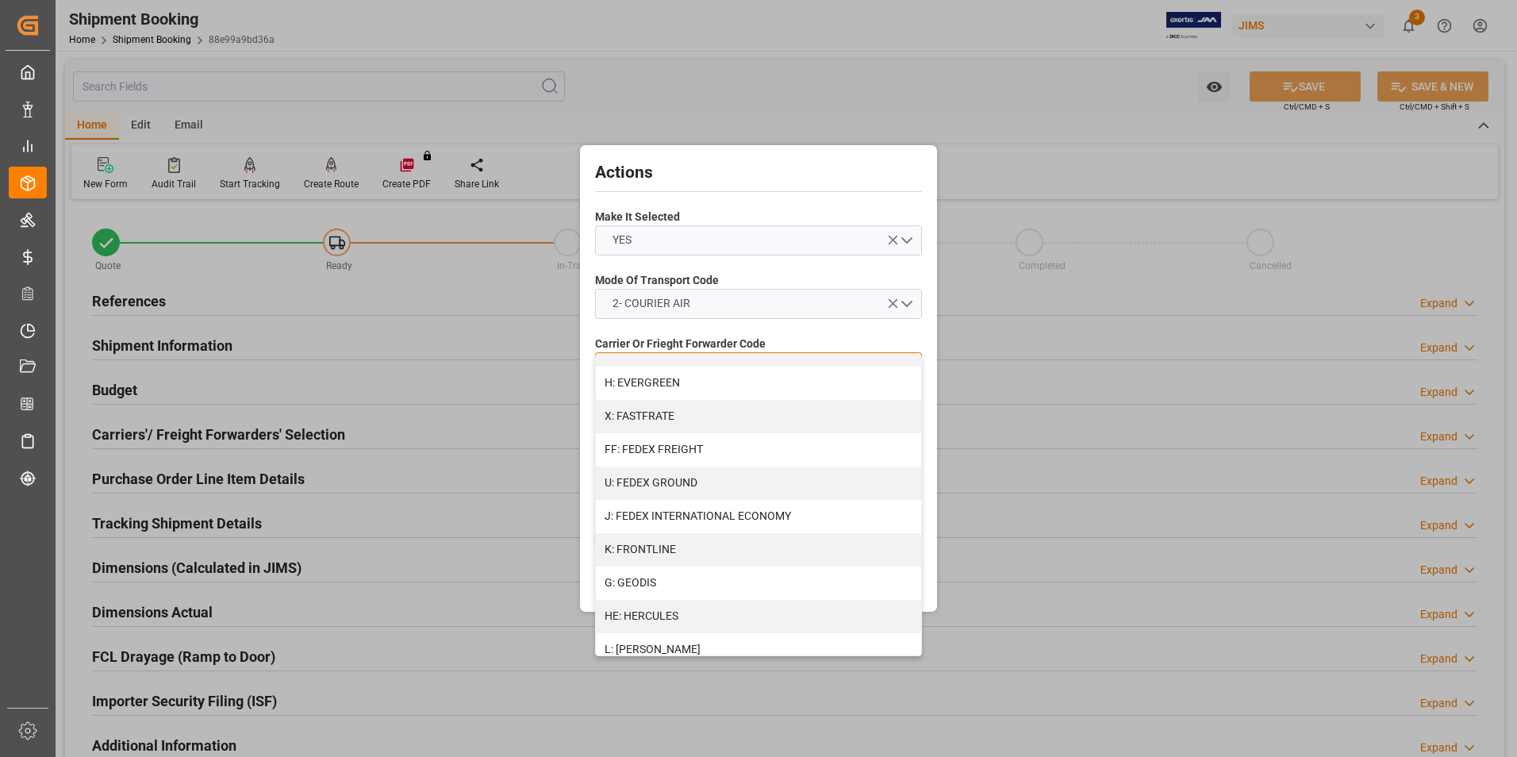
scroll to position [397, 0]
click at [663, 438] on div "FF: FEDEX FREIGHT" at bounding box center [758, 440] width 325 height 33
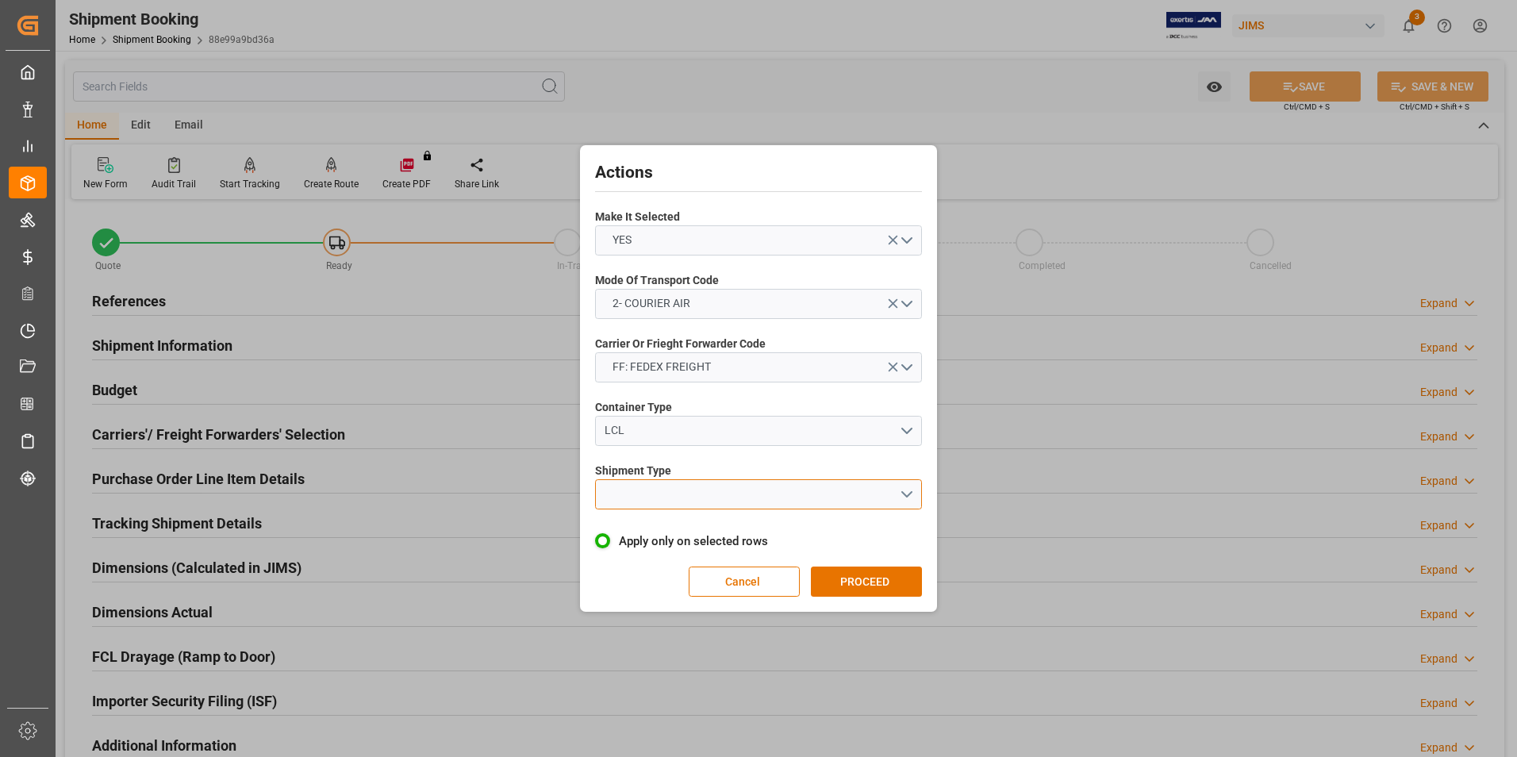
click at [673, 492] on button "open menu" at bounding box center [758, 494] width 327 height 30
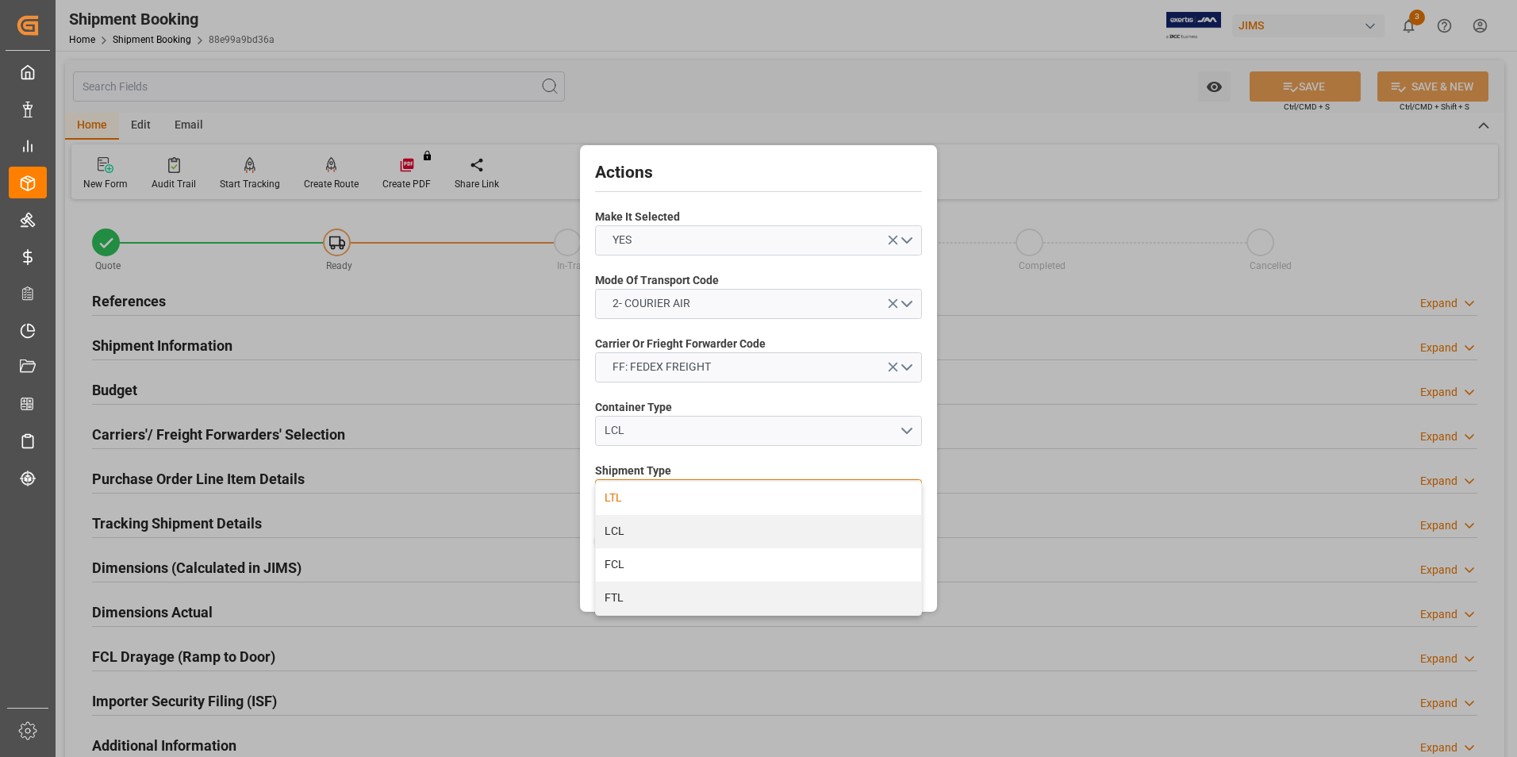
click at [674, 493] on div "LTL" at bounding box center [758, 497] width 325 height 33
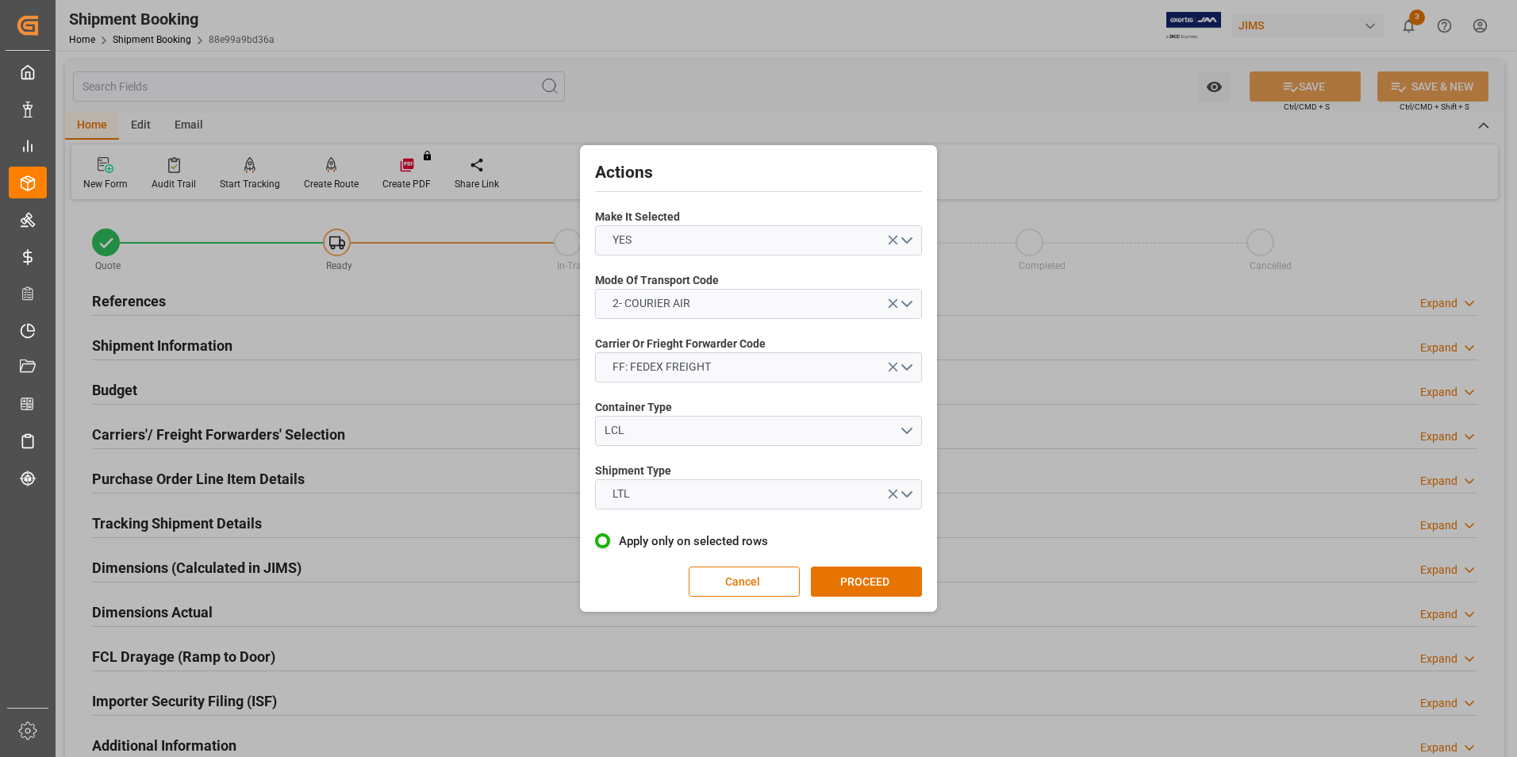
click at [840, 577] on button "PROCEED" at bounding box center [866, 581] width 111 height 30
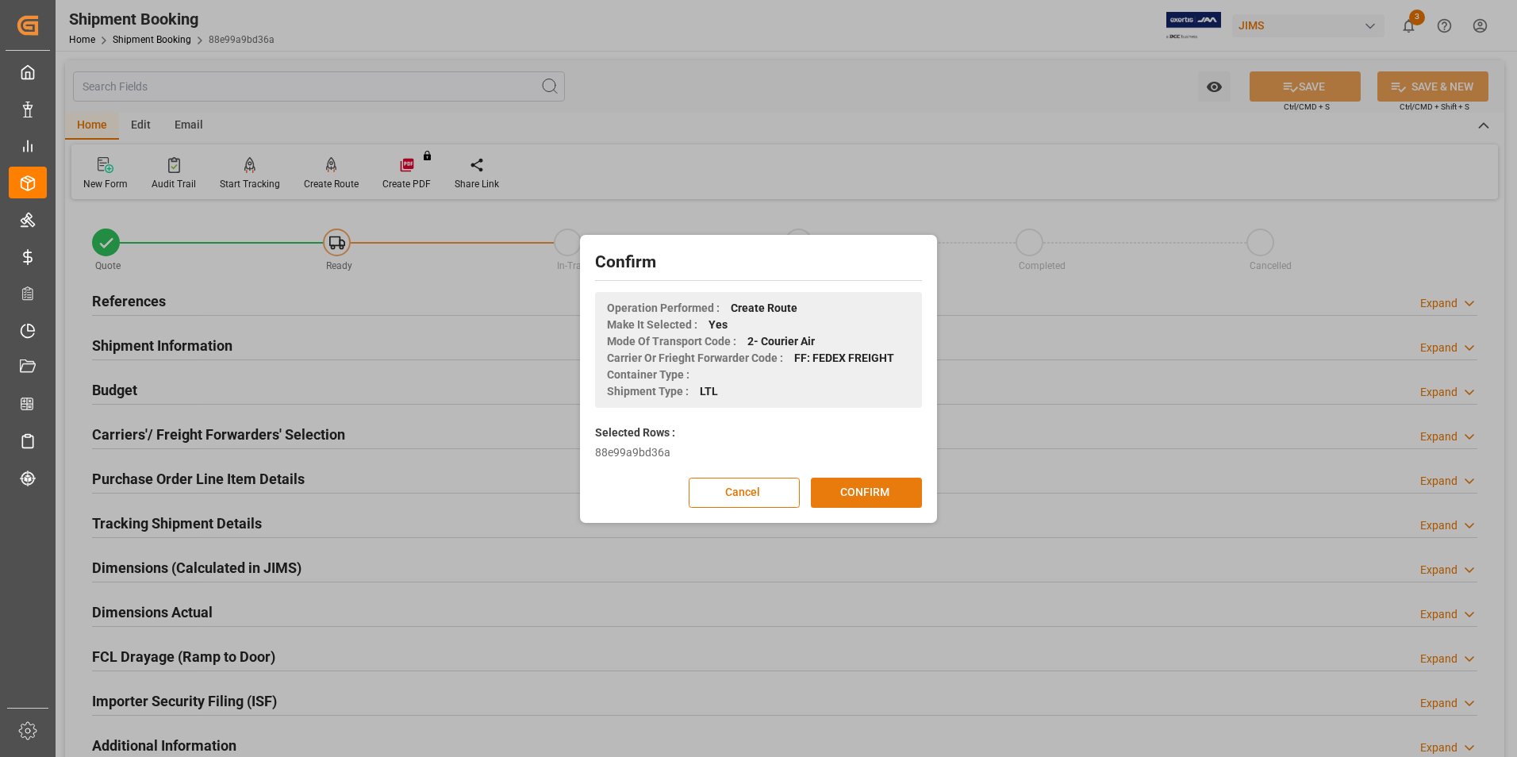
click at [865, 489] on button "CONFIRM" at bounding box center [866, 493] width 111 height 30
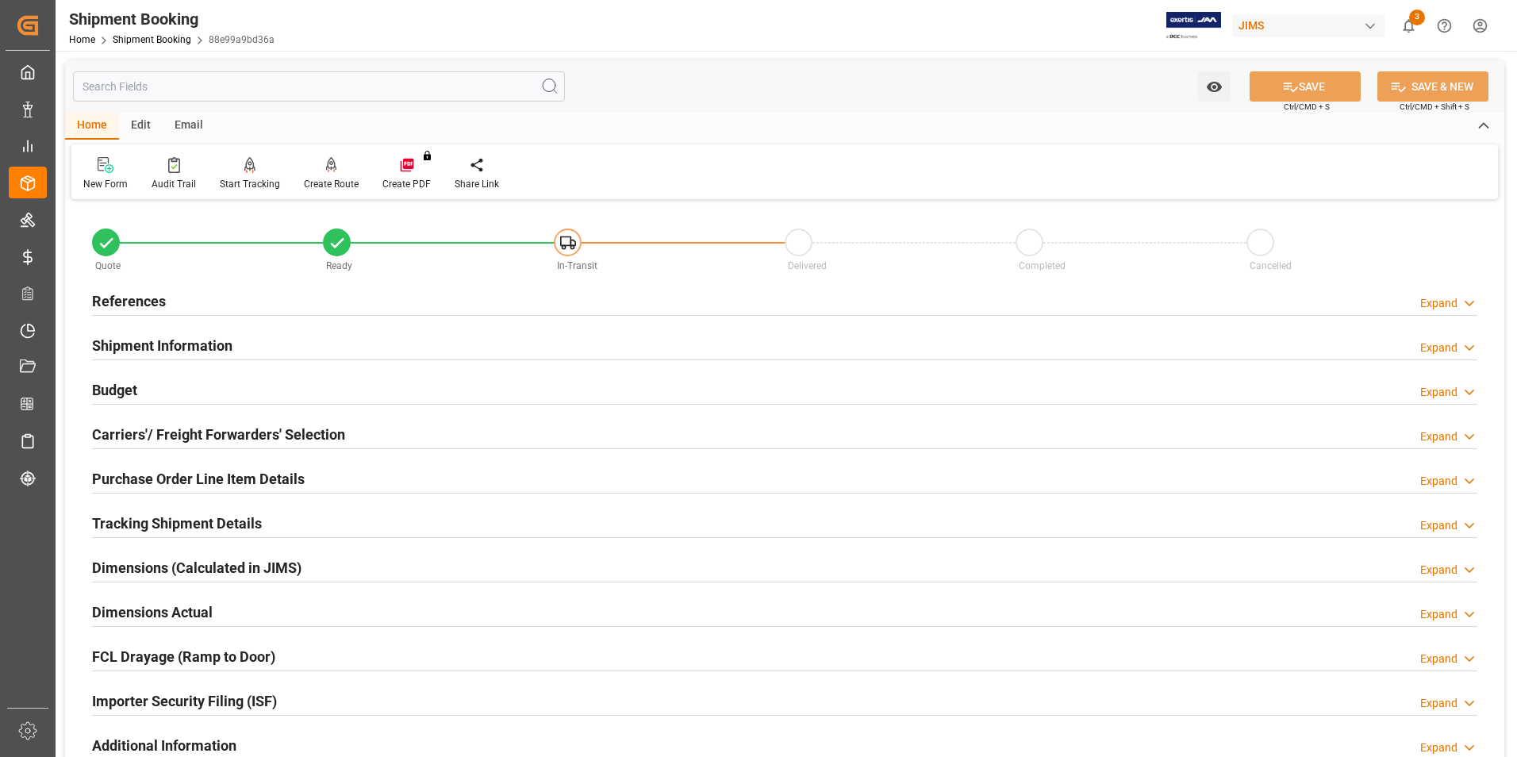
click at [171, 608] on h2 "Dimensions Actual" at bounding box center [152, 611] width 121 height 21
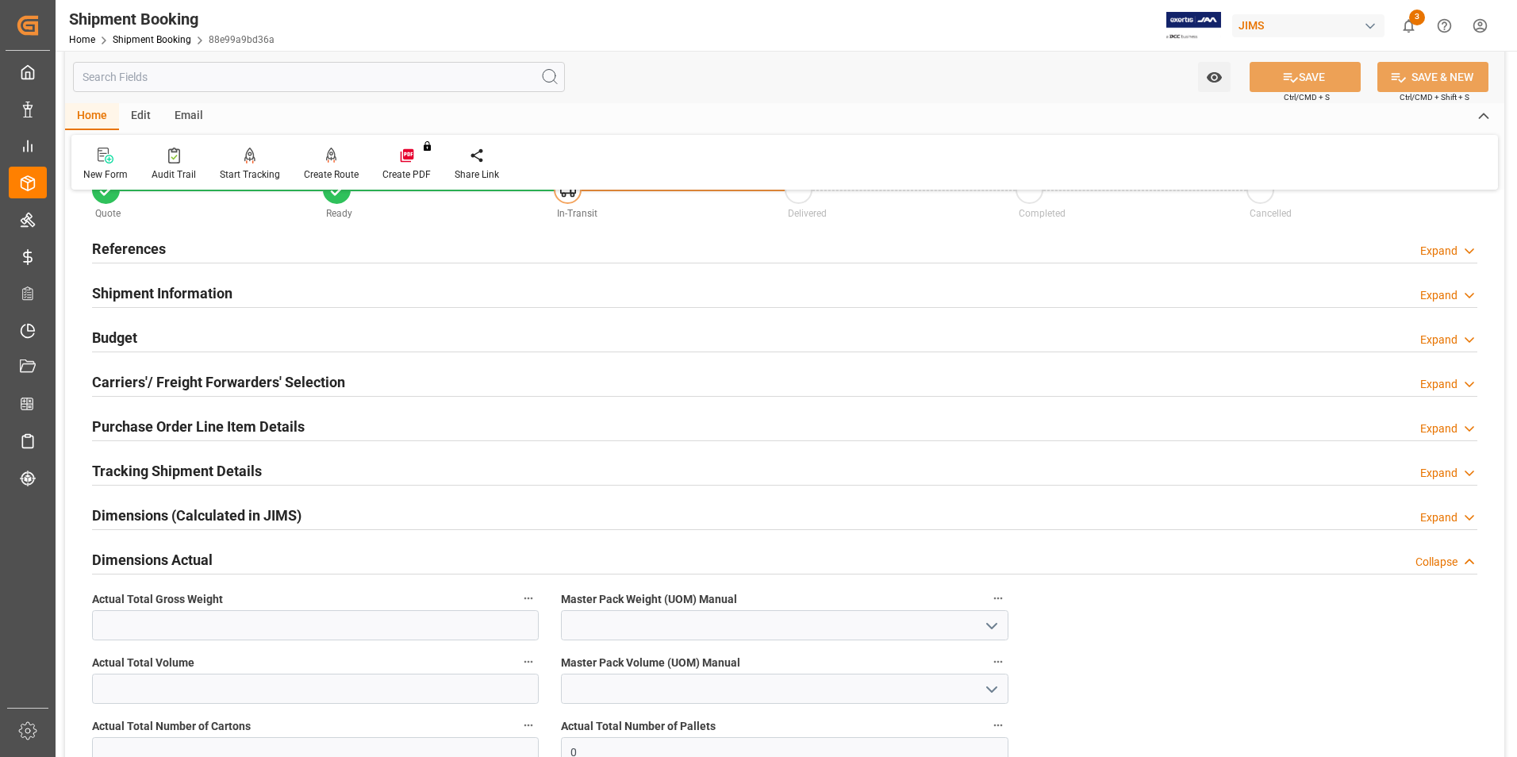
scroll to position [79, 0]
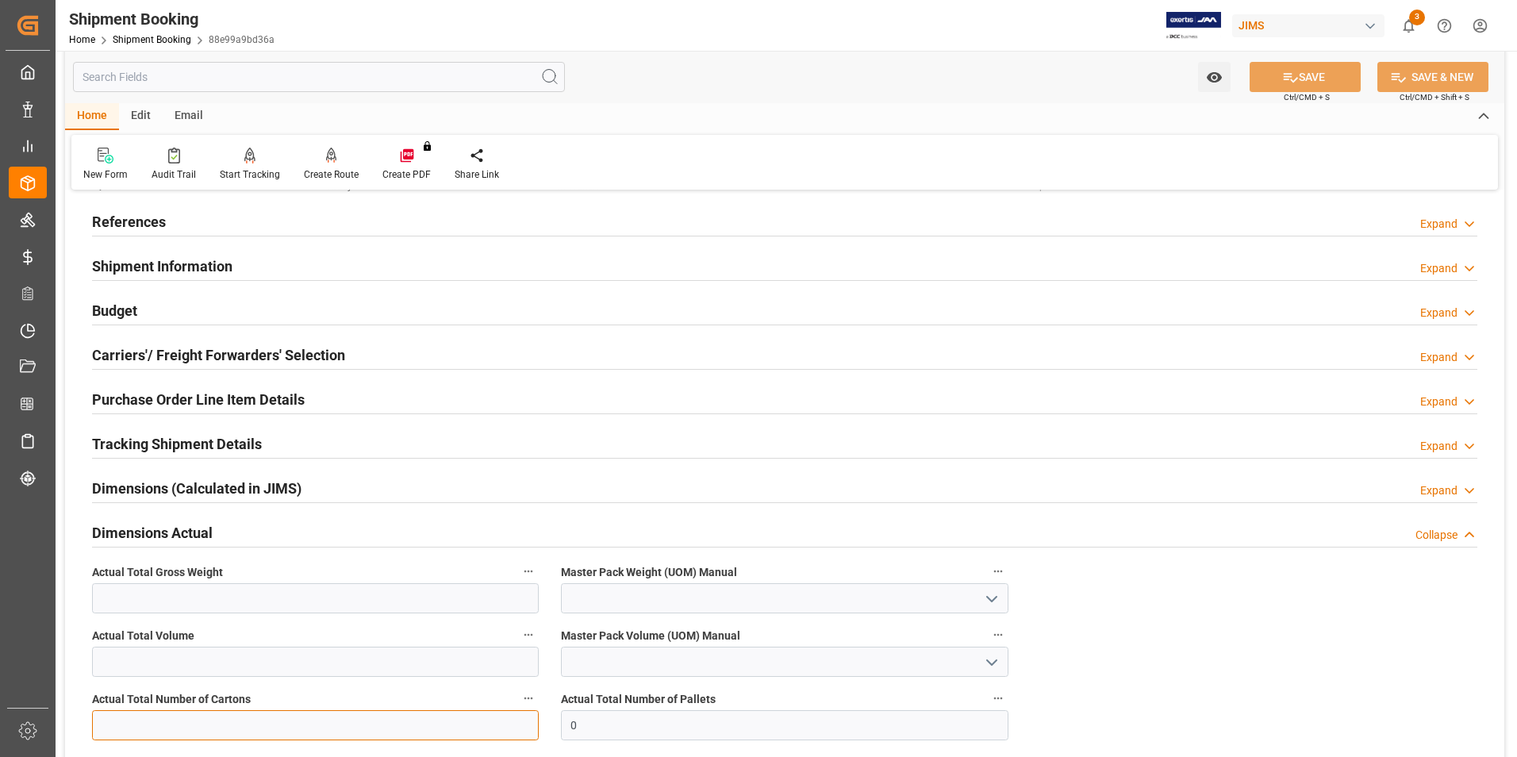
click at [162, 714] on input "text" at bounding box center [315, 725] width 447 height 30
type input "1"
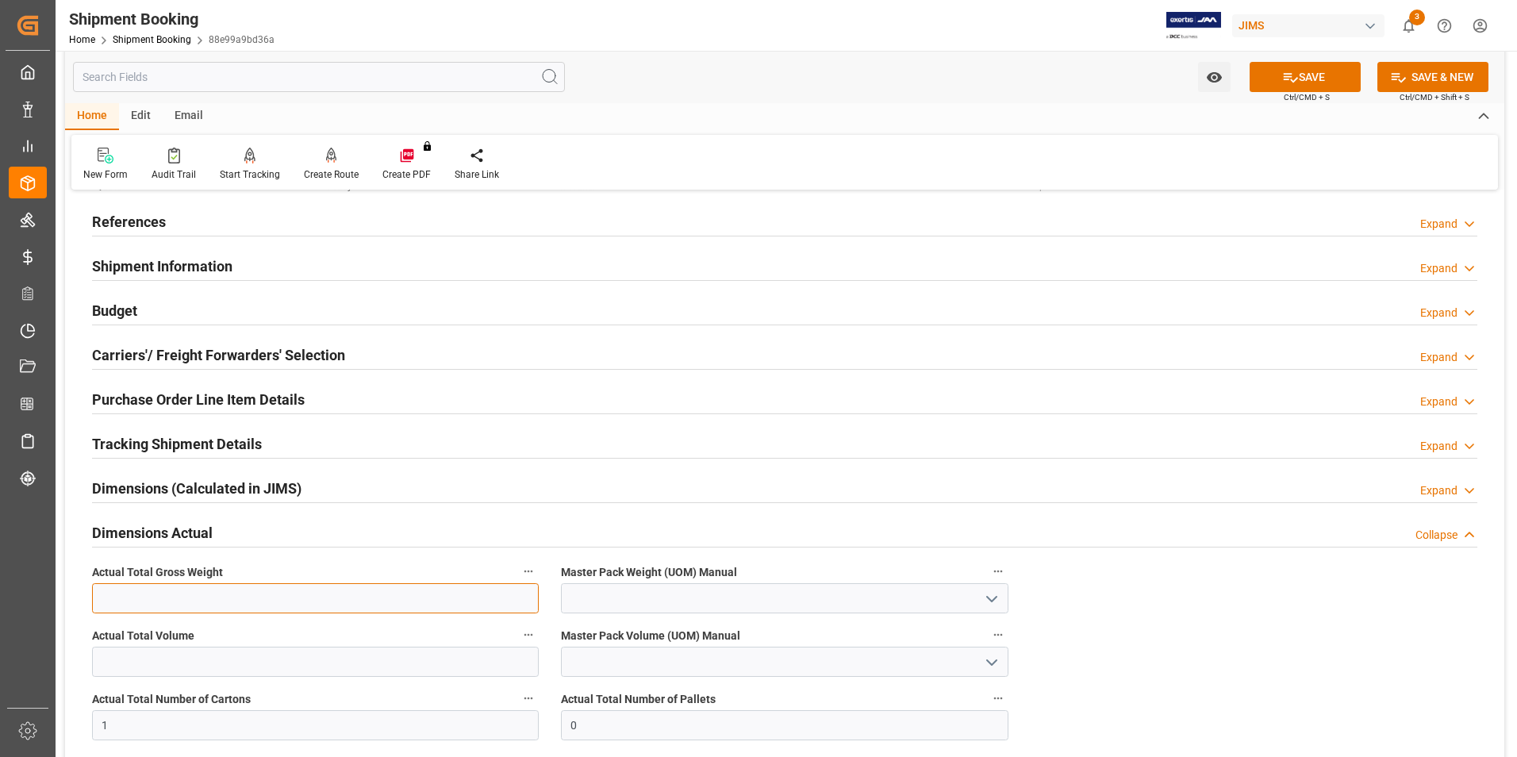
click at [111, 593] on input "text" at bounding box center [315, 598] width 447 height 30
type input "1"
click at [612, 601] on input at bounding box center [784, 598] width 447 height 30
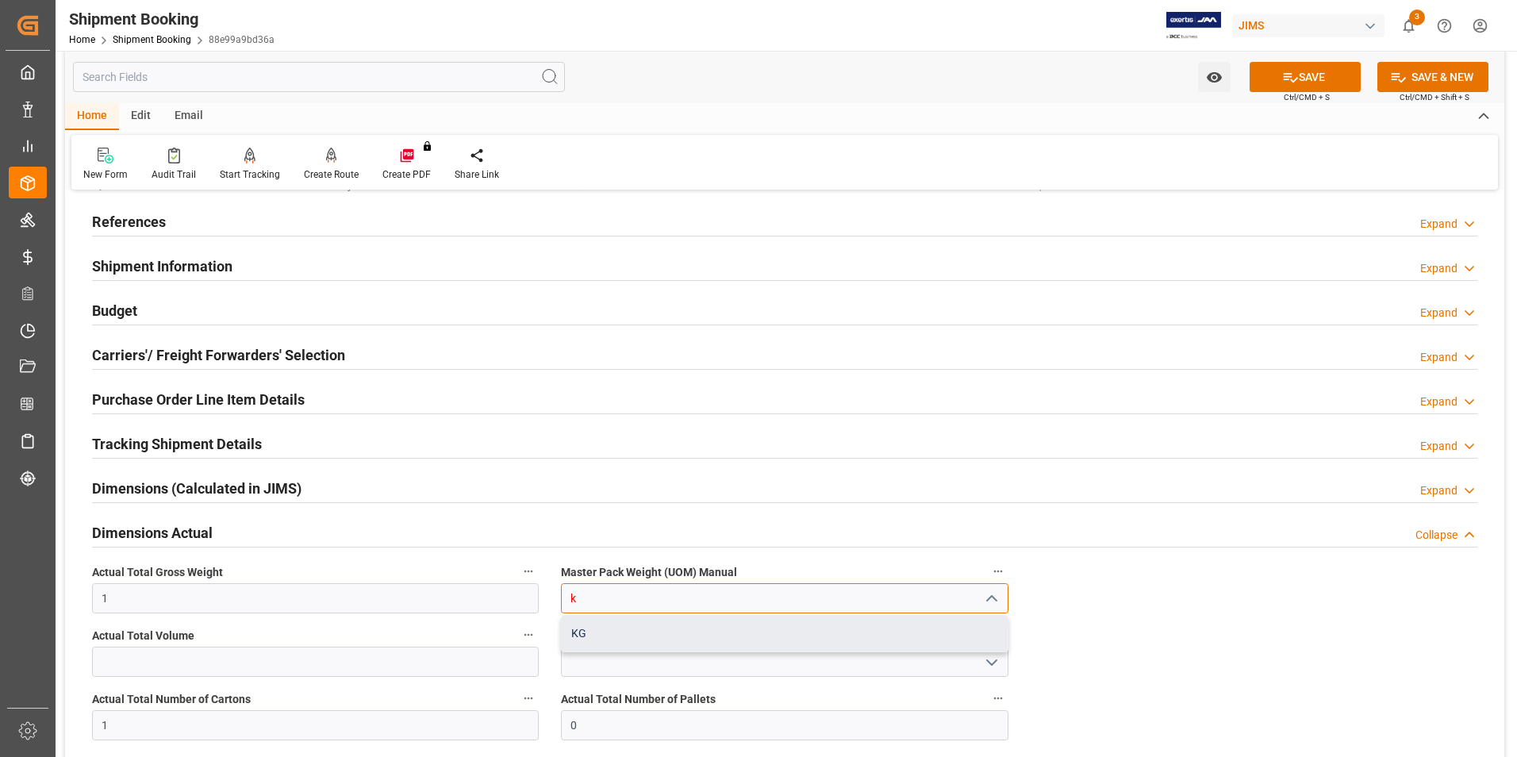
click at [696, 641] on div "KG" at bounding box center [784, 634] width 445 height 36
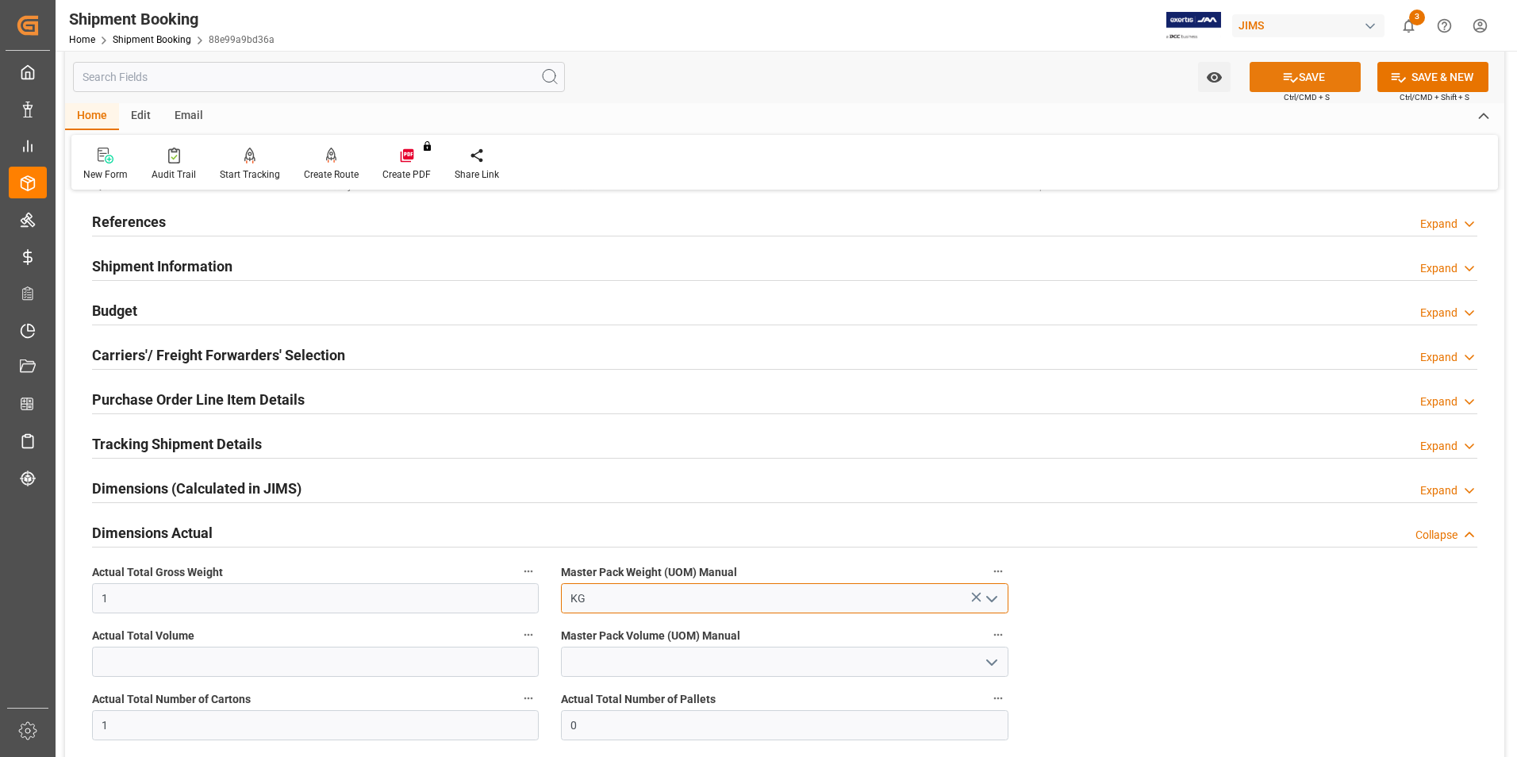
type input "KG"
click at [1311, 74] on button "SAVE" at bounding box center [1304, 77] width 111 height 30
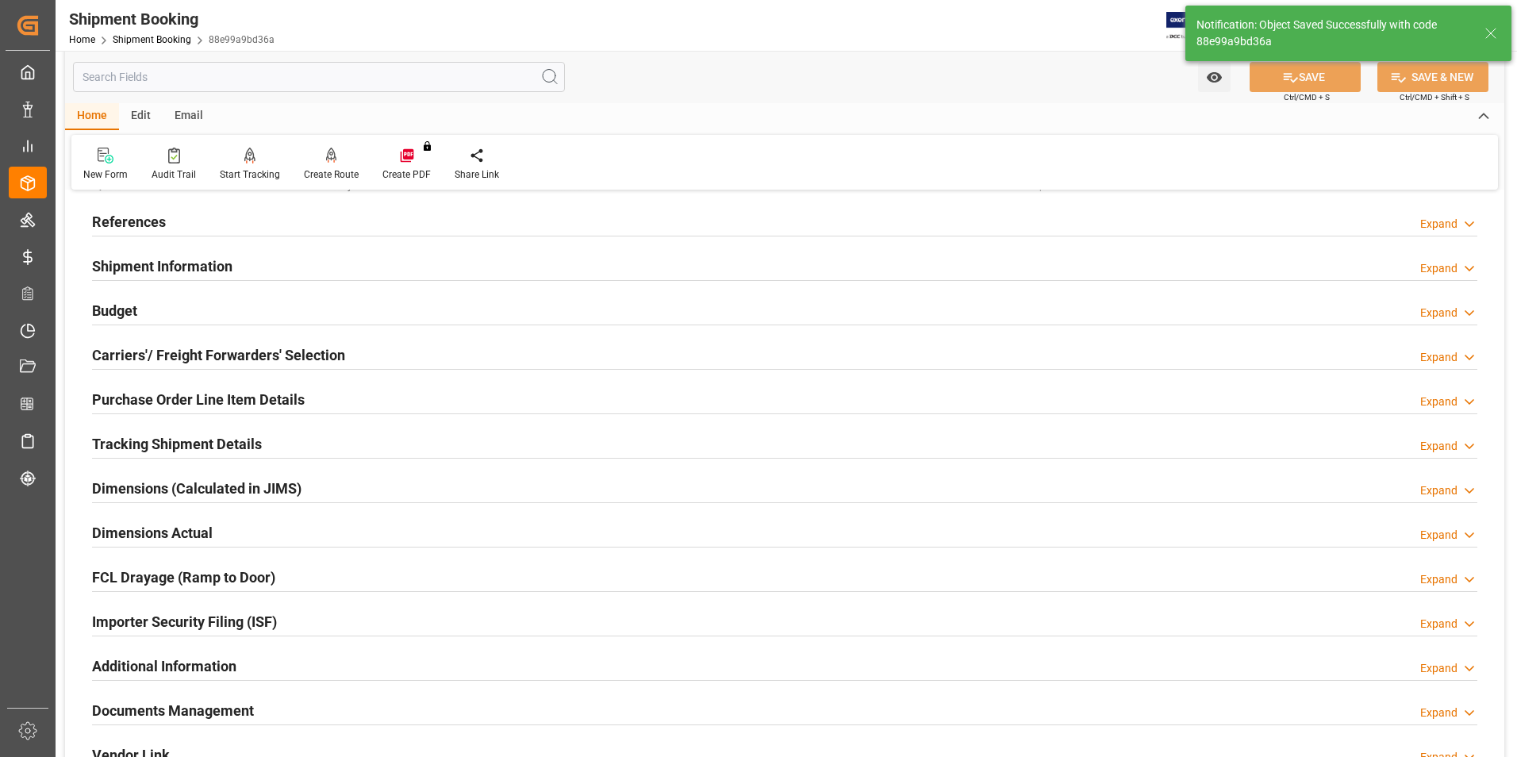
click at [144, 439] on h2 "Tracking Shipment Details" at bounding box center [177, 443] width 170 height 21
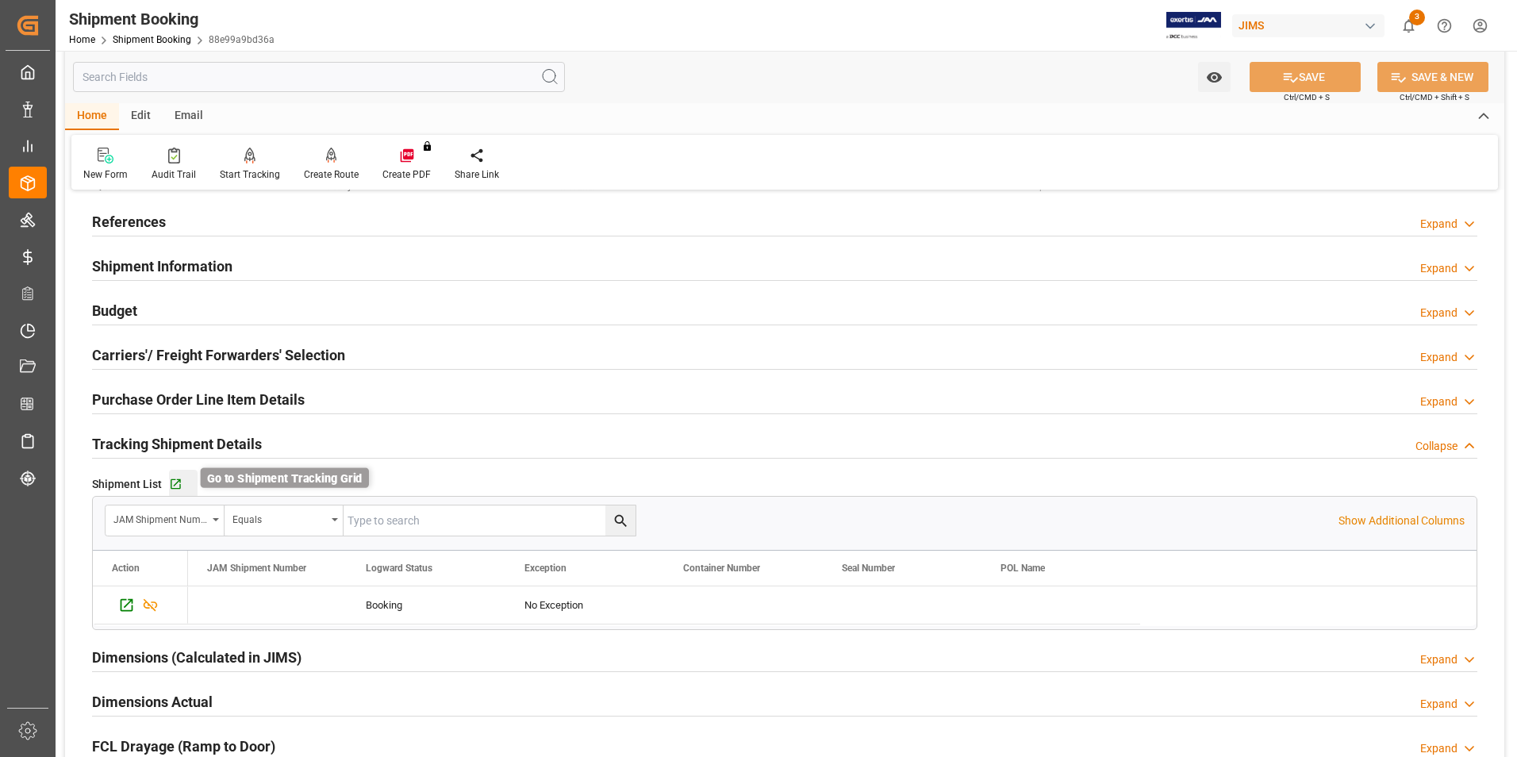
click at [176, 482] on icon "button" at bounding box center [175, 484] width 13 height 13
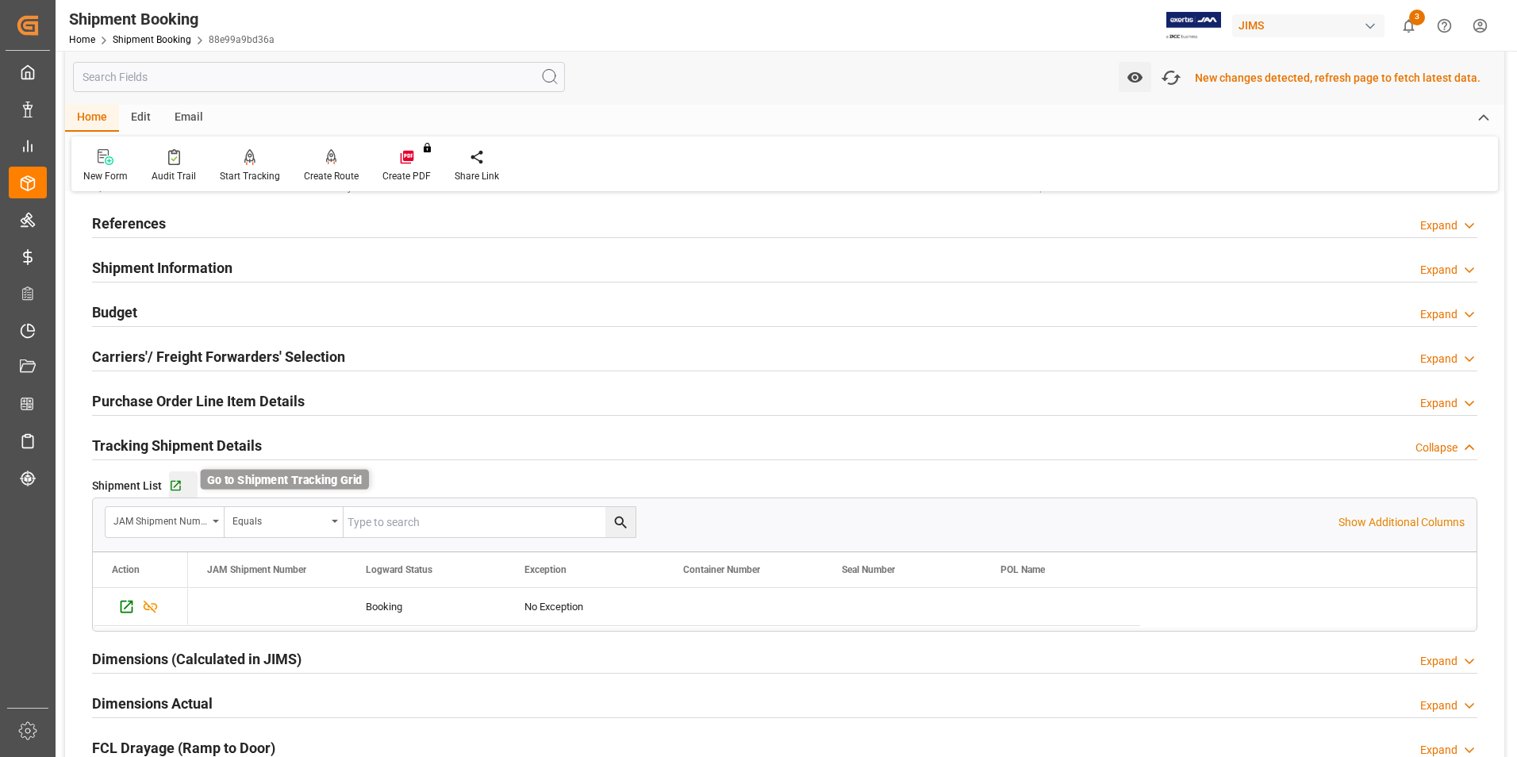
scroll to position [81, 0]
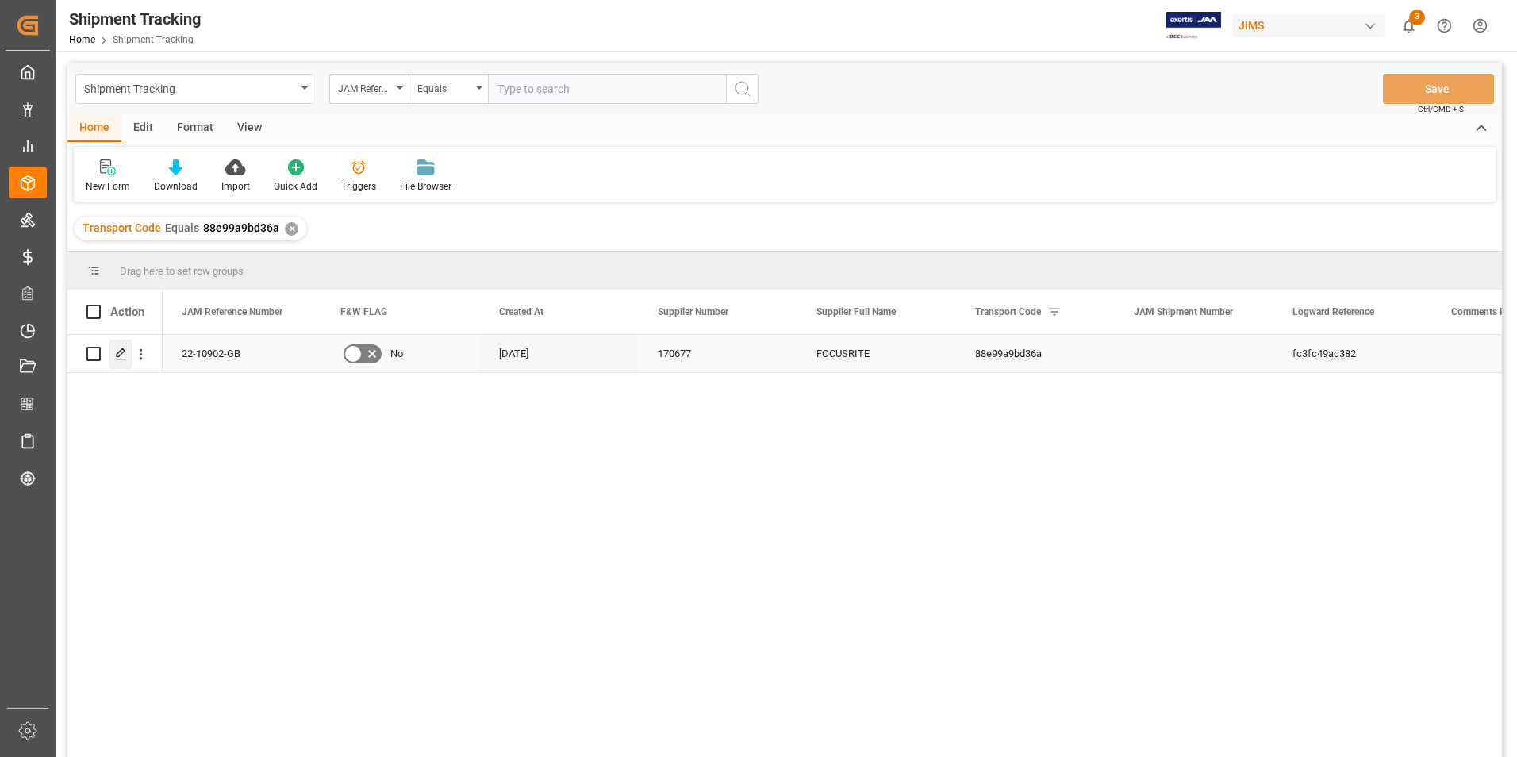
click at [121, 351] on icon "Press SPACE to select this row." at bounding box center [121, 353] width 13 height 13
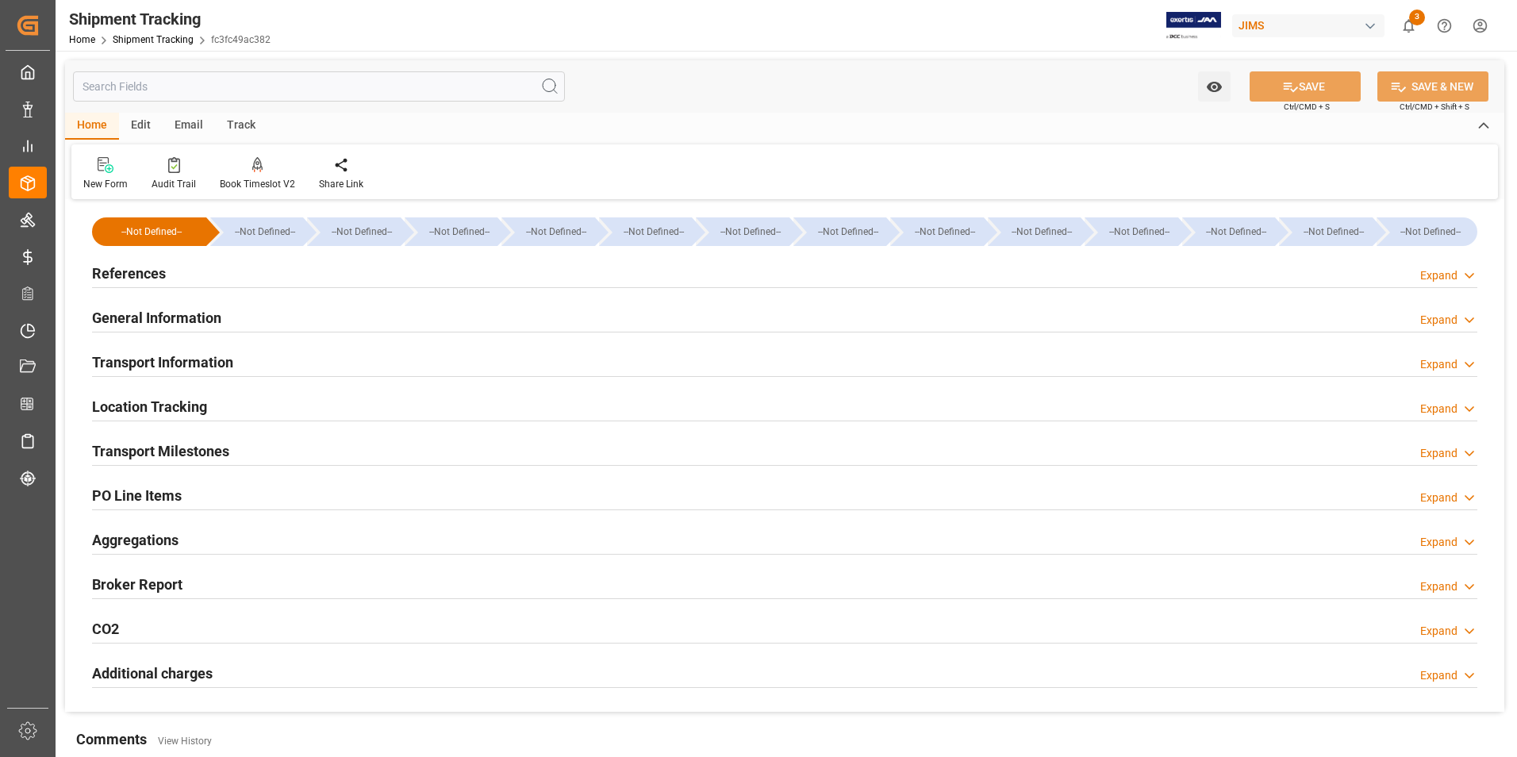
type input "[DATE]"
click at [137, 272] on h2 "References" at bounding box center [129, 273] width 74 height 21
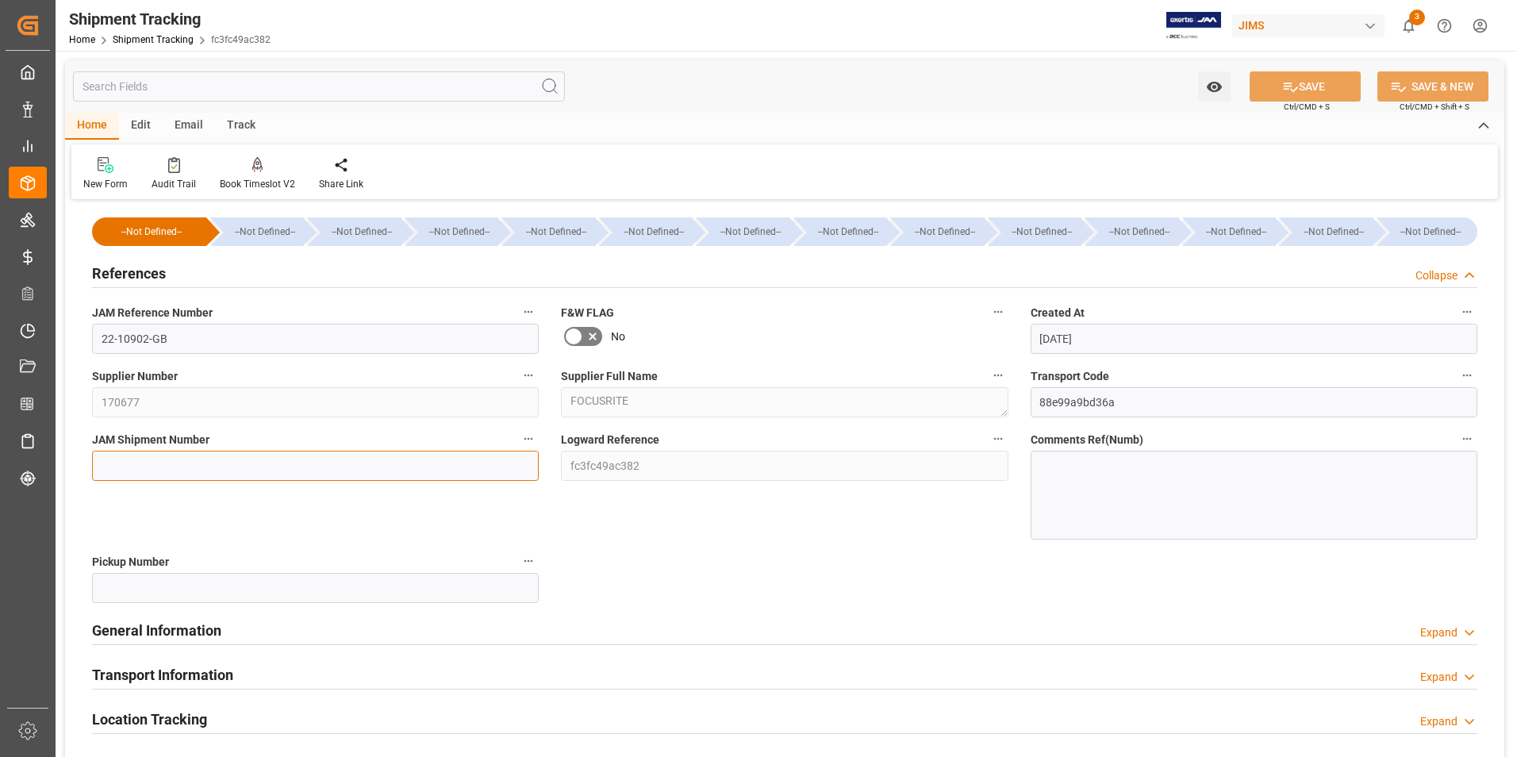
click at [200, 467] on input at bounding box center [315, 466] width 447 height 30
type input "73305"
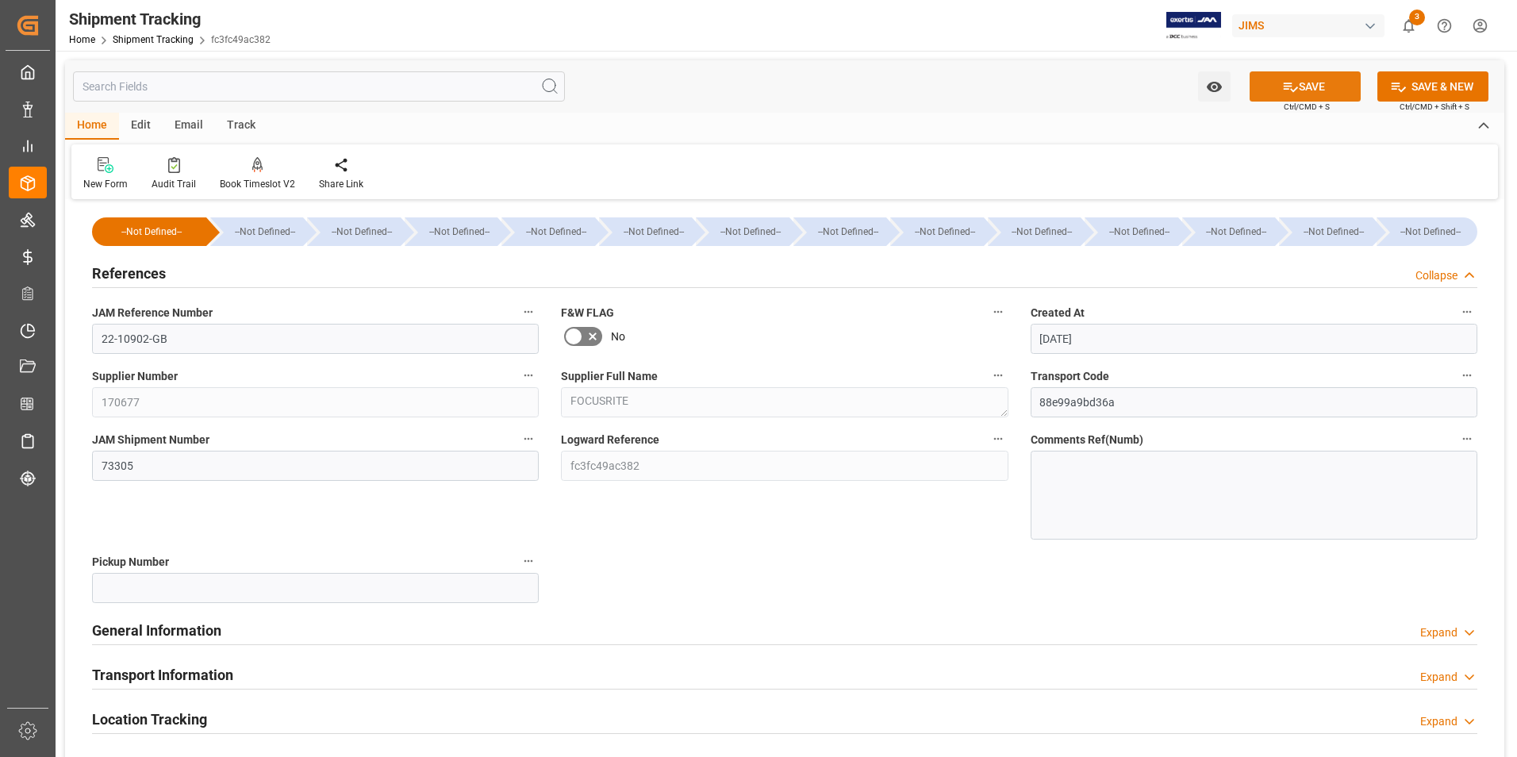
click at [1311, 94] on button "SAVE" at bounding box center [1304, 86] width 111 height 30
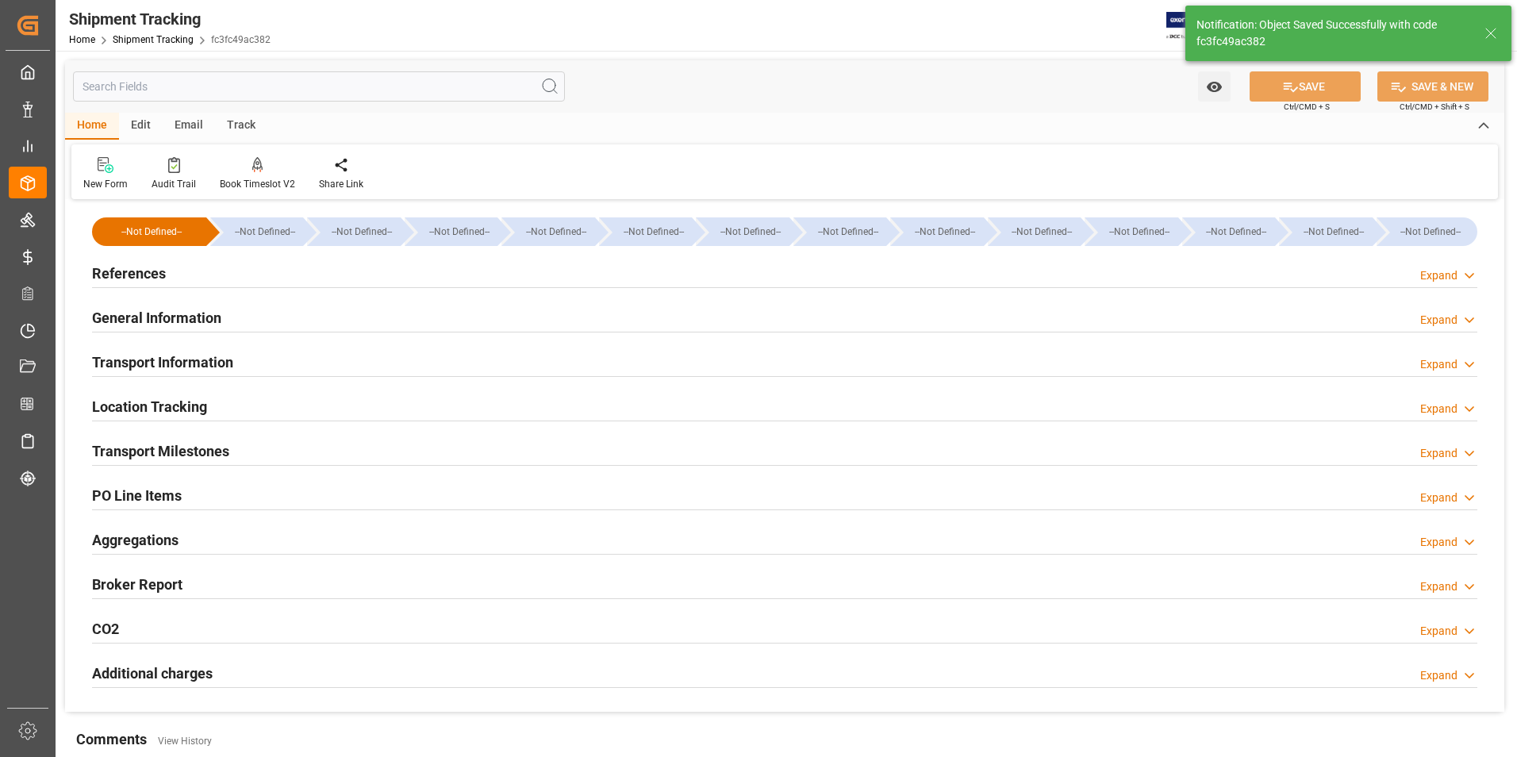
click at [198, 355] on h2 "Transport Information" at bounding box center [162, 361] width 141 height 21
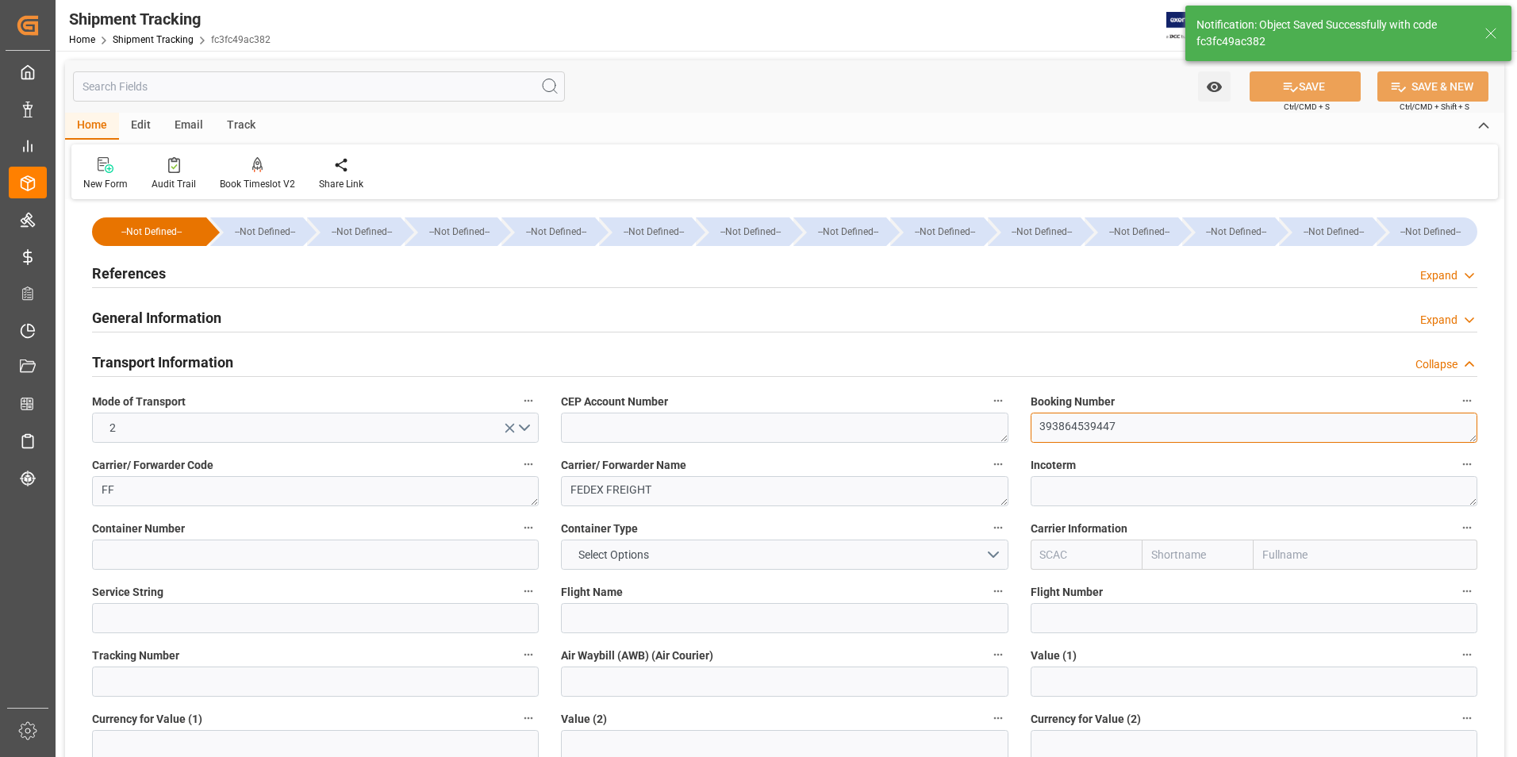
drag, startPoint x: 1129, startPoint y: 424, endPoint x: 1007, endPoint y: 416, distance: 121.6
click at [1007, 416] on div "--Not Defined-- --Not Defined-- --Not Defined-- --Not Defined-- --Not Defined--…" at bounding box center [784, 743] width 1439 height 1079
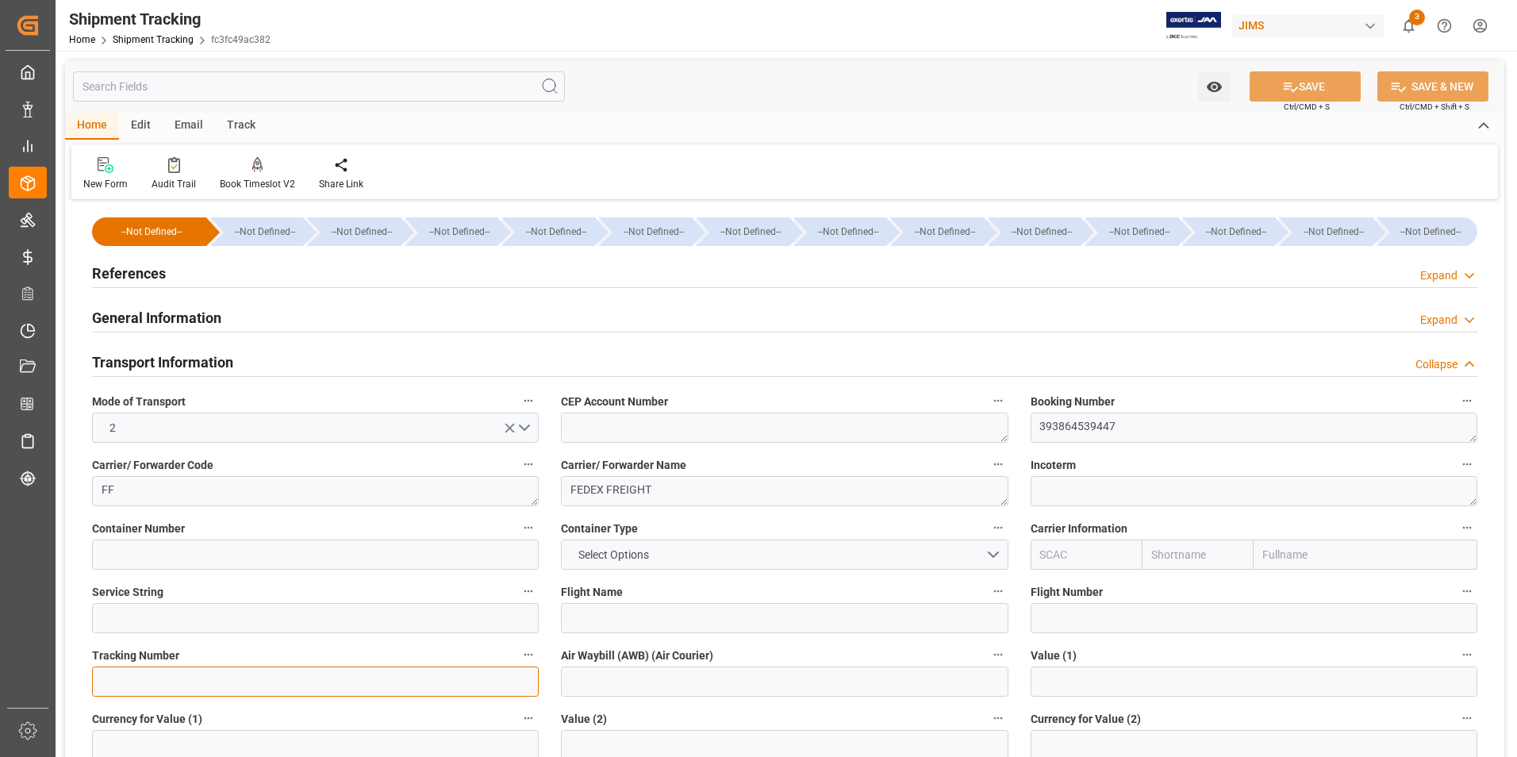
click at [247, 684] on input at bounding box center [315, 681] width 447 height 30
paste input "393864539447"
type input "393864539447"
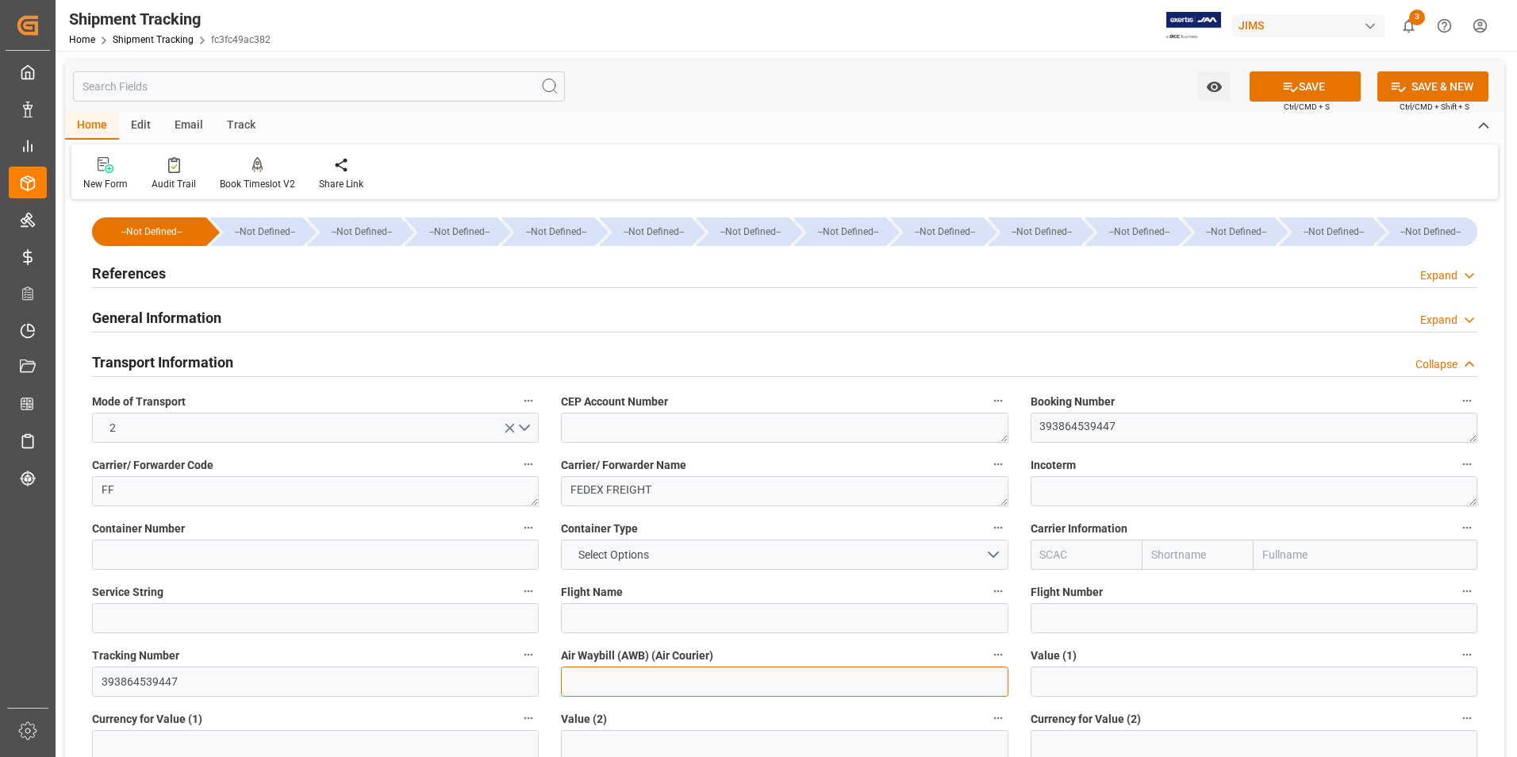
click at [605, 679] on input at bounding box center [784, 681] width 447 height 30
paste input "393864539447"
type input "393864539447"
click at [1329, 93] on button "SAVE" at bounding box center [1304, 86] width 111 height 30
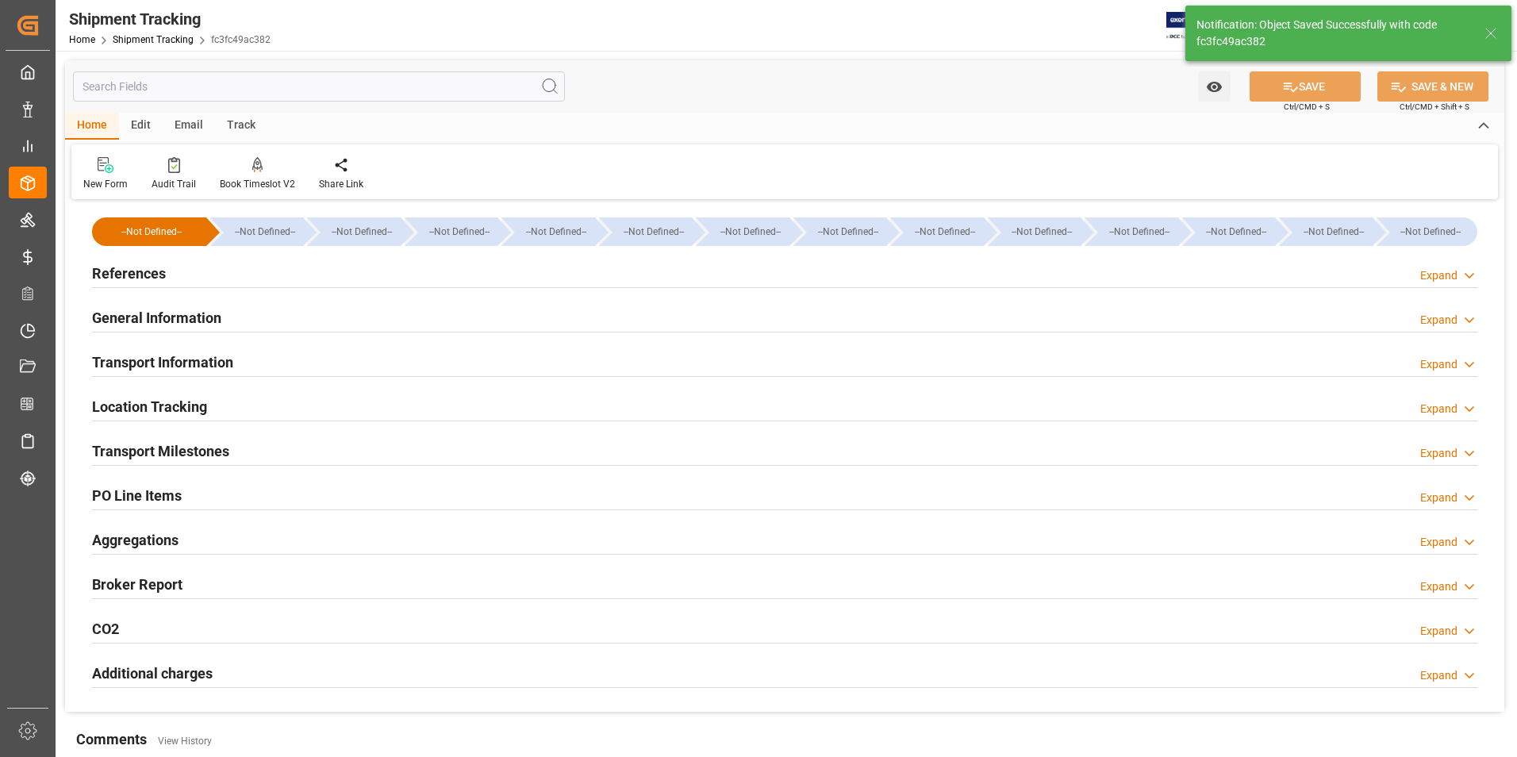
click at [216, 447] on h2 "Transport Milestones" at bounding box center [160, 450] width 137 height 21
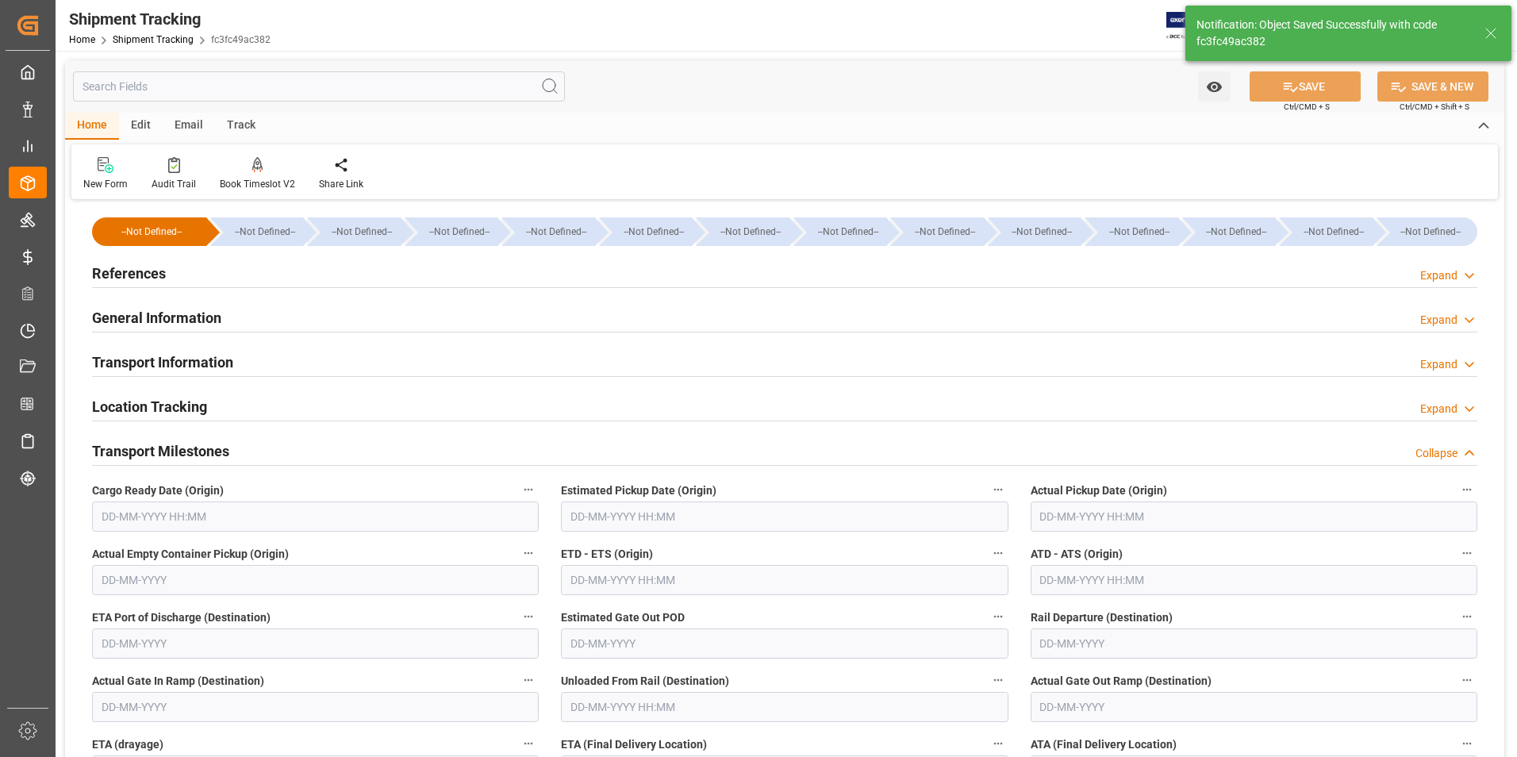
click at [1076, 519] on input "text" at bounding box center [1253, 516] width 447 height 30
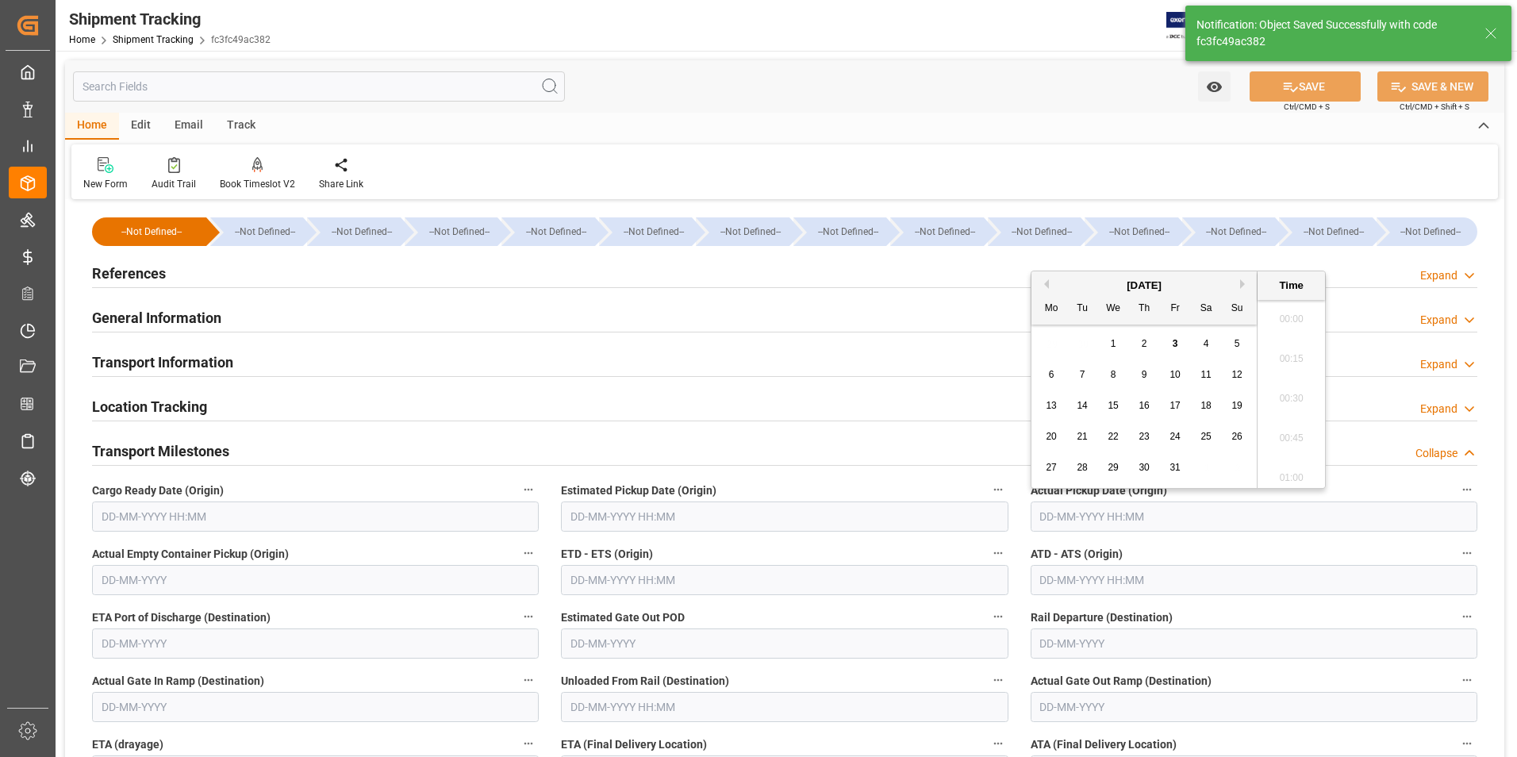
scroll to position [2028, 0]
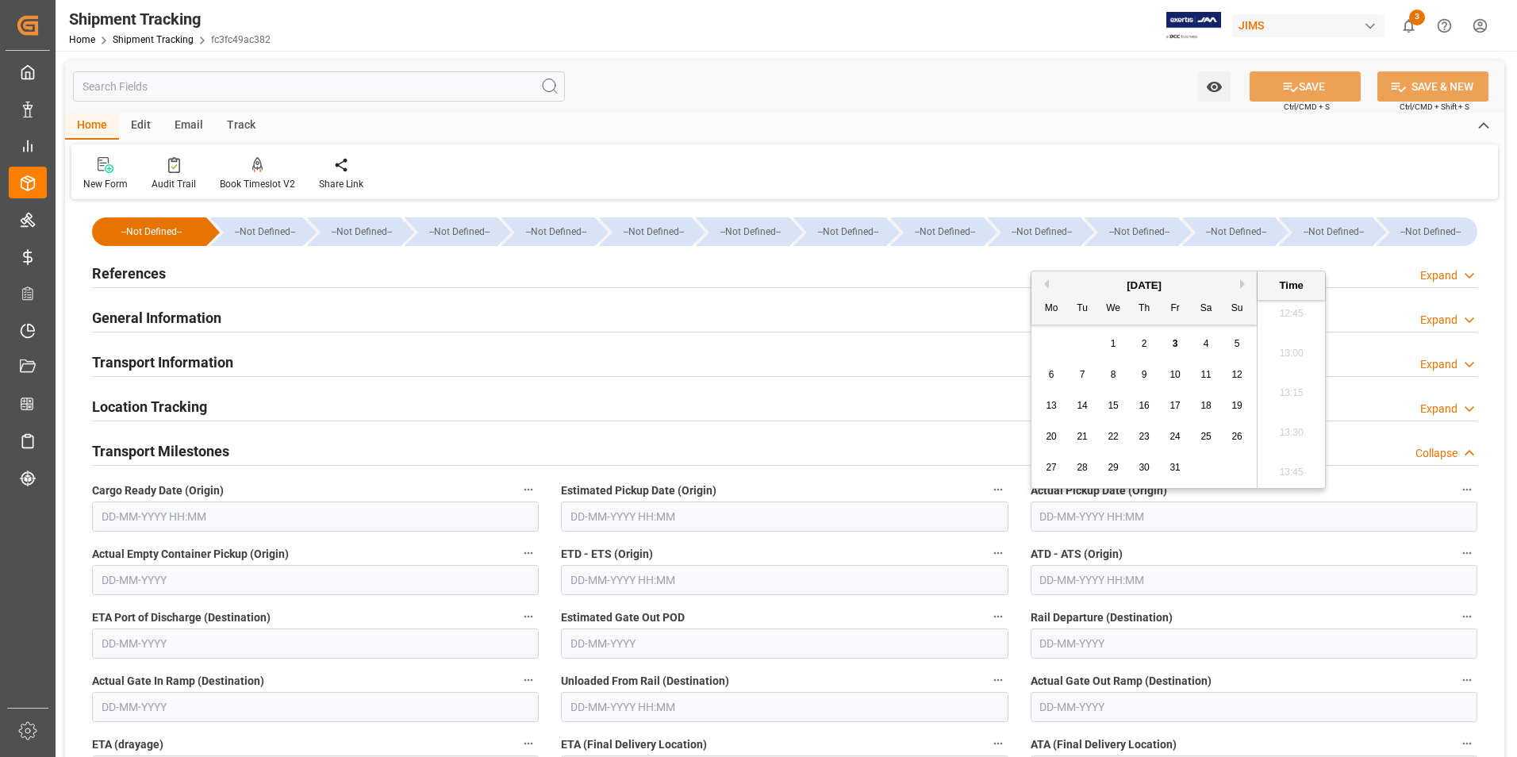
click at [1170, 341] on div "3" at bounding box center [1175, 344] width 20 height 19
type input "[DATE] 00:00"
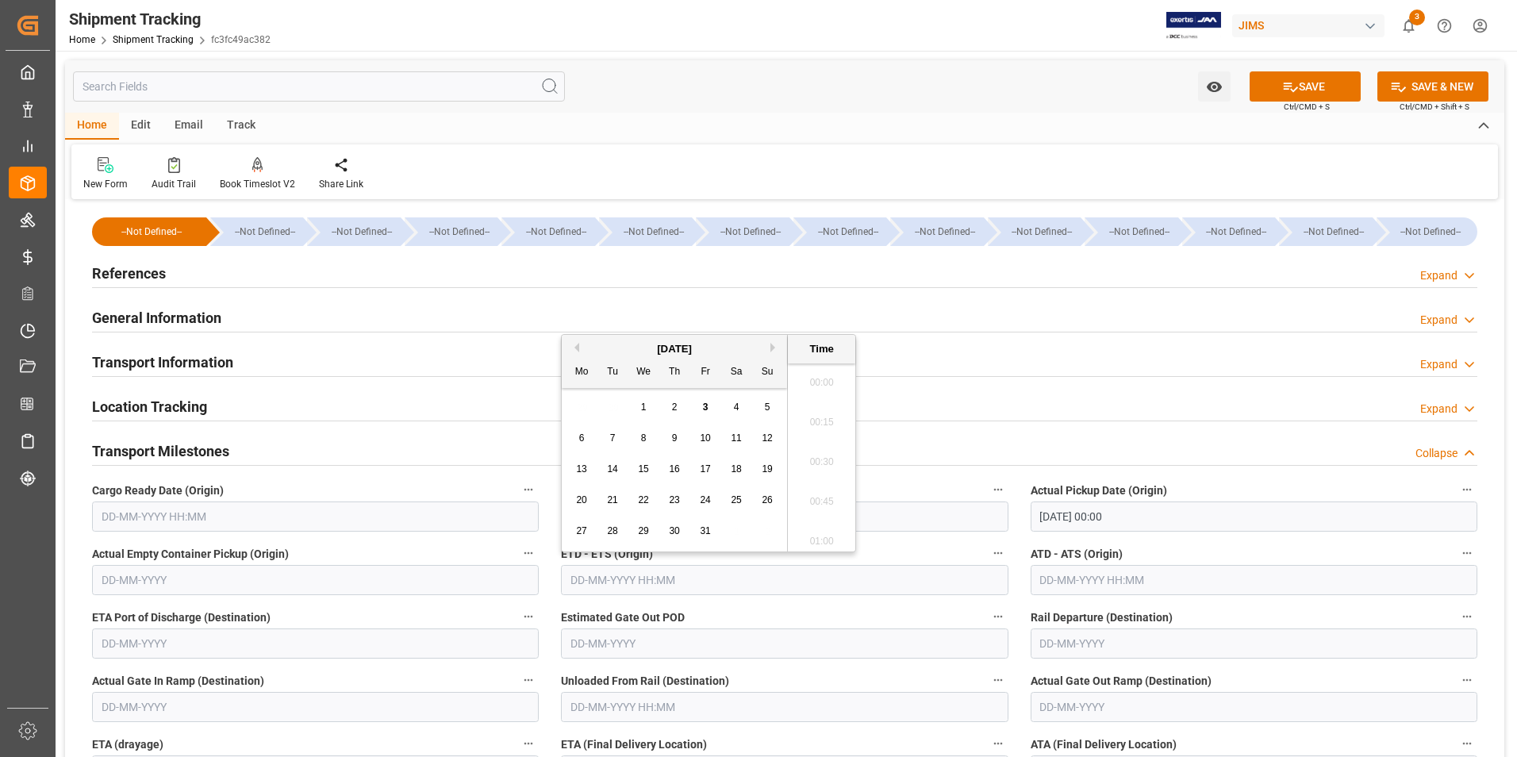
click at [616, 577] on input "text" at bounding box center [784, 580] width 447 height 30
type input "[DATE] 00:00"
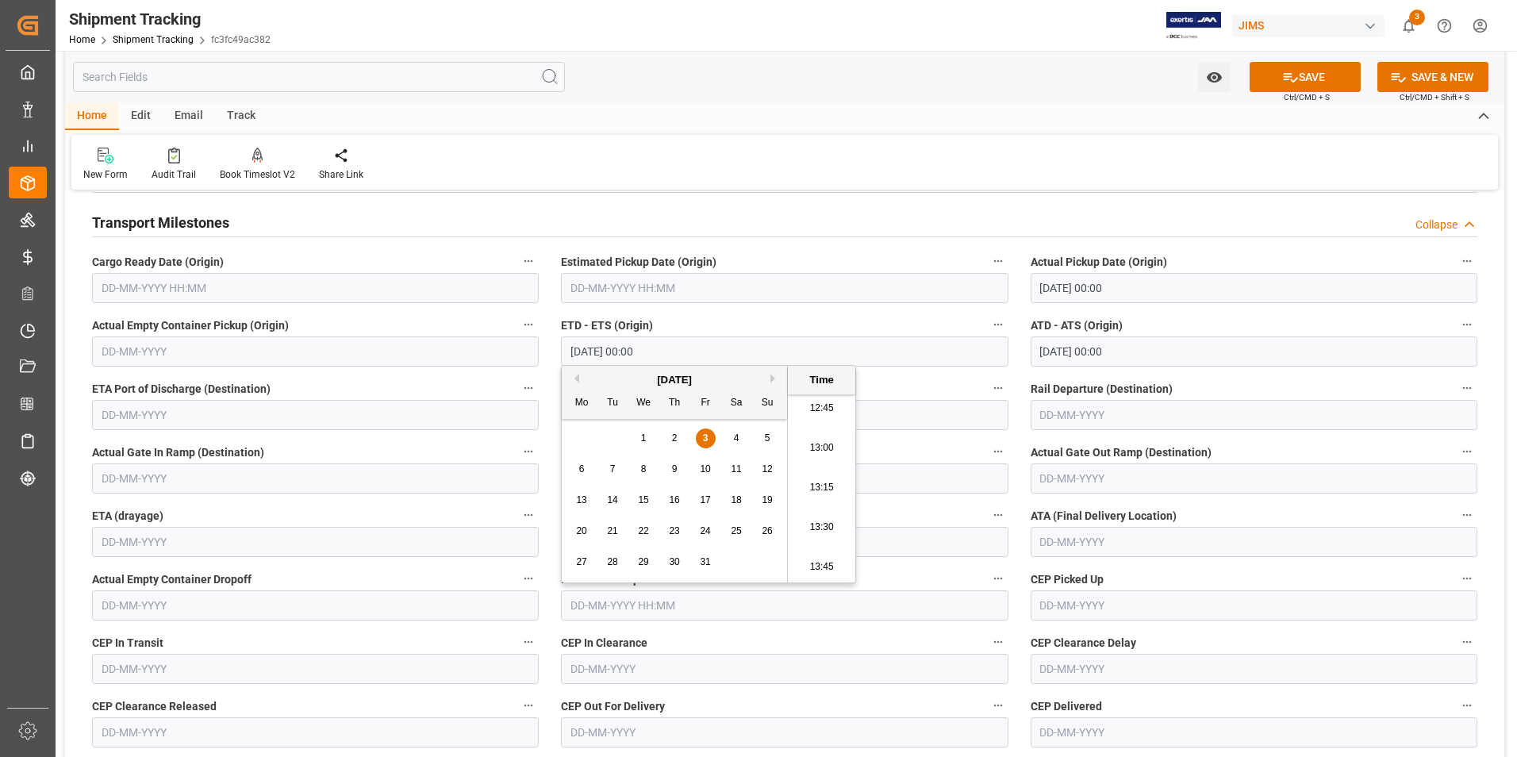
scroll to position [238, 0]
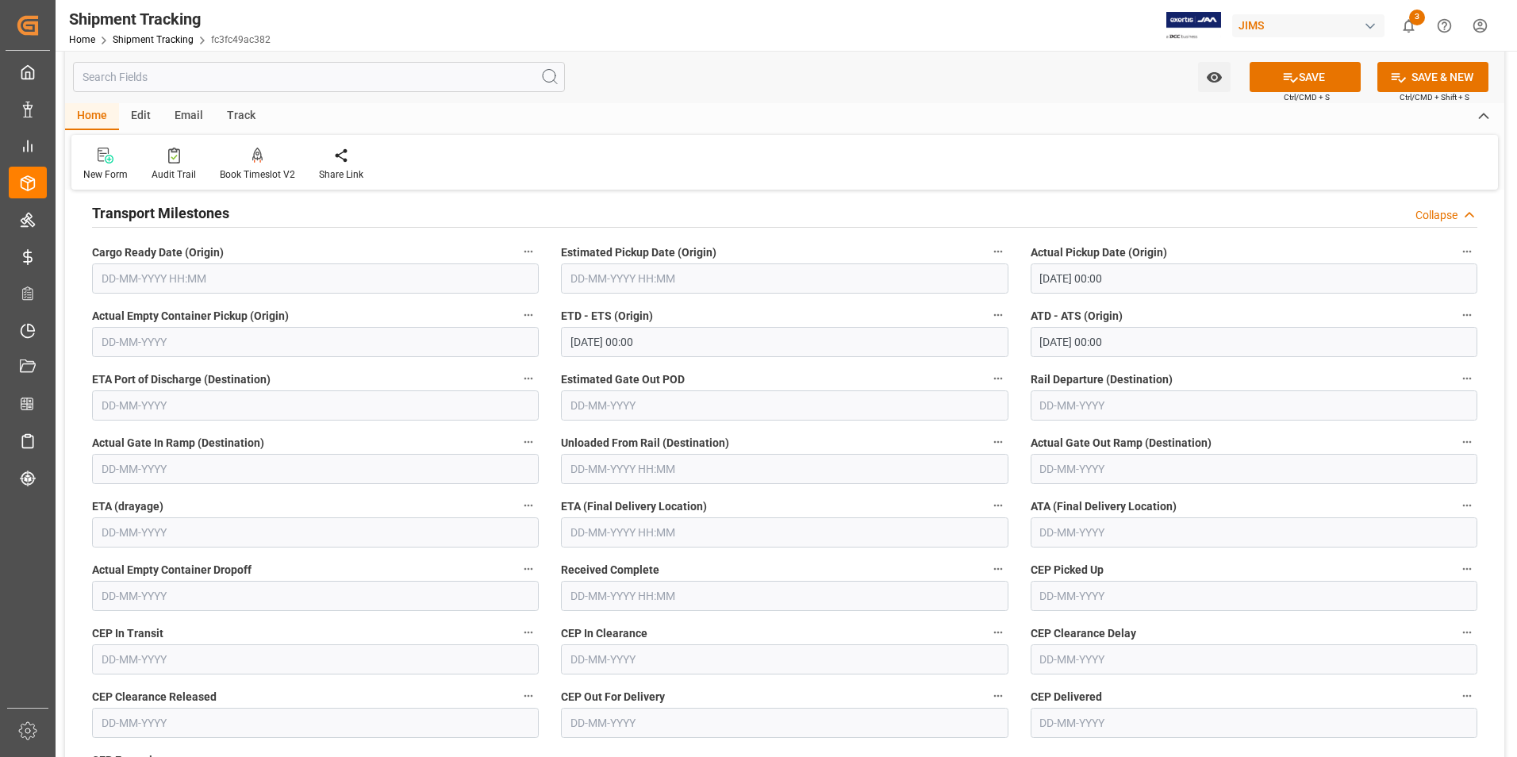
click at [545, 608] on div "Actual Empty Container Dropoff" at bounding box center [315, 584] width 469 height 63
click at [621, 529] on input "text" at bounding box center [784, 532] width 447 height 30
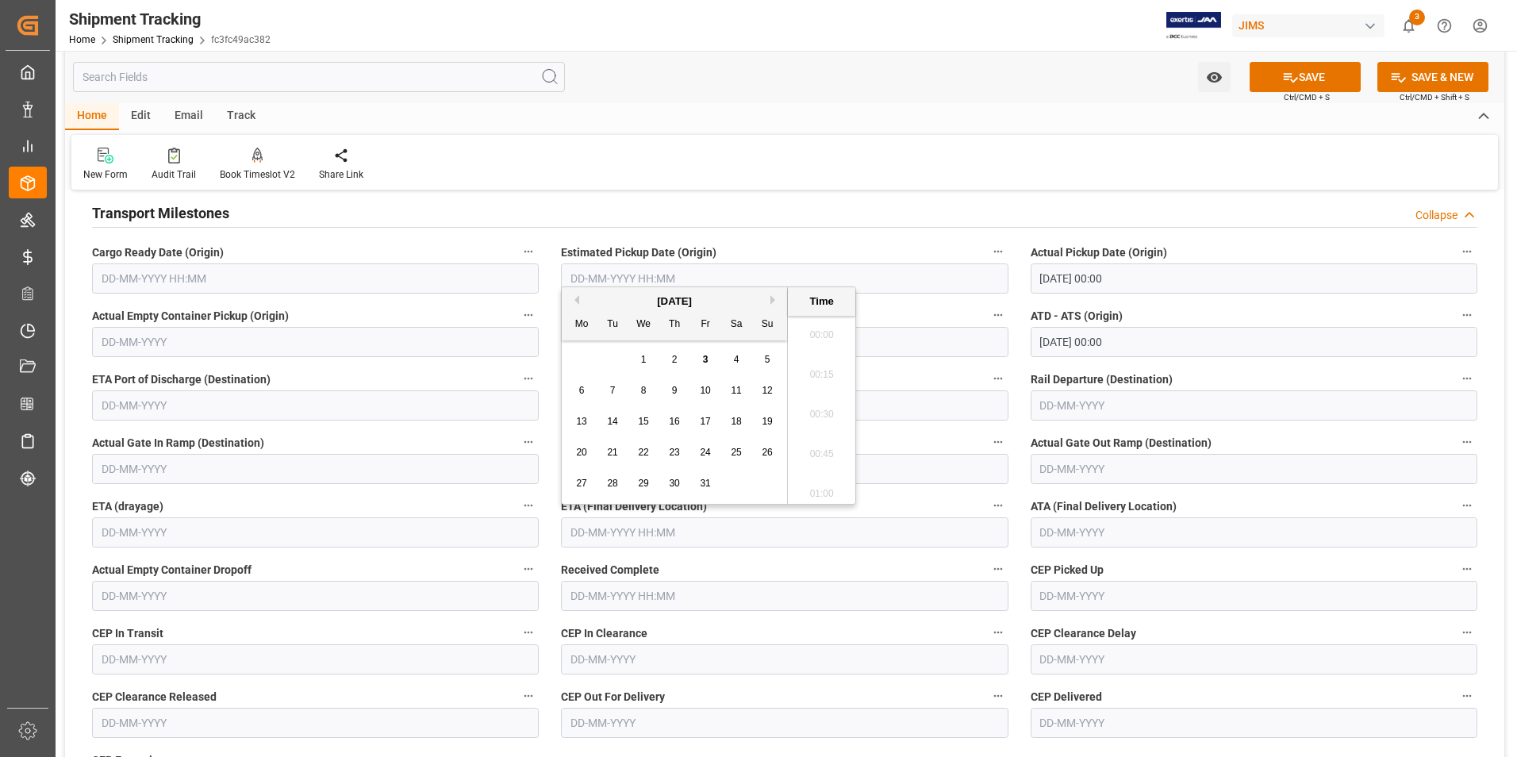
scroll to position [2028, 0]
click at [645, 391] on span "8" at bounding box center [644, 390] width 6 height 11
type input "[DATE] 00:00"
click at [1327, 77] on button "SAVE" at bounding box center [1304, 77] width 111 height 30
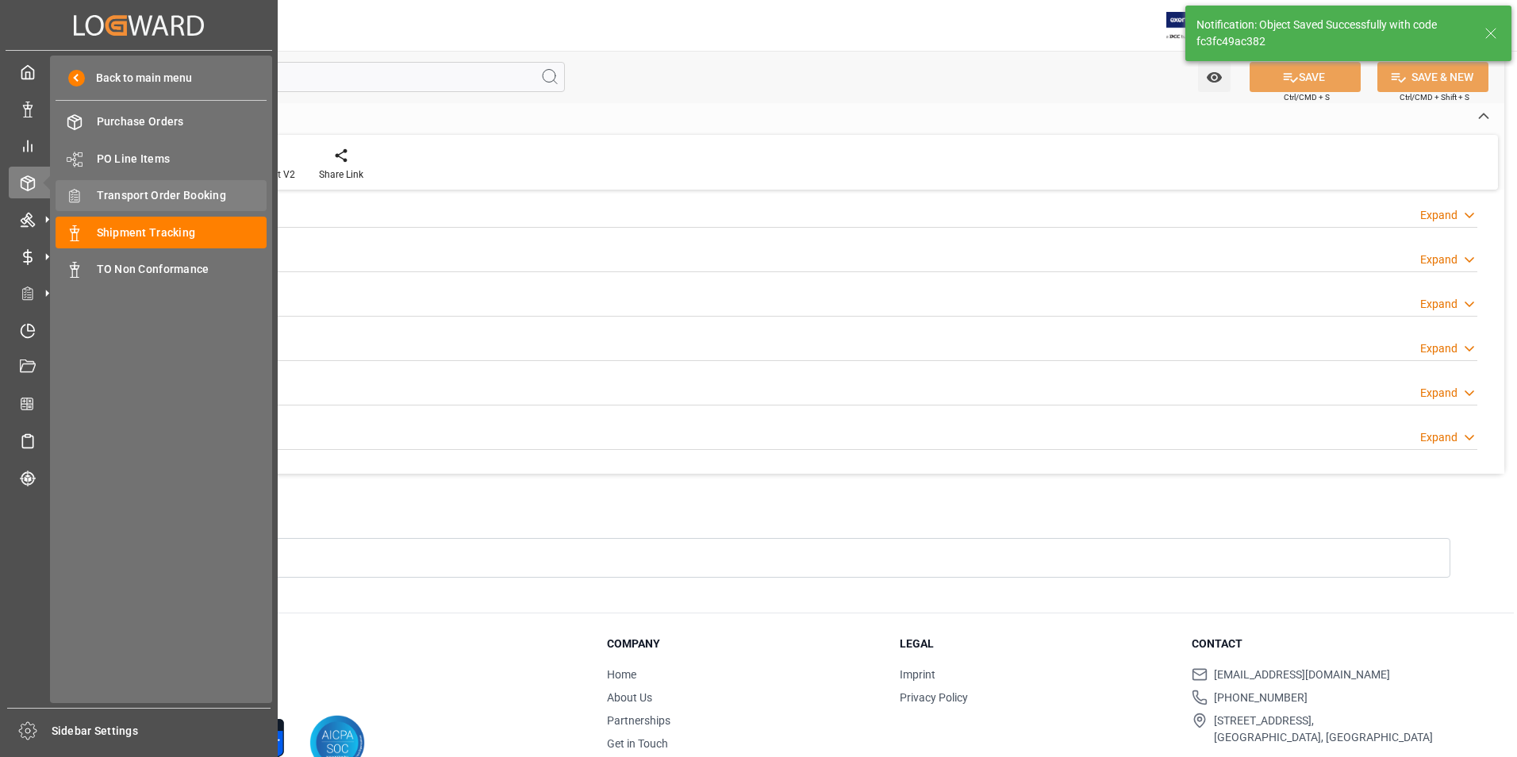
click at [179, 188] on span "Transport Order Booking" at bounding box center [182, 195] width 171 height 17
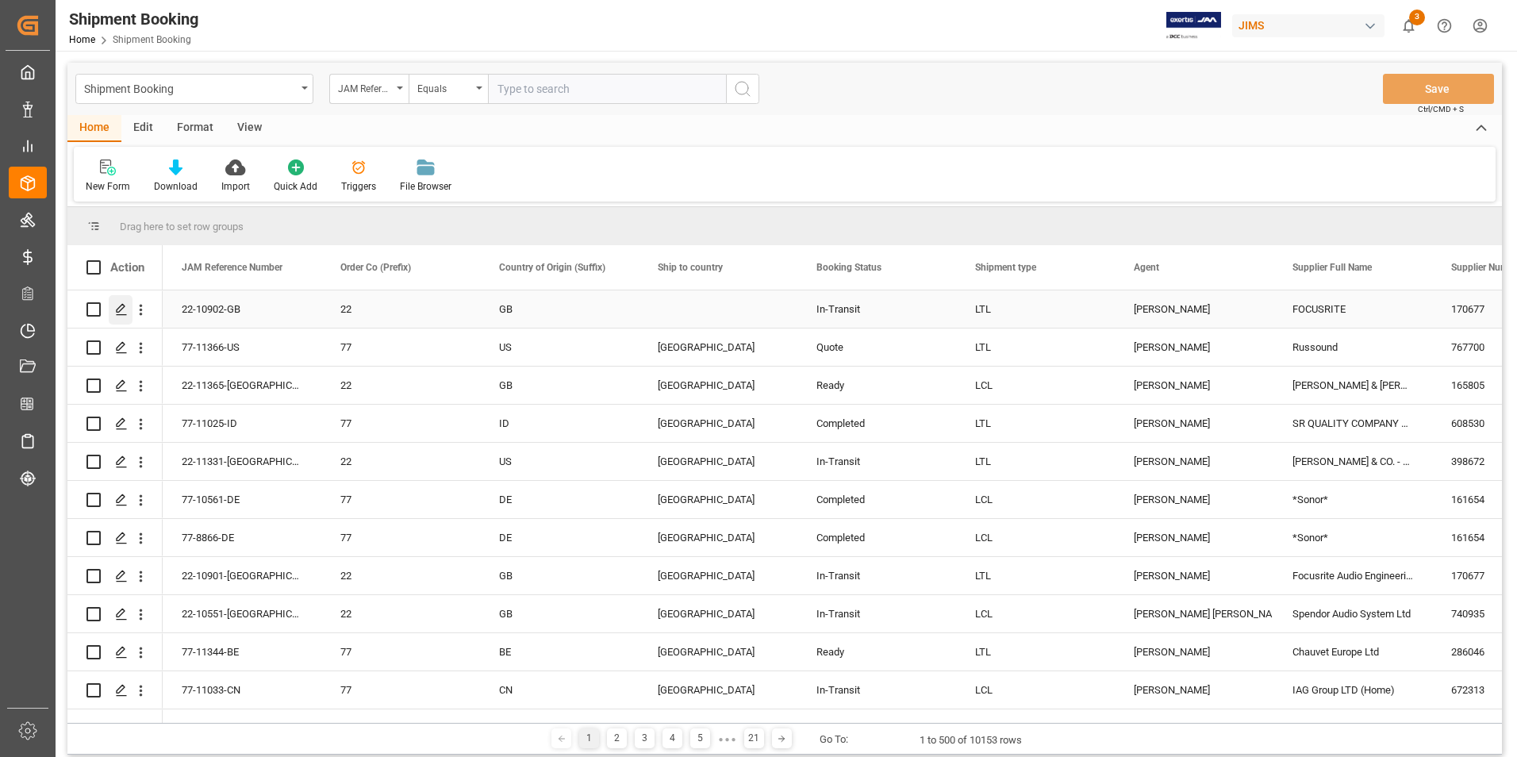
click at [120, 306] on icon "Press SPACE to select this row." at bounding box center [121, 309] width 13 height 13
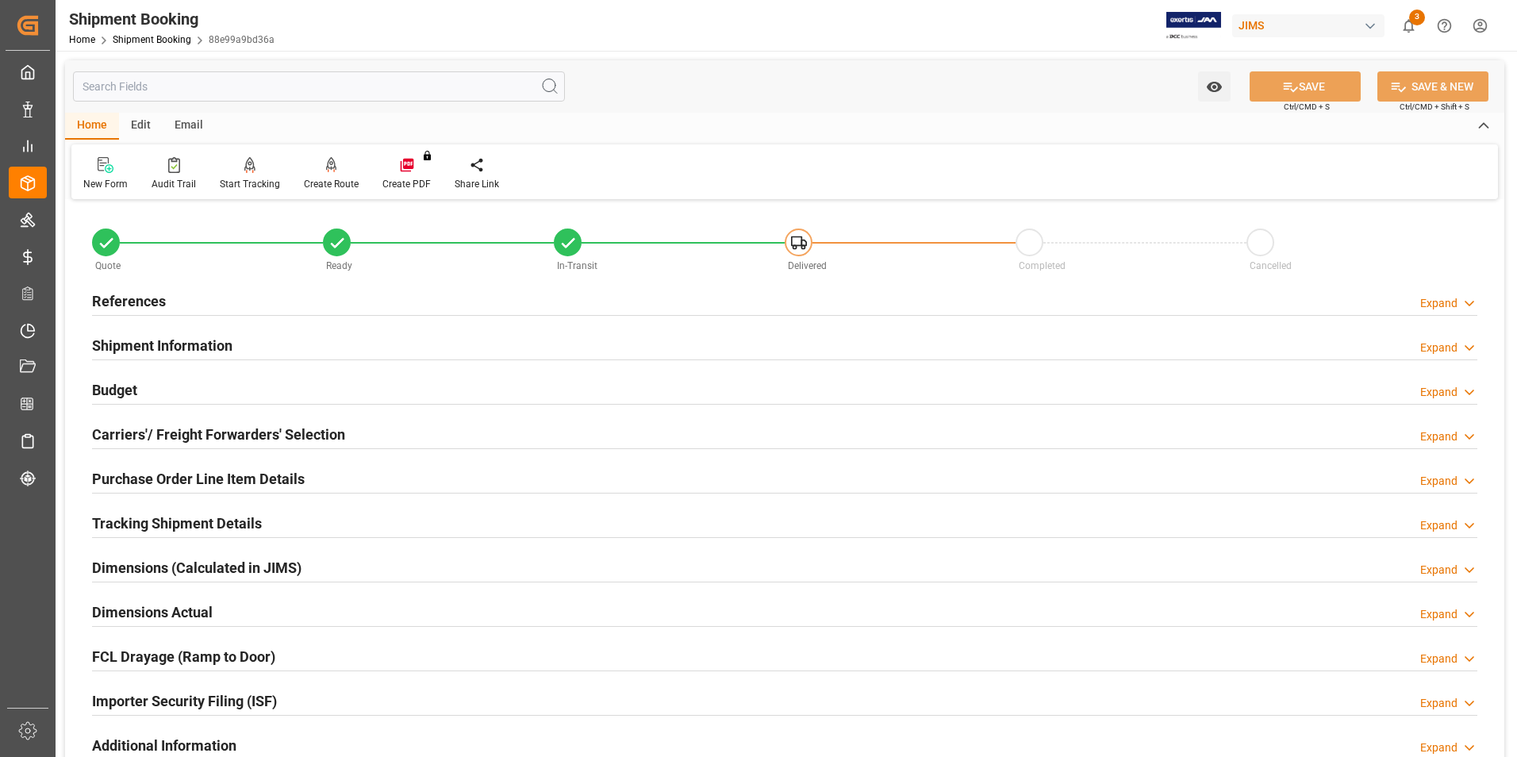
click at [191, 469] on h2 "Purchase Order Line Item Details" at bounding box center [198, 478] width 213 height 21
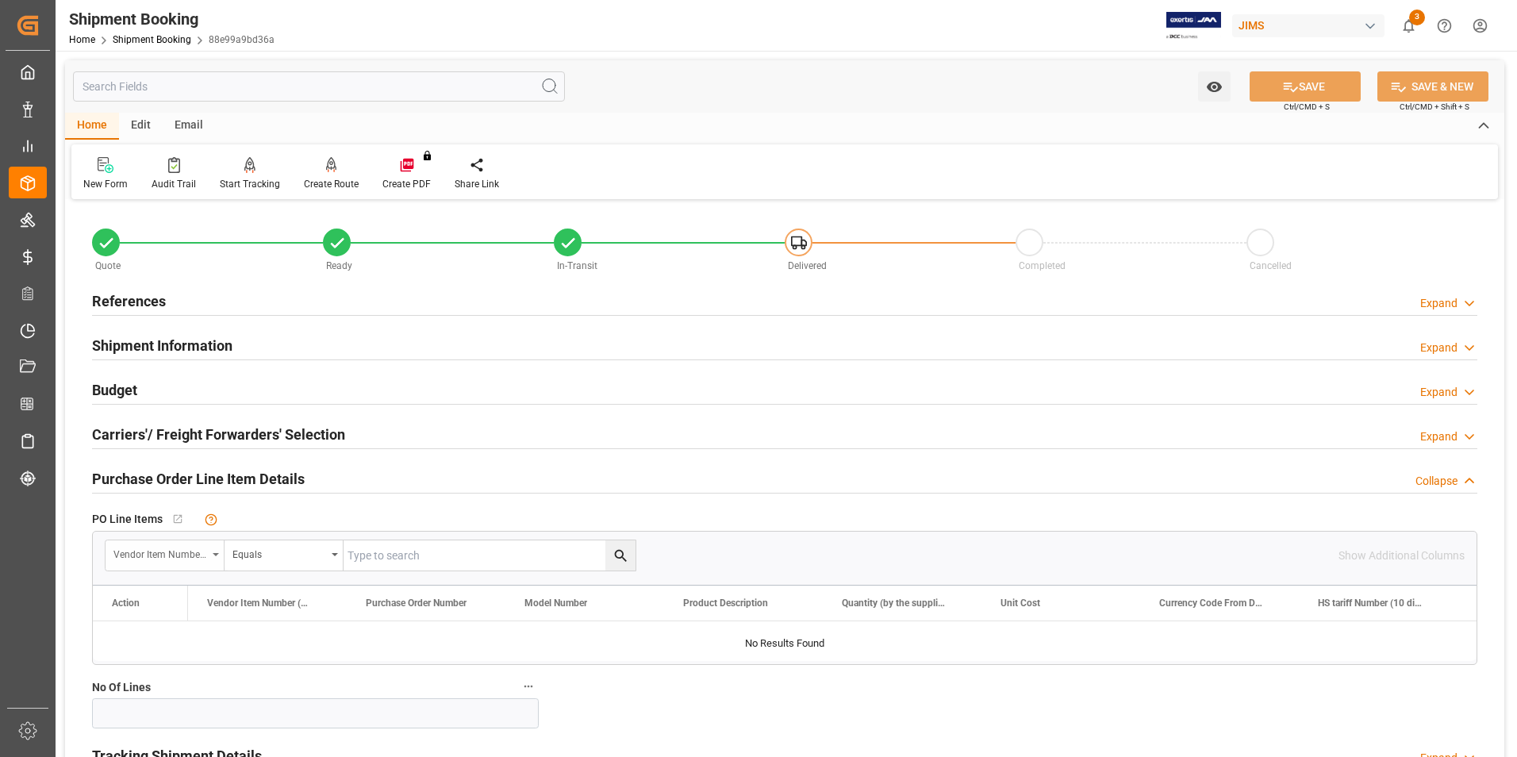
click at [171, 546] on div "Vendor Item Number (By The Supplier)" at bounding box center [160, 552] width 94 height 18
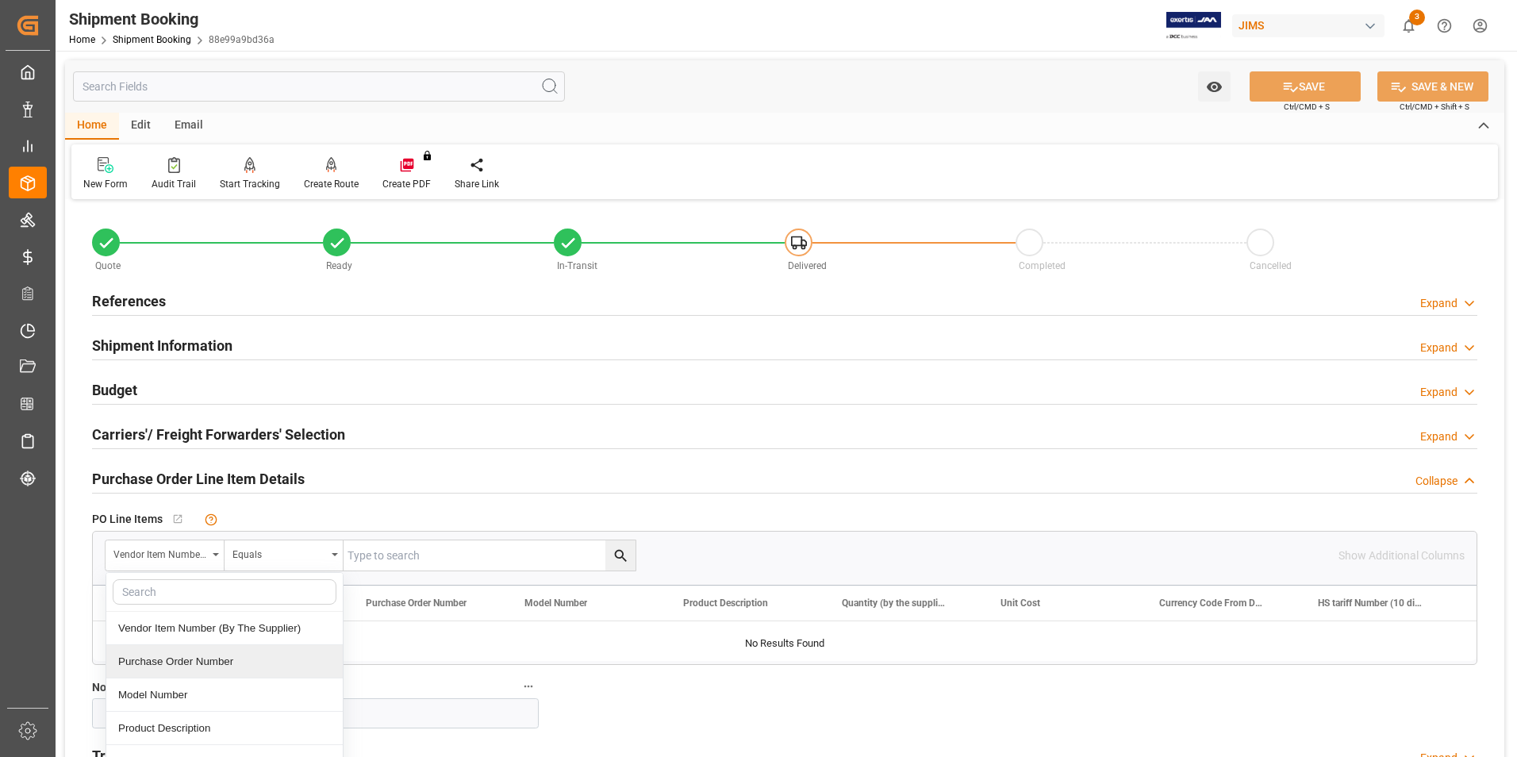
click at [177, 650] on div "Purchase Order Number" at bounding box center [224, 661] width 236 height 33
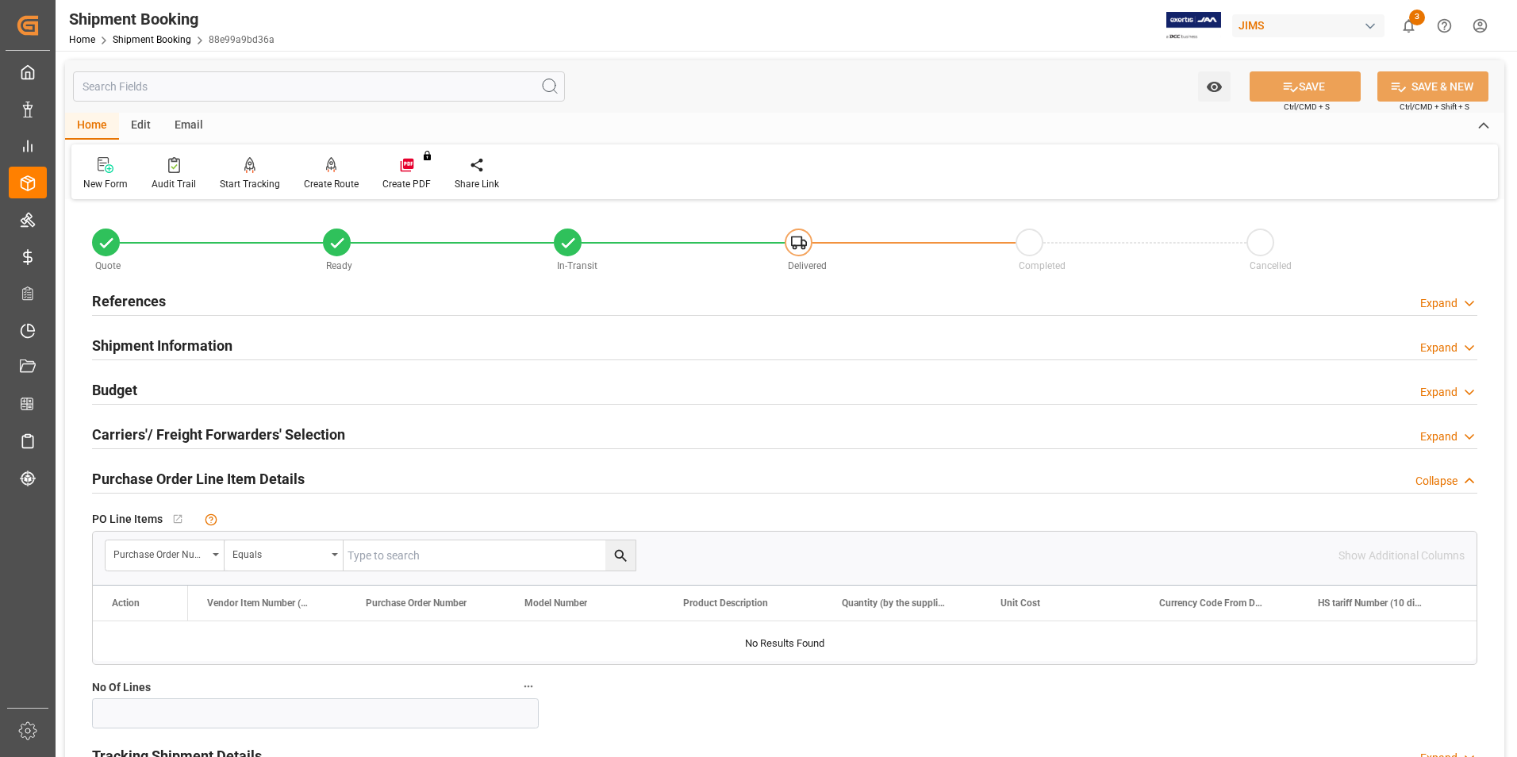
click at [448, 559] on input "text" at bounding box center [489, 555] width 292 height 30
type input "867870"
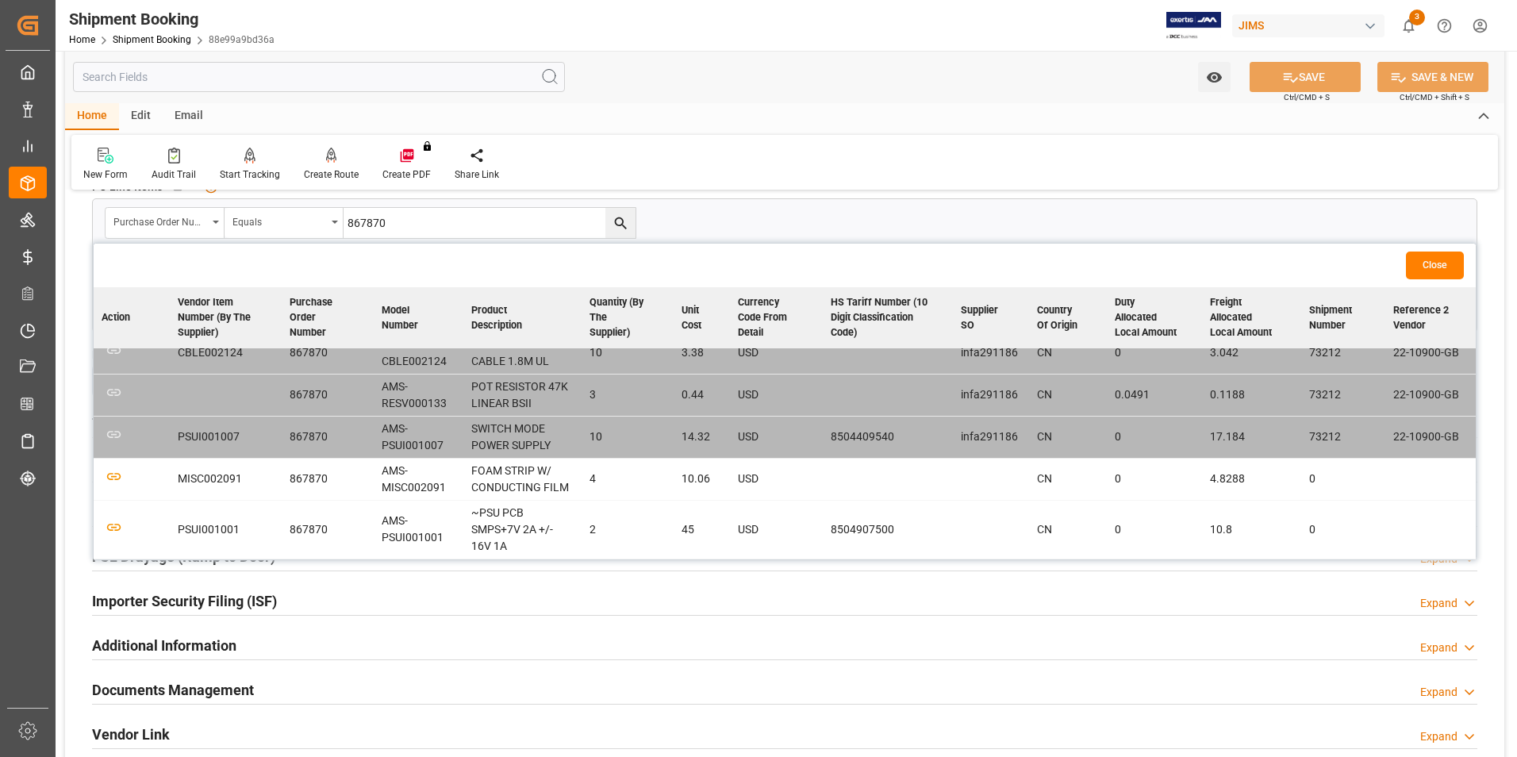
scroll to position [397, 0]
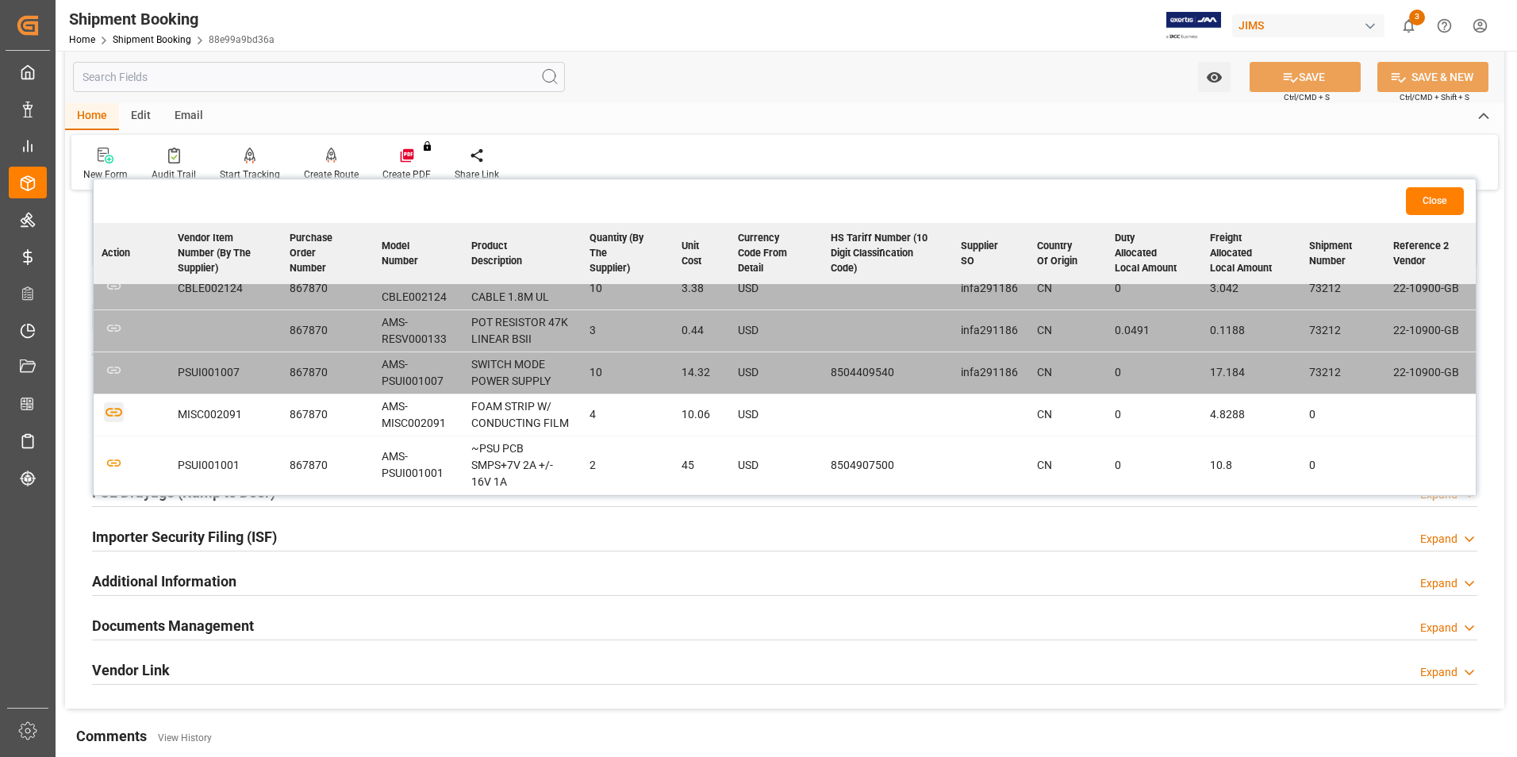
click at [117, 411] on icon "button" at bounding box center [114, 412] width 20 height 20
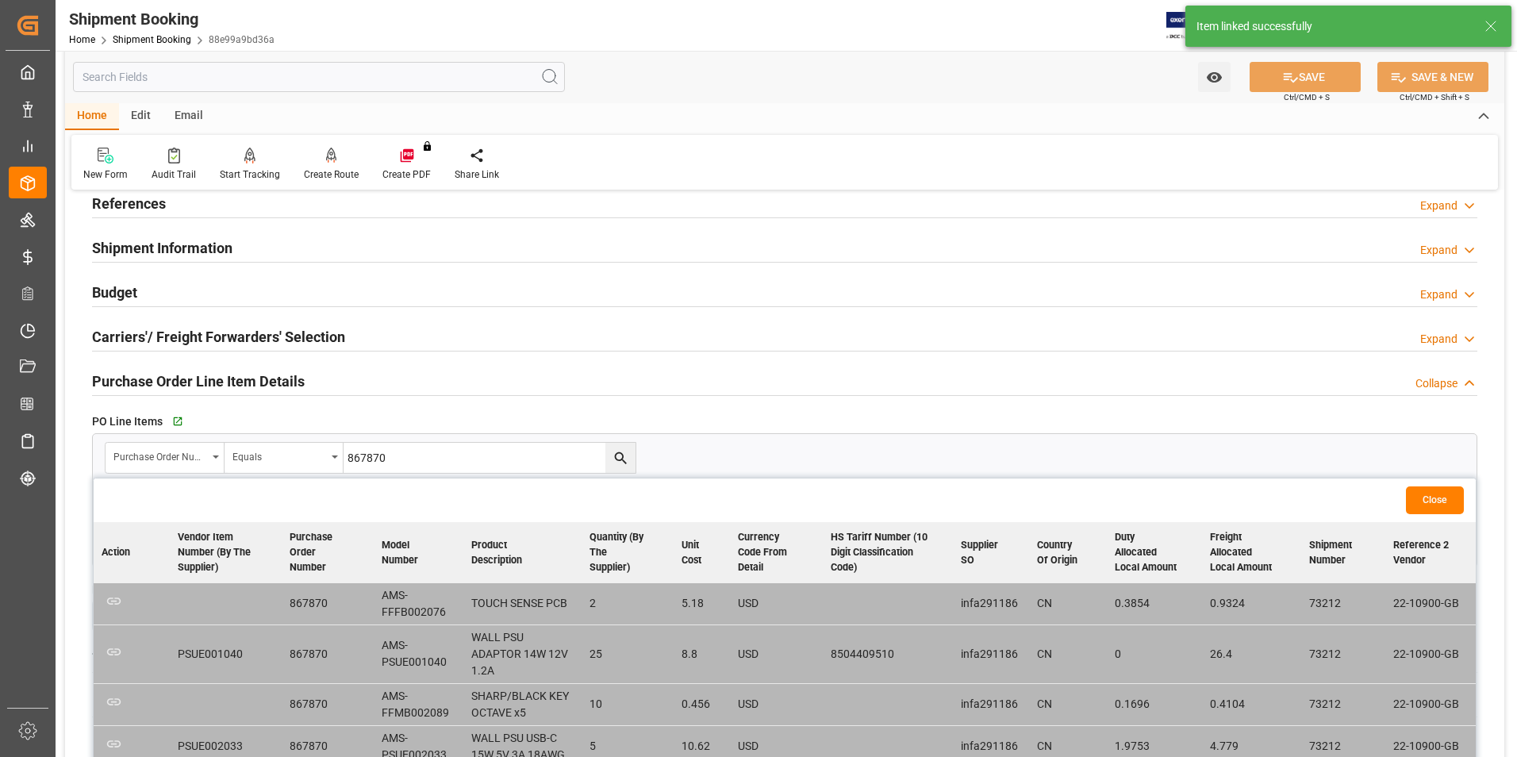
scroll to position [0, 0]
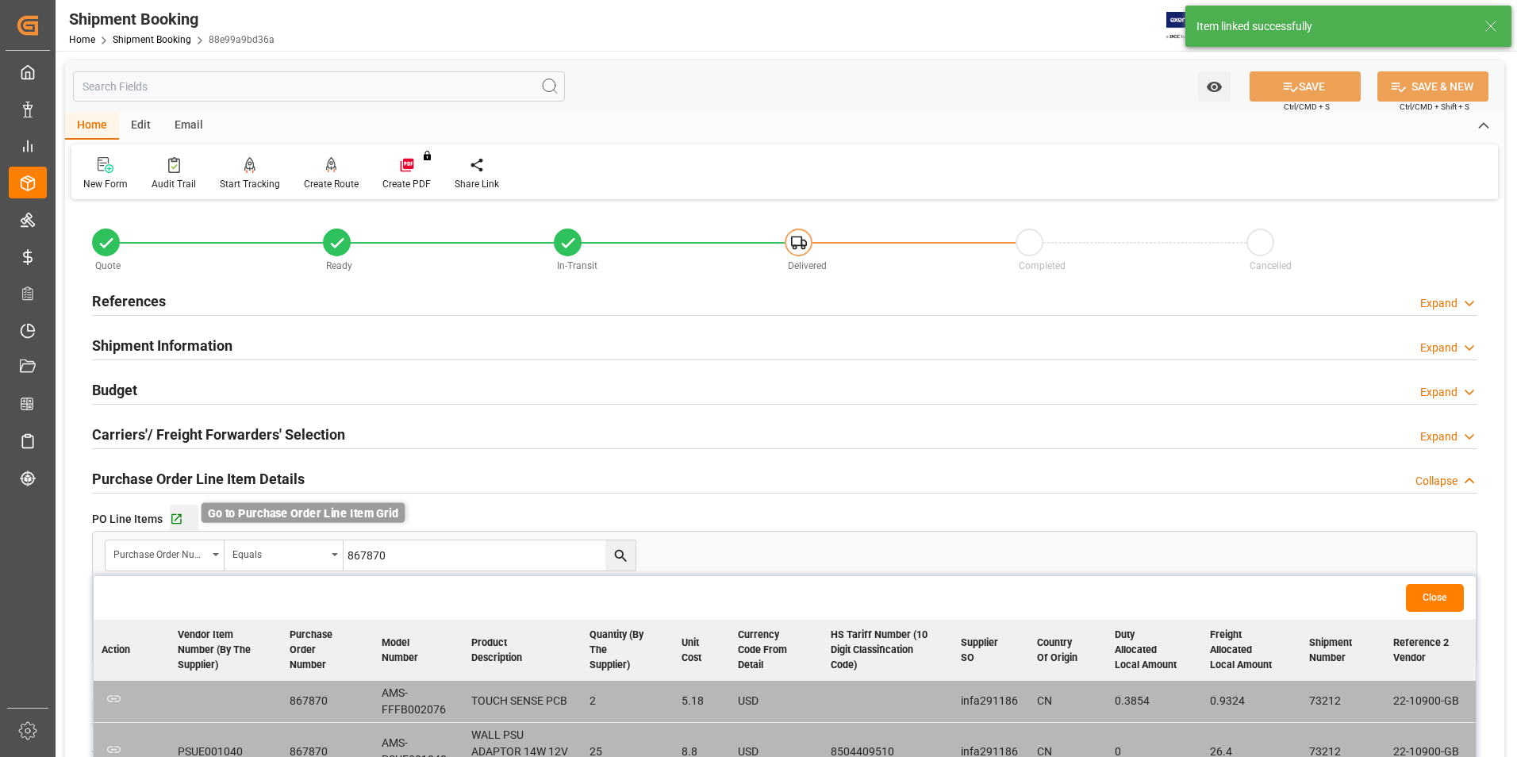
click at [181, 520] on icon "button" at bounding box center [176, 518] width 13 height 13
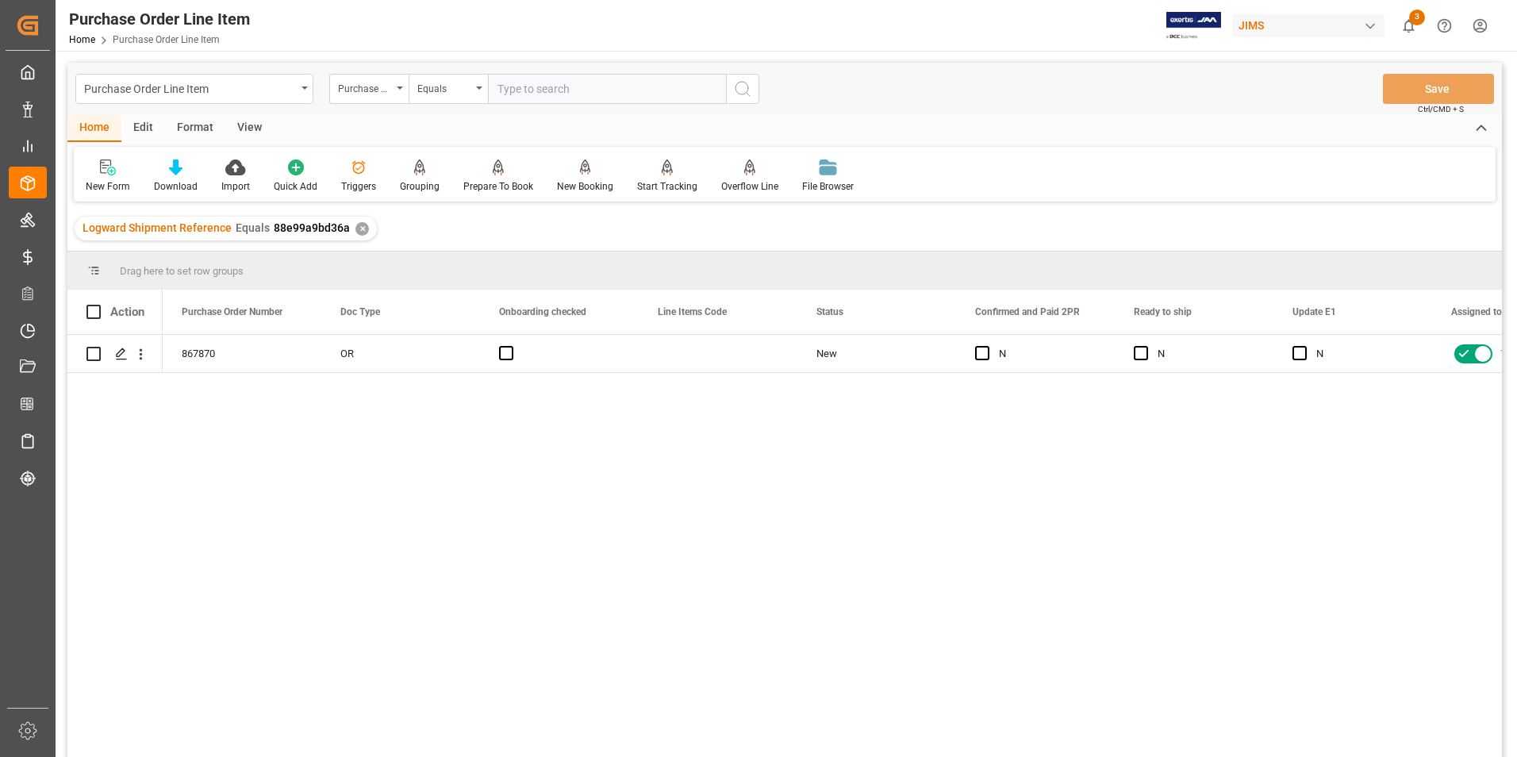
click at [256, 122] on div "View" at bounding box center [249, 128] width 48 height 27
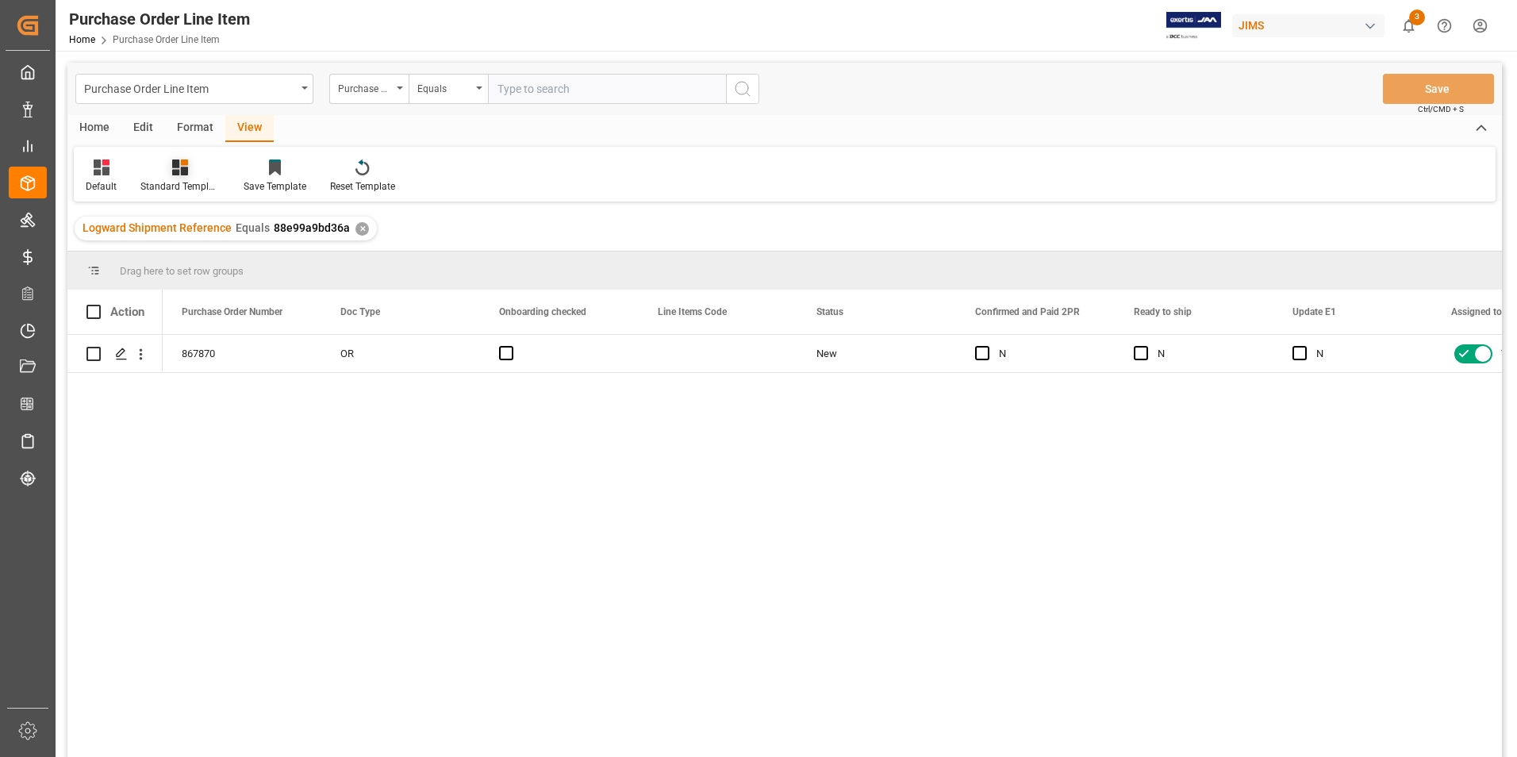
click at [205, 185] on div "Standard Templates" at bounding box center [179, 186] width 79 height 14
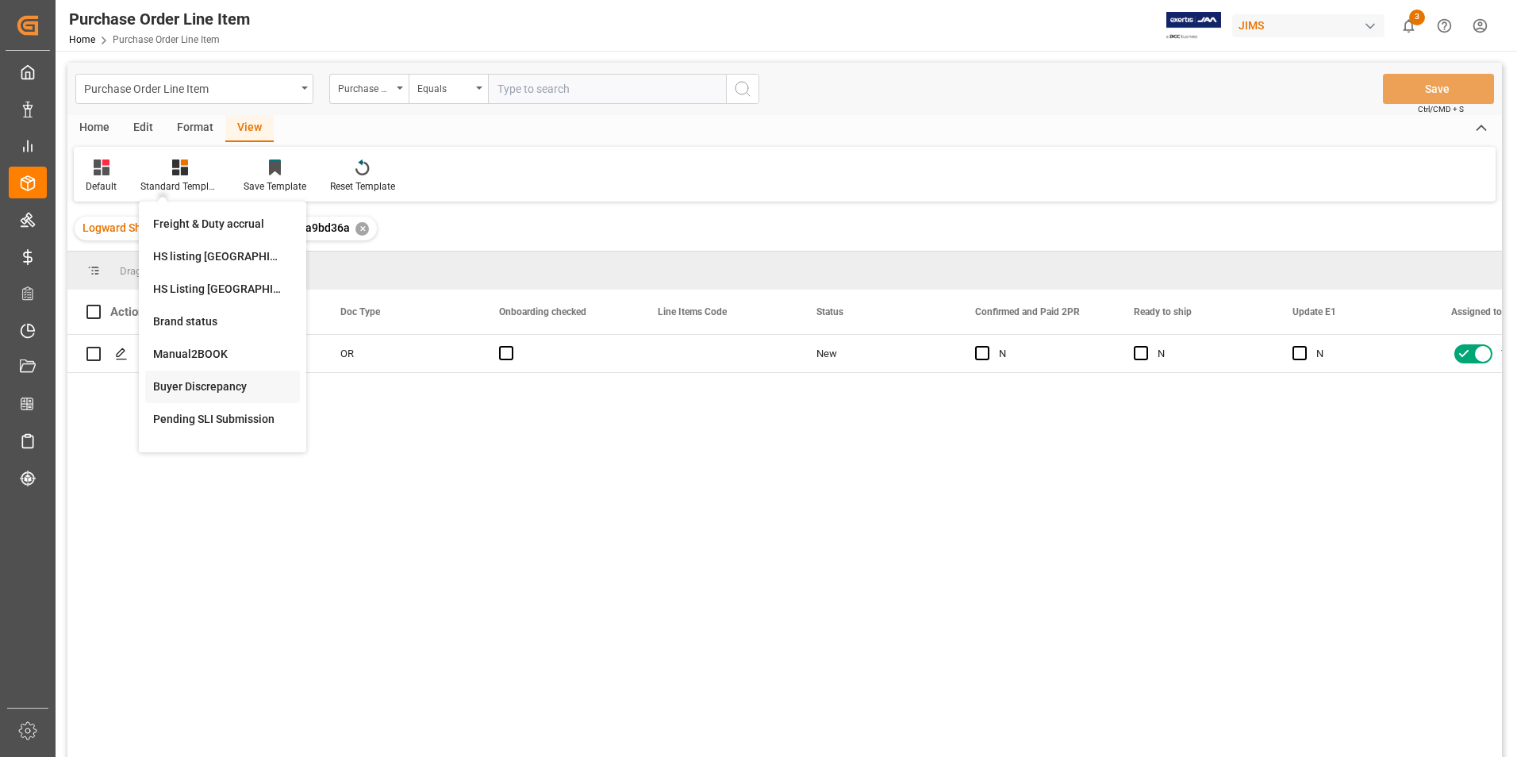
click at [224, 382] on div "Buyer Discrepancy" at bounding box center [222, 386] width 139 height 17
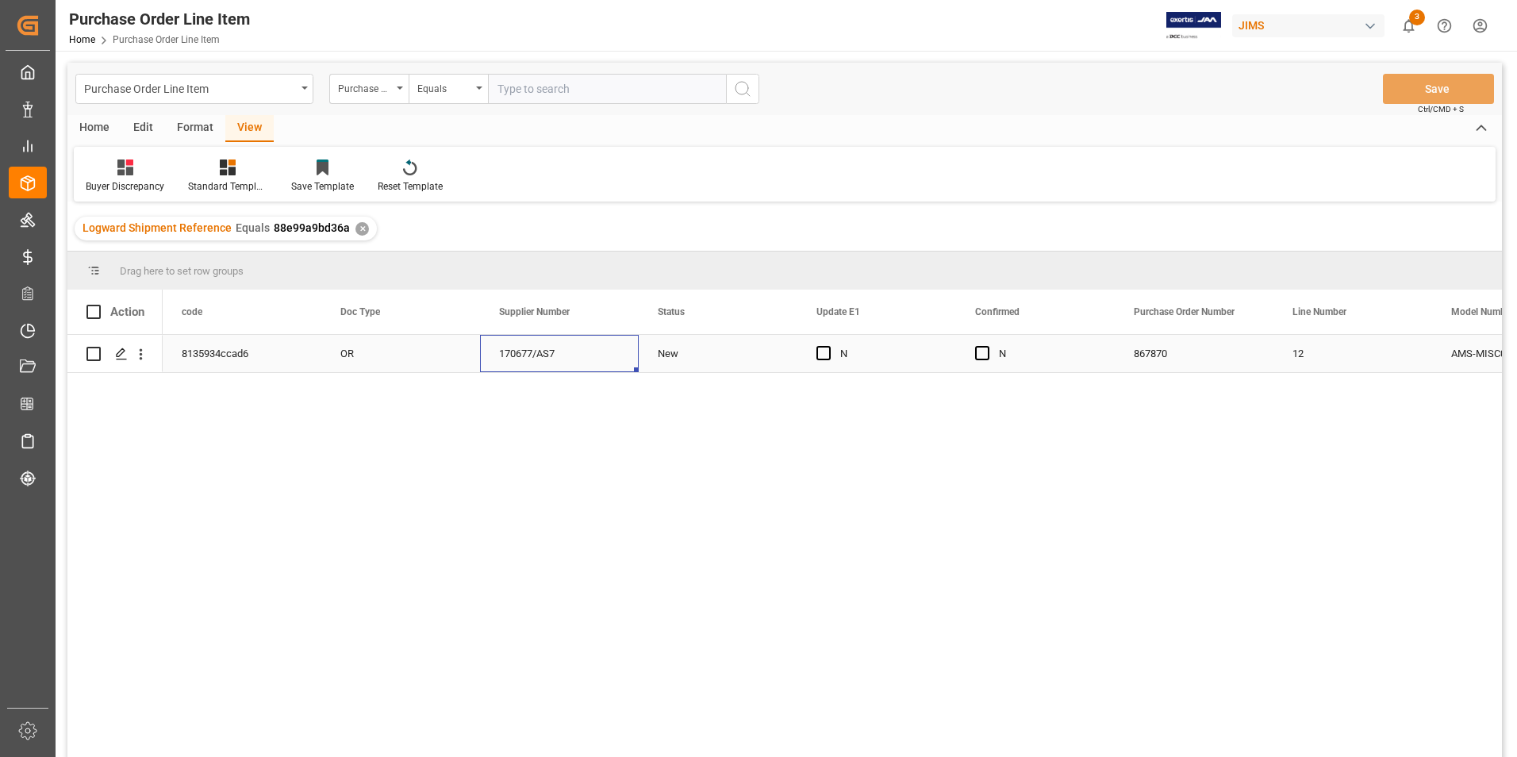
click at [617, 358] on div "170677/AS7" at bounding box center [559, 353] width 159 height 37
click at [980, 351] on span "Press SPACE to select this row." at bounding box center [982, 353] width 14 height 14
click at [987, 346] on input "Press SPACE to select this row." at bounding box center [987, 346] width 0 height 0
click at [822, 347] on span "Press SPACE to select this row." at bounding box center [823, 353] width 14 height 14
click at [828, 346] on input "Press SPACE to select this row." at bounding box center [828, 346] width 0 height 0
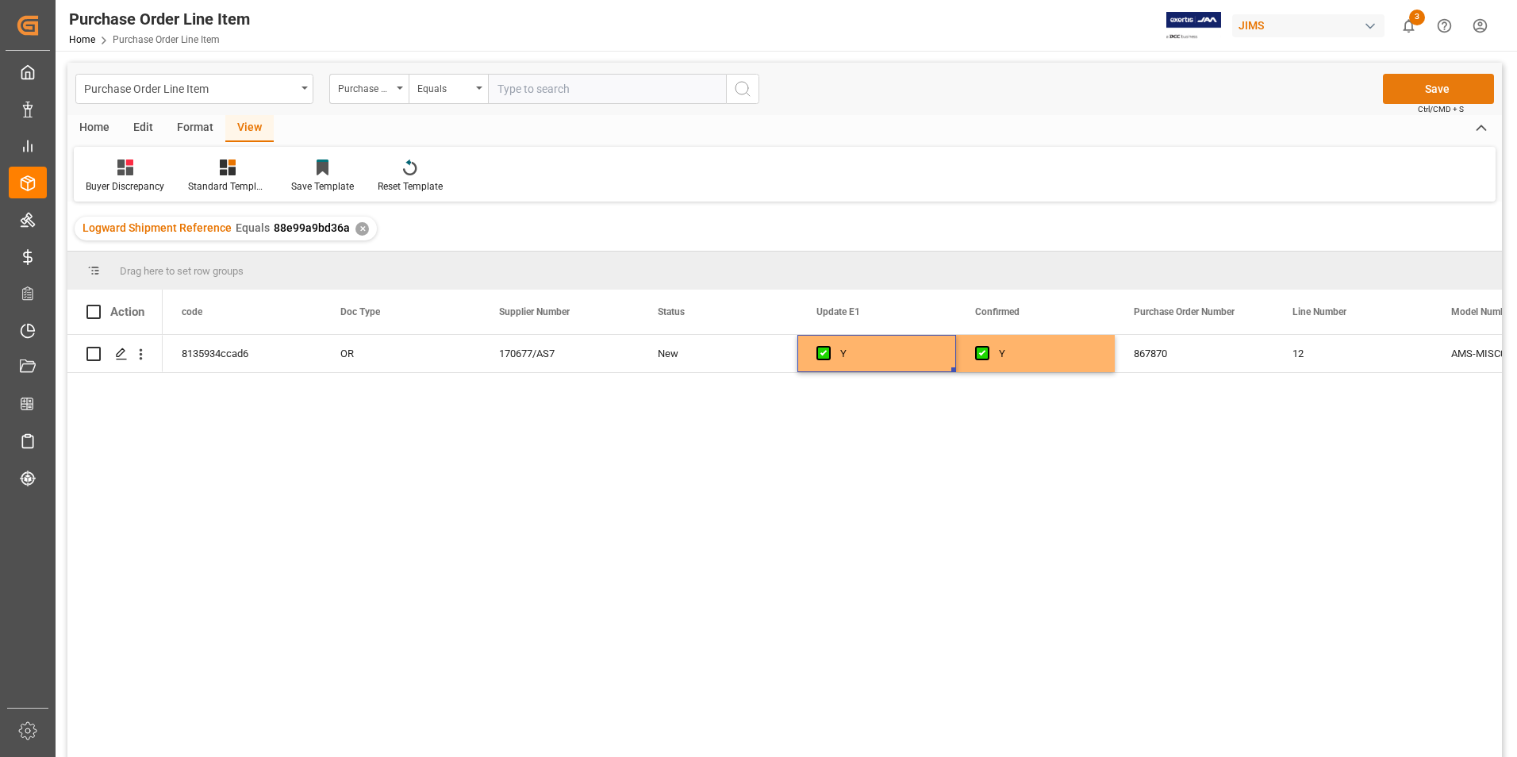
click at [1423, 88] on button "Save" at bounding box center [1438, 89] width 111 height 30
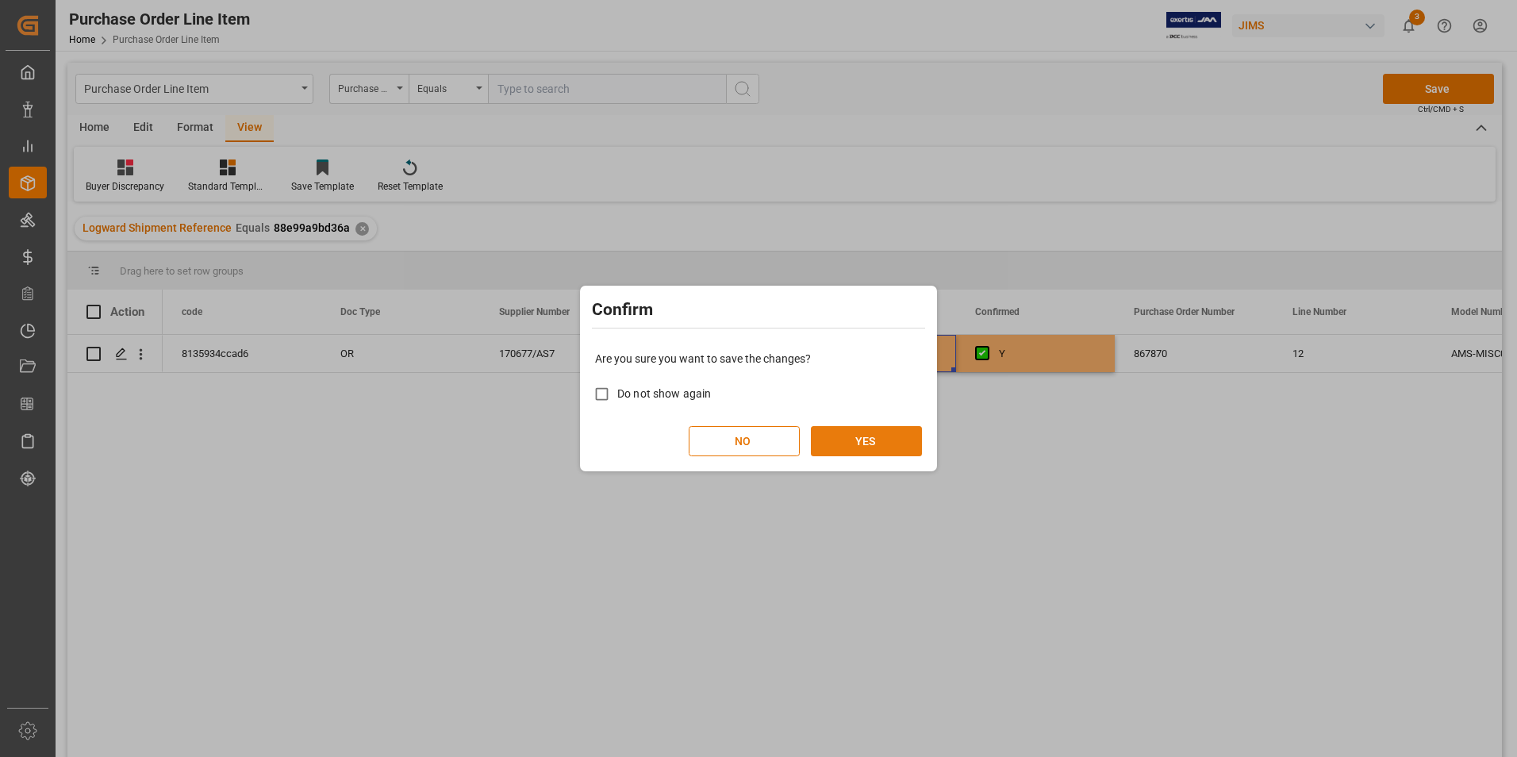
click at [846, 441] on button "YES" at bounding box center [866, 441] width 111 height 30
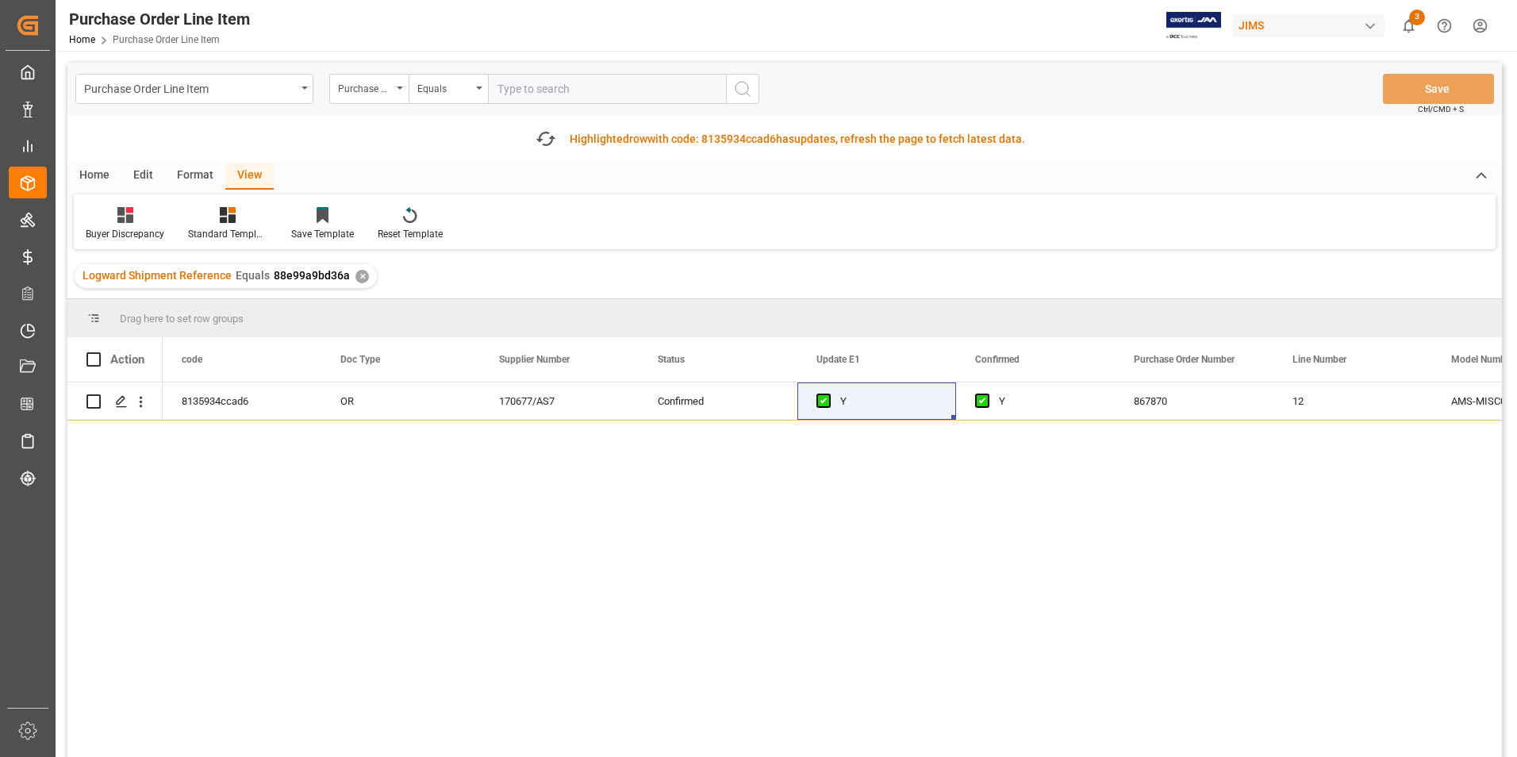
click at [89, 350] on div "Action" at bounding box center [114, 359] width 95 height 44
click at [96, 359] on span at bounding box center [93, 359] width 14 height 14
click at [98, 352] on input "checkbox" at bounding box center [98, 352] width 0 height 0
checkbox input "true"
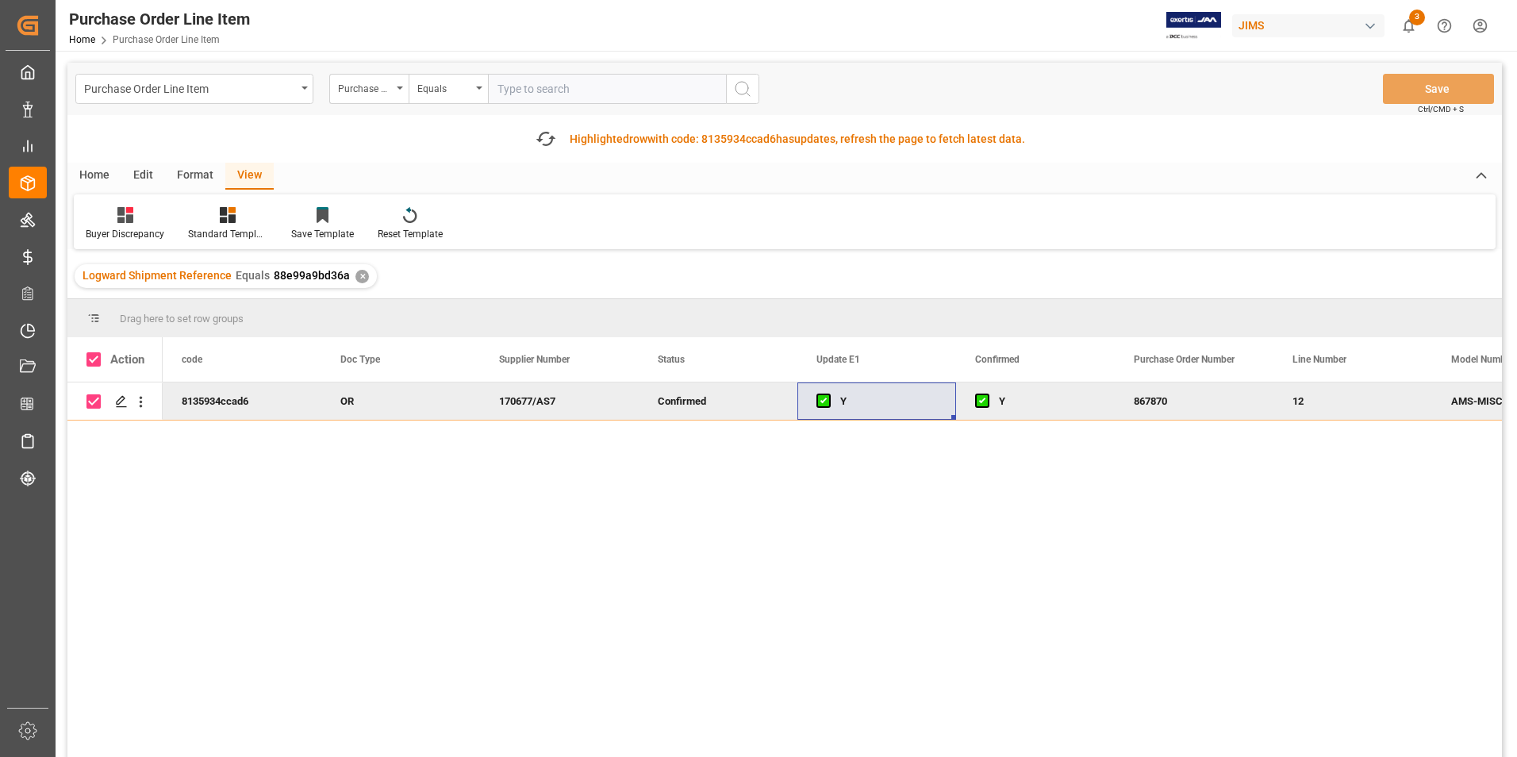
click at [92, 171] on div "Home" at bounding box center [94, 176] width 54 height 27
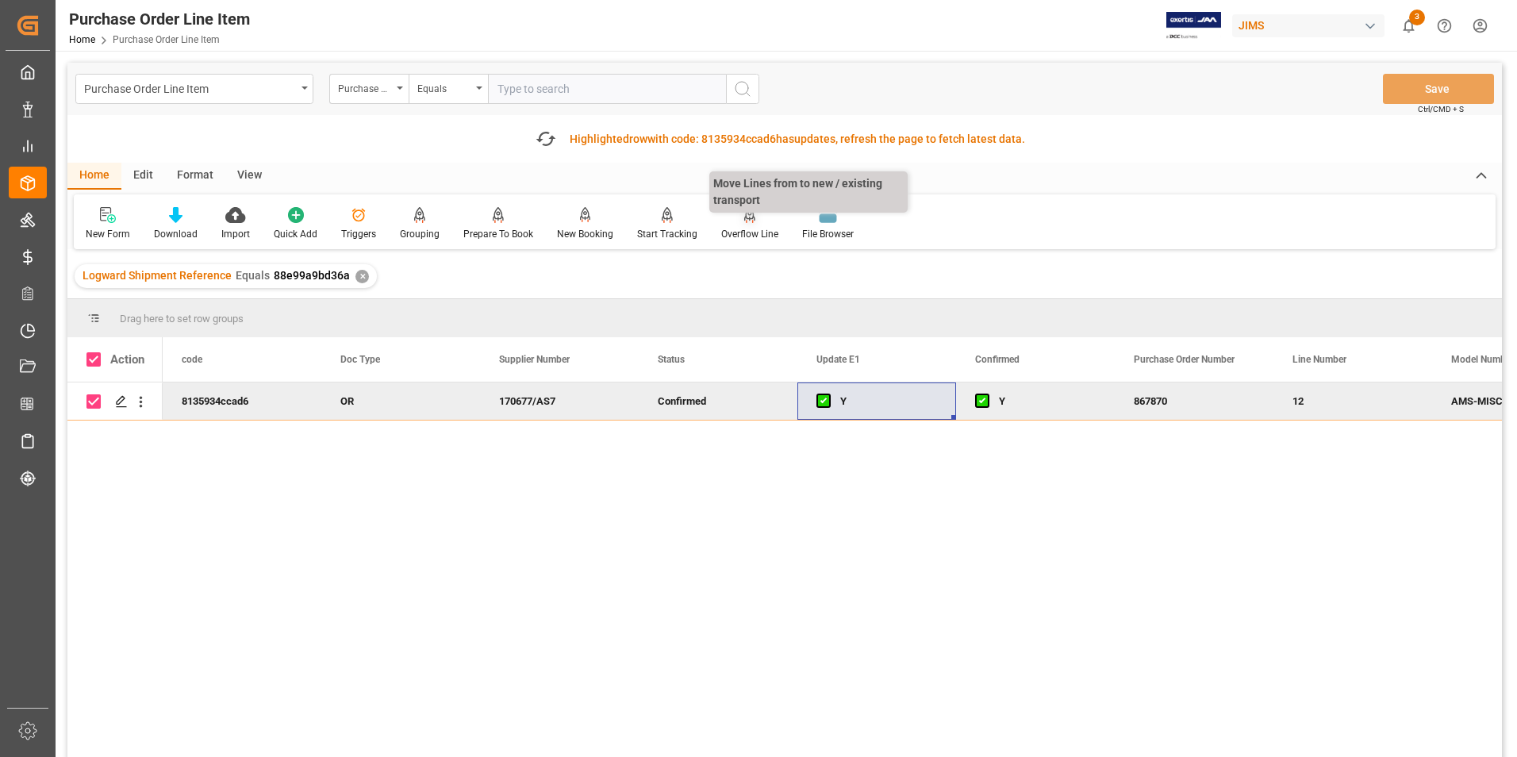
click at [733, 233] on div "Overflow Line" at bounding box center [749, 234] width 57 height 14
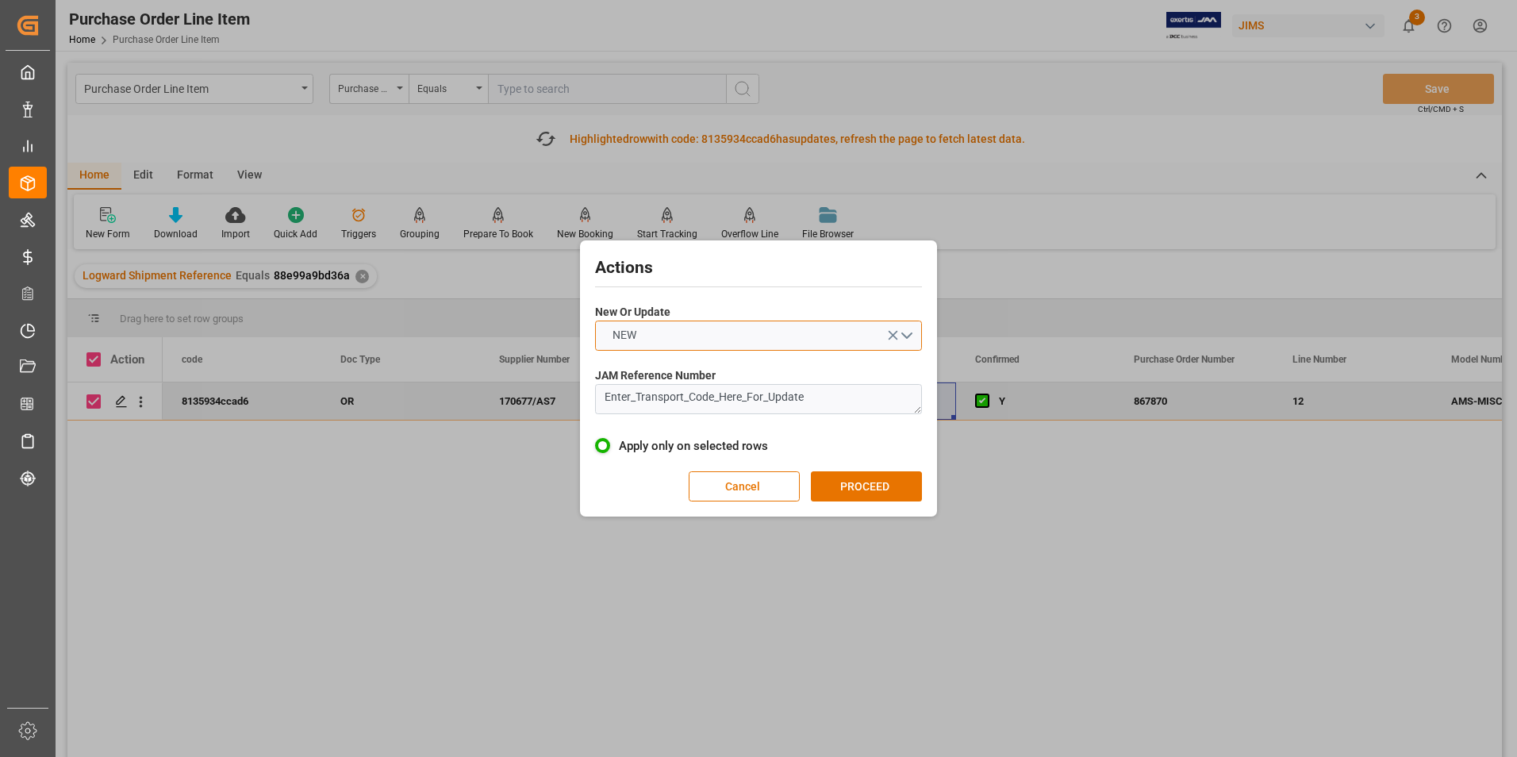
click at [712, 327] on button "NEW" at bounding box center [758, 335] width 327 height 30
click at [711, 374] on div "UPDATE" at bounding box center [758, 372] width 325 height 33
drag, startPoint x: 831, startPoint y: 401, endPoint x: 454, endPoint y: 405, distance: 376.8
click at [454, 405] on div "Actions New Or Update UPDATE JAM Reference Number Enter_Transport_Code_Here_For…" at bounding box center [758, 378] width 1517 height 757
type textarea "22-10902-GB"
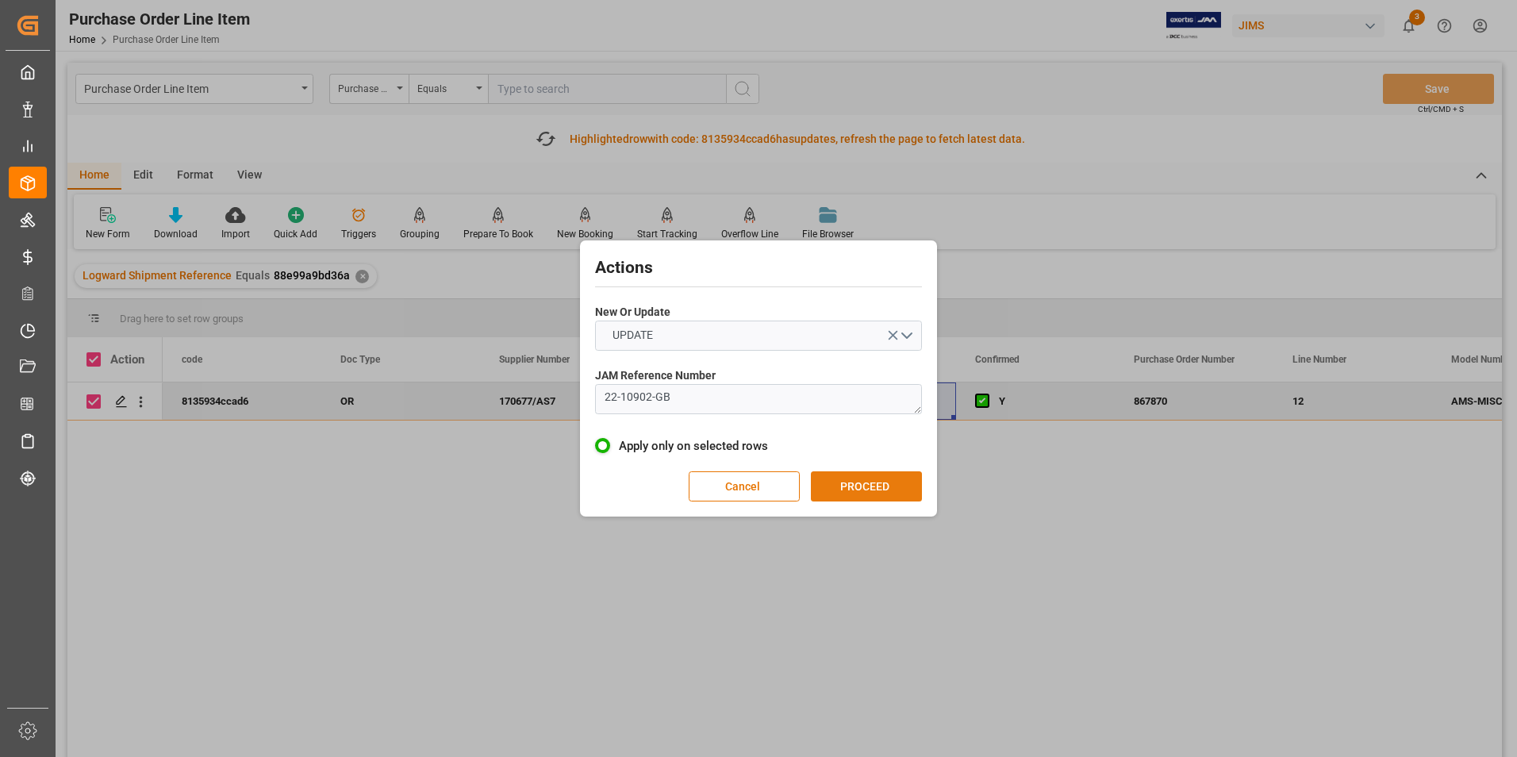
click at [899, 484] on button "PROCEED" at bounding box center [866, 486] width 111 height 30
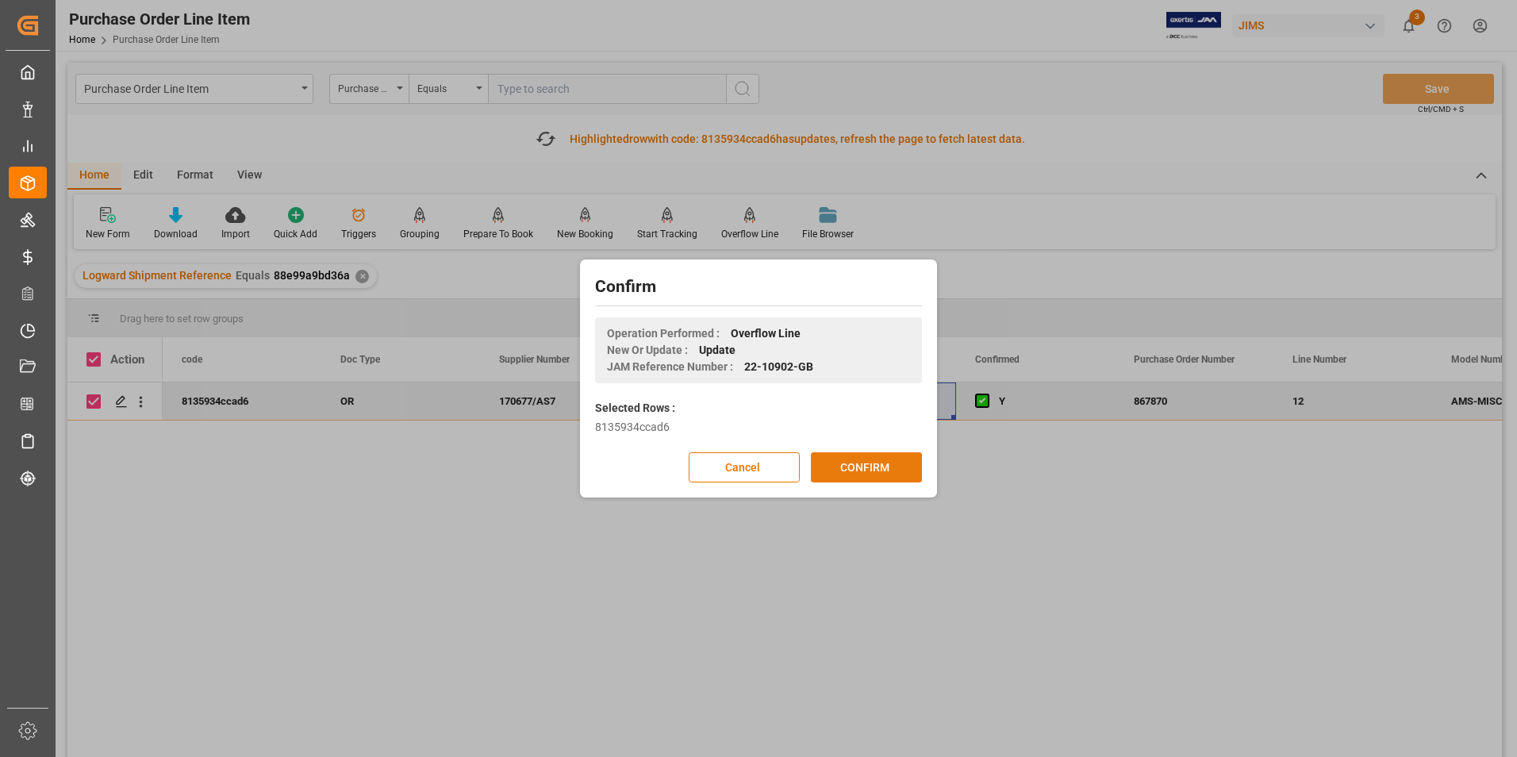
click at [899, 466] on button "CONFIRM" at bounding box center [866, 467] width 111 height 30
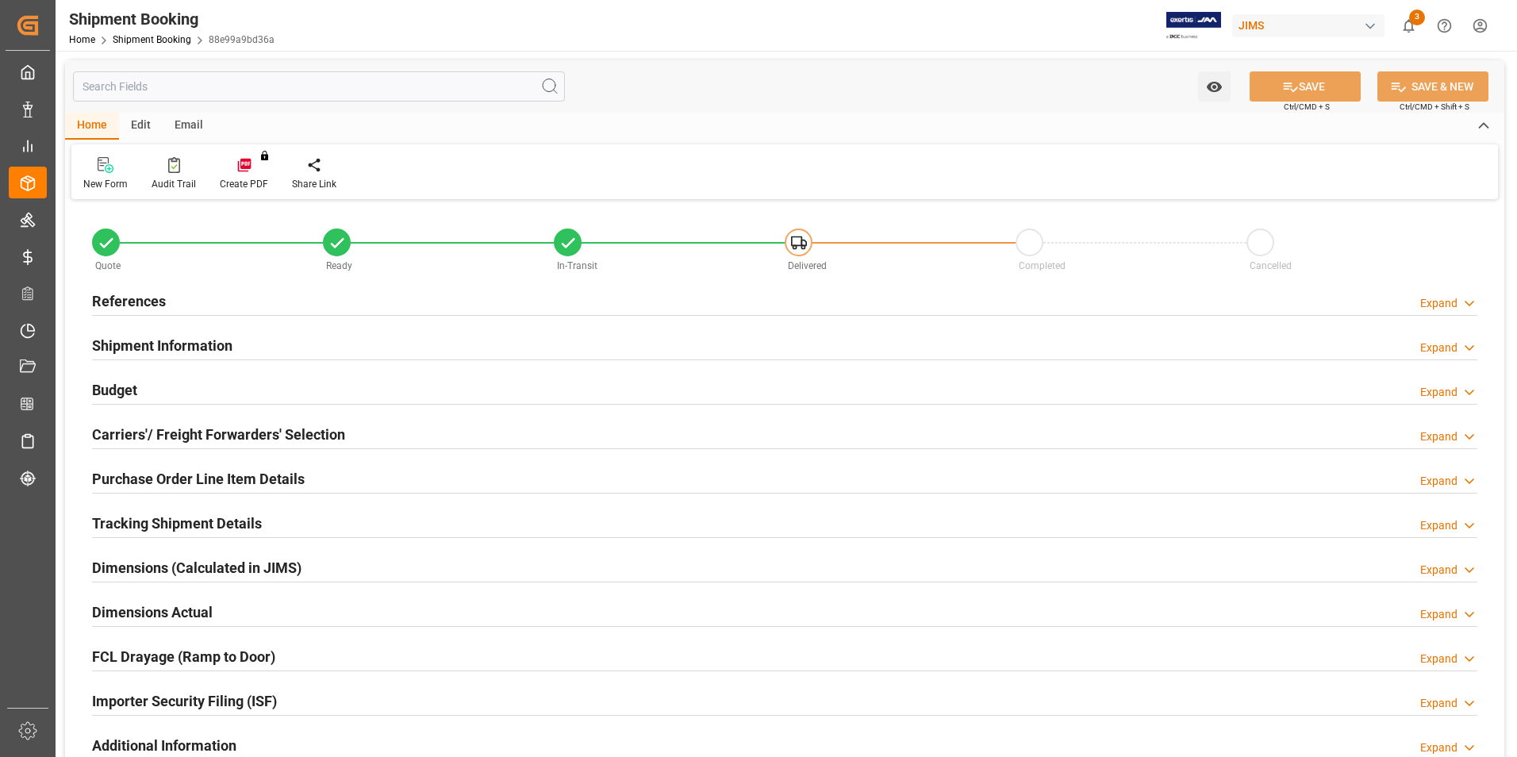
type input "1"
click at [190, 472] on h2 "Purchase Order Line Item Details" at bounding box center [198, 478] width 213 height 21
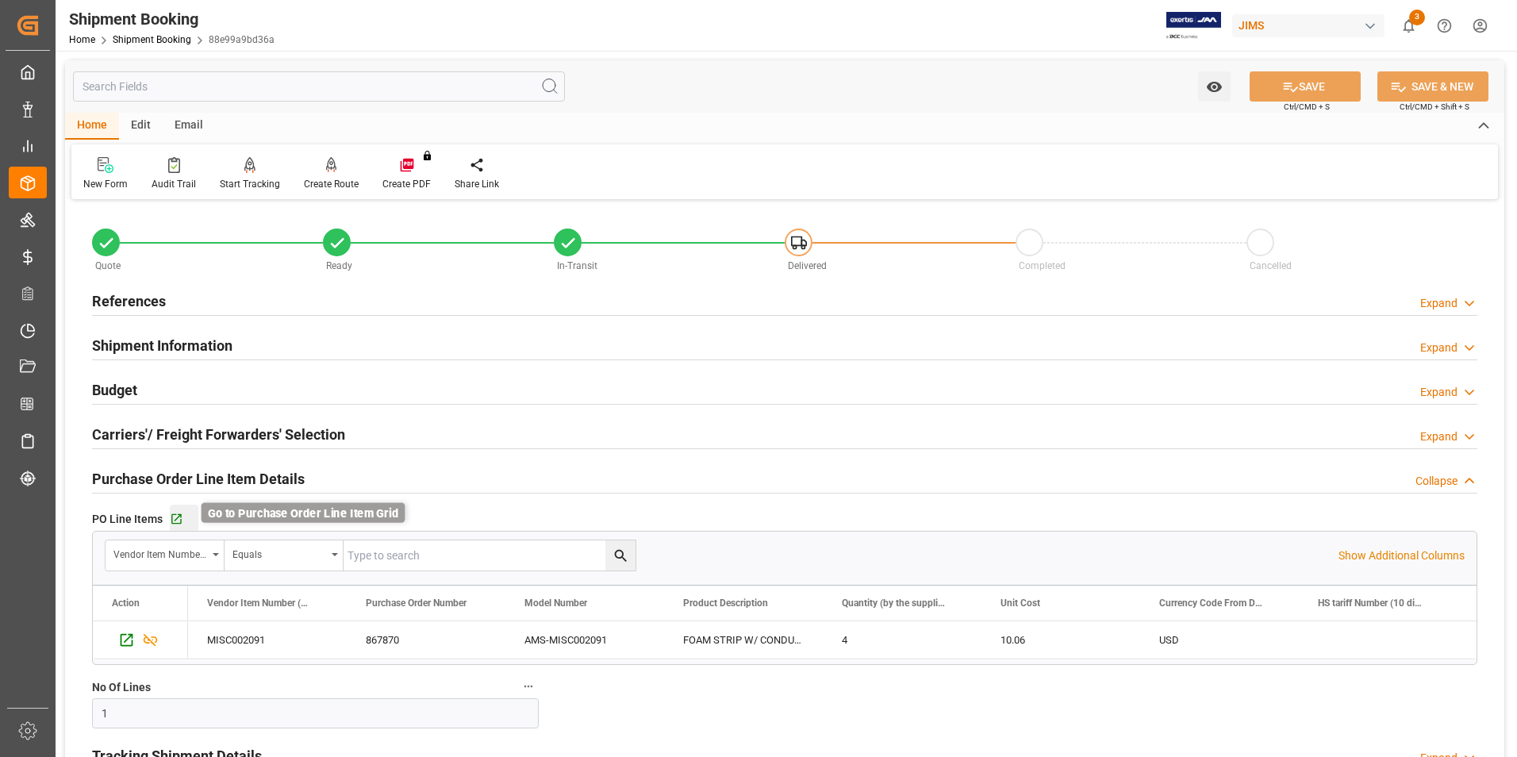
click at [178, 516] on icon "button" at bounding box center [176, 519] width 10 height 10
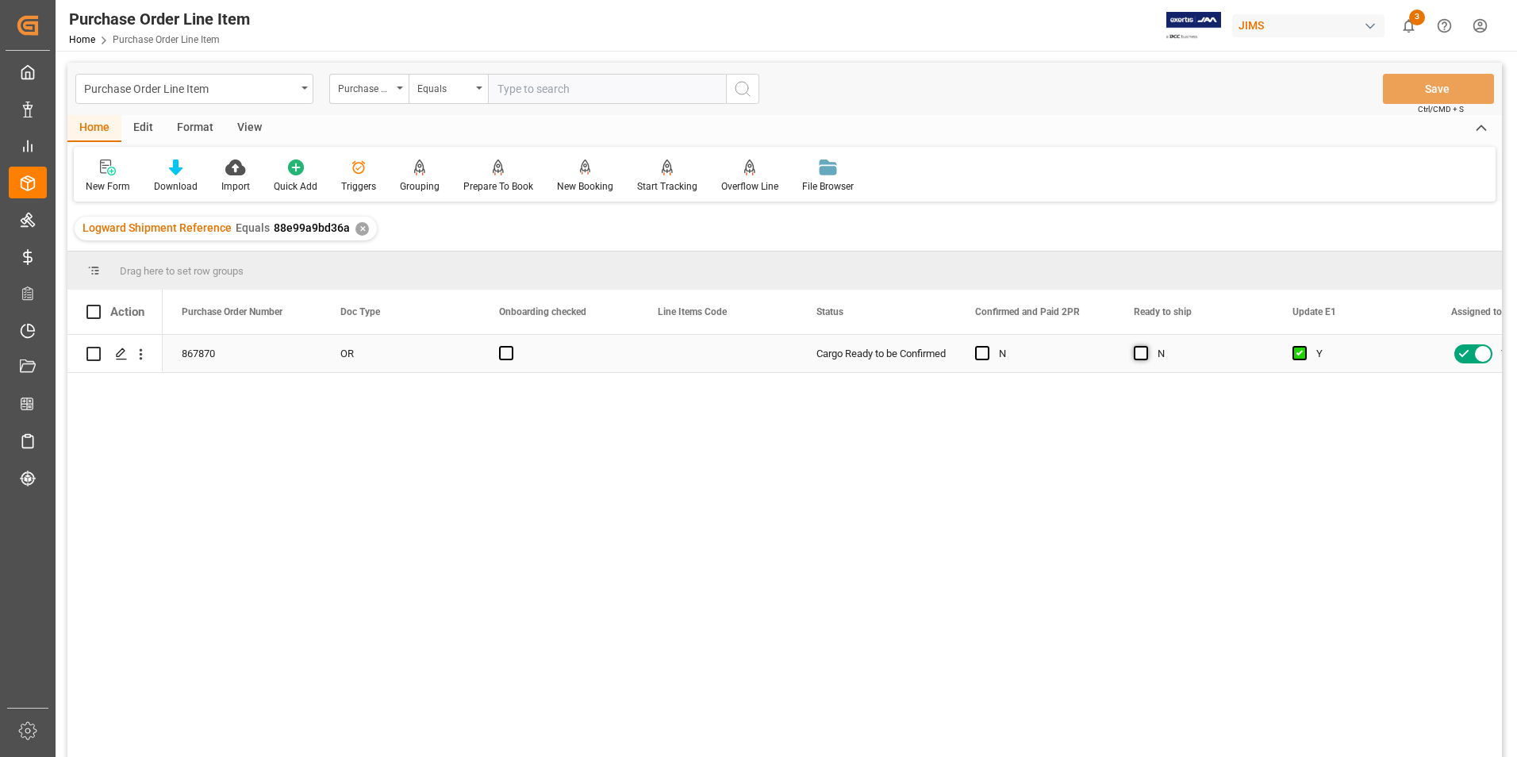
click at [1141, 351] on span "Press SPACE to select this row." at bounding box center [1140, 353] width 14 height 14
click at [1145, 346] on input "Press SPACE to select this row." at bounding box center [1145, 346] width 0 height 0
click at [1436, 94] on button "Save" at bounding box center [1438, 89] width 111 height 30
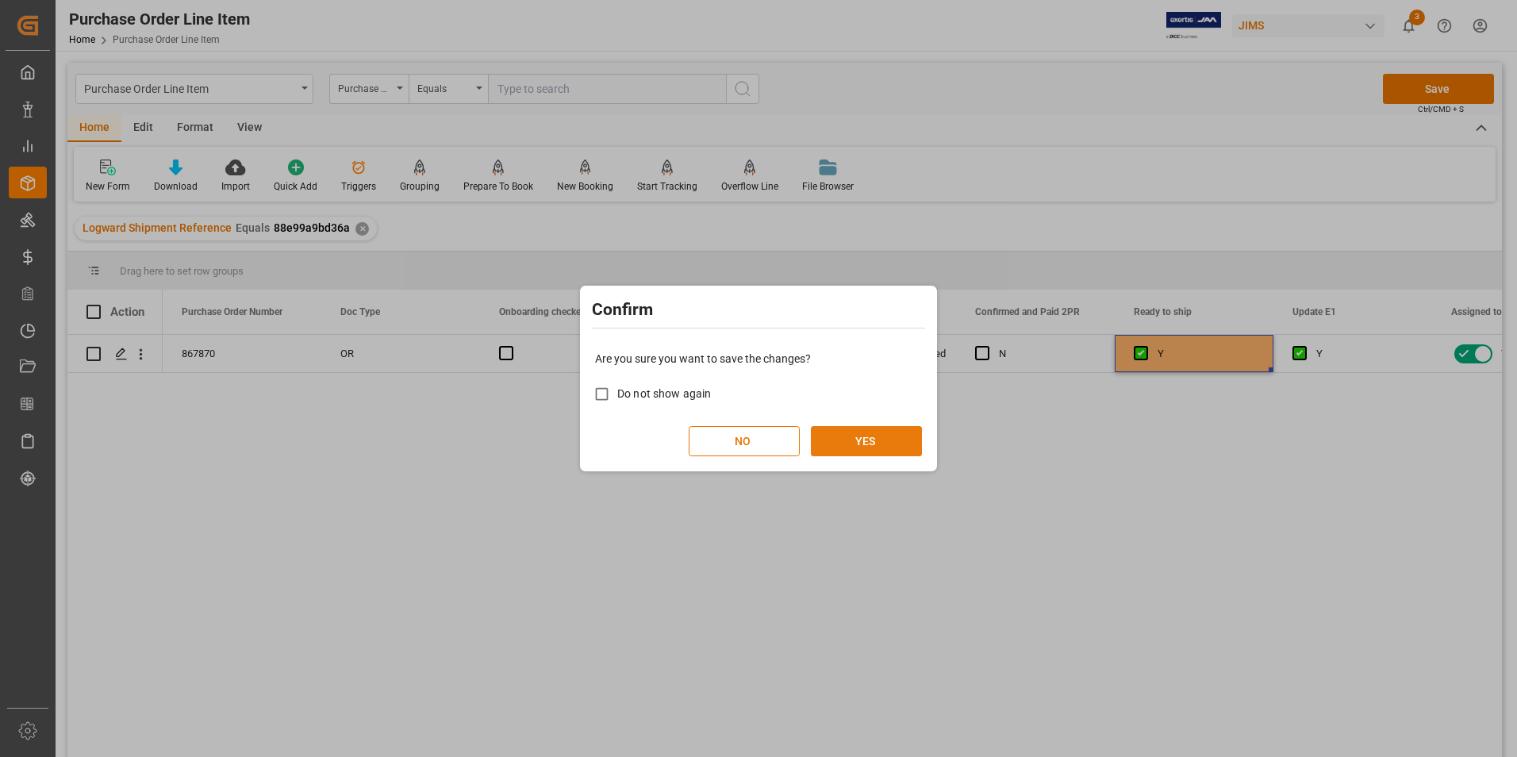
click at [838, 432] on button "YES" at bounding box center [866, 441] width 111 height 30
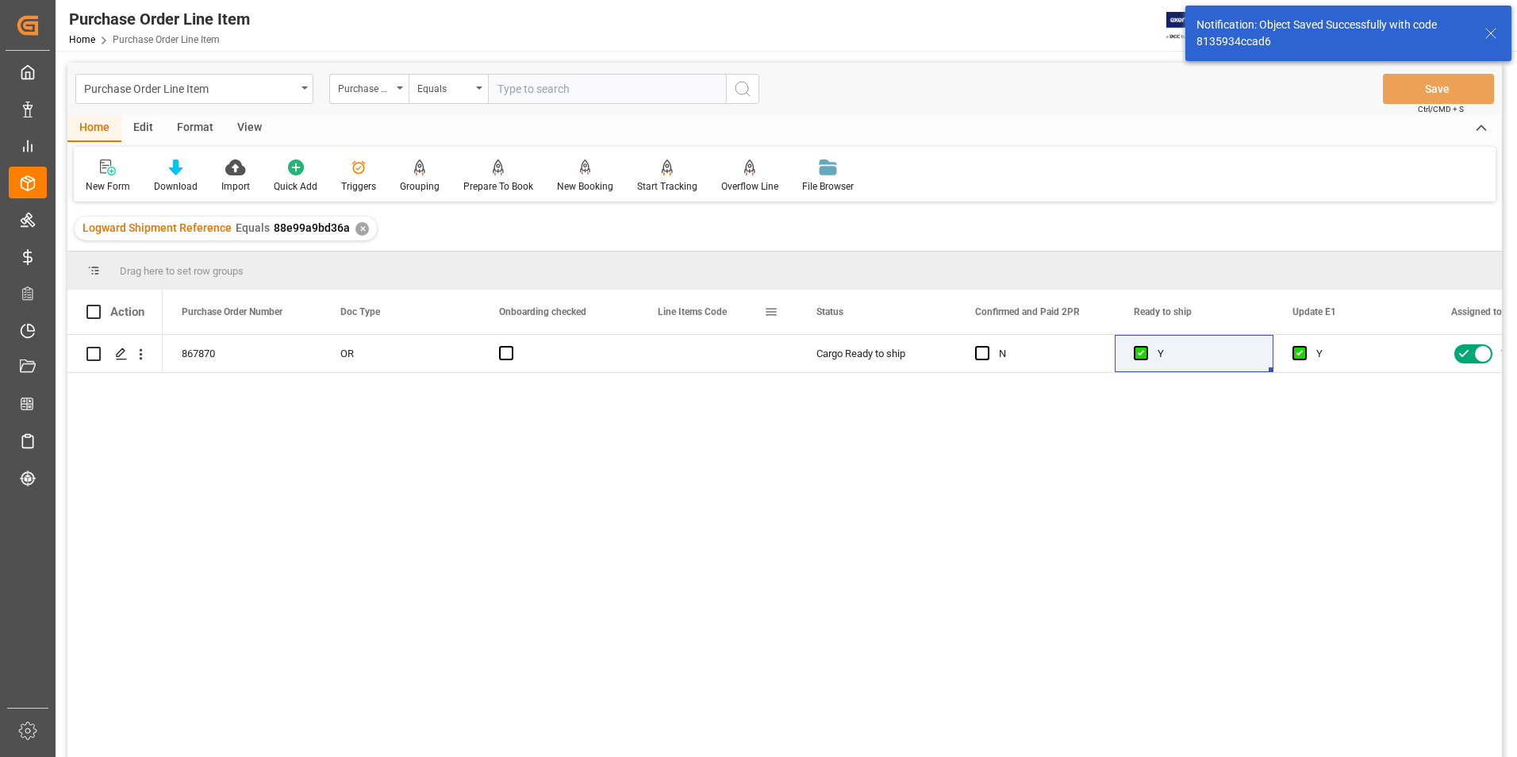
click at [777, 308] on span at bounding box center [771, 312] width 14 height 14
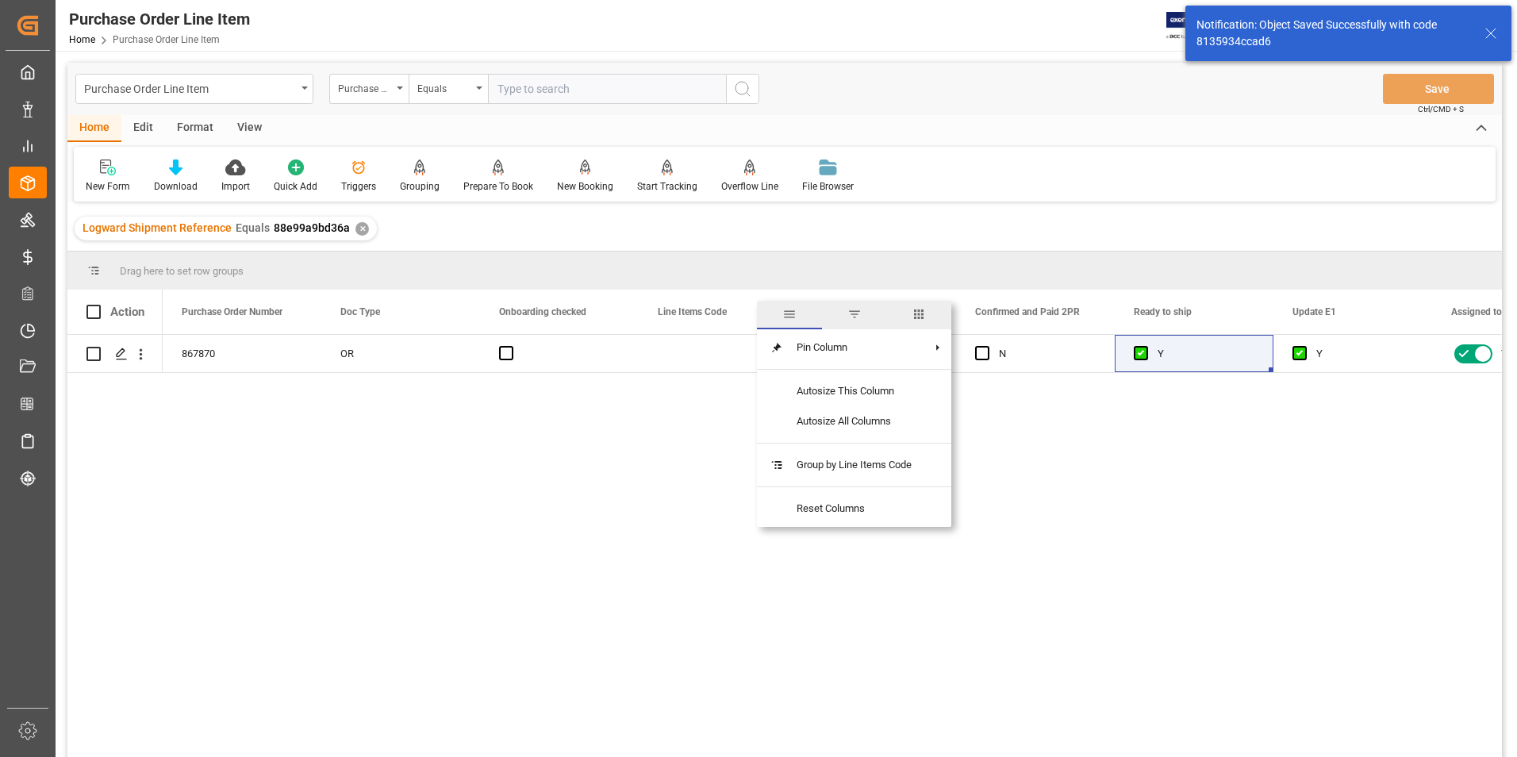
click at [919, 311] on span "columns" at bounding box center [918, 314] width 14 height 14
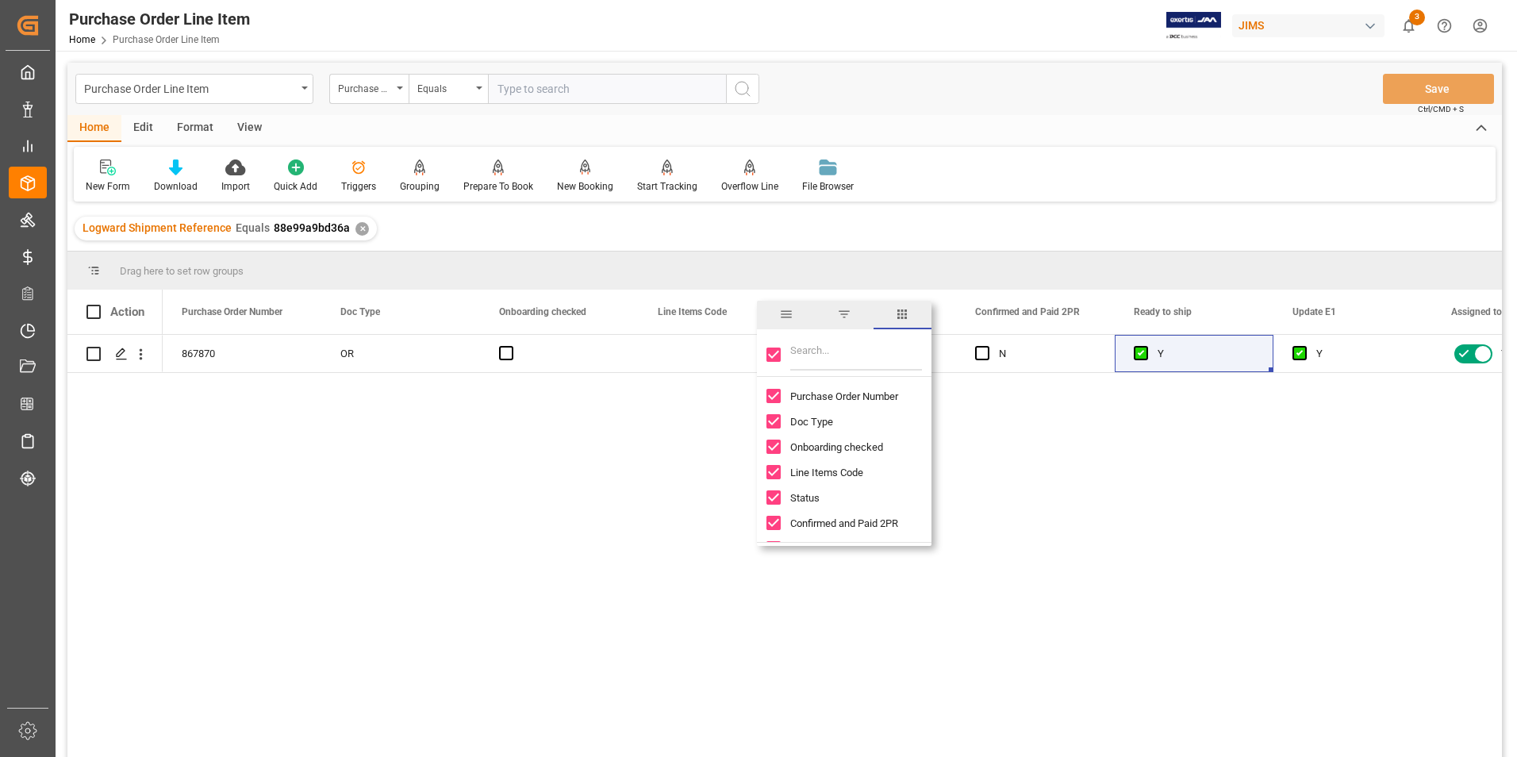
click at [768, 356] on input "Toggle Select All Columns" at bounding box center [773, 354] width 14 height 14
checkbox input "false"
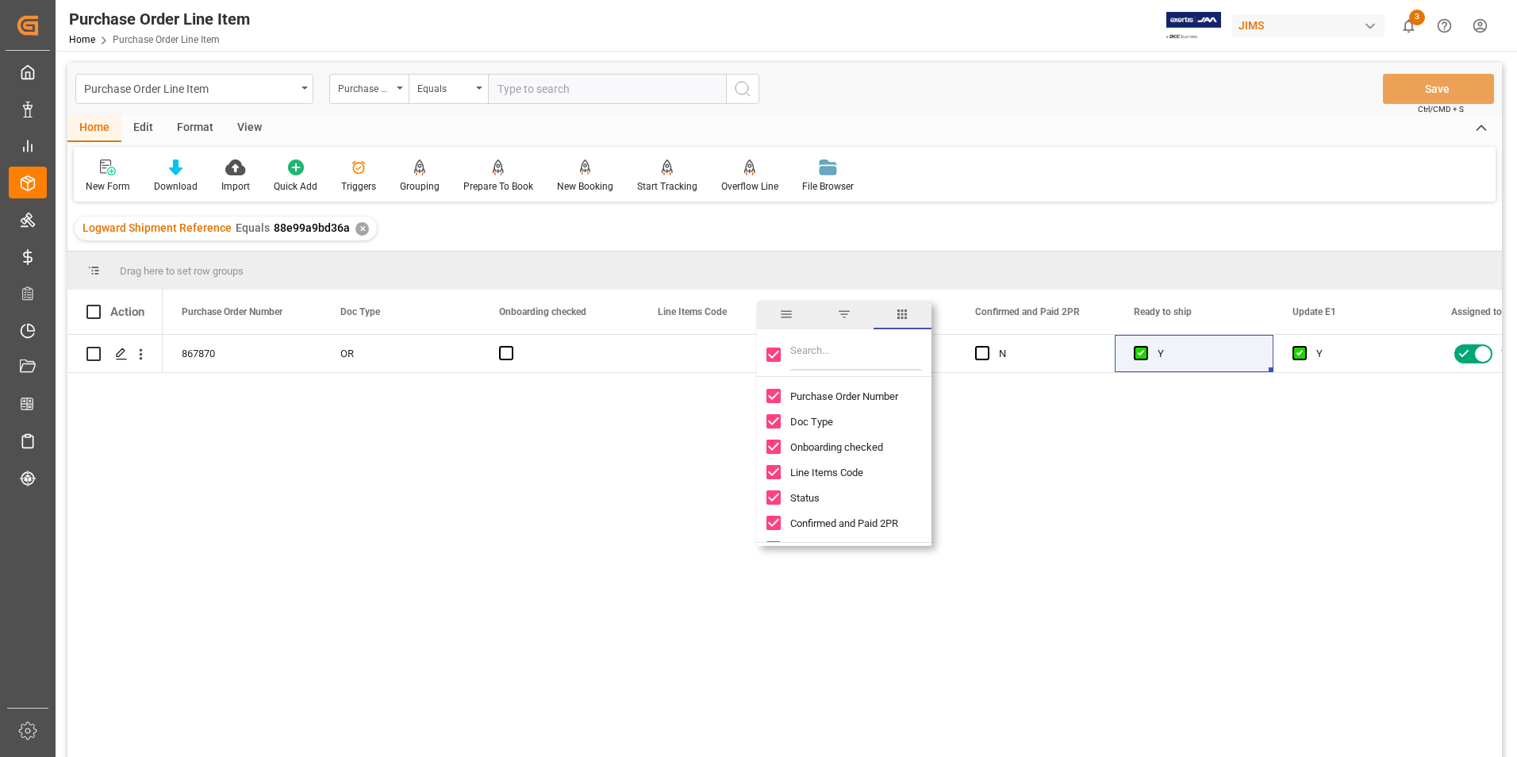
checkbox input "false"
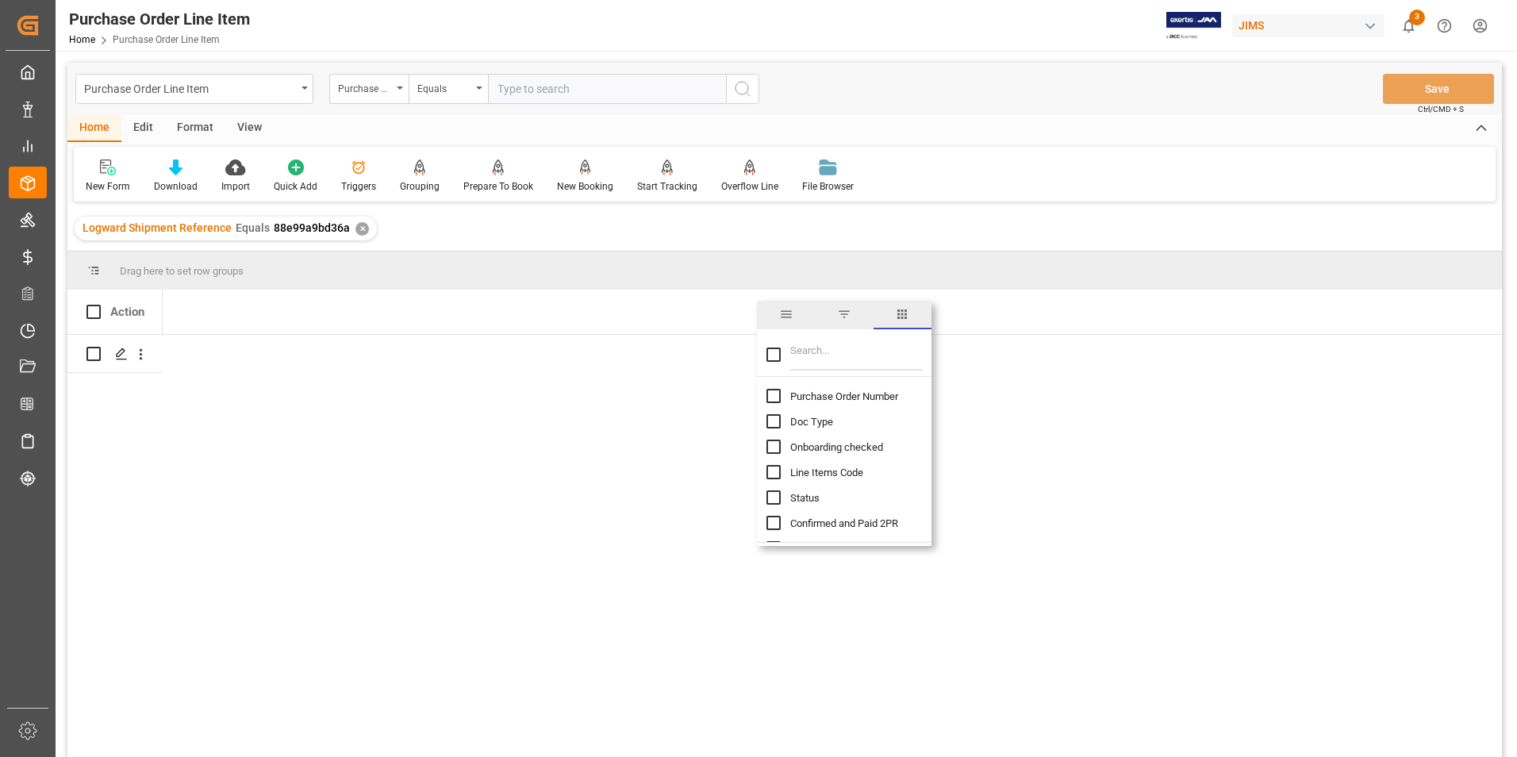
click at [772, 401] on input "Purchase Order Number column toggle visibility (hidden)" at bounding box center [773, 396] width 14 height 14
checkbox input "true"
checkbox input "false"
click at [829, 365] on input "Filter Columns Input" at bounding box center [856, 355] width 132 height 32
type input "incoterm"
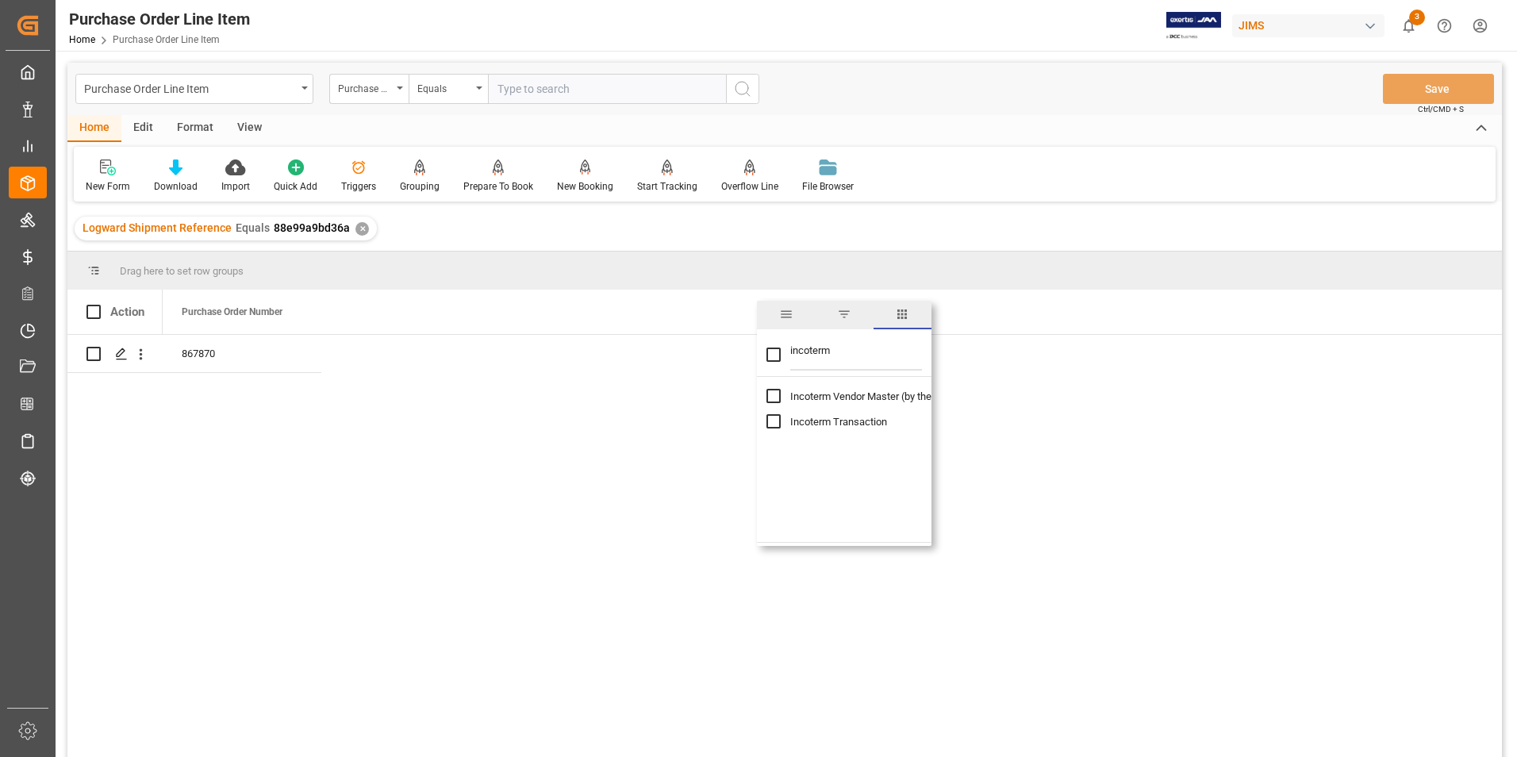
checkbox input "true"
click at [544, 349] on div "Press SPACE to select this row." at bounding box center [559, 353] width 159 height 37
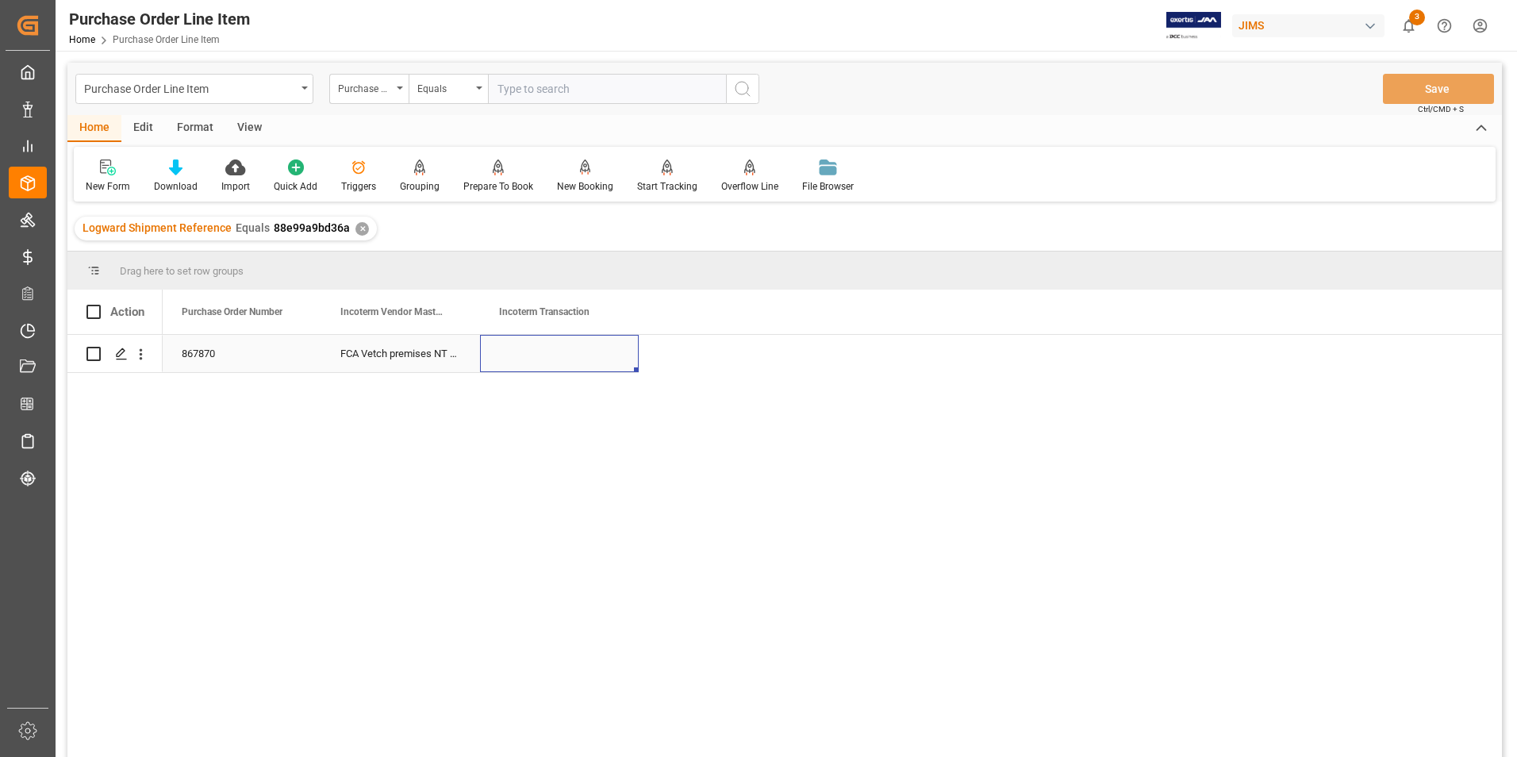
click at [544, 349] on div "Press SPACE to select this row." at bounding box center [559, 353] width 159 height 37
click at [544, 349] on input "Press SPACE to select this row." at bounding box center [559, 362] width 133 height 30
type input "DDP Southaven"
click at [1419, 94] on button "Save" at bounding box center [1438, 89] width 111 height 30
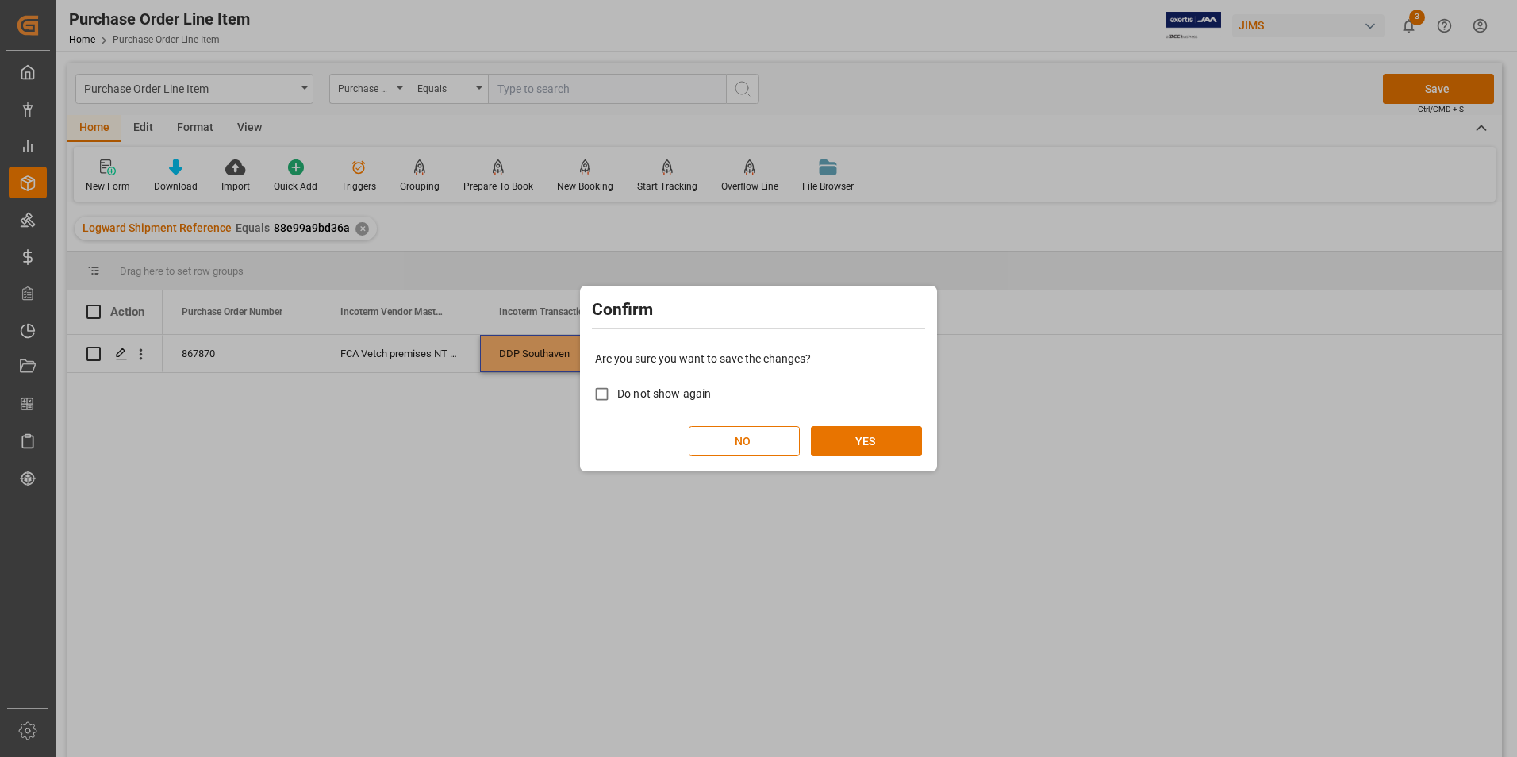
drag, startPoint x: 838, startPoint y: 431, endPoint x: 817, endPoint y: 418, distance: 24.6
click at [840, 431] on button "YES" at bounding box center [866, 441] width 111 height 30
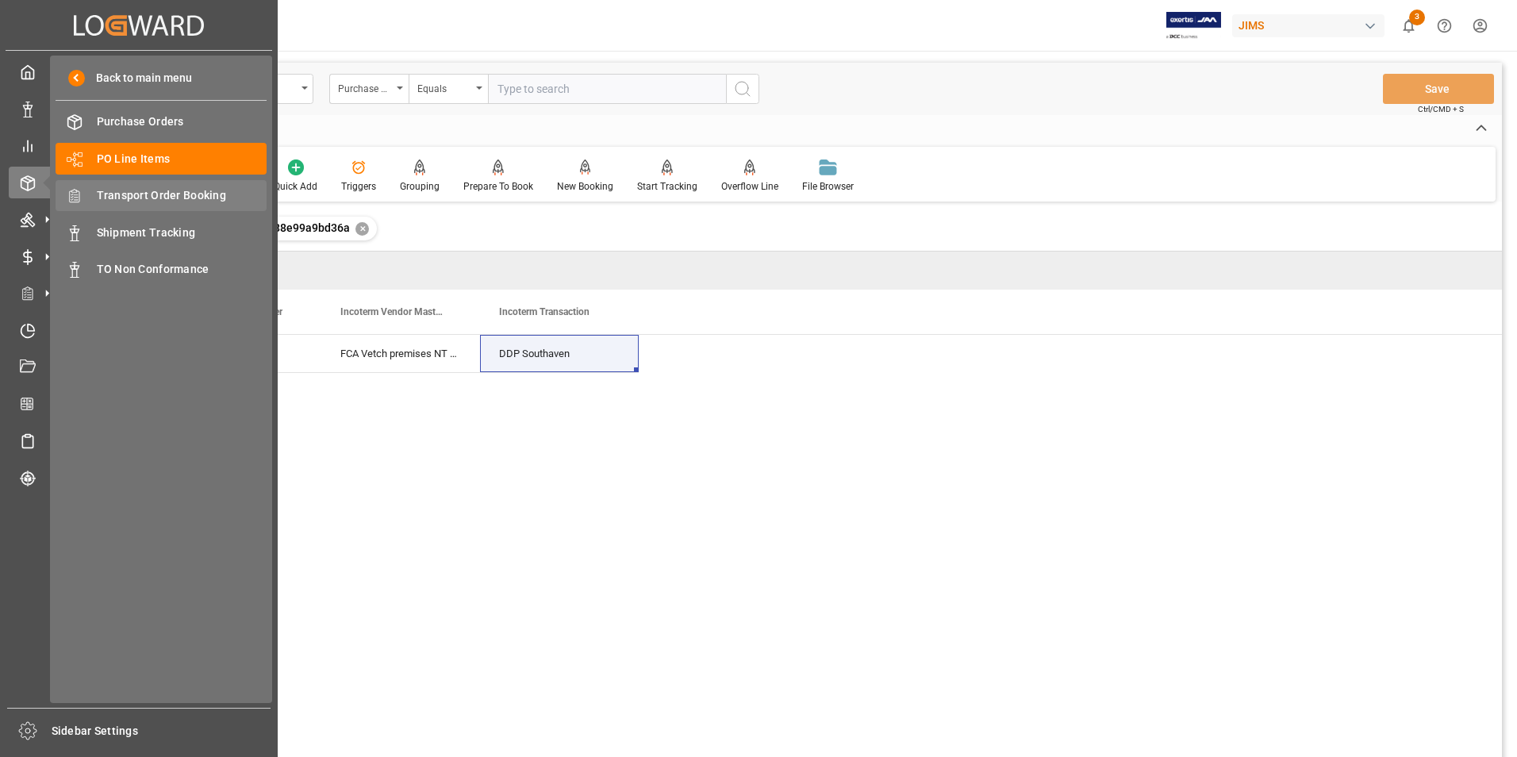
click at [207, 188] on span "Transport Order Booking" at bounding box center [182, 195] width 171 height 17
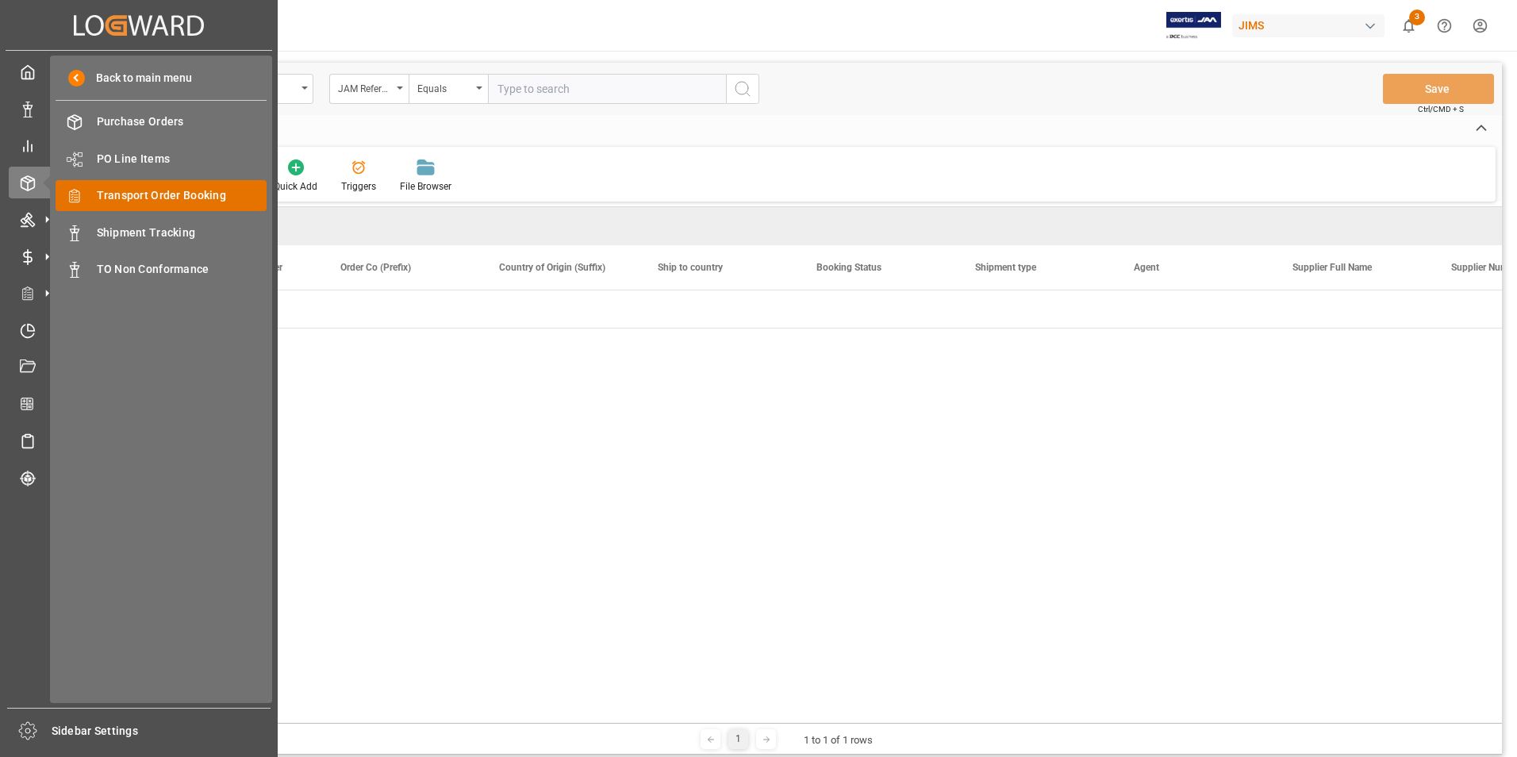
click at [210, 198] on span "Transport Order Booking" at bounding box center [182, 195] width 171 height 17
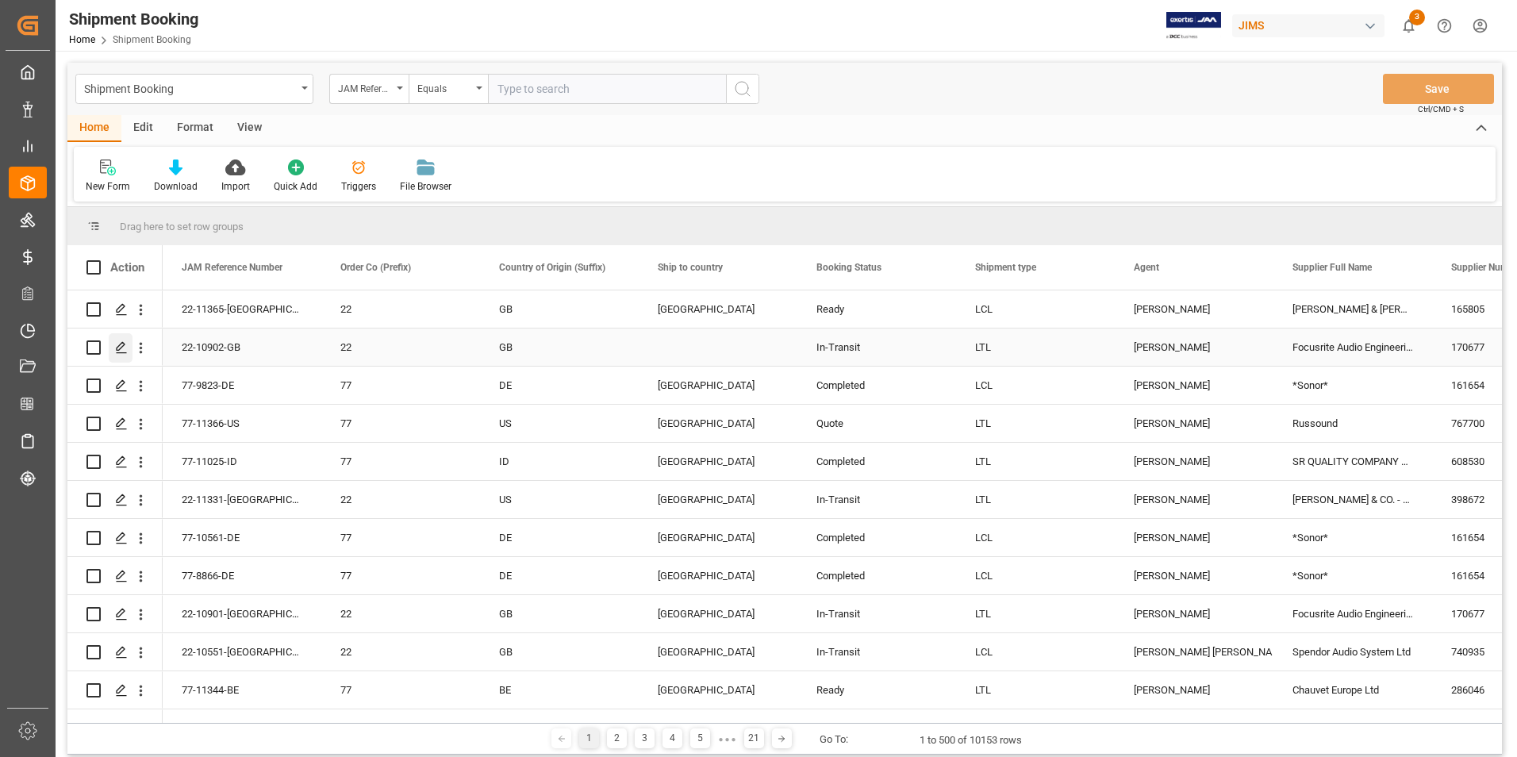
click at [118, 344] on icon "Press SPACE to select this row." at bounding box center [121, 347] width 13 height 13
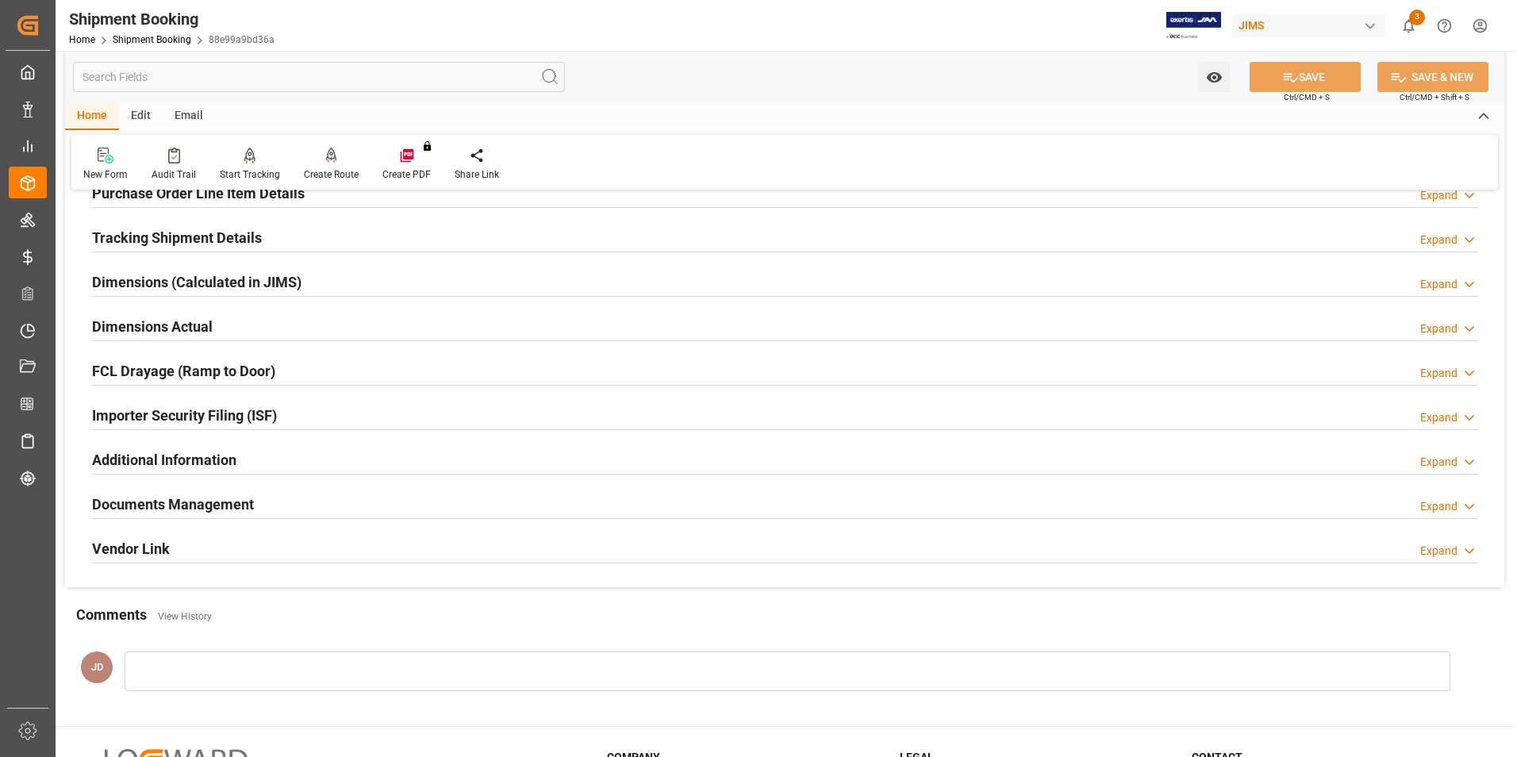
scroll to position [317, 0]
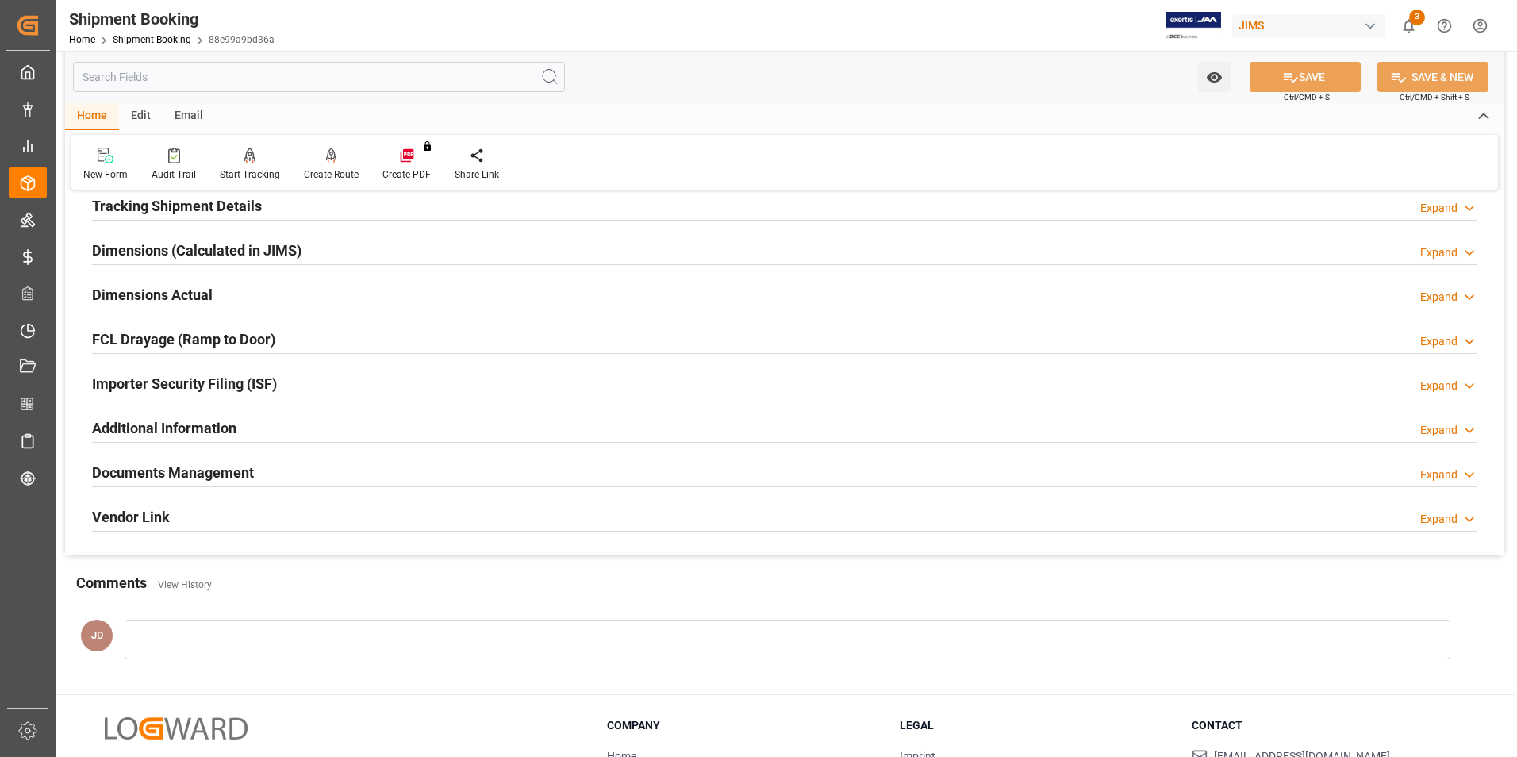
click at [194, 467] on h2 "Documents Management" at bounding box center [173, 472] width 162 height 21
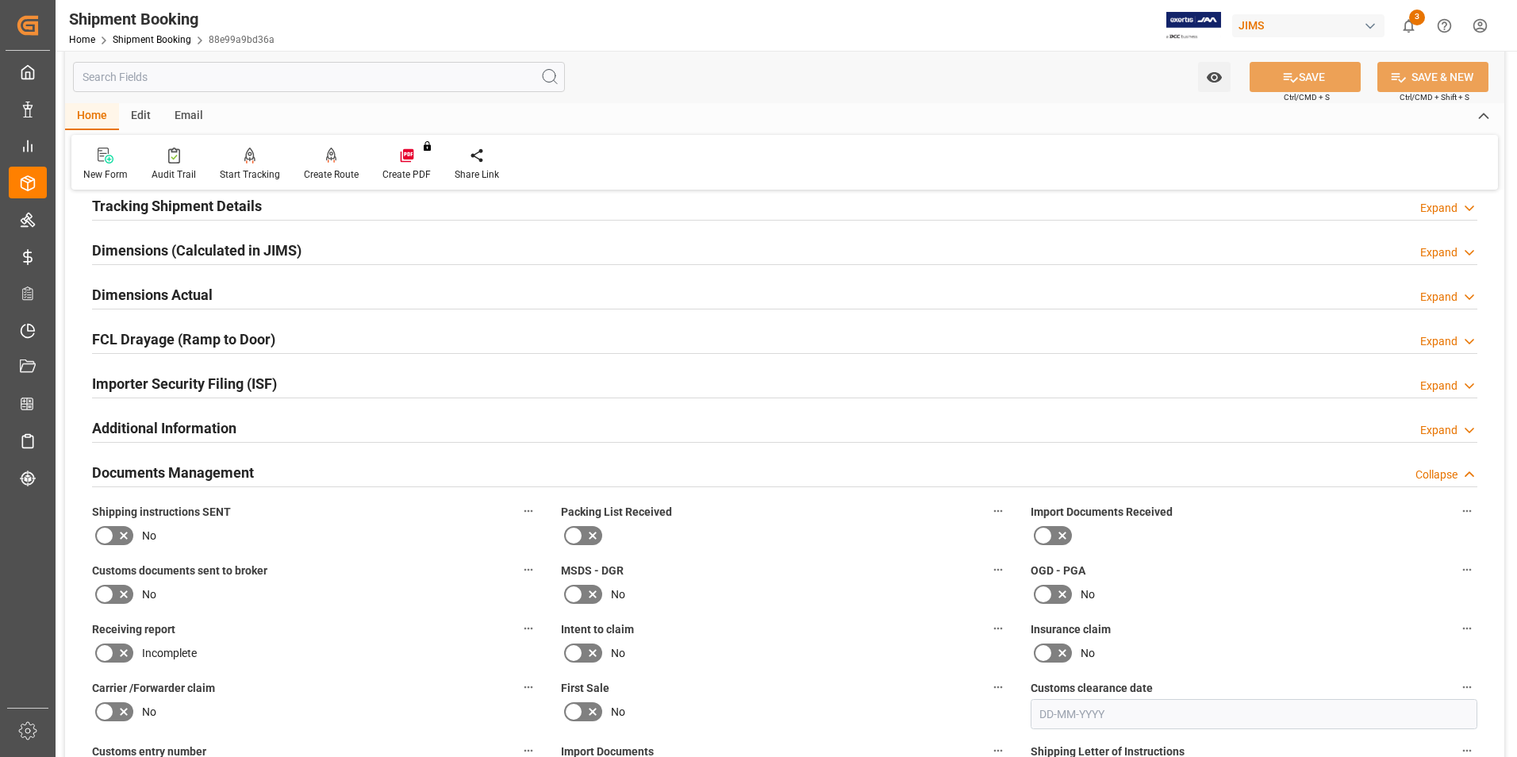
click at [1053, 533] on icon at bounding box center [1062, 535] width 19 height 19
click at [0, 0] on input "checkbox" at bounding box center [0, 0] width 0 height 0
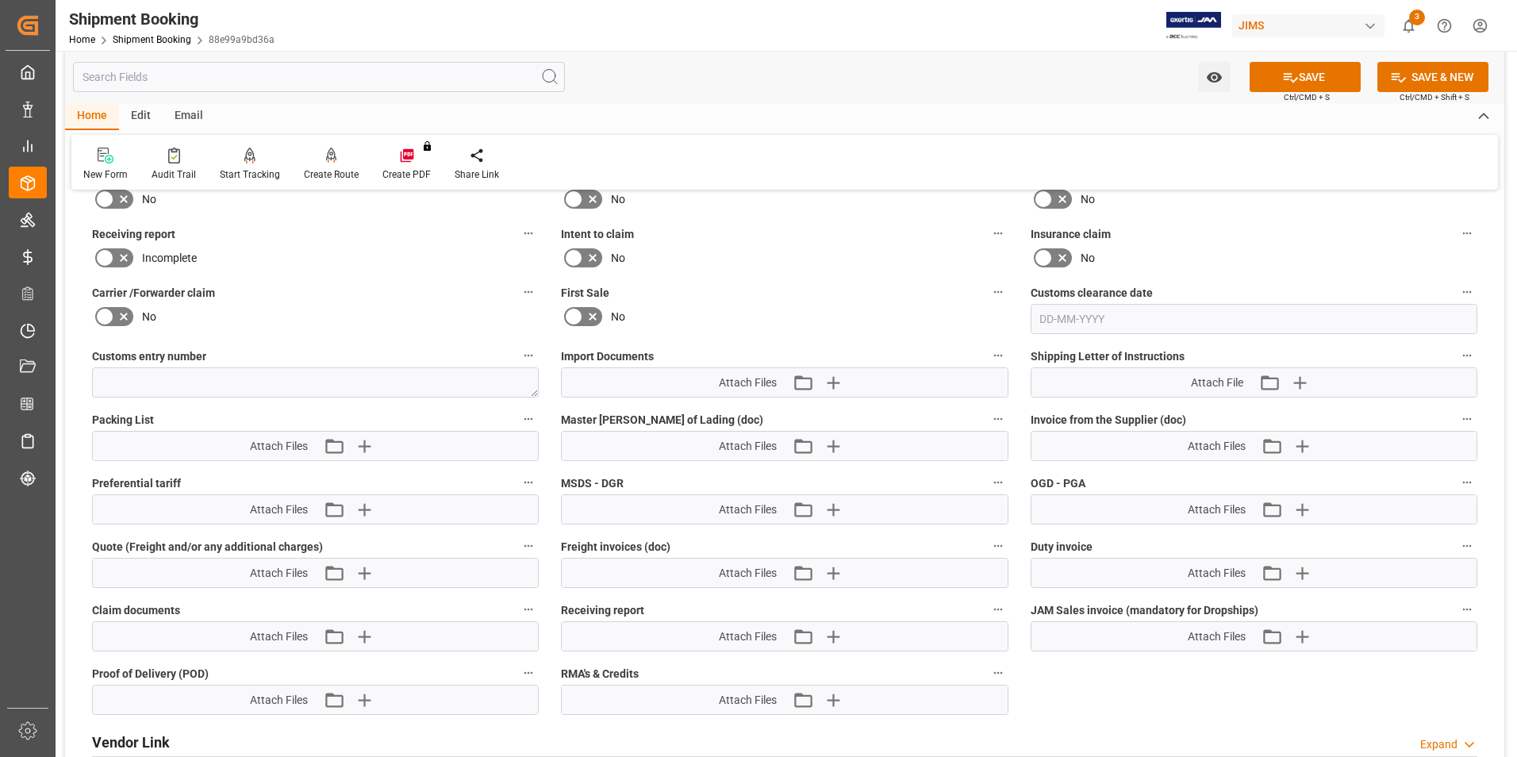
scroll to position [714, 0]
click at [832, 374] on icon "button" at bounding box center [832, 381] width 15 height 15
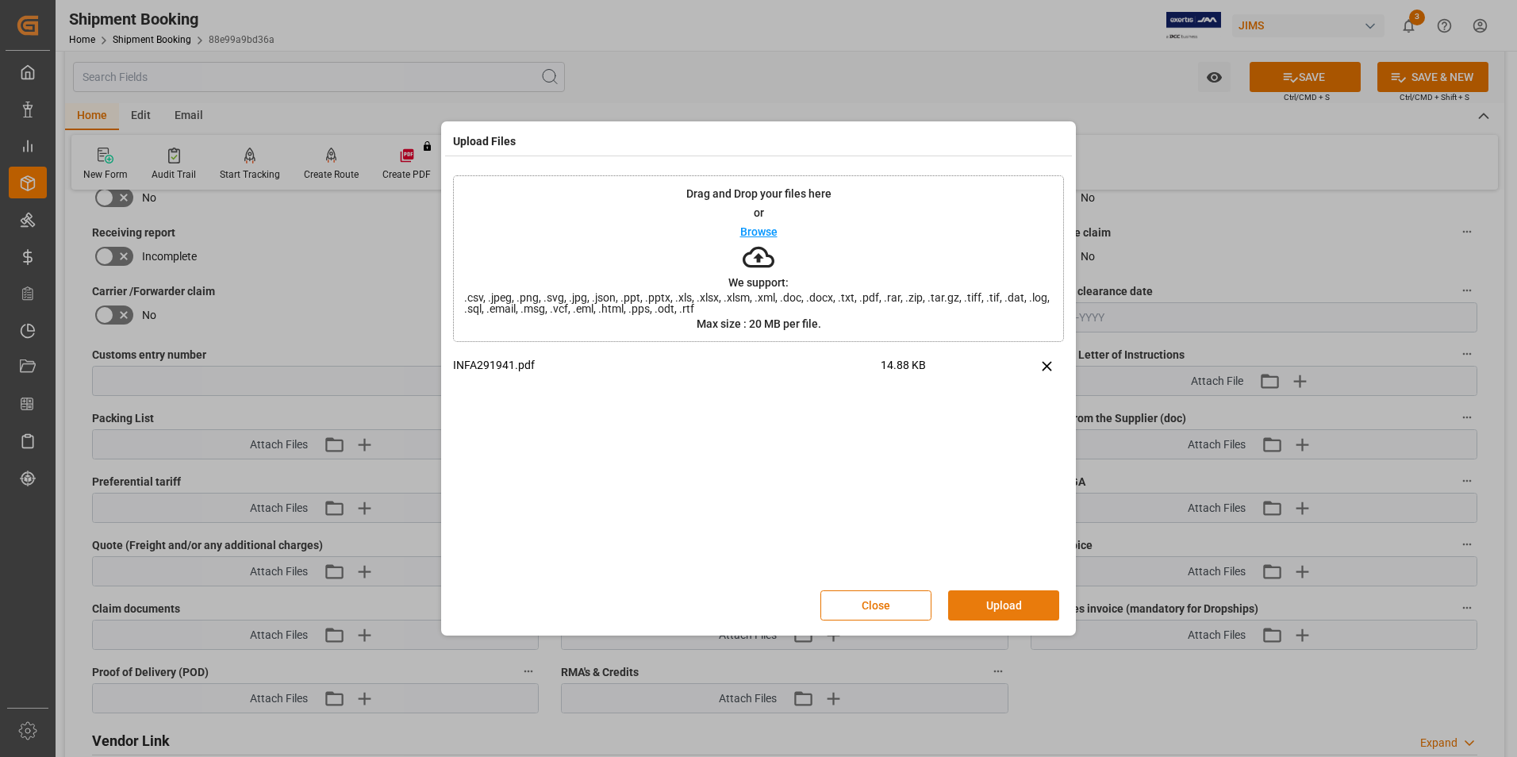
click at [979, 607] on button "Upload" at bounding box center [1003, 605] width 111 height 30
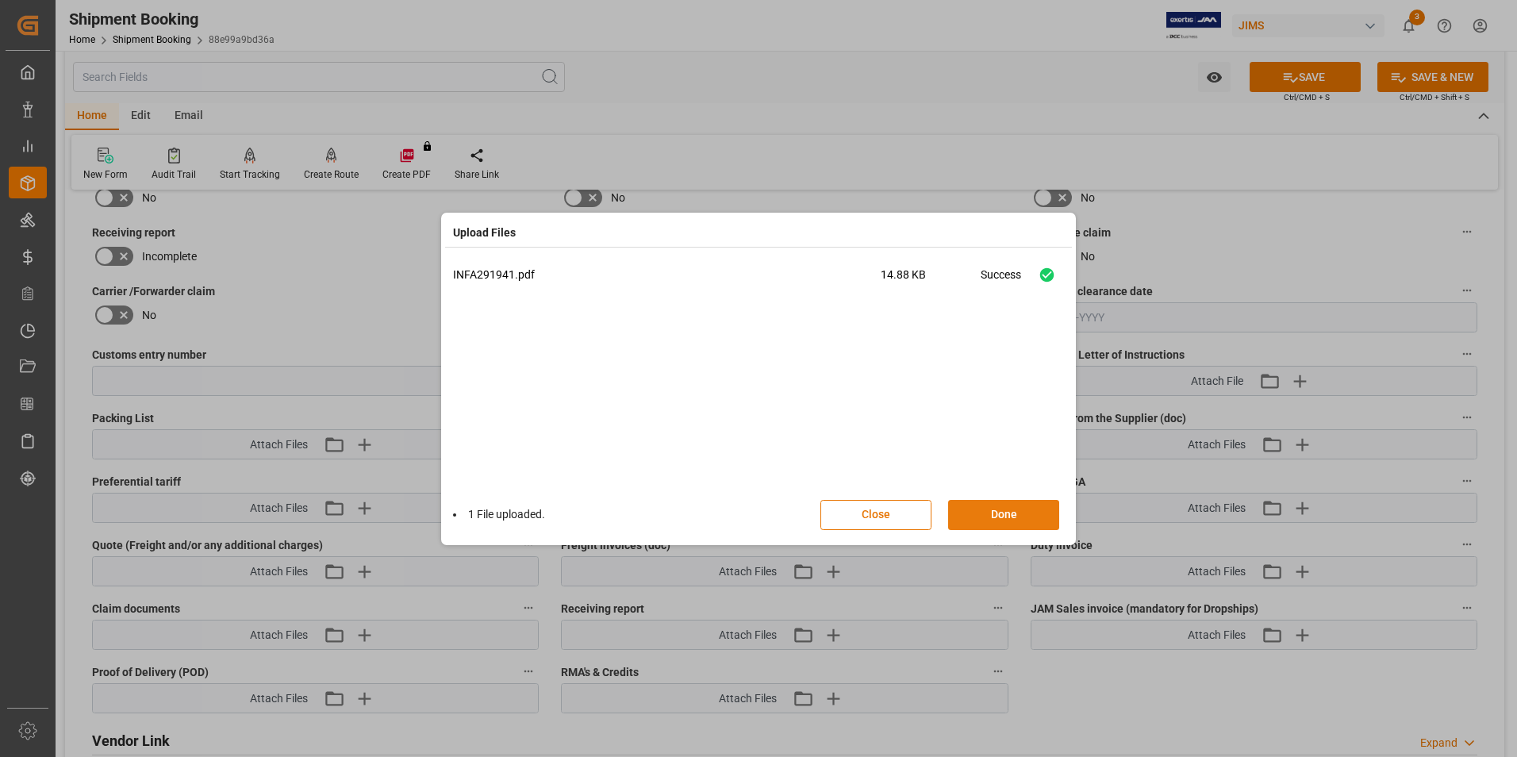
click at [1003, 505] on button "Done" at bounding box center [1003, 515] width 111 height 30
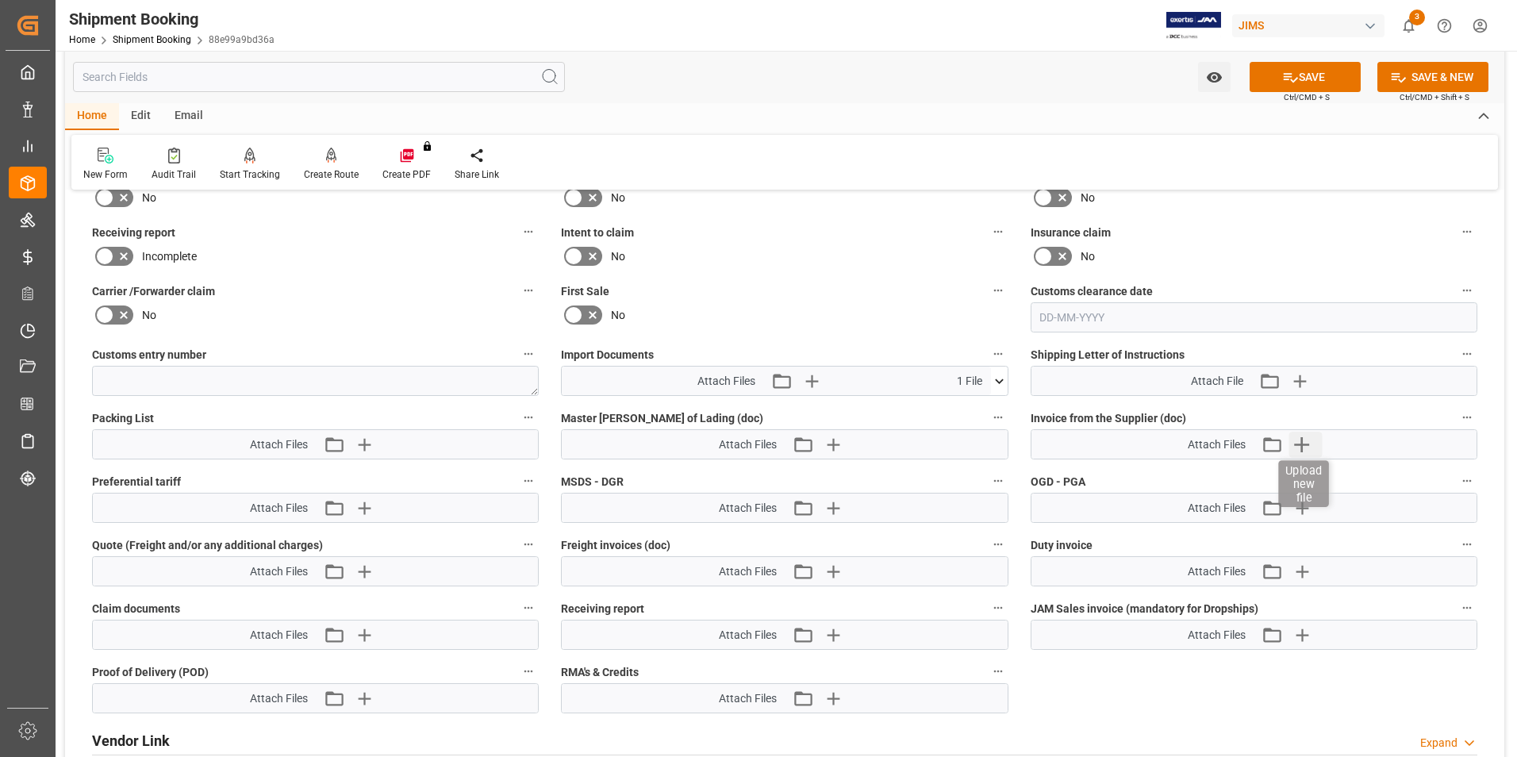
click at [1304, 439] on icon "button" at bounding box center [1301, 443] width 25 height 25
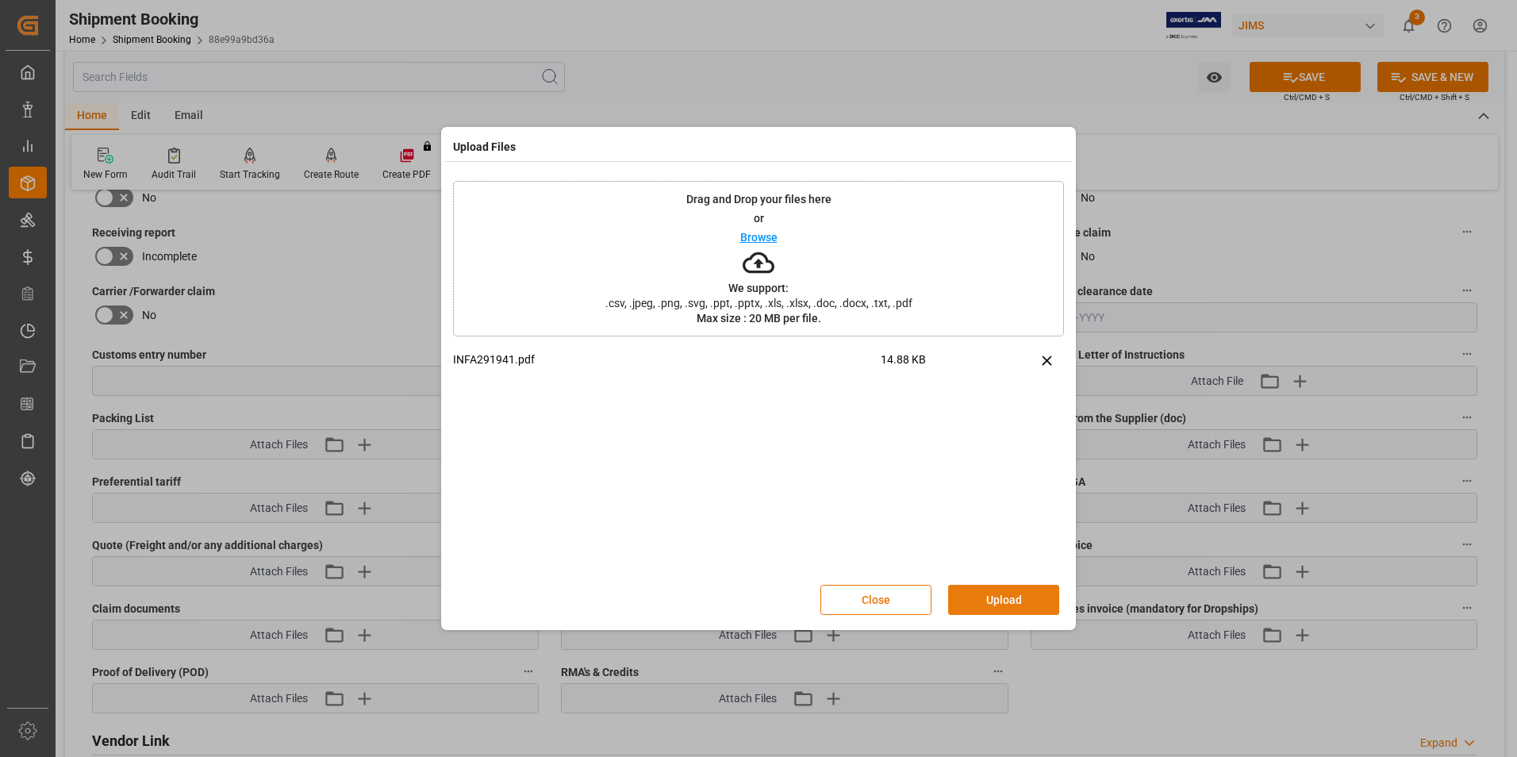
click at [986, 593] on button "Upload" at bounding box center [1003, 600] width 111 height 30
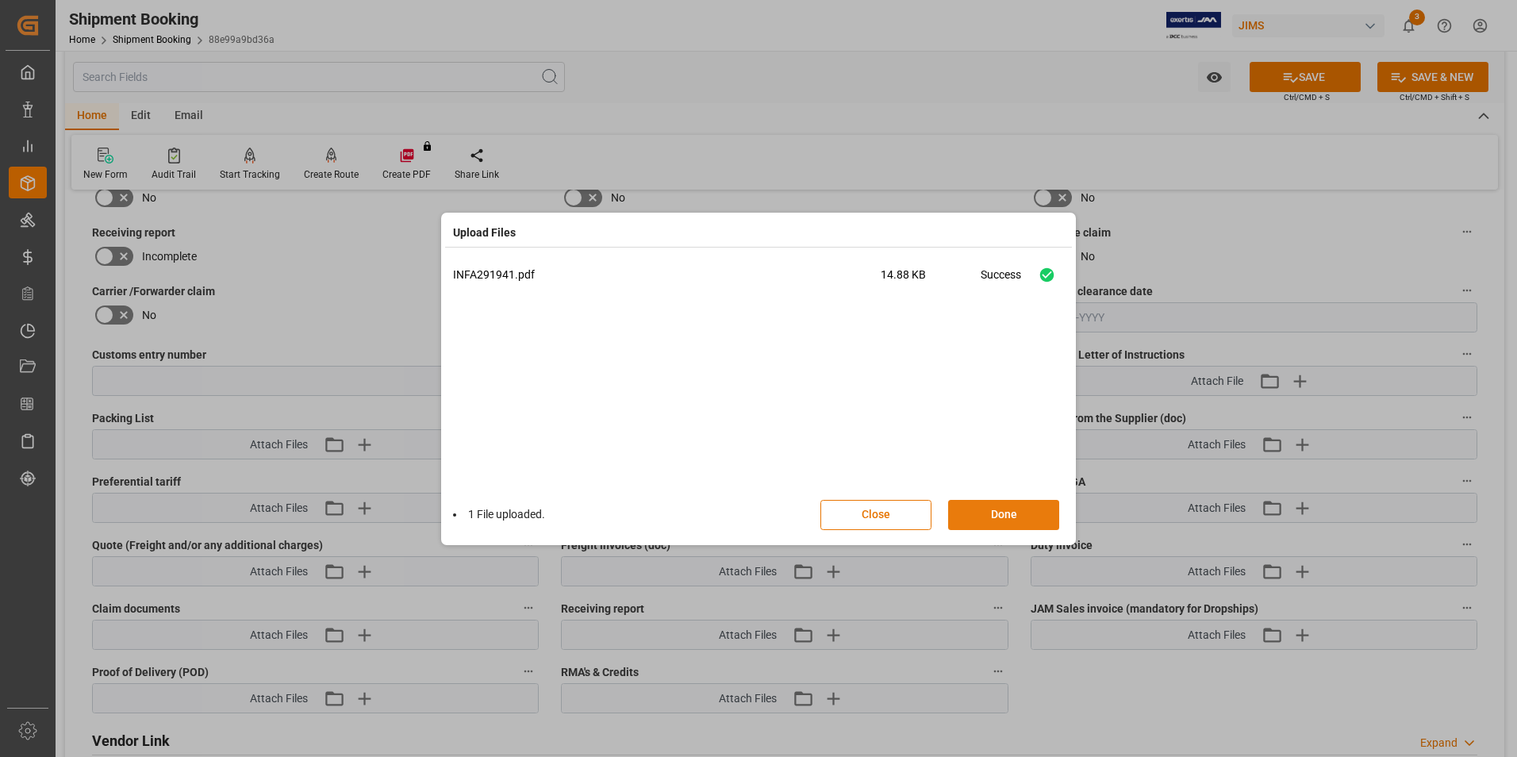
click at [985, 501] on button "Done" at bounding box center [1003, 515] width 111 height 30
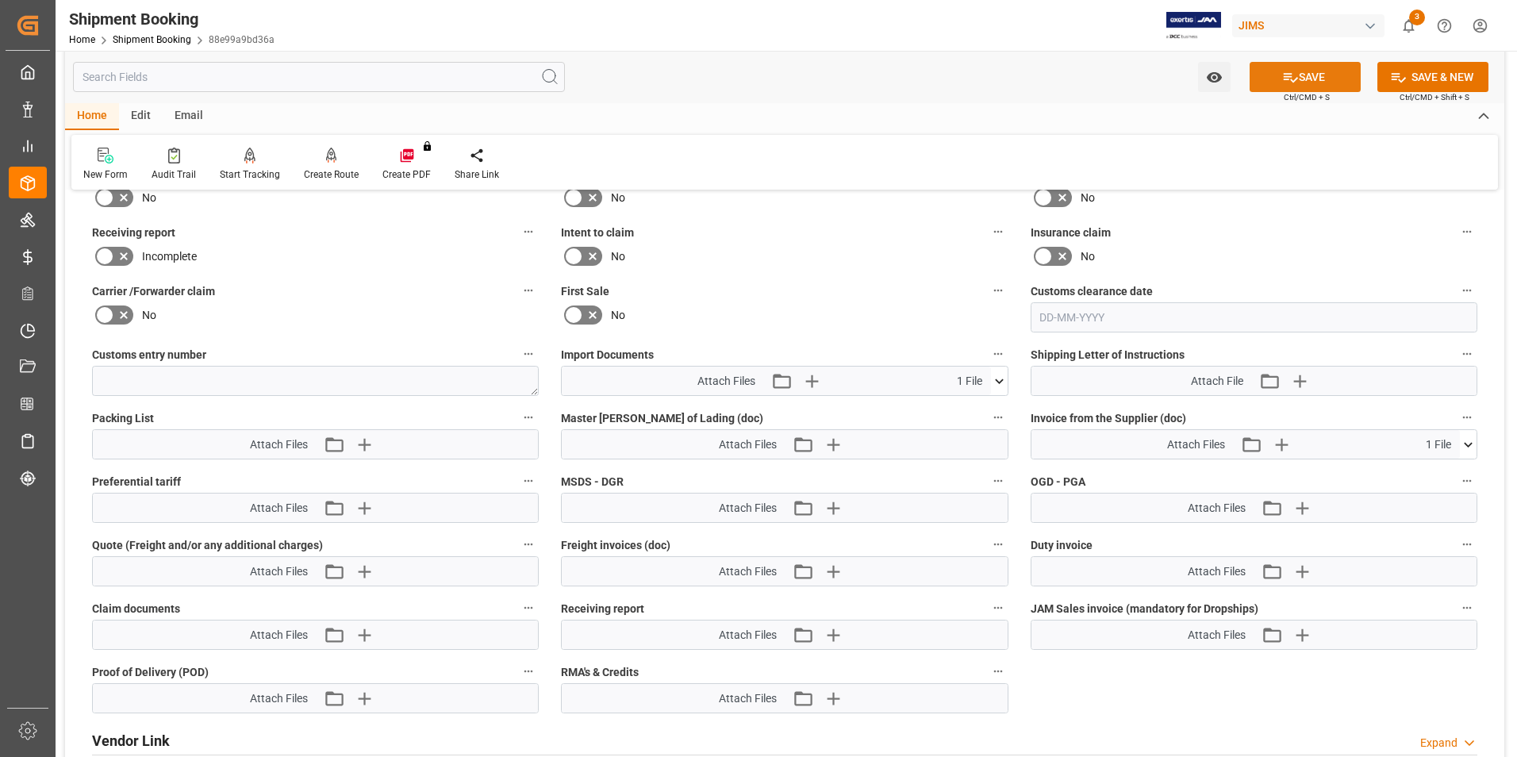
click at [1322, 65] on button "SAVE" at bounding box center [1304, 77] width 111 height 30
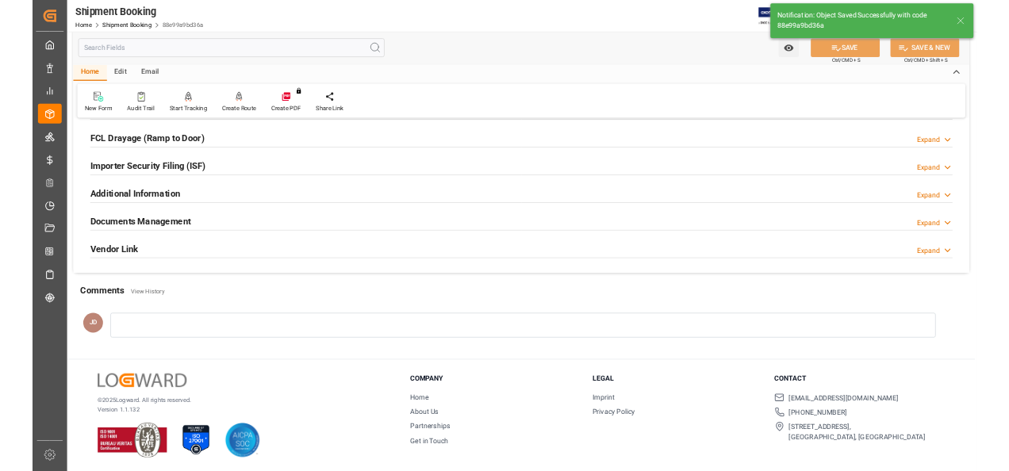
scroll to position [434, 0]
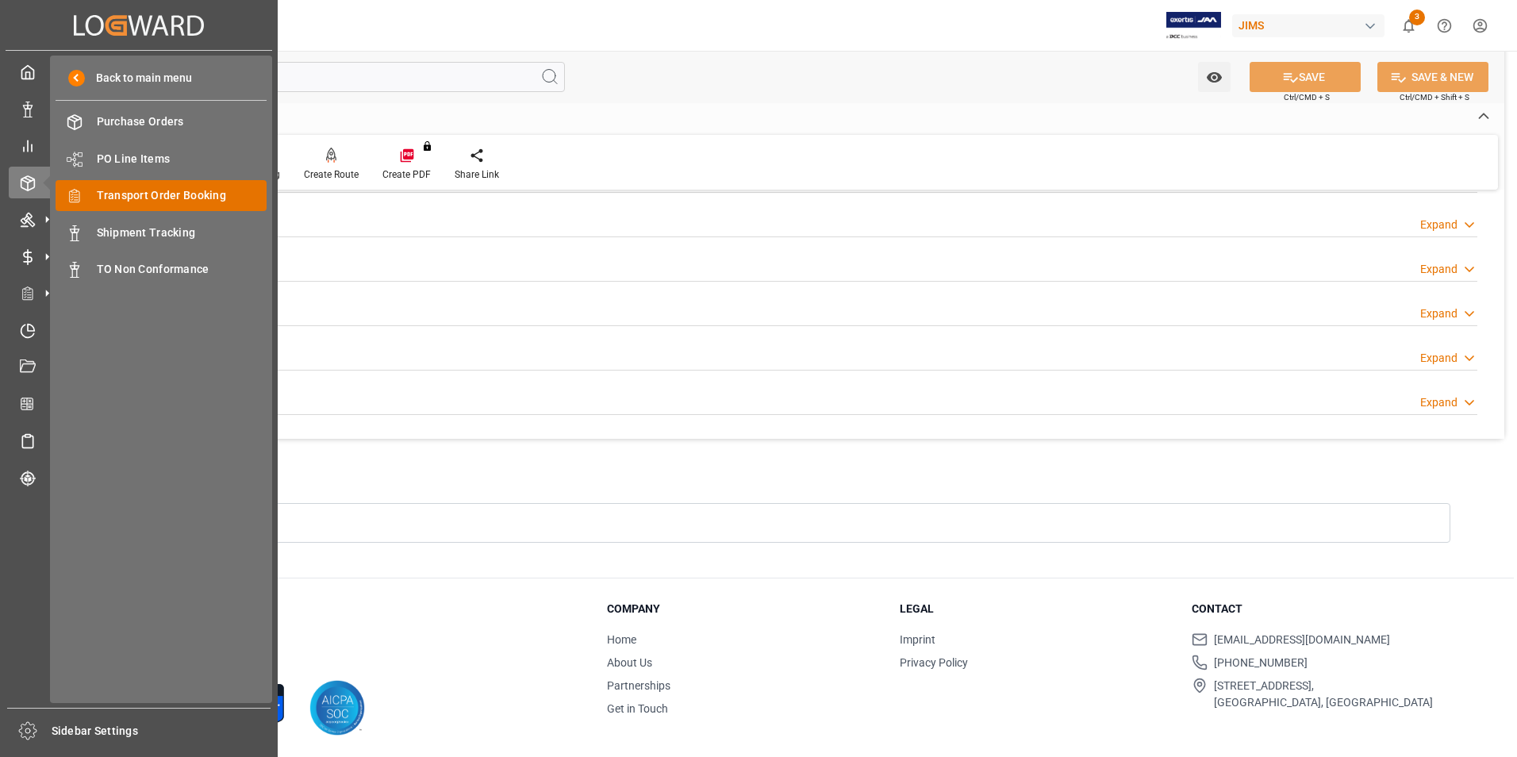
click at [221, 190] on span "Transport Order Booking" at bounding box center [182, 195] width 171 height 17
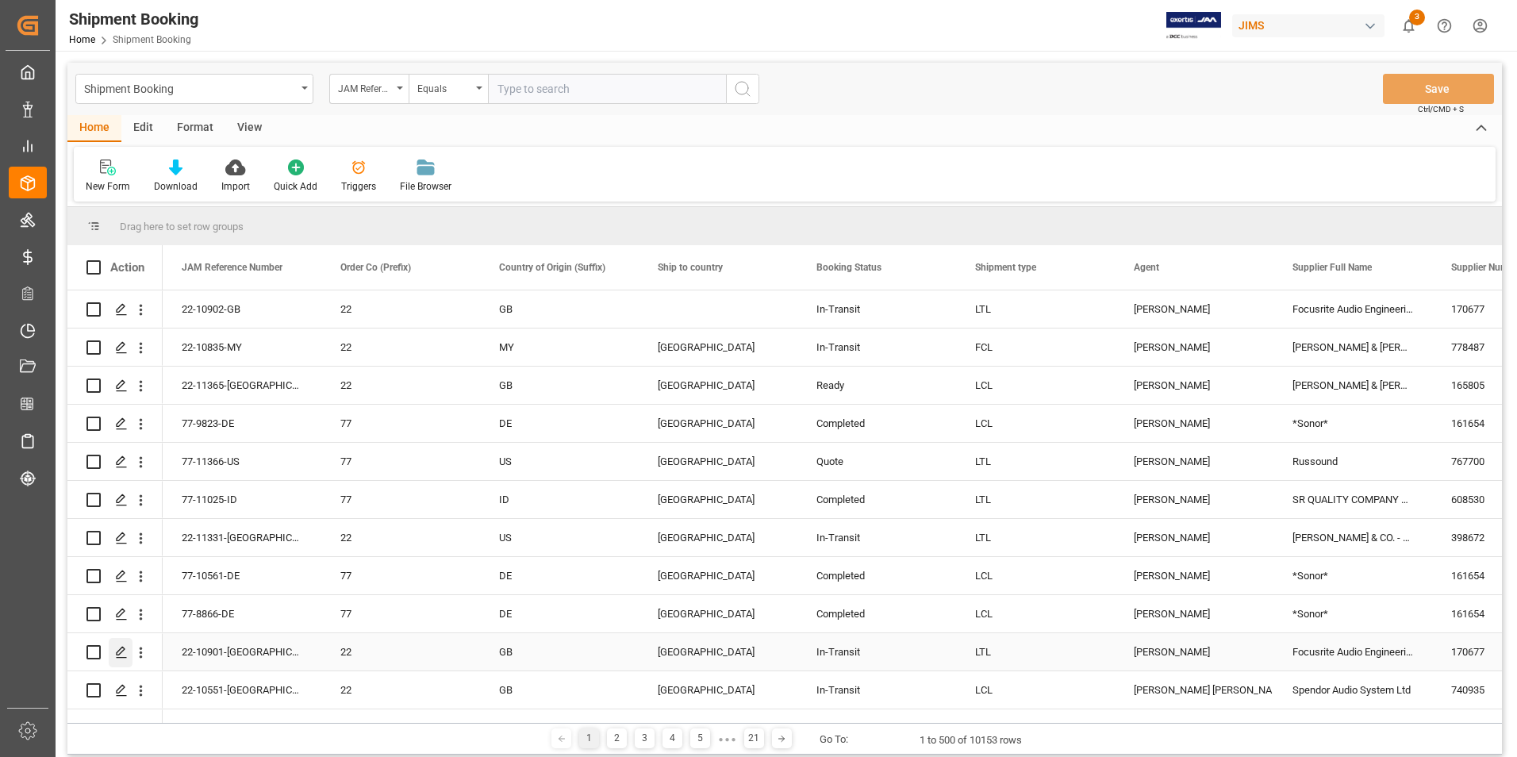
click at [118, 651] on polygon "Press SPACE to select this row." at bounding box center [121, 651] width 8 height 8
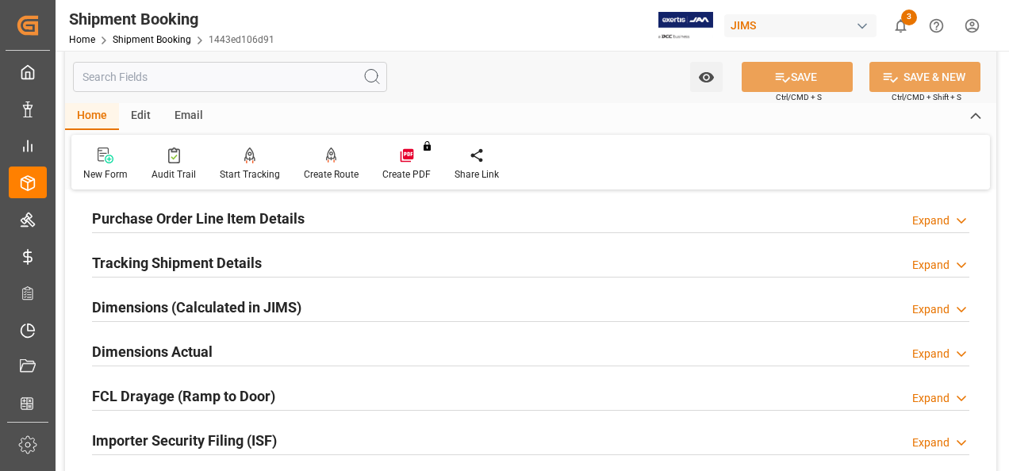
scroll to position [397, 0]
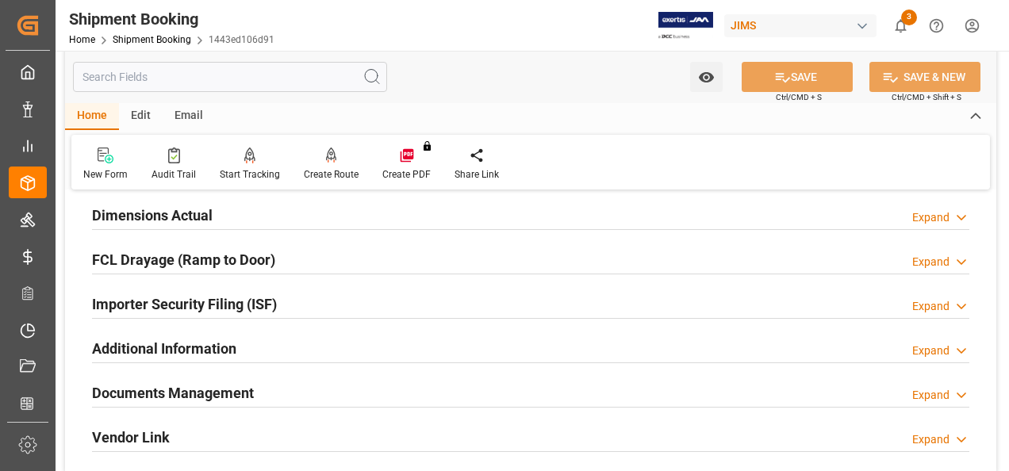
click at [205, 384] on h2 "Documents Management" at bounding box center [173, 392] width 162 height 21
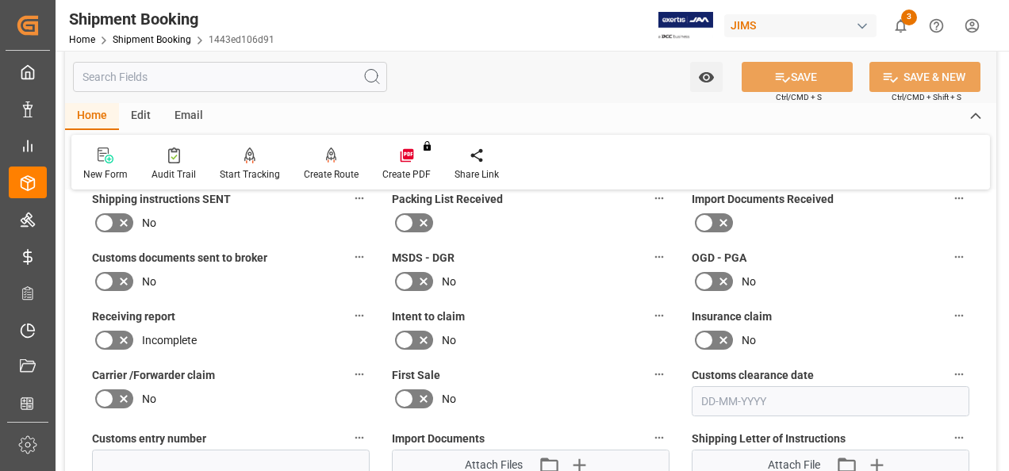
scroll to position [635, 0]
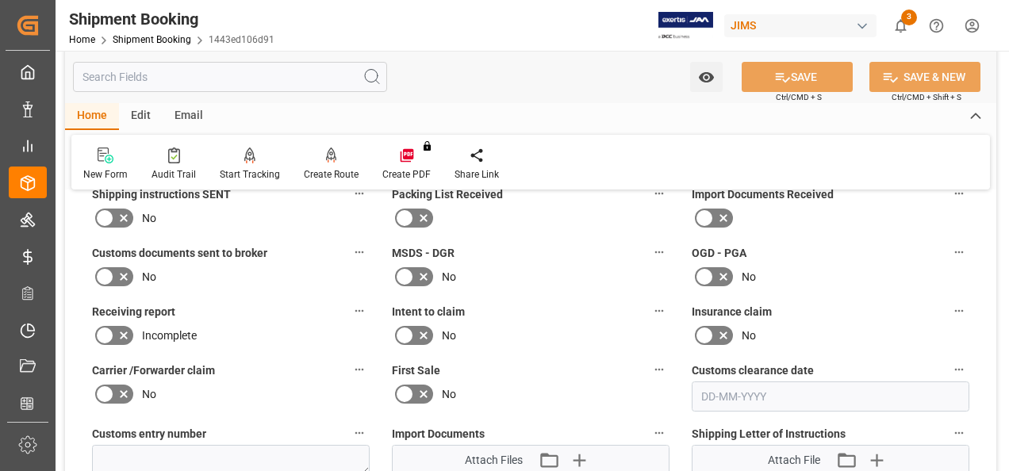
click at [717, 209] on icon at bounding box center [723, 218] width 19 height 19
click at [0, 0] on input "checkbox" at bounding box center [0, 0] width 0 height 0
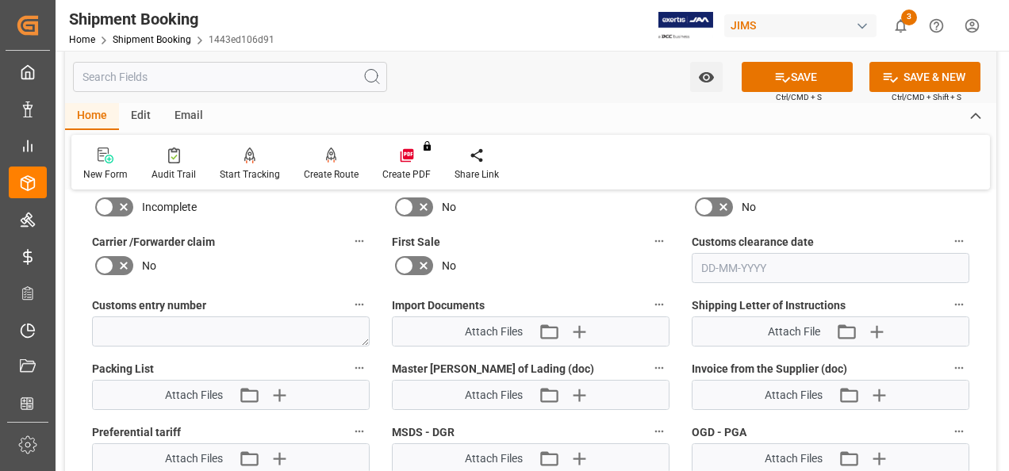
scroll to position [873, 0]
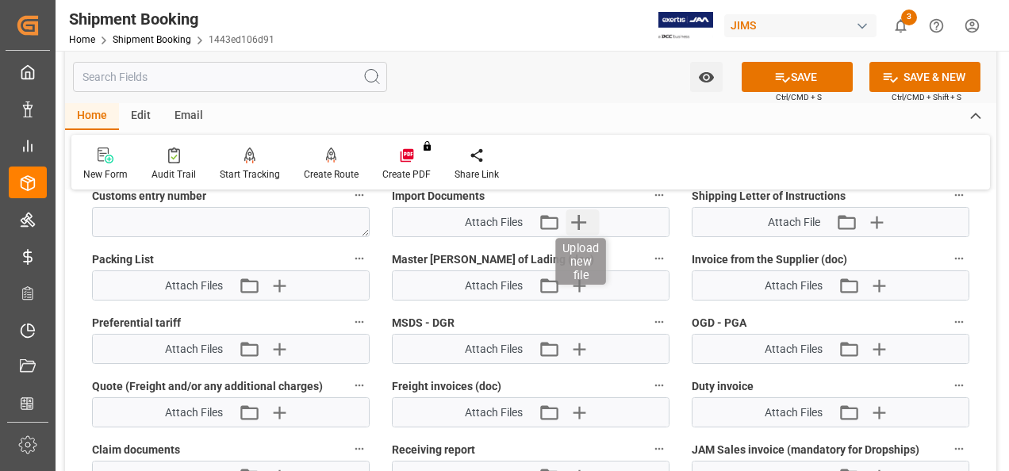
click at [581, 219] on icon "button" at bounding box center [578, 222] width 15 height 15
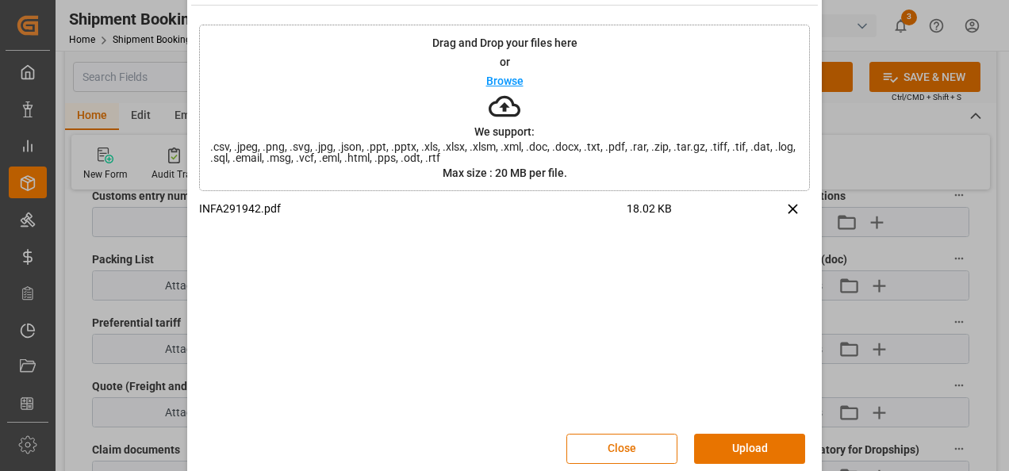
scroll to position [63, 0]
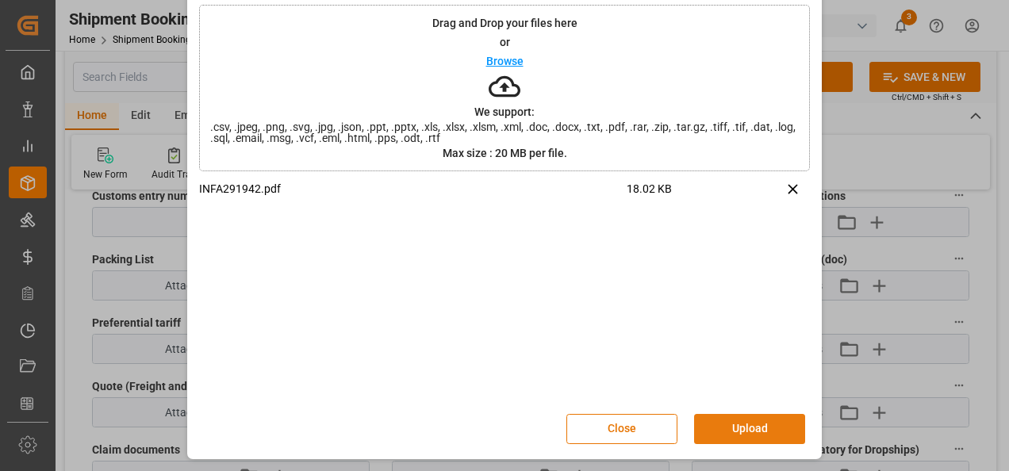
click at [746, 424] on button "Upload" at bounding box center [749, 429] width 111 height 30
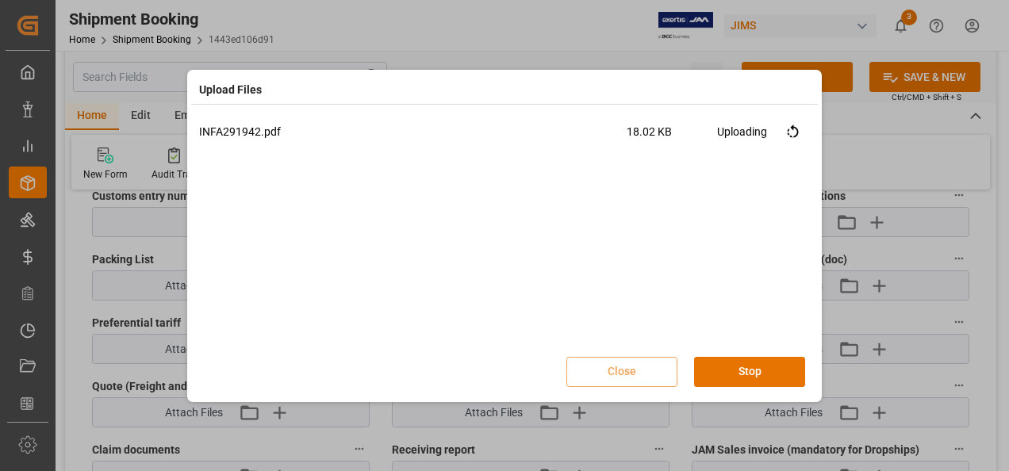
scroll to position [0, 0]
click at [766, 365] on button "Done" at bounding box center [749, 372] width 111 height 30
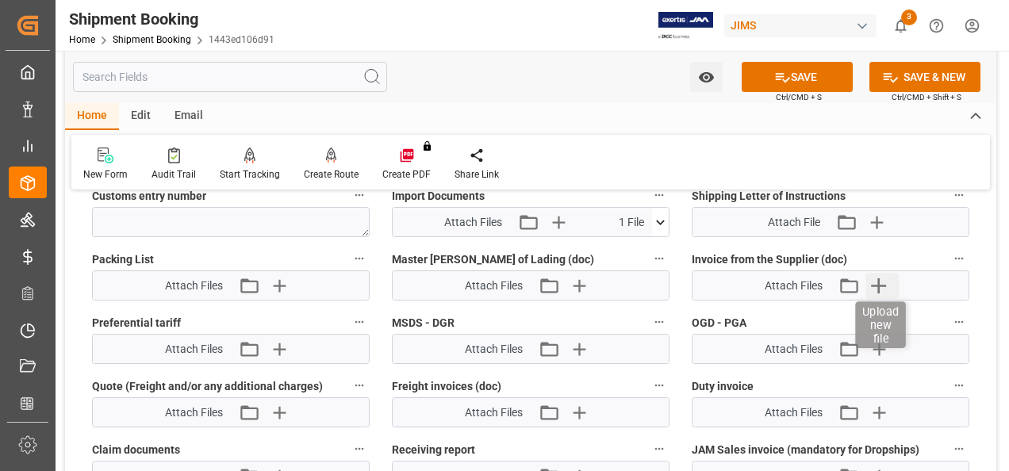
click at [881, 279] on icon "button" at bounding box center [878, 285] width 25 height 25
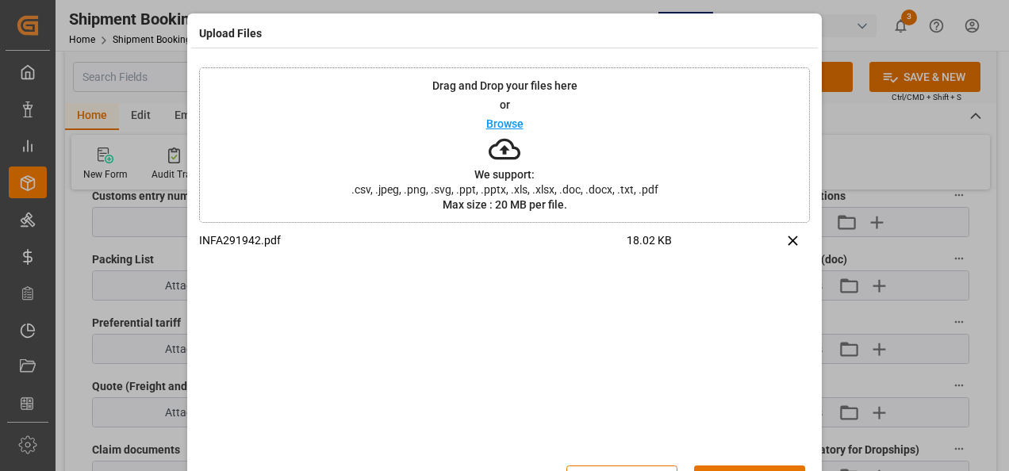
scroll to position [52, 0]
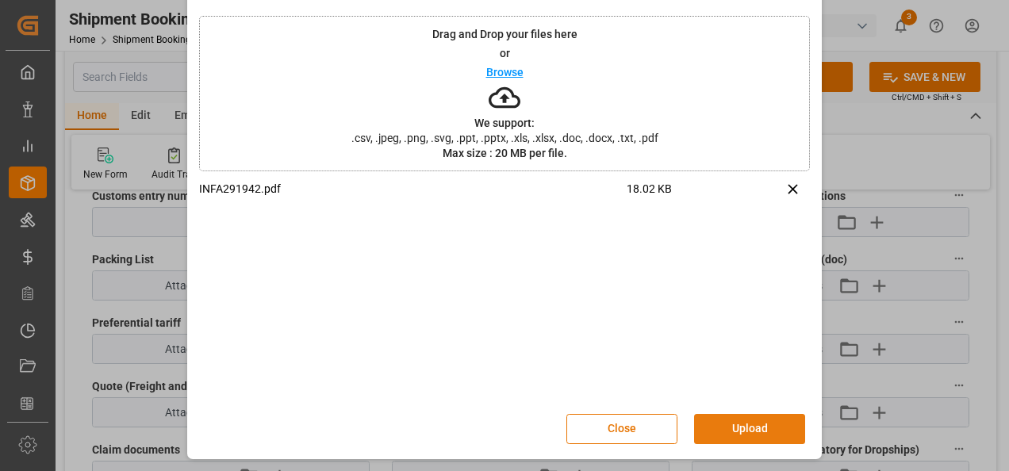
click at [726, 430] on button "Upload" at bounding box center [749, 429] width 111 height 30
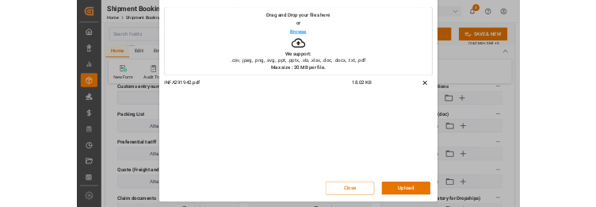
scroll to position [0, 0]
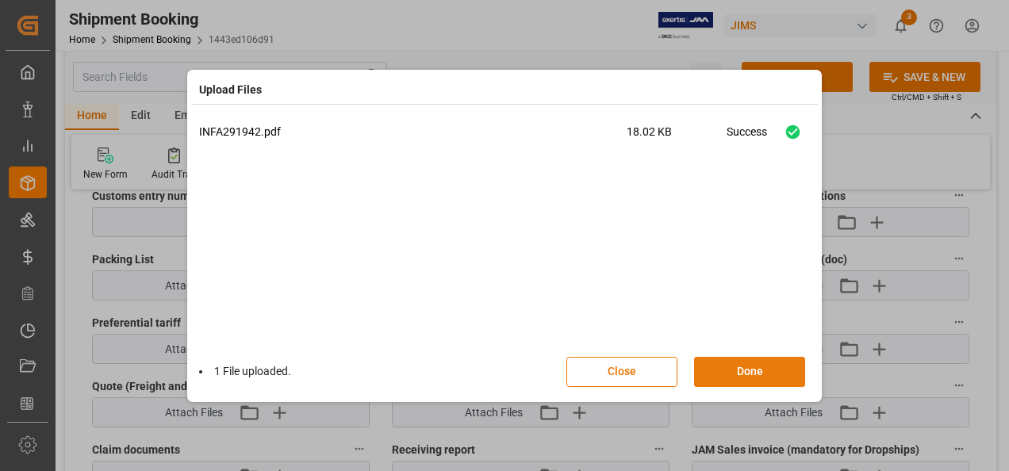
click at [747, 374] on button "Done" at bounding box center [749, 372] width 111 height 30
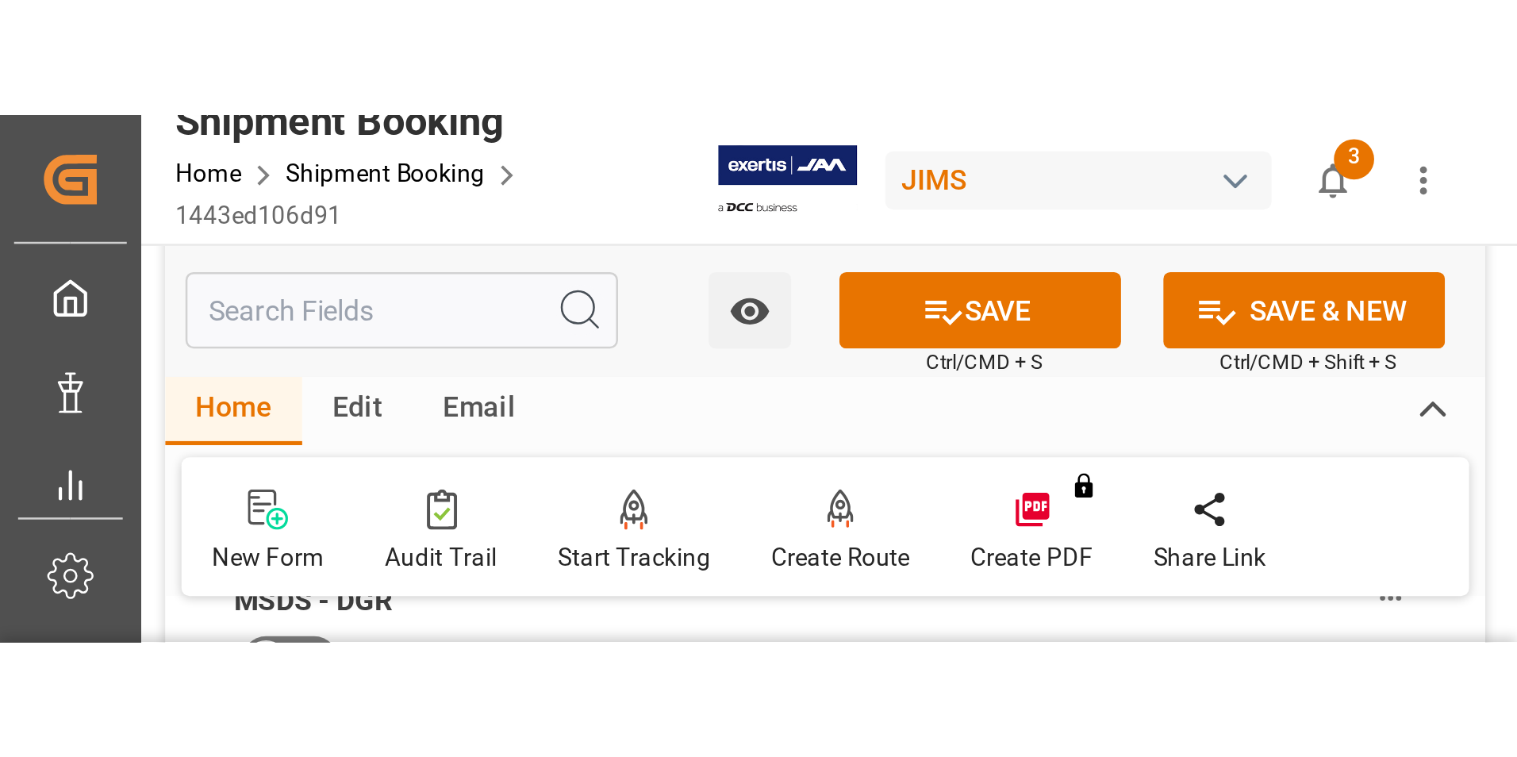
scroll to position [873, 0]
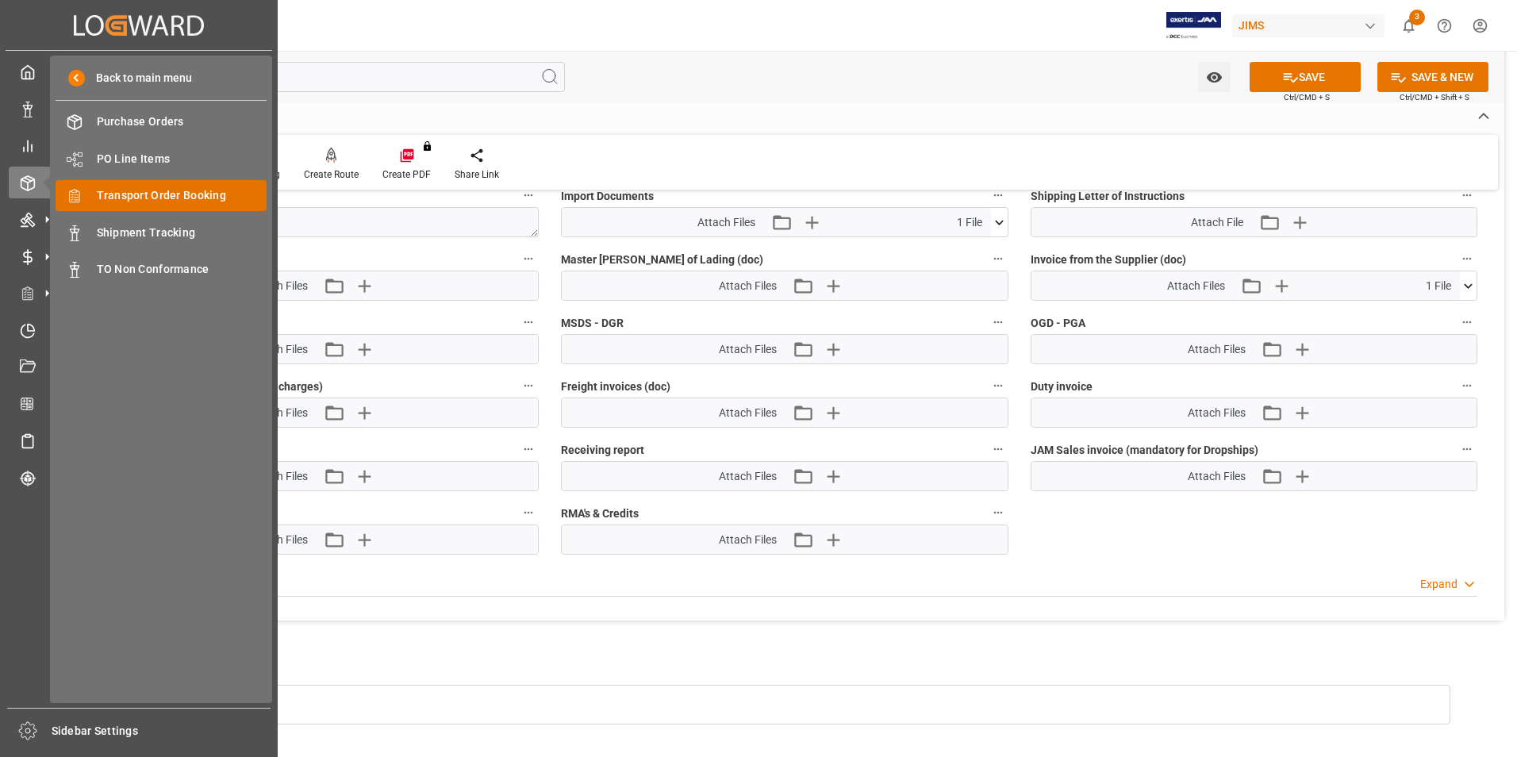
click at [201, 186] on div "Transport Order Booking Transport Order Booking" at bounding box center [161, 195] width 211 height 31
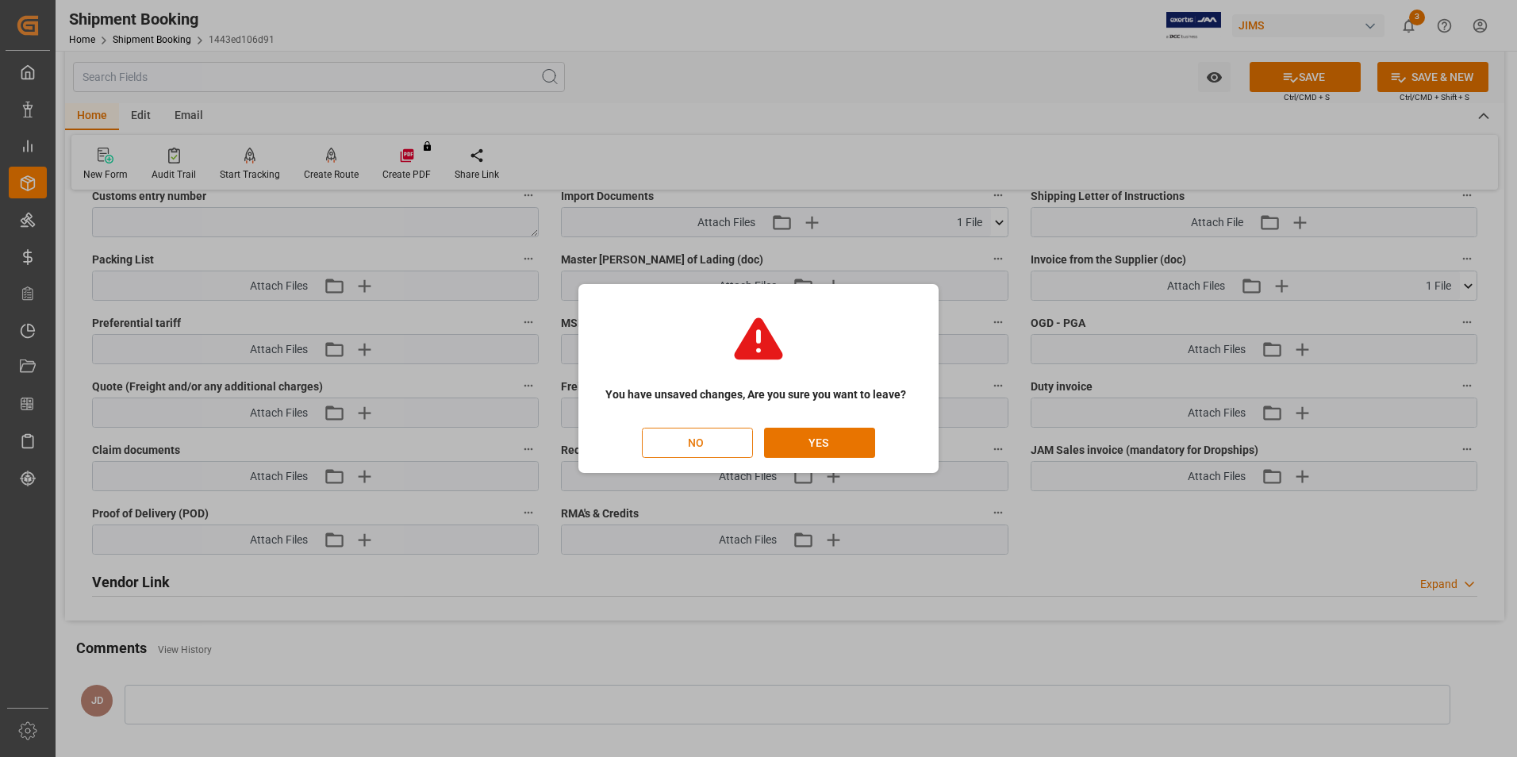
click at [741, 440] on button "NO" at bounding box center [697, 443] width 111 height 30
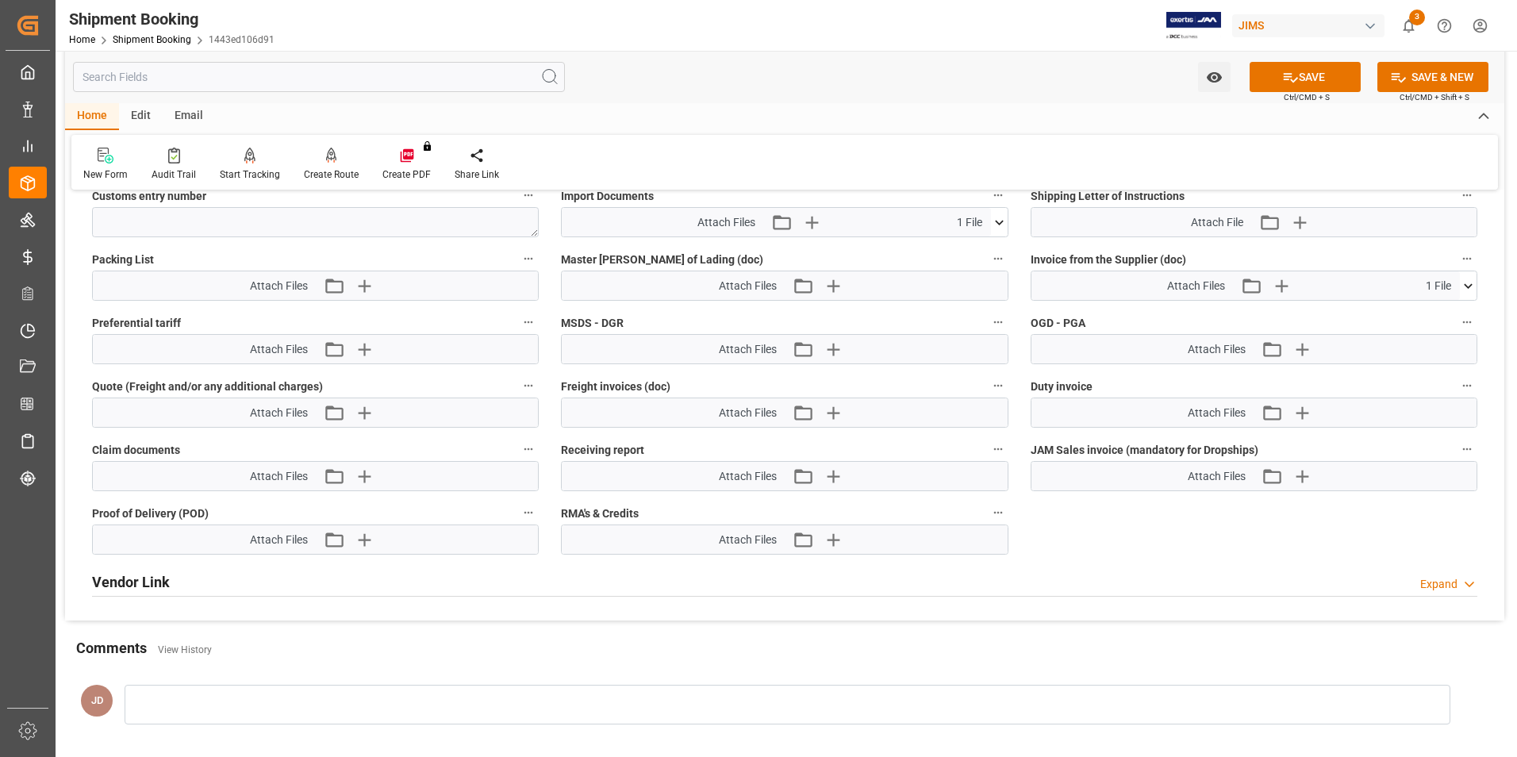
scroll to position [0, 44]
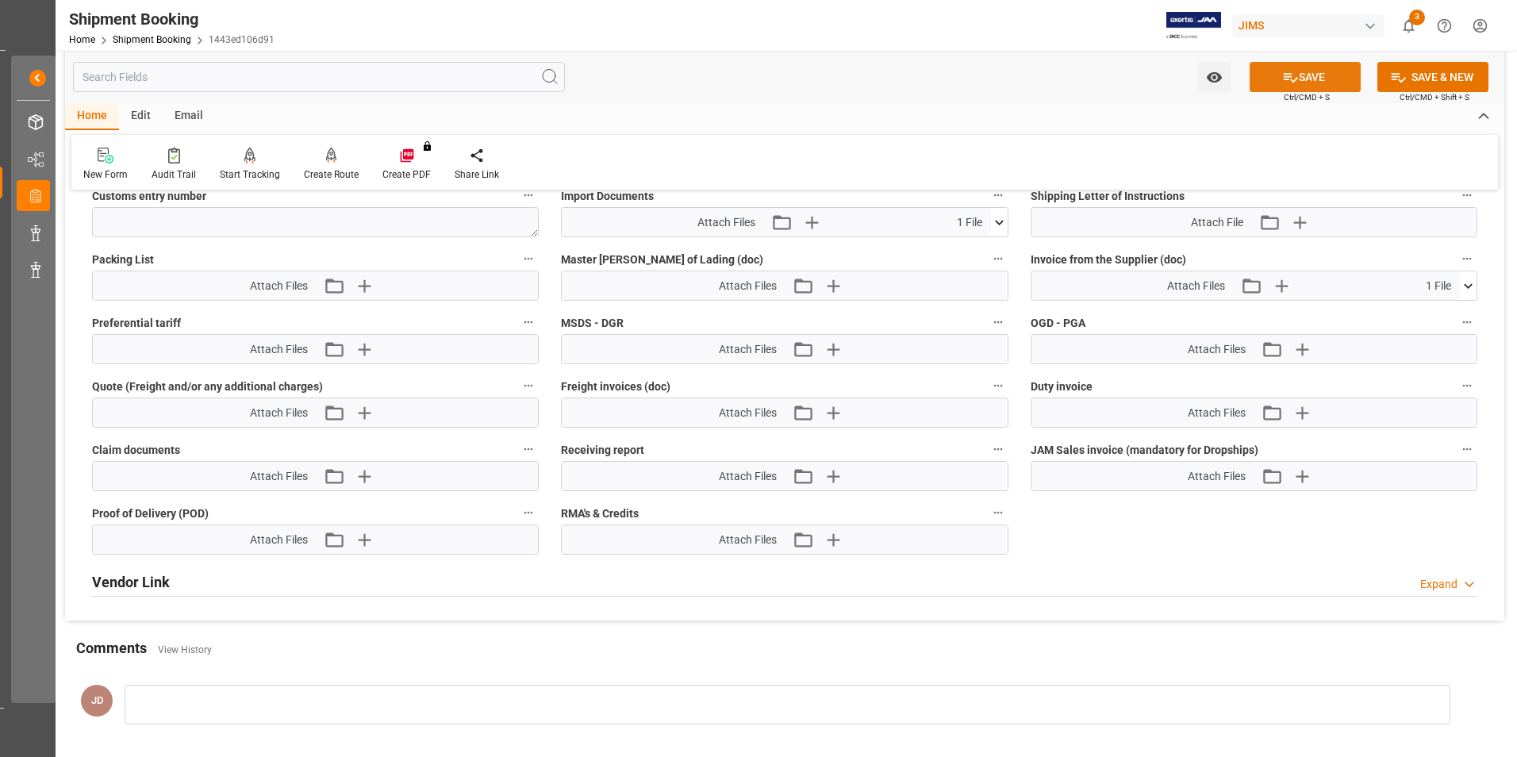
click at [1313, 74] on button "SAVE" at bounding box center [1304, 77] width 111 height 30
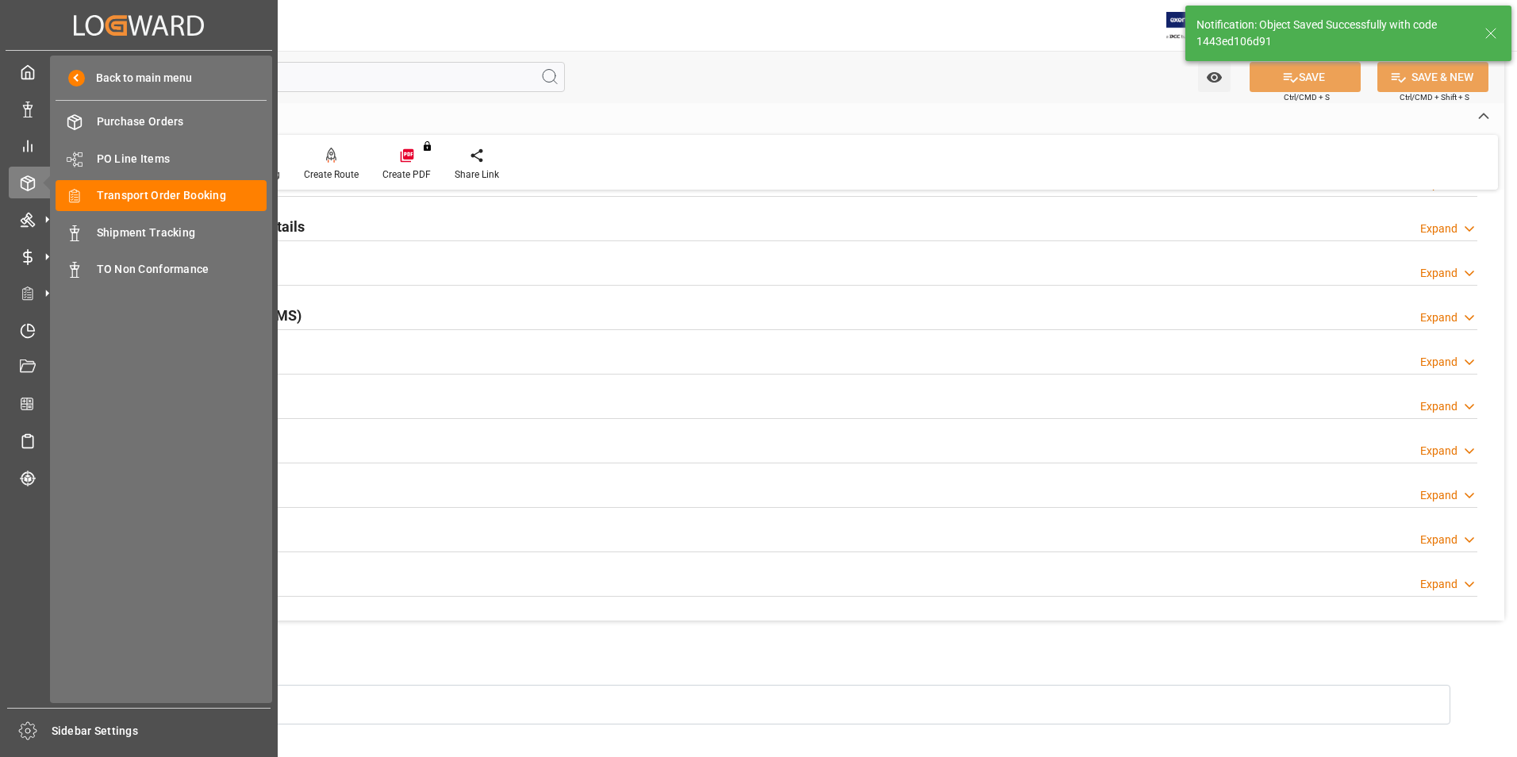
scroll to position [0, 0]
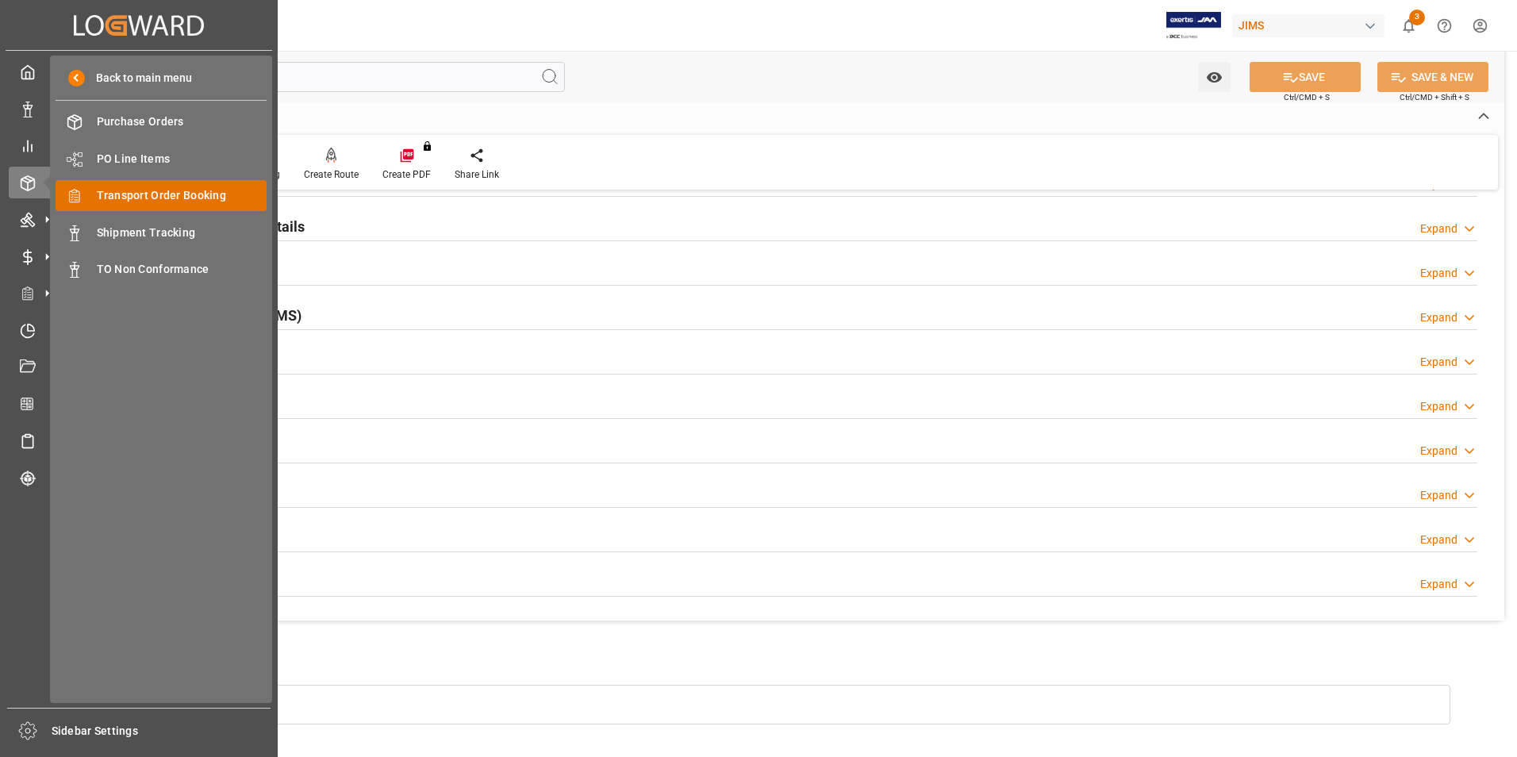
click at [204, 191] on span "Transport Order Booking" at bounding box center [182, 195] width 171 height 17
